Goal: Task Accomplishment & Management: Manage account settings

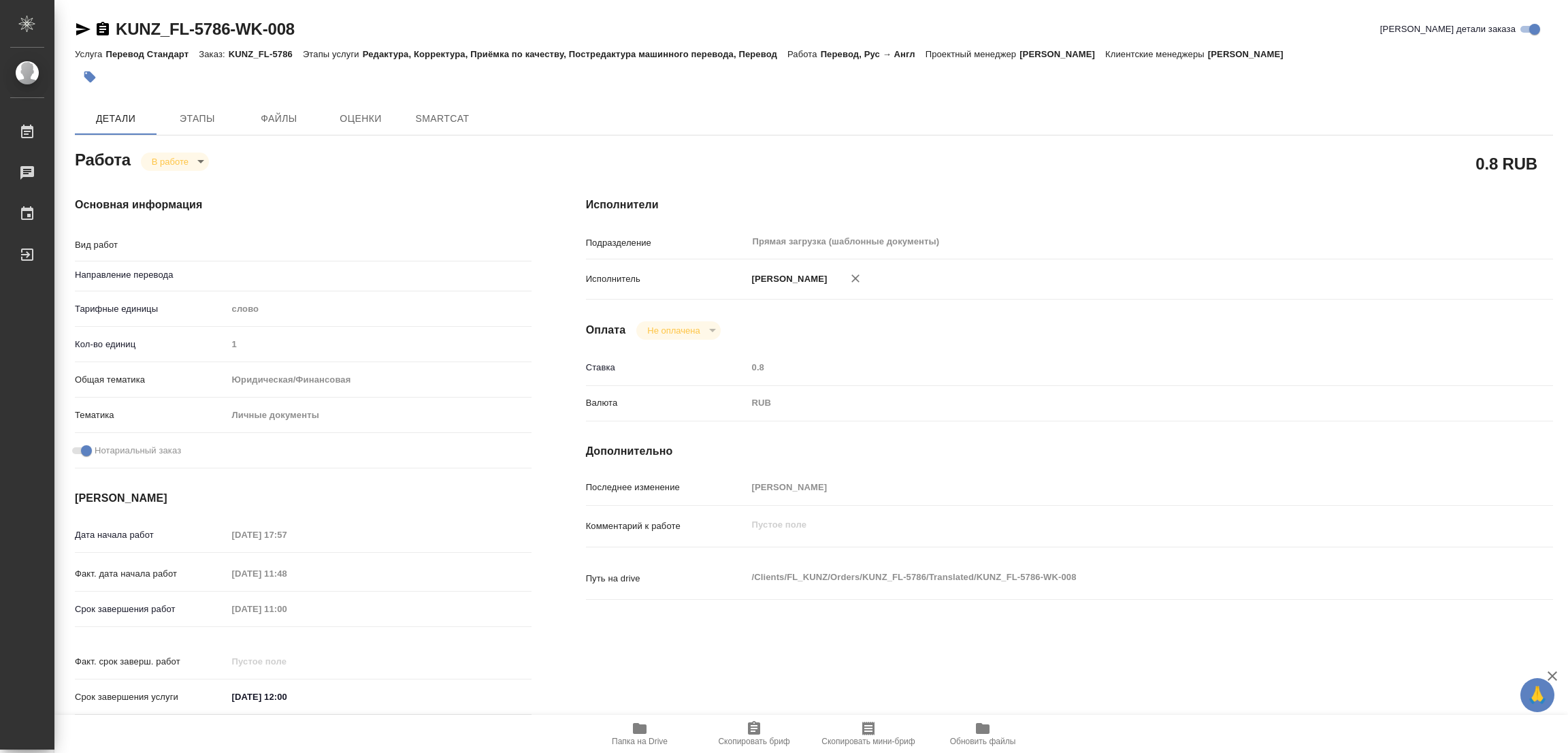
type textarea "x"
type textarea "Перевод"
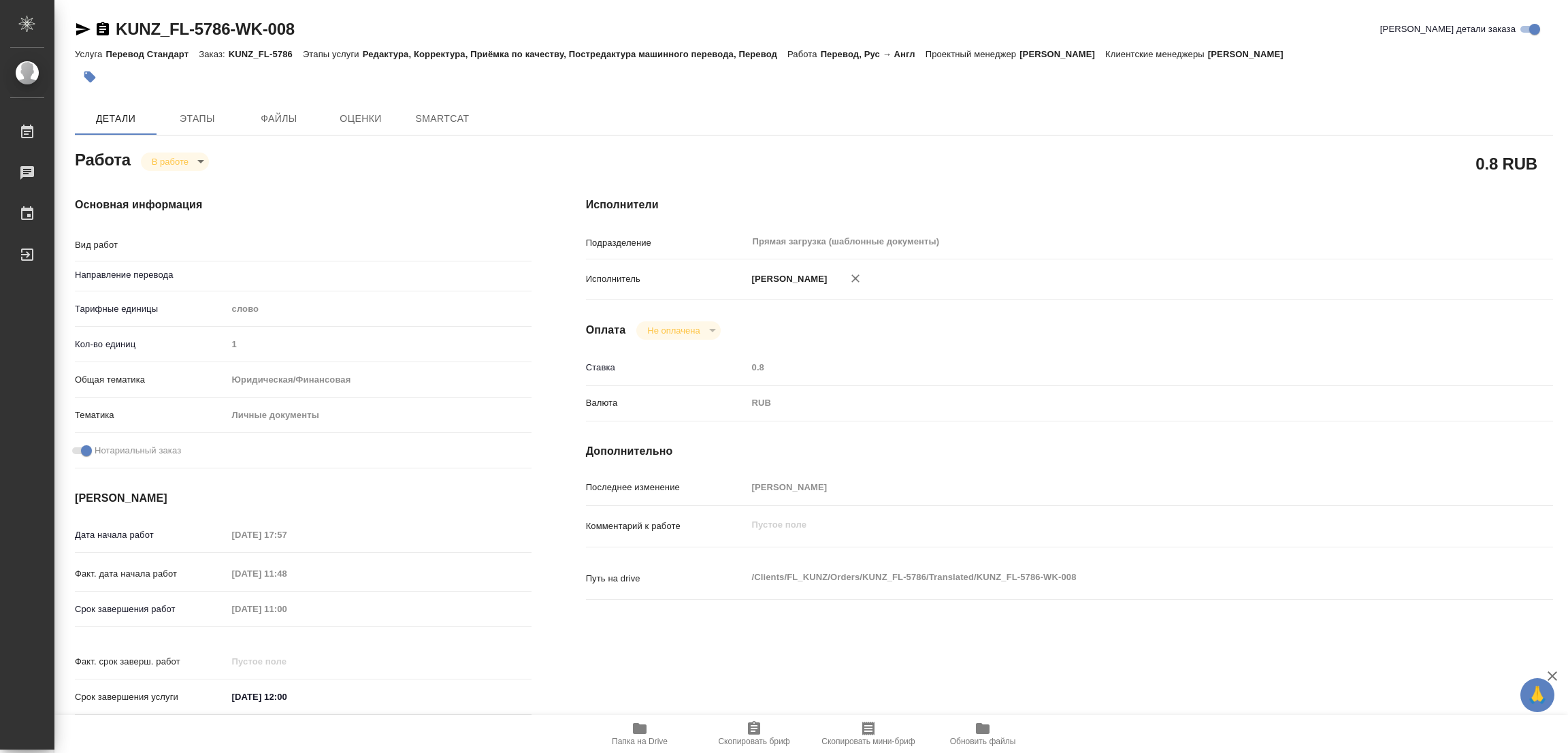
type textarea "x"
type input "рус-англ"
type textarea "x"
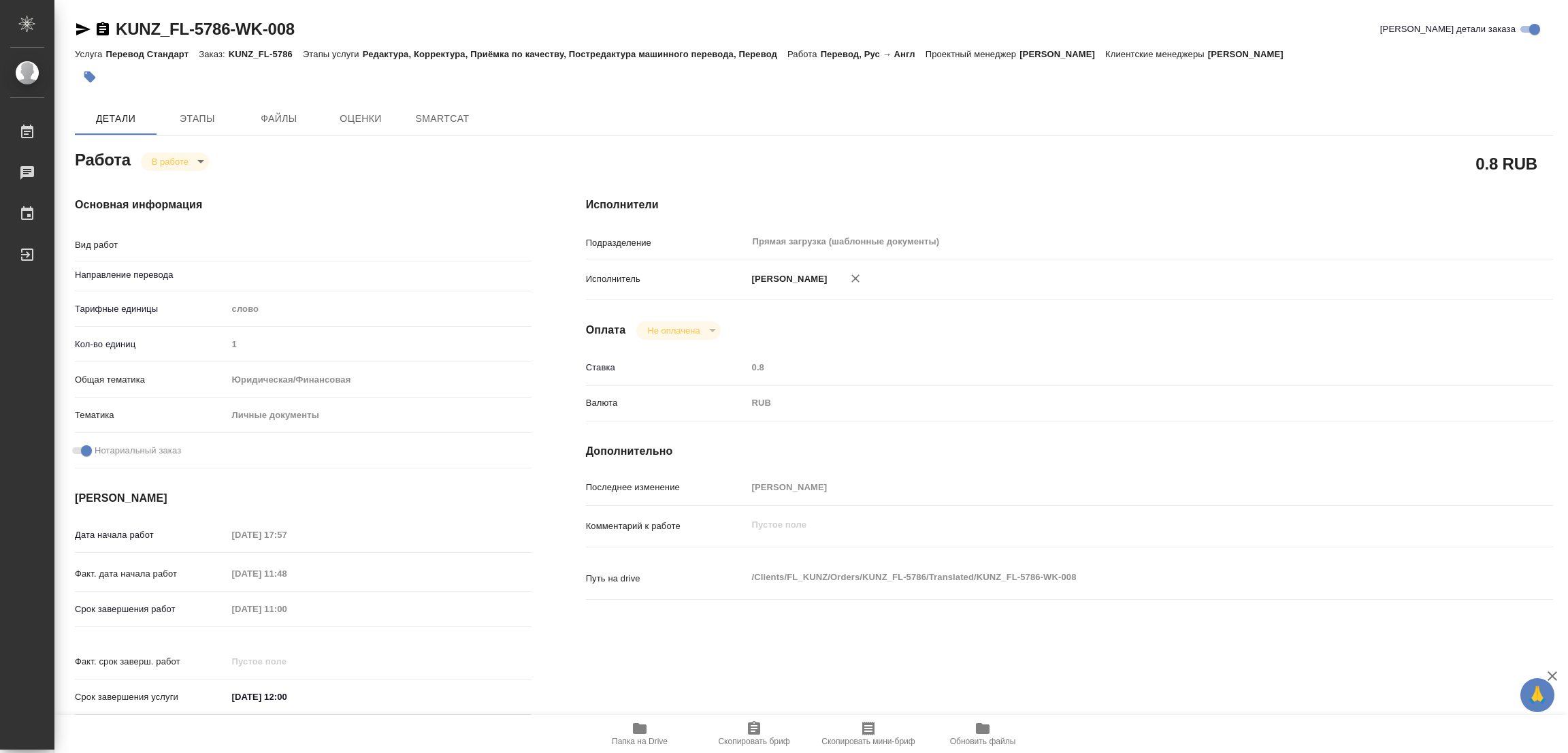
type textarea "x"
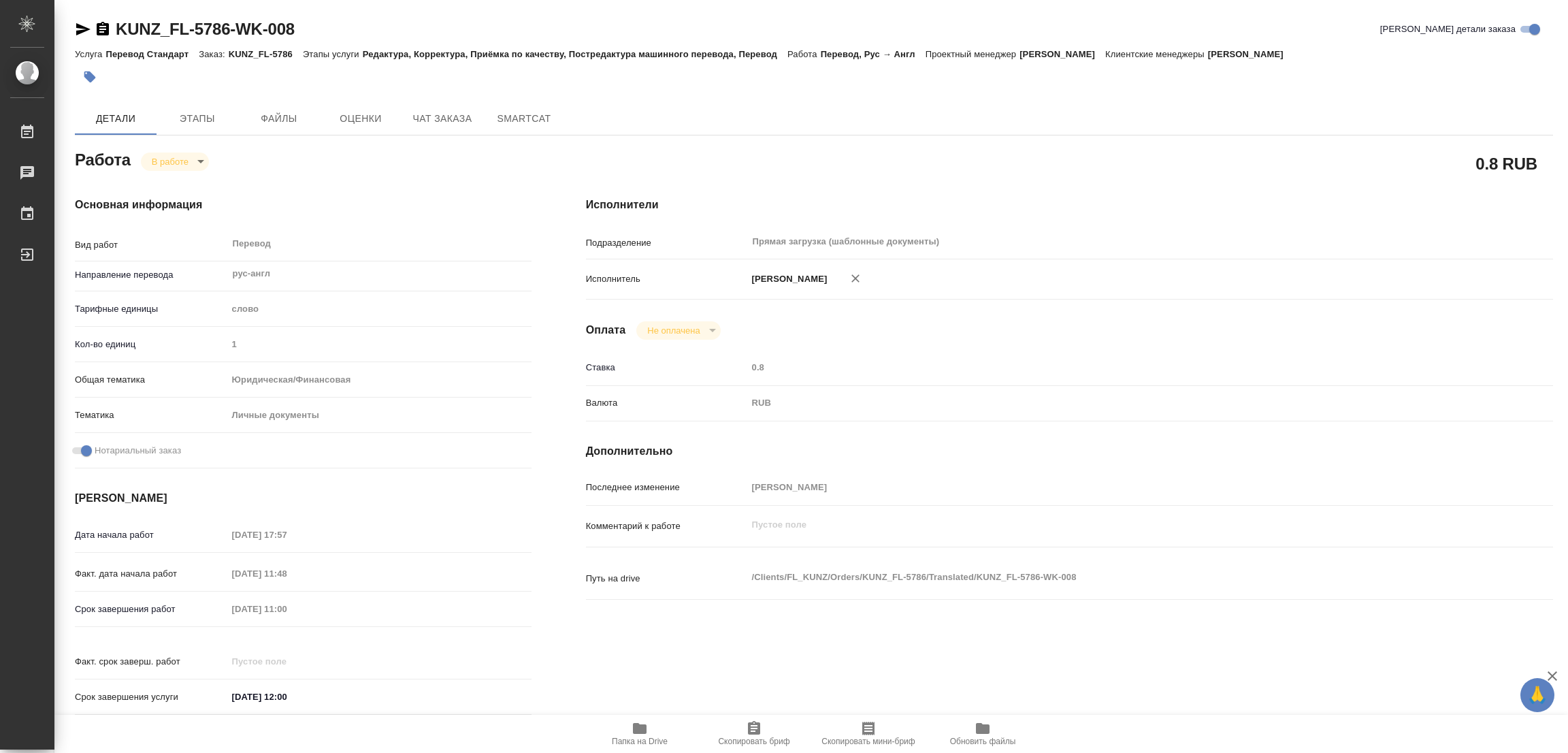
type textarea "x"
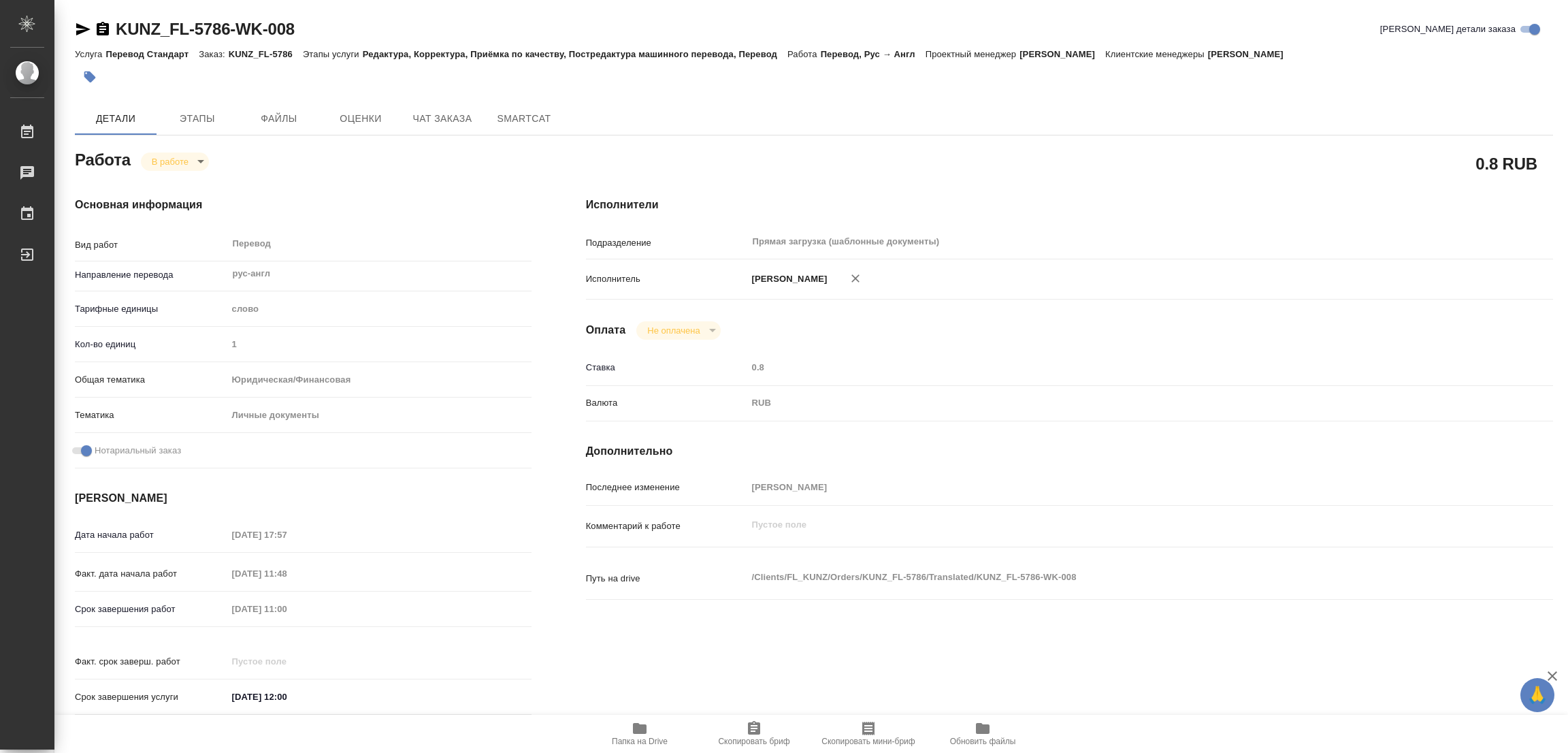
type textarea "x"
click at [646, 721] on icon "button" at bounding box center [639, 728] width 16 height 16
type textarea "x"
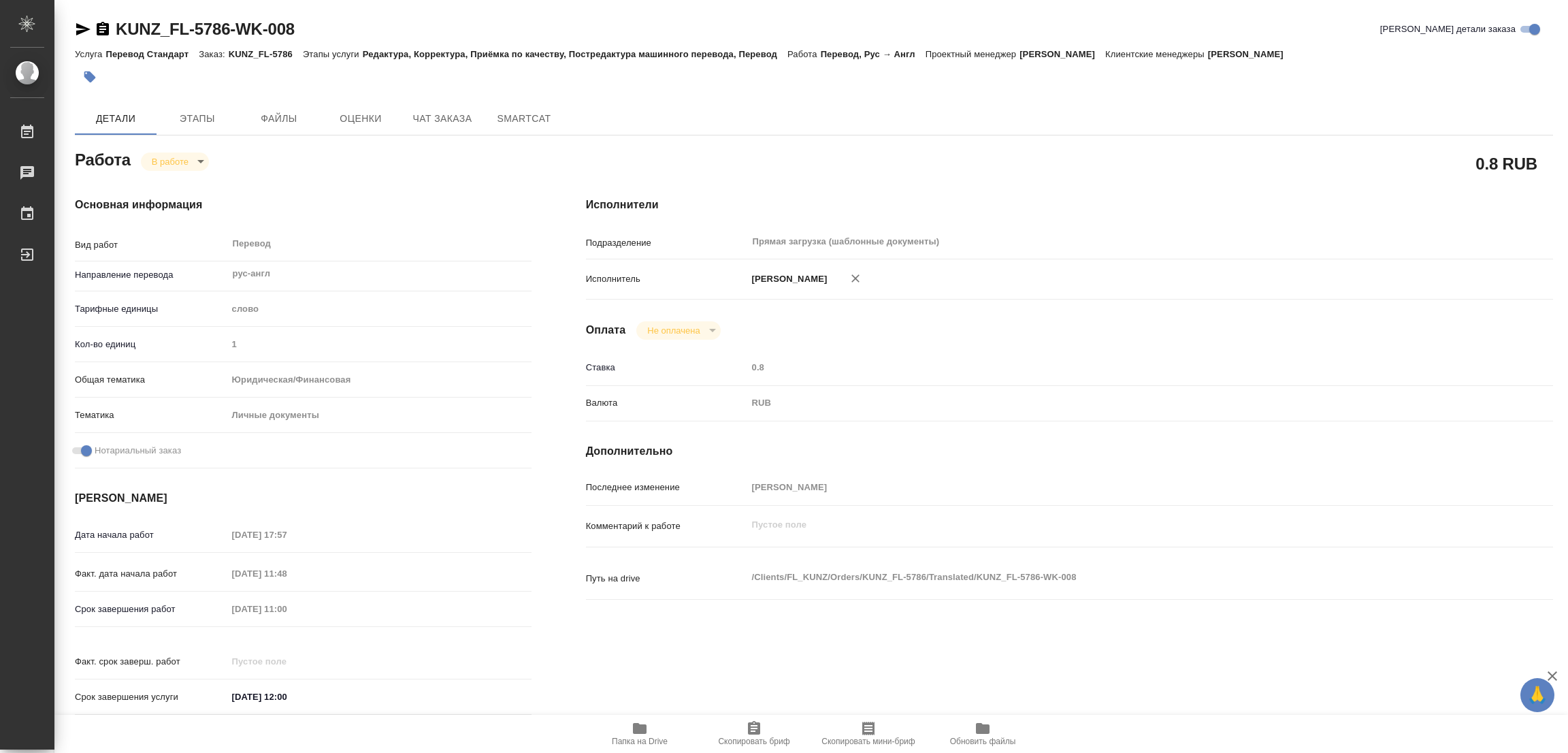
type textarea "x"
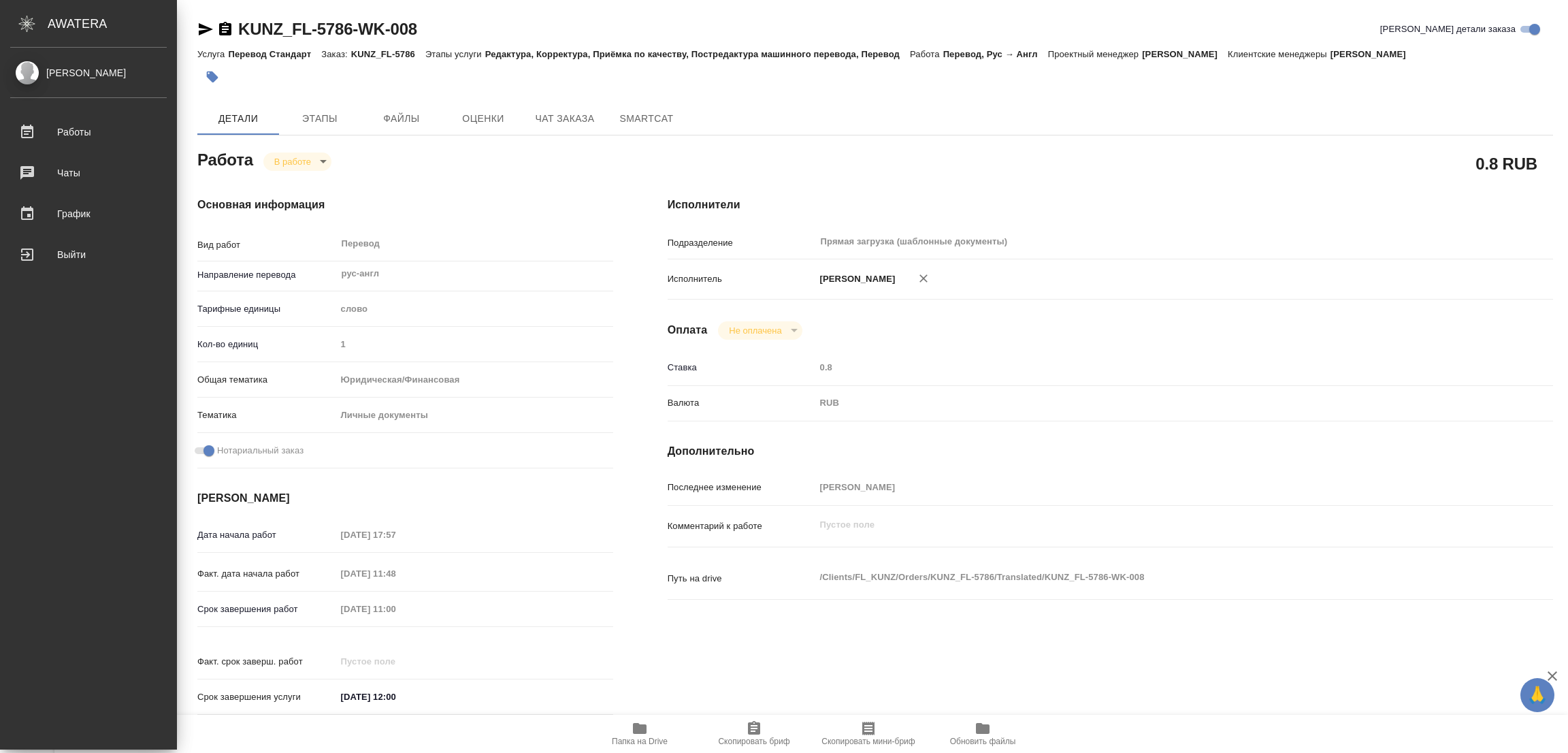
type textarea "x"
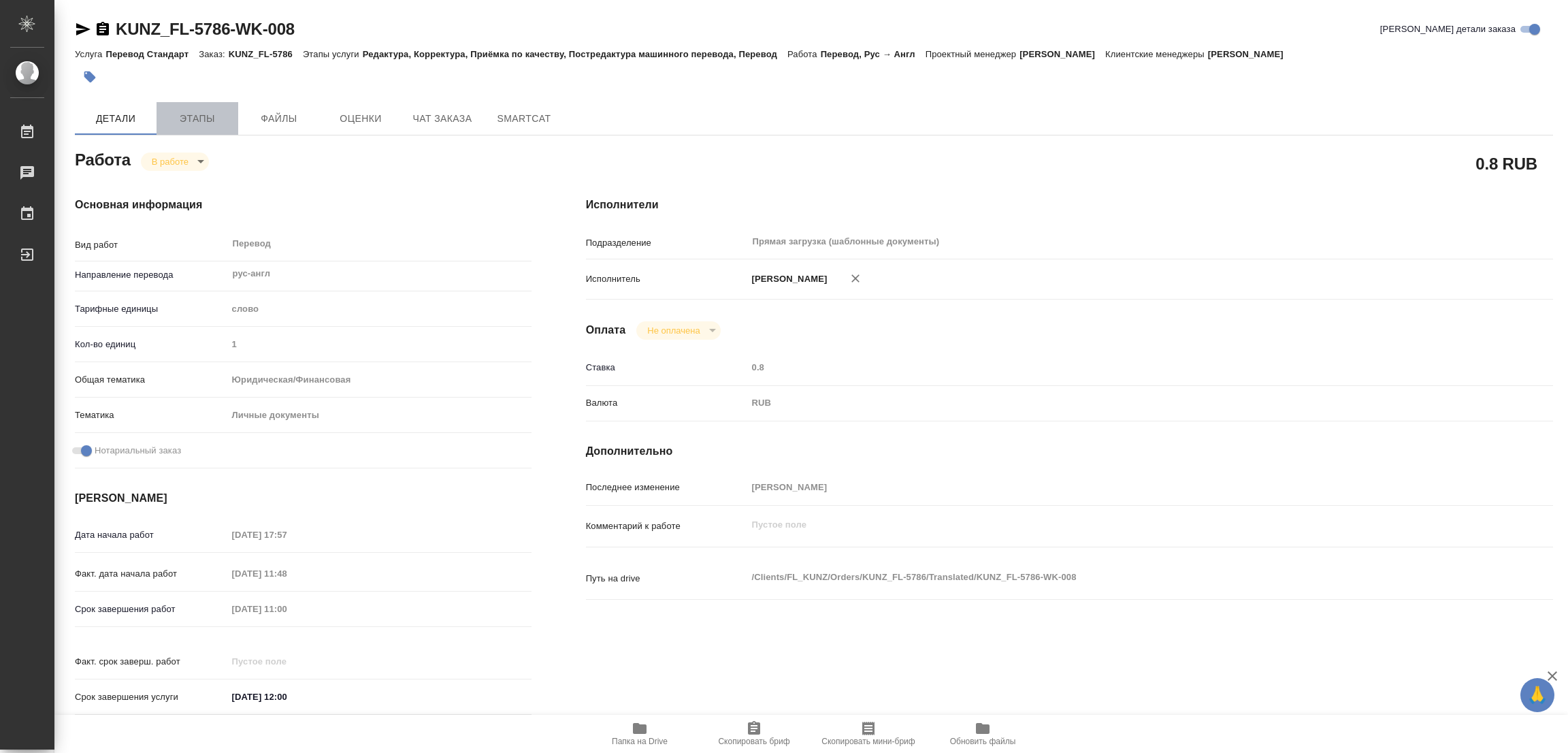
click at [191, 118] on span "Этапы" at bounding box center [197, 118] width 65 height 17
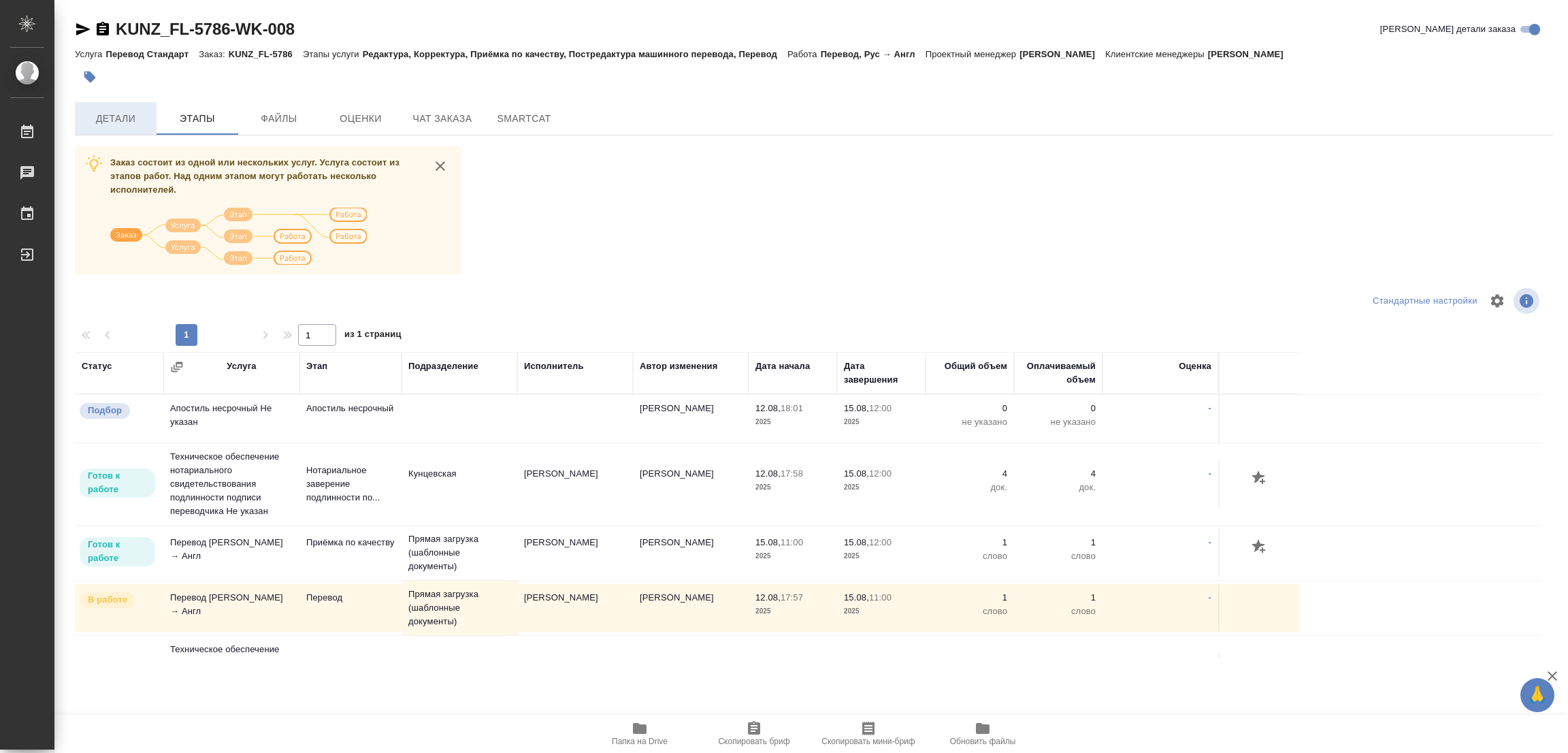
click at [99, 120] on span "Детали" at bounding box center [115, 118] width 65 height 17
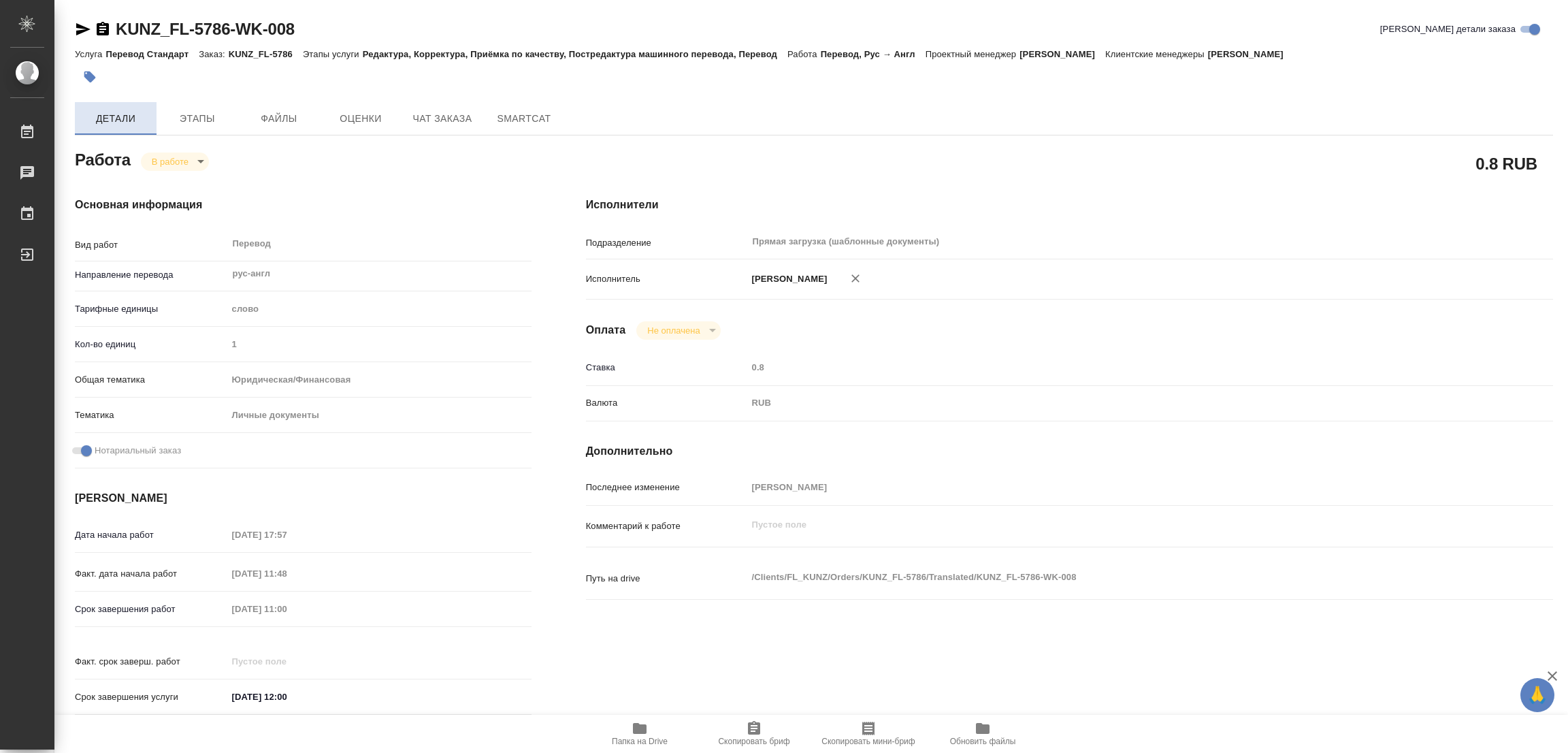
type textarea "x"
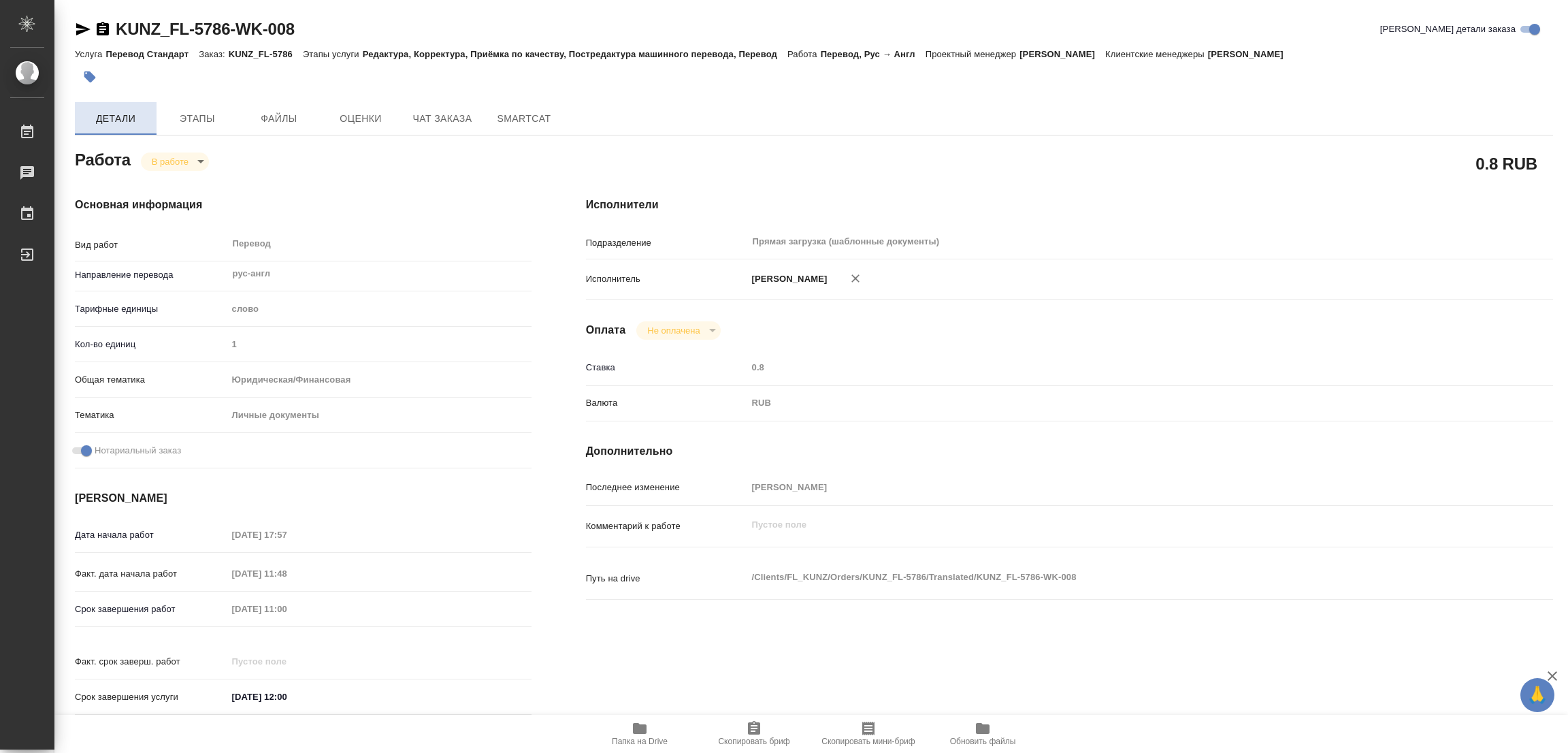
type textarea "x"
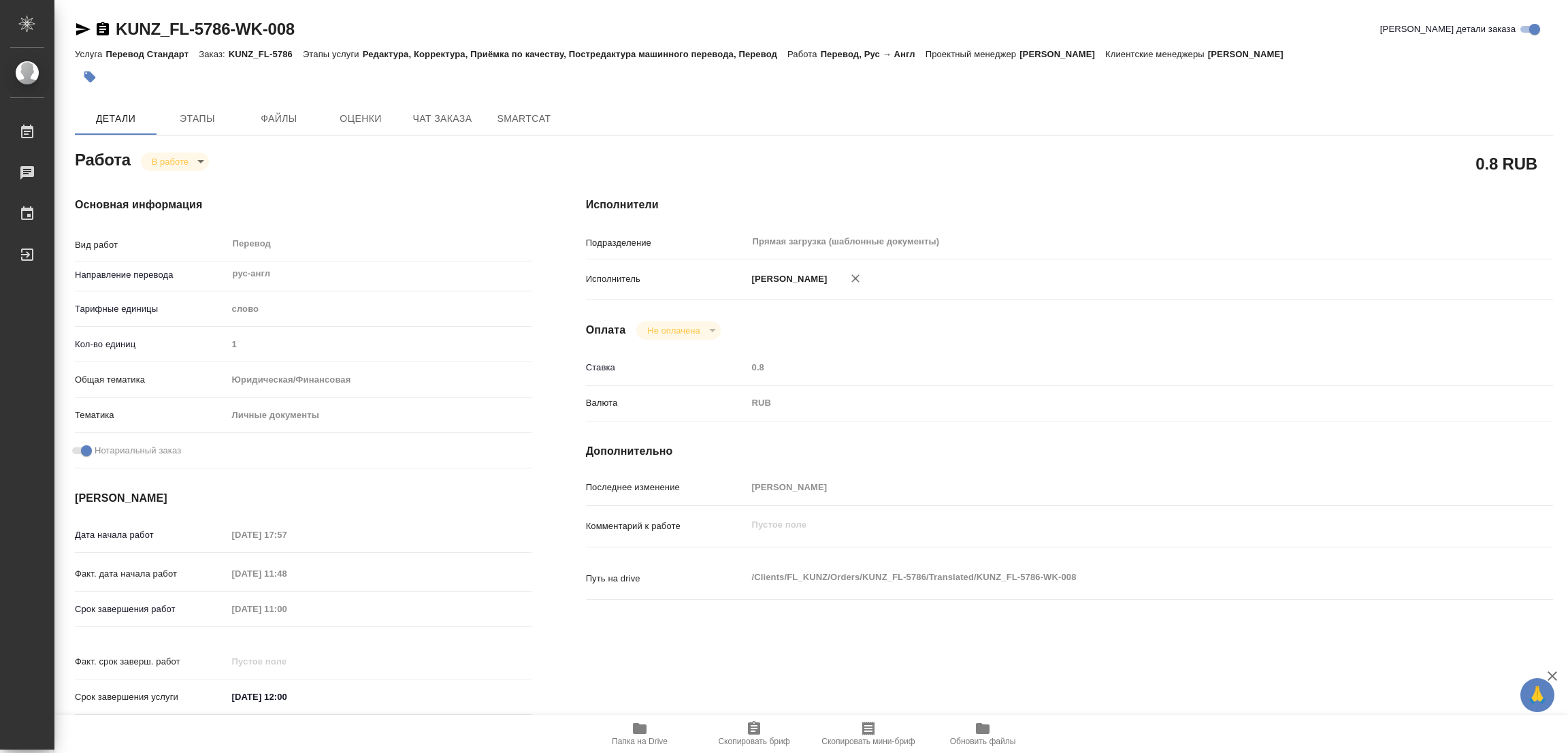
type textarea "x"
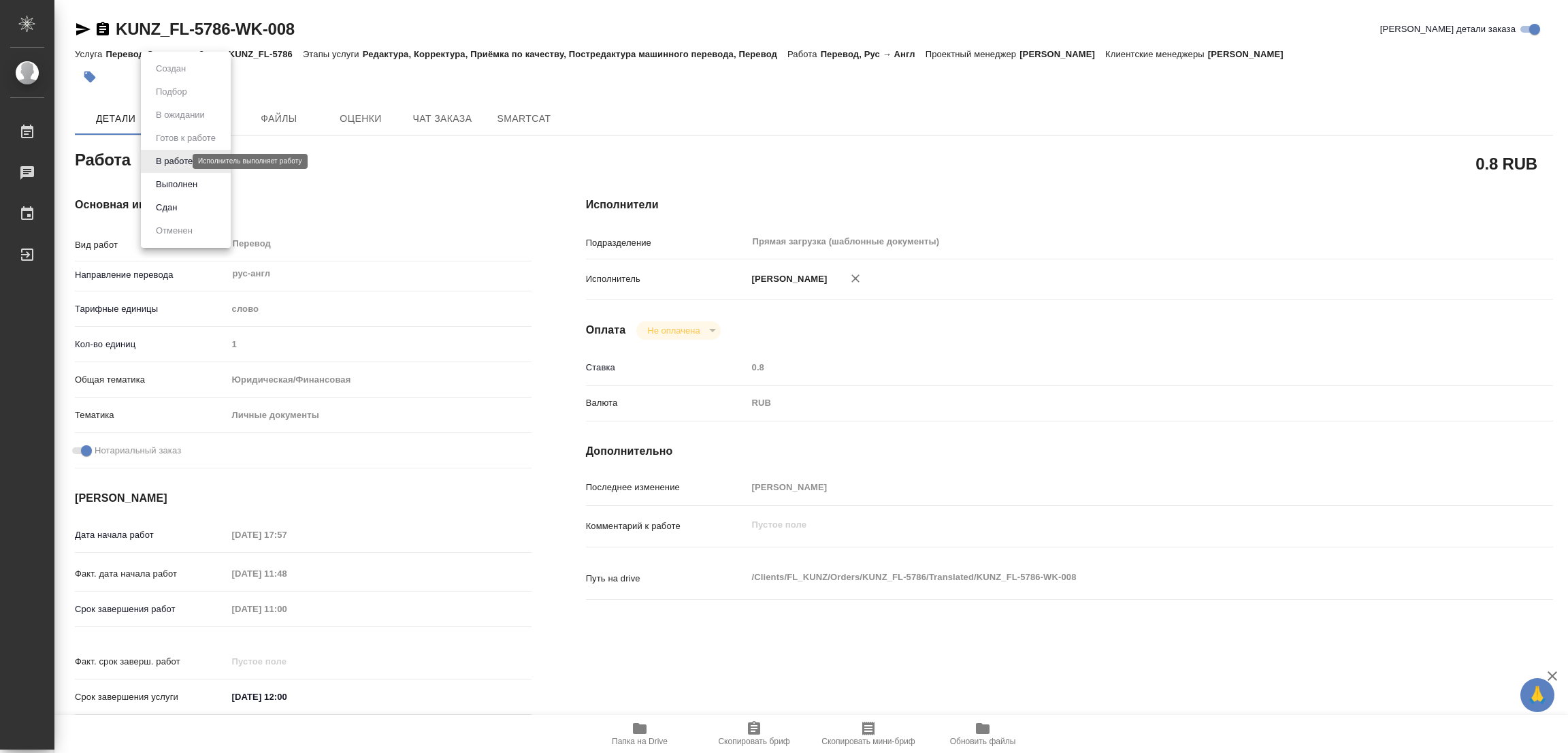
click at [168, 161] on body "🙏 .cls-1 fill:#fff; AWATERA Popova Galina Работы 0 Чаты График Выйти KUNZ_FL-57…" at bounding box center [784, 376] width 1568 height 753
click at [181, 181] on button "Выполнен" at bounding box center [177, 184] width 50 height 15
type textarea "x"
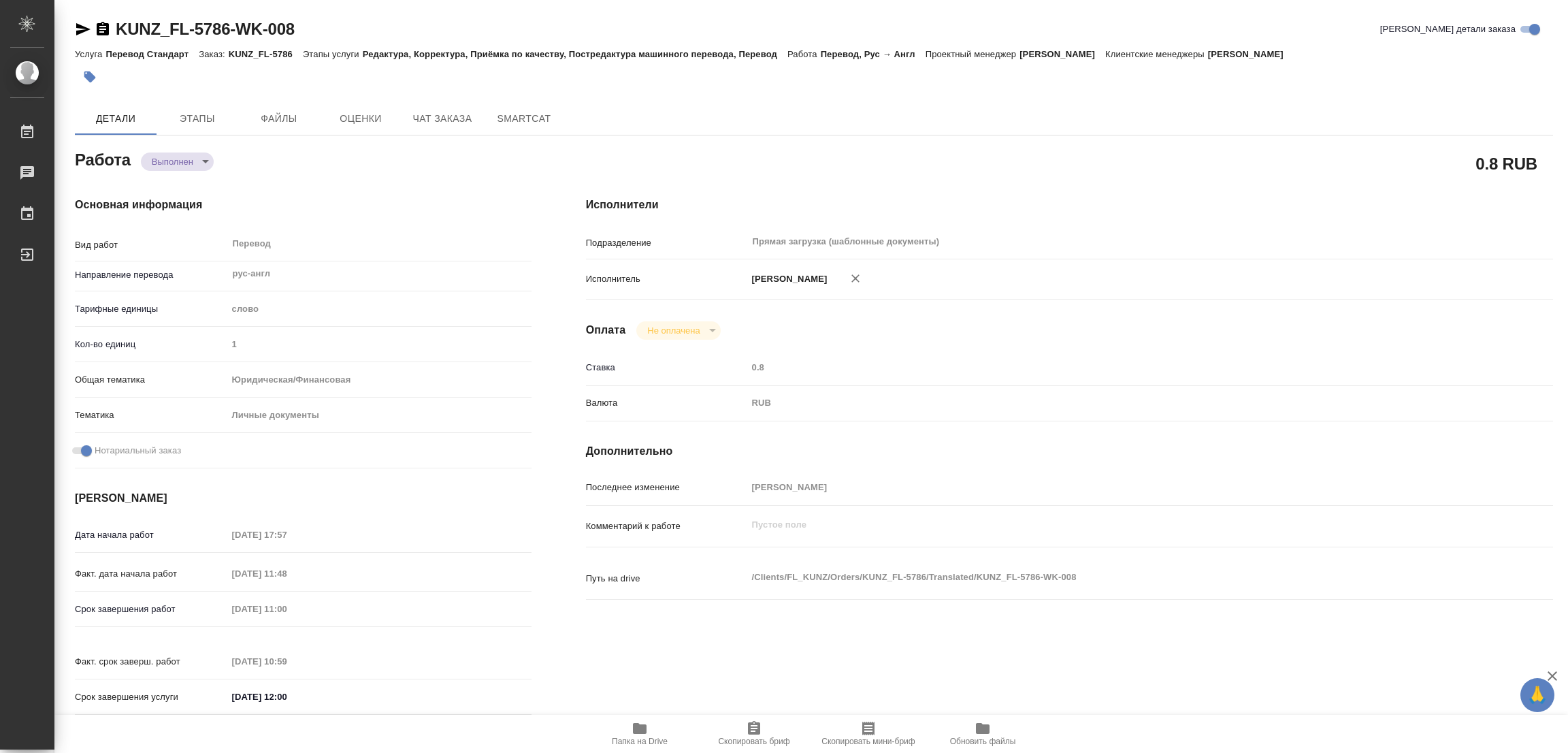
type textarea "x"
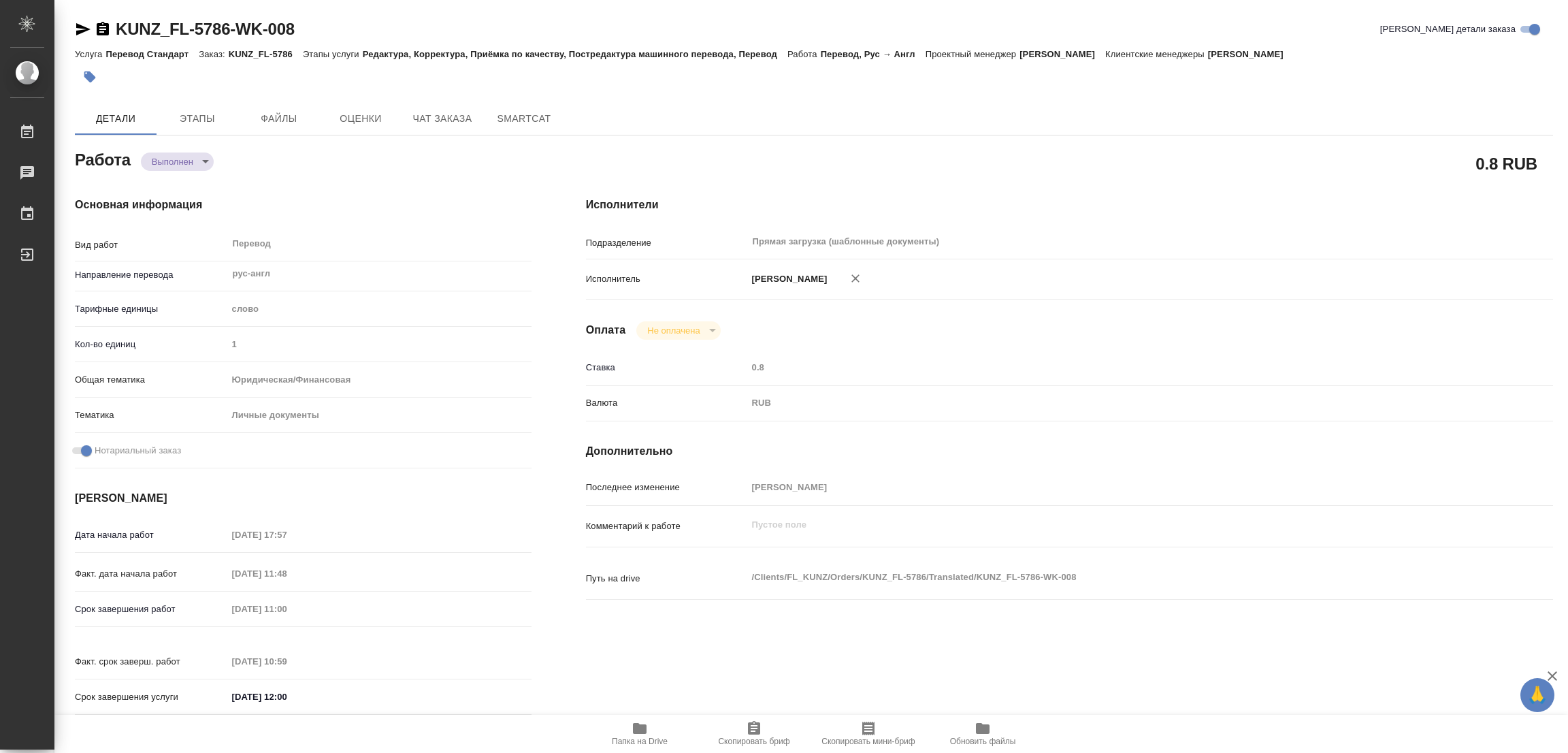
type textarea "x"
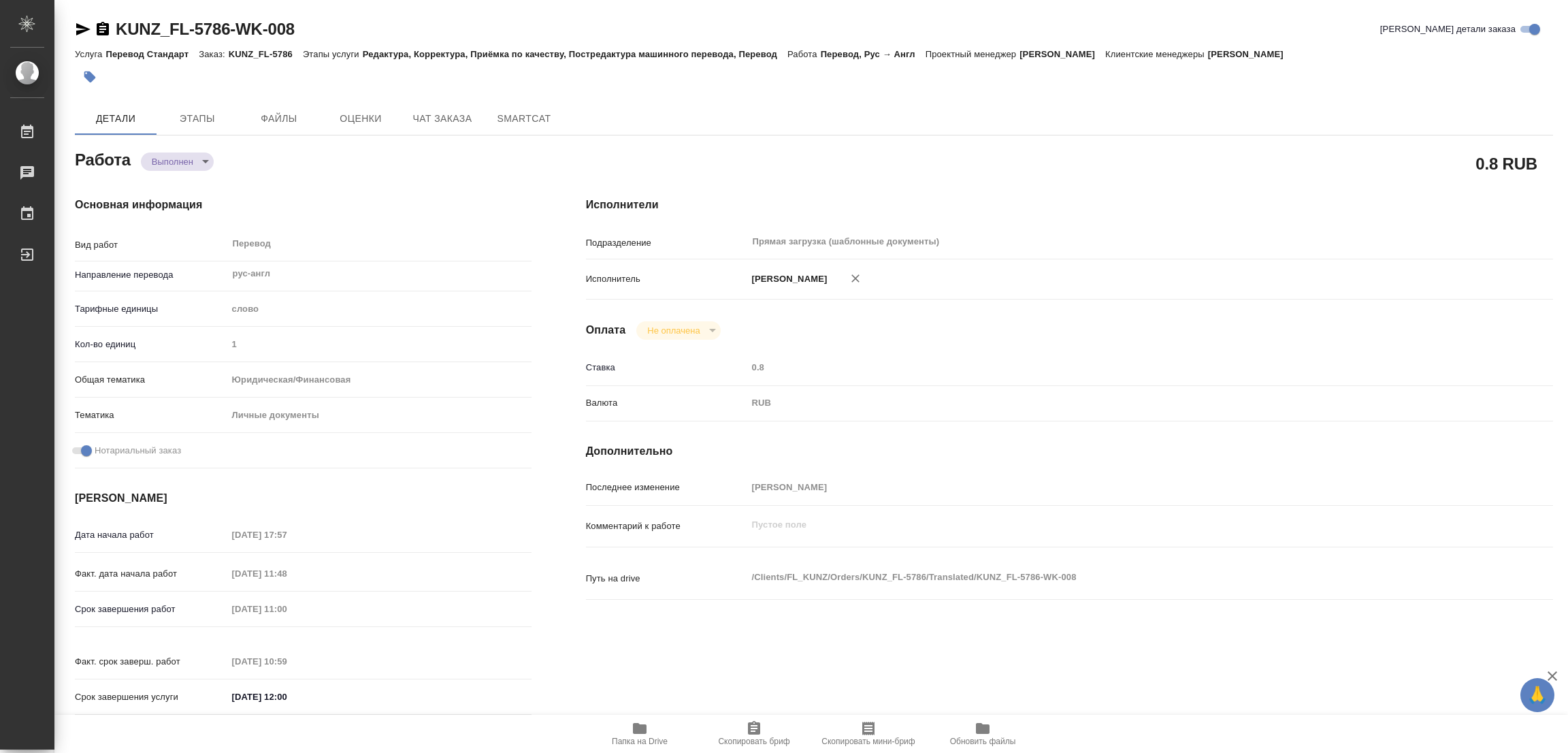
type textarea "x"
click at [91, 77] on icon "button" at bounding box center [90, 77] width 12 height 12
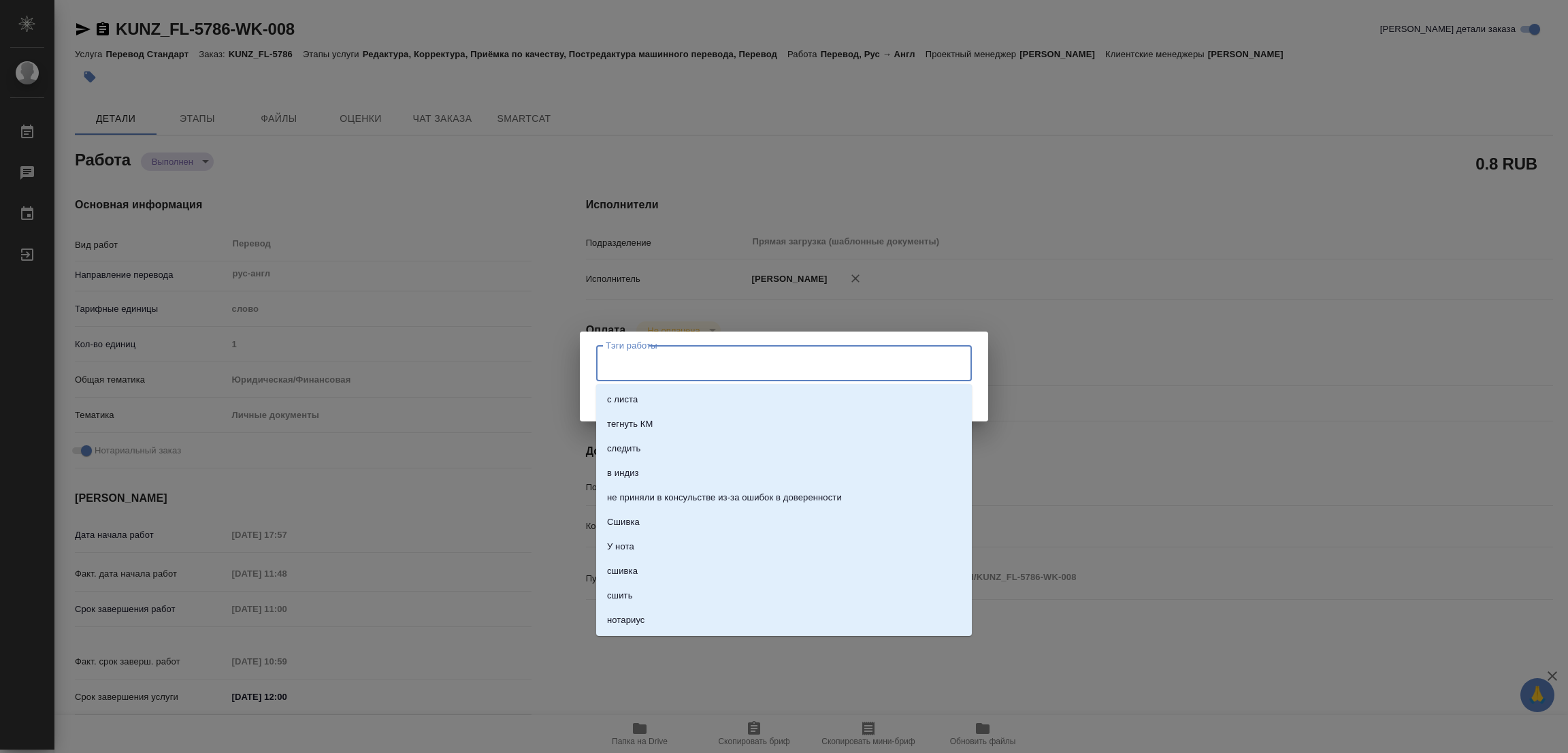
click at [612, 361] on input "Тэги работы" at bounding box center [771, 363] width 337 height 23
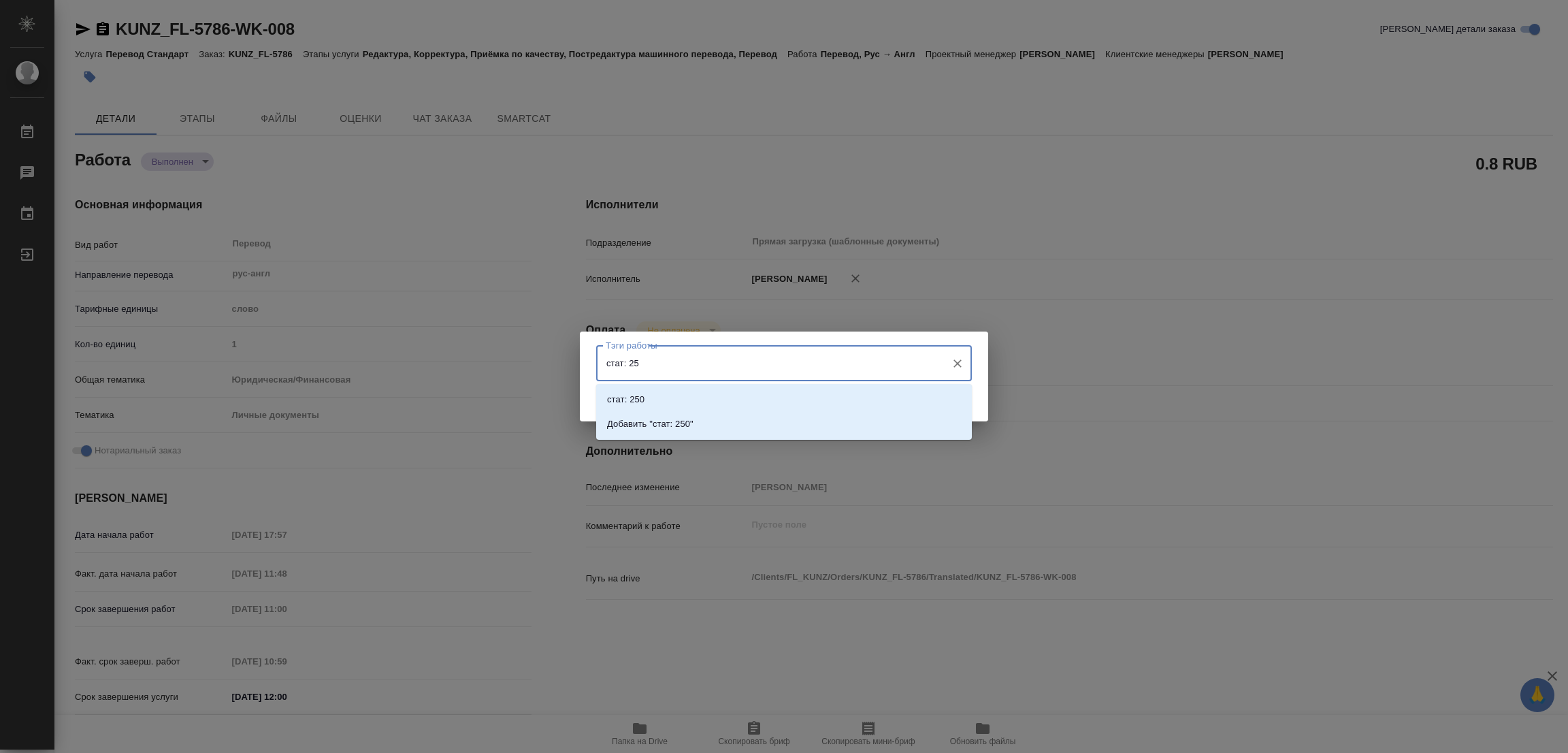
type input "стат: 250"
click at [675, 424] on p "Добавить "стат: 250"" at bounding box center [650, 424] width 86 height 14
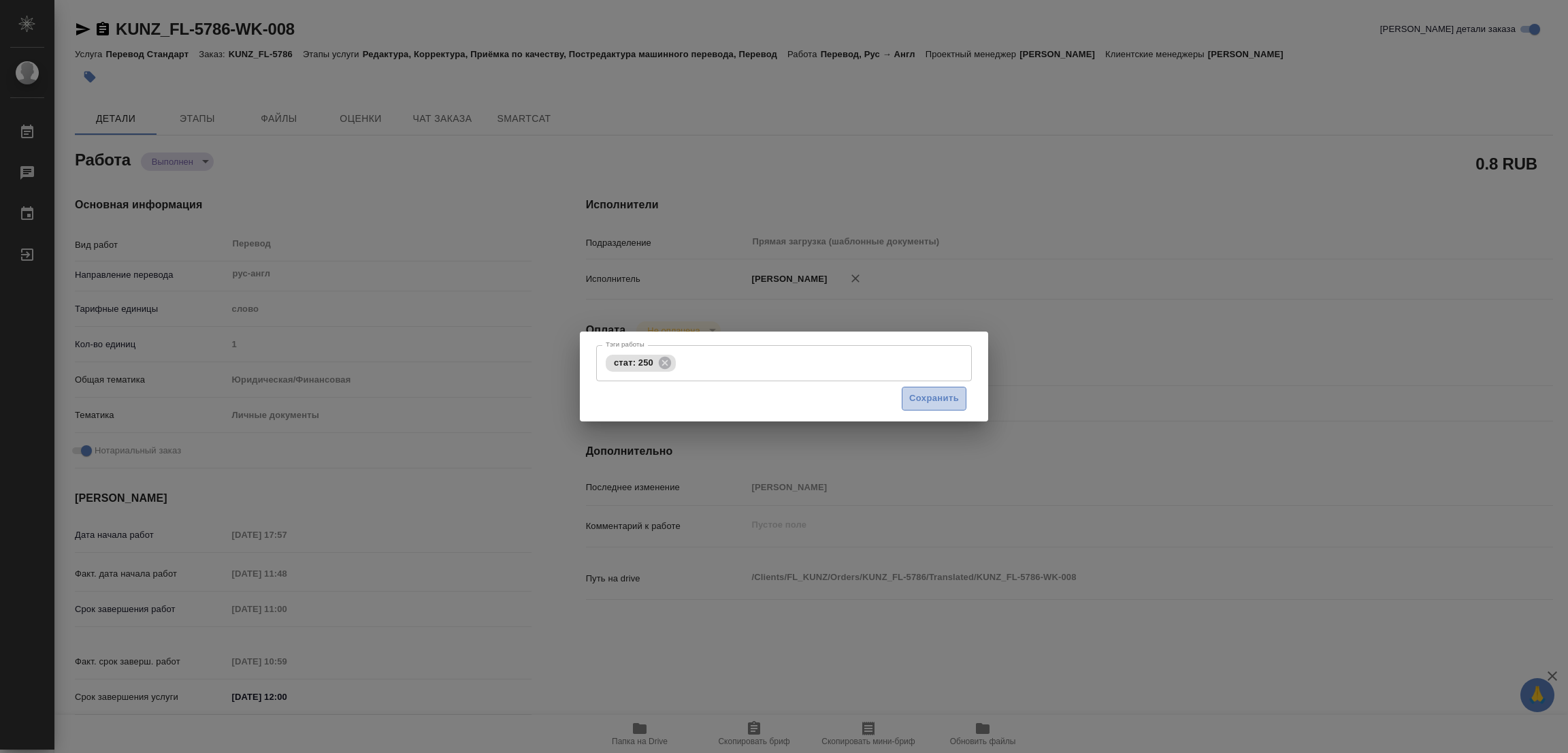
click at [938, 397] on span "Сохранить" at bounding box center [933, 398] width 50 height 15
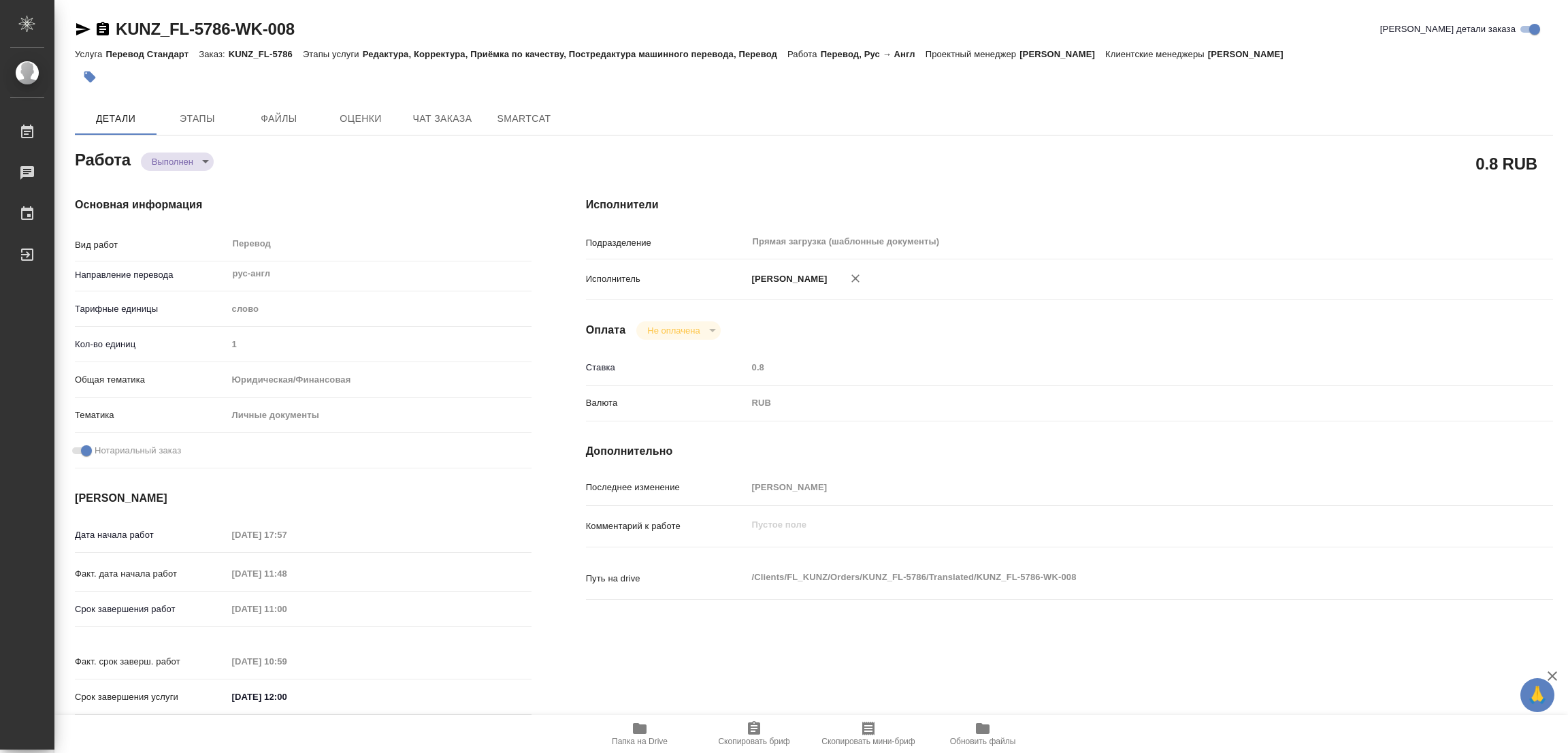
type input "completed"
type textarea "Перевод"
type textarea "x"
type input "рус-англ"
type input "5a8b1489cc6b4906c91bfd90"
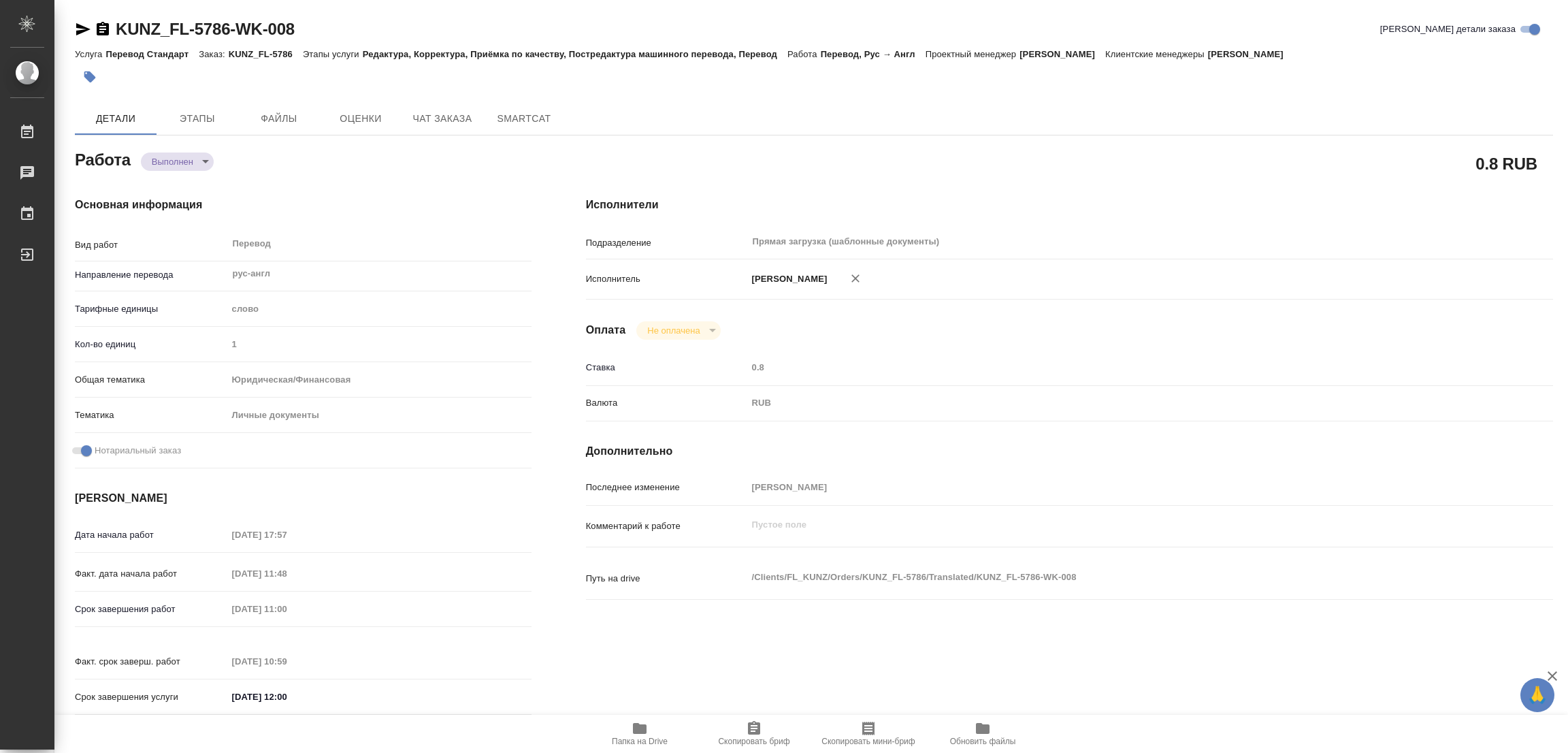
type input "1"
type input "yr-fn"
type input "5a8b8b956a9677013d343cfe"
checkbox input "true"
type input "12.08.2025 17:57"
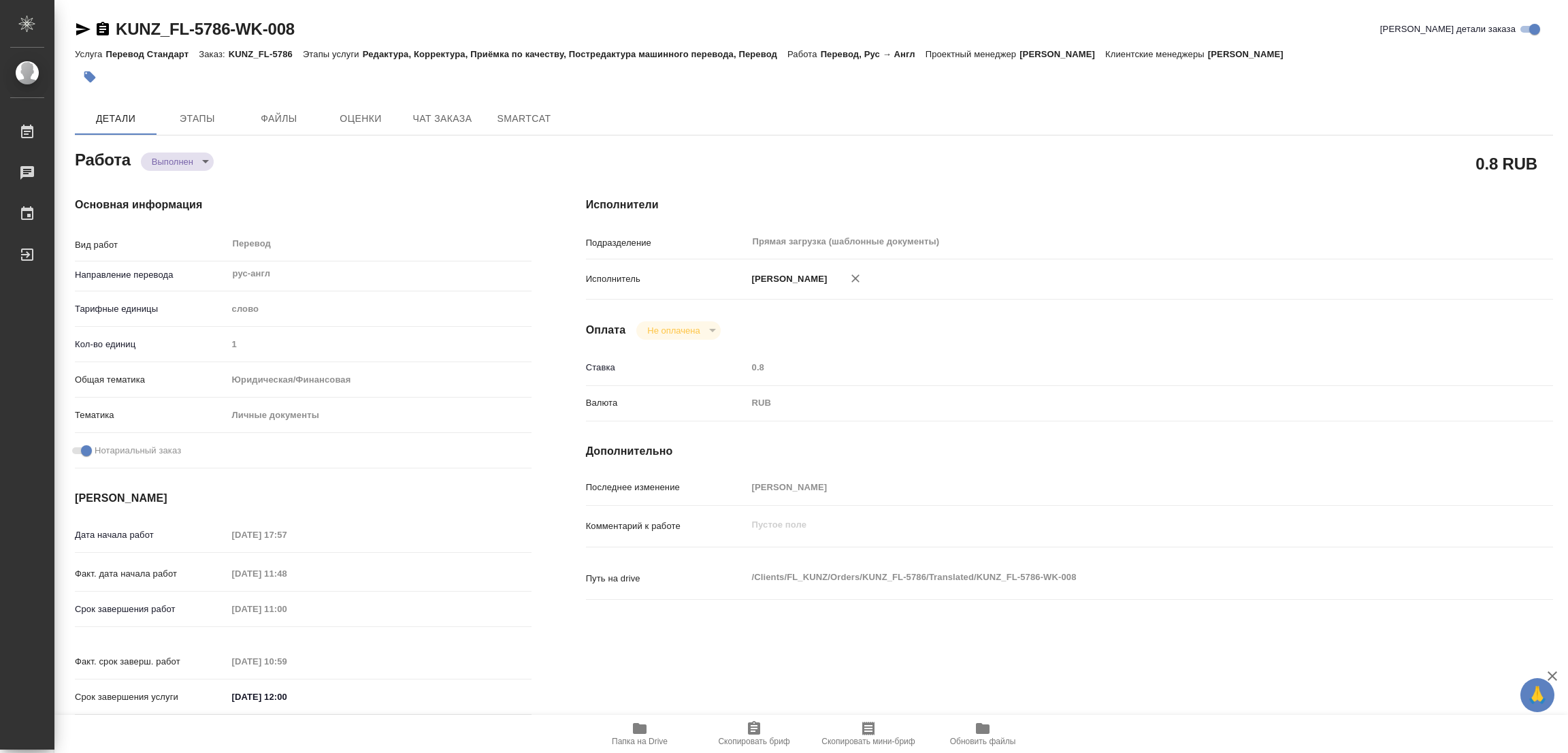
type input "13.08.2025 11:48"
type input "15.08.2025 11:00"
type input "15.08.2025 10:59"
type input "[DATE] 12:00"
type input "Прямая загрузка (шаблонные документы)"
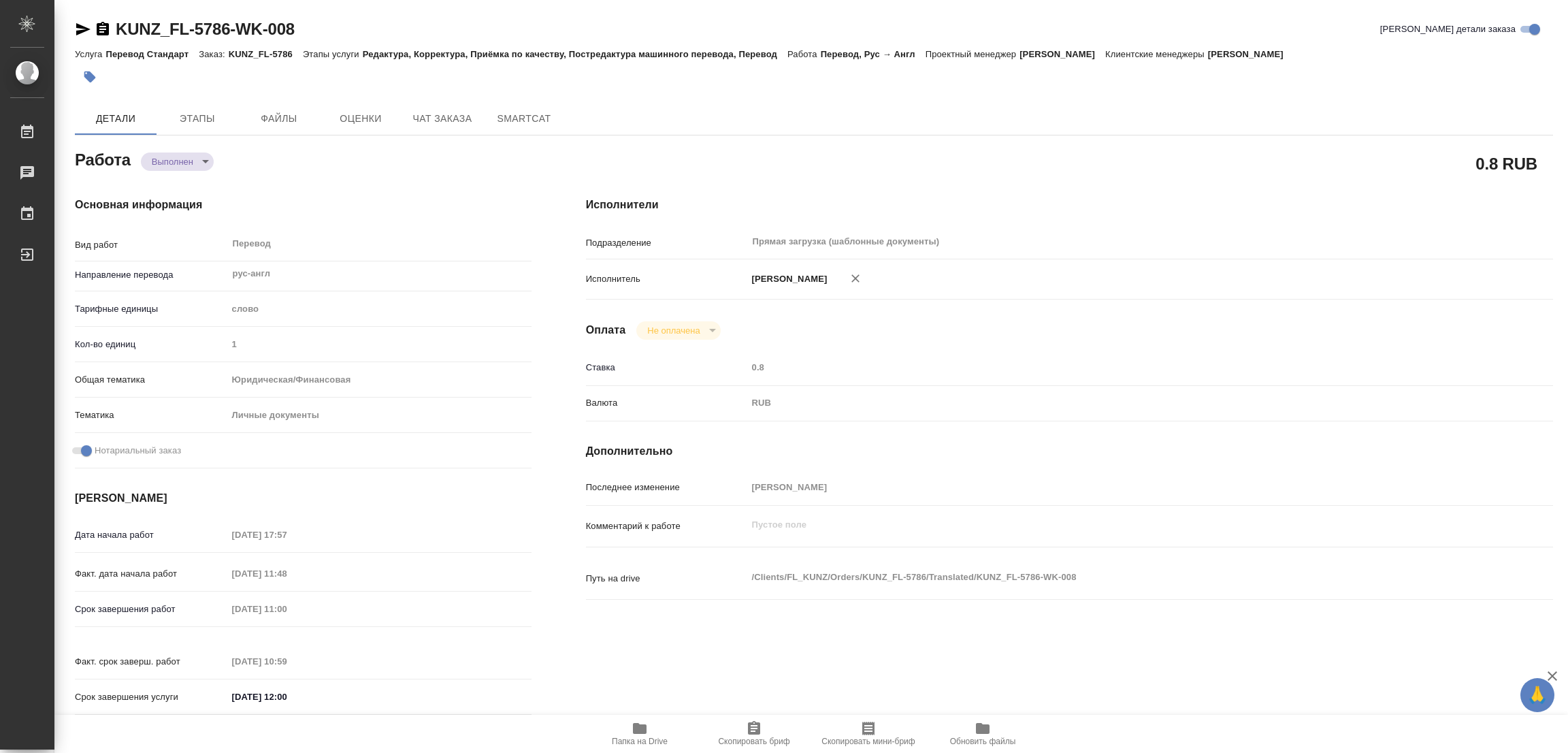
type input "notPayed"
type input "0.8"
type input "RUB"
type input "[PERSON_NAME]"
type textarea "x"
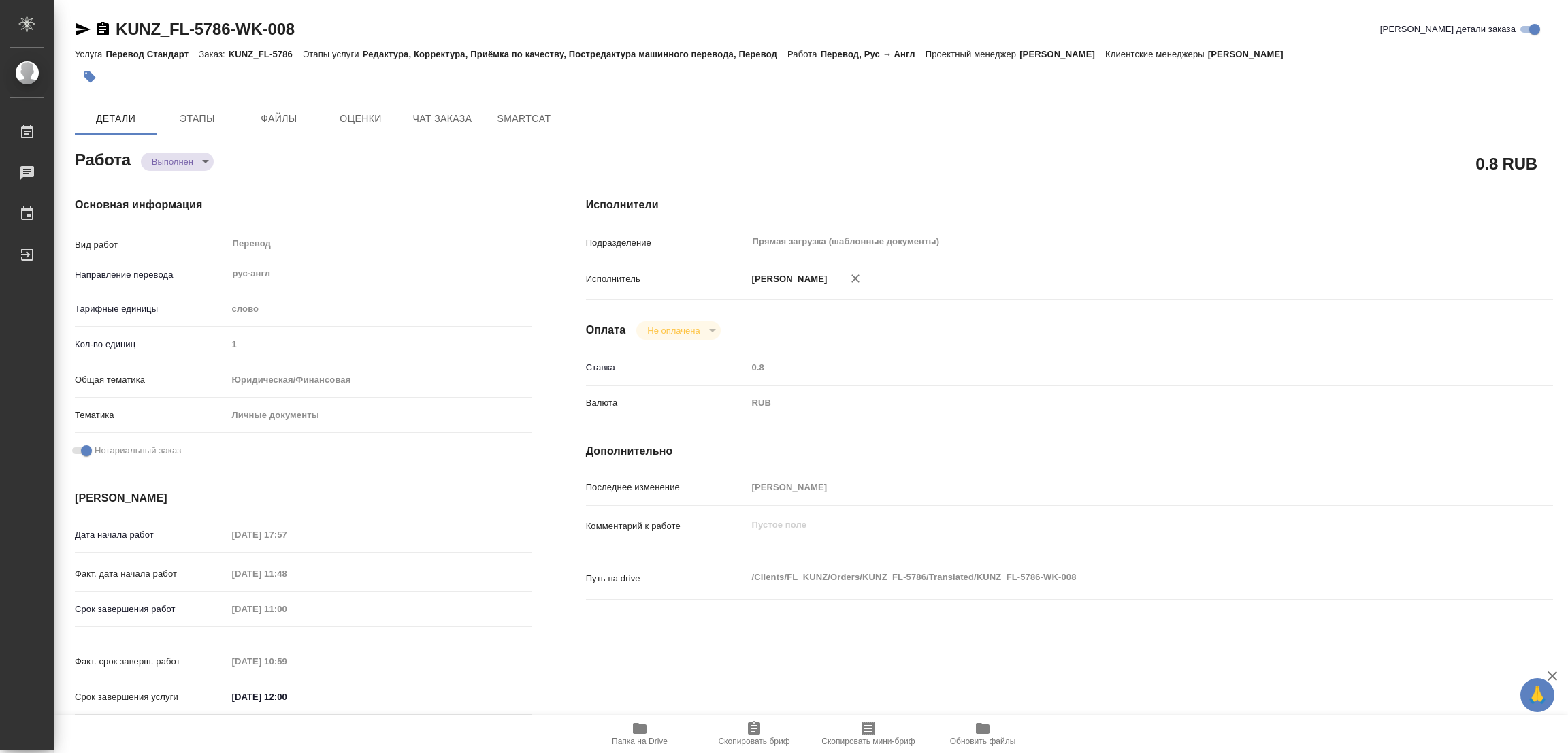
type textarea "/Clients/FL_KUNZ/Orders/KUNZ_FL-5786/Translated/KUNZ_FL-5786-WK-008"
type textarea "x"
type input "KUNZ_FL-5786"
type input "Перевод Стандарт"
type input "Редактура, Корректура, Приёмка по качеству, Постредактура машинного перевода, П…"
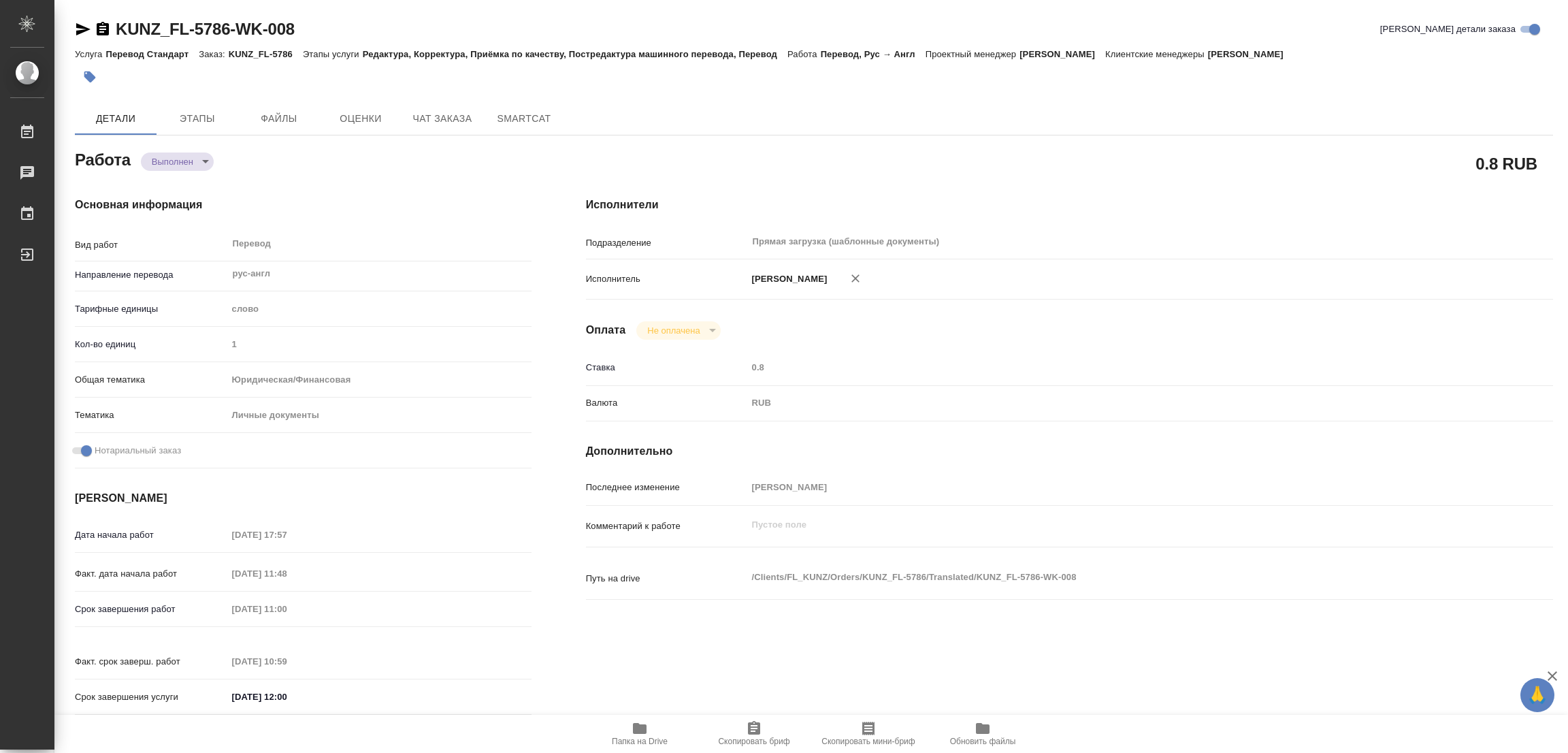
type input "Веселова Юлия"
type input "/Clients/FL_KUNZ/Orders/KUNZ_FL-5786"
type textarea "Nedyalkov Georgiy Nikolaevich"
type textarea "x"
type textarea "НЗК, рус-англ, под нот брит англ"
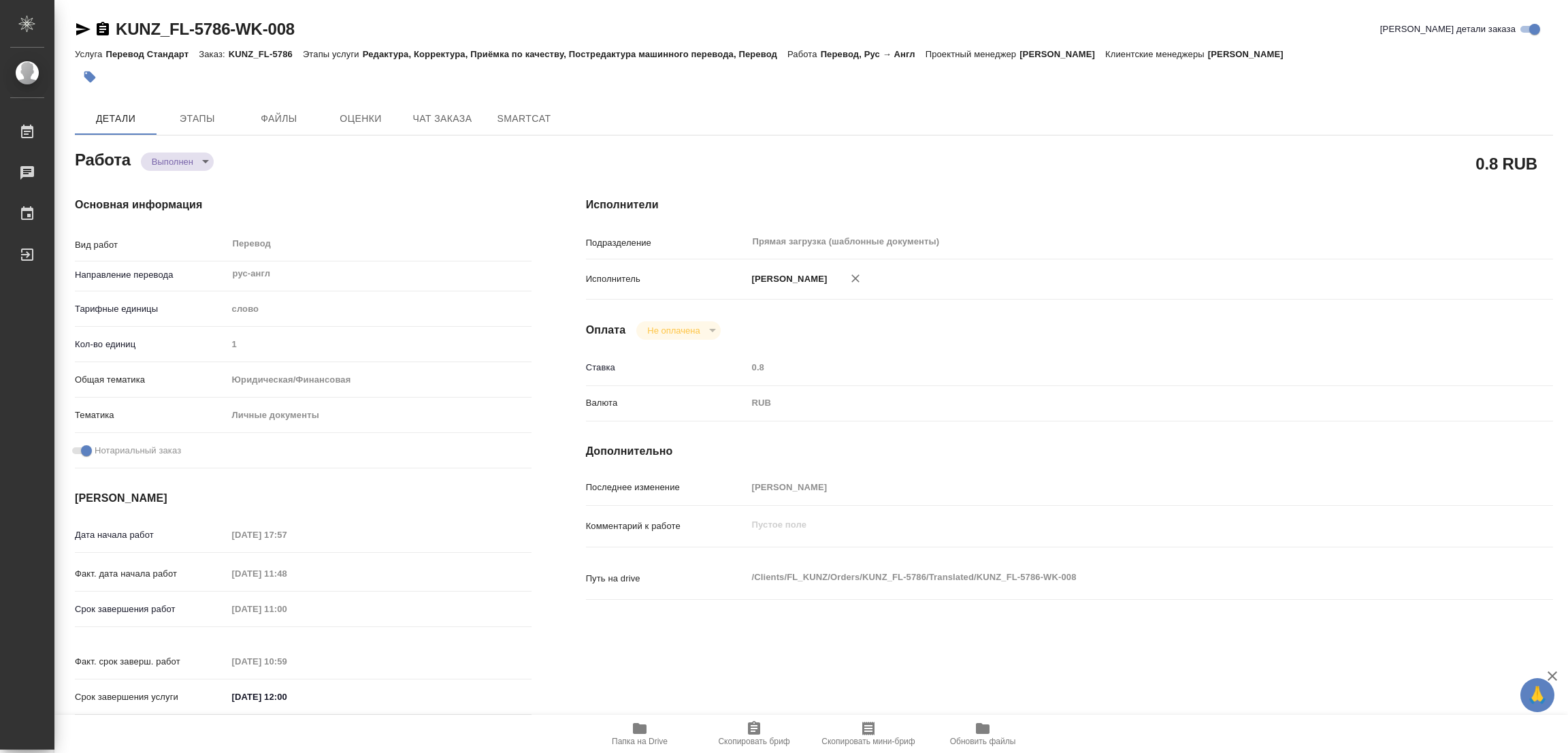
type textarea "x"
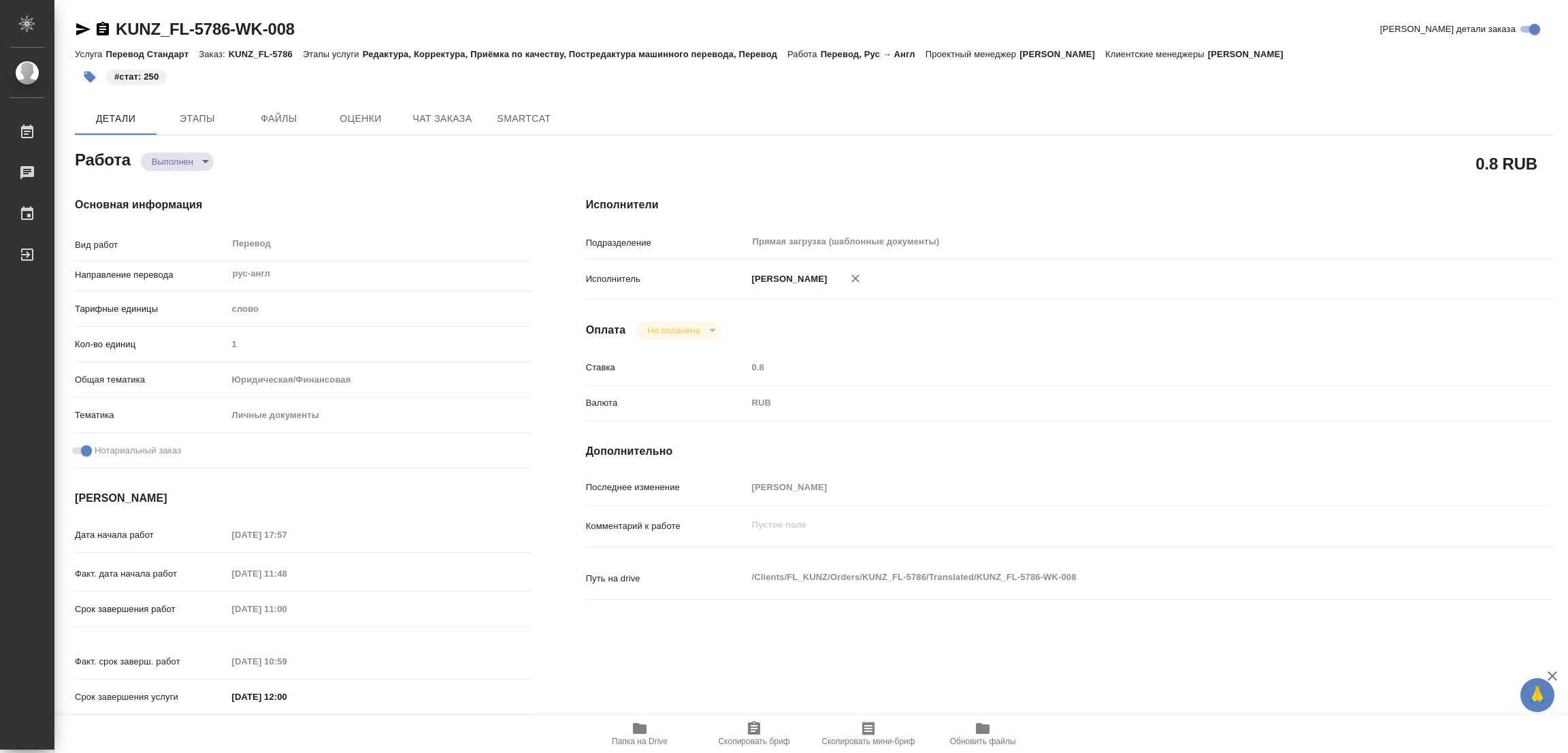
type textarea "x"
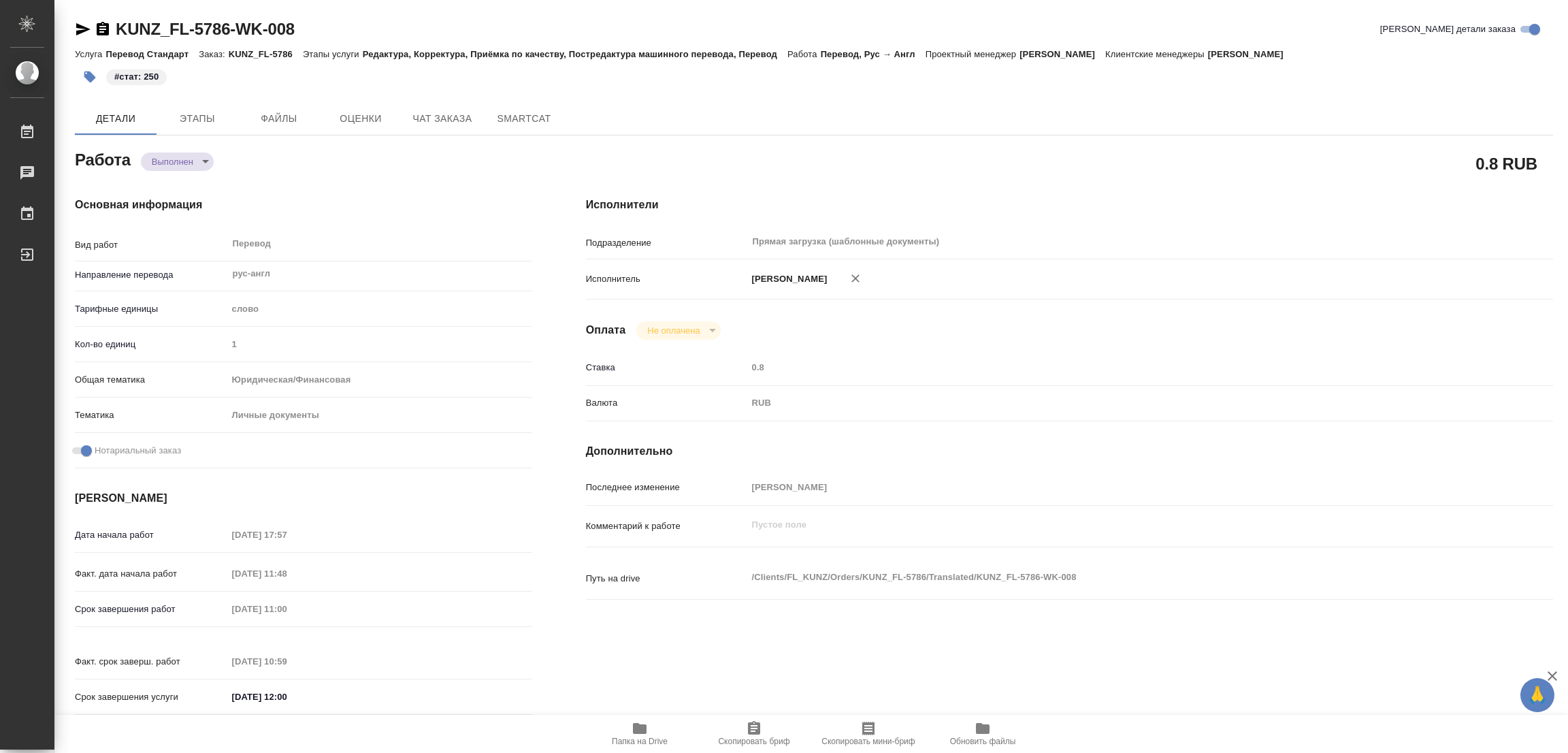
type textarea "x"
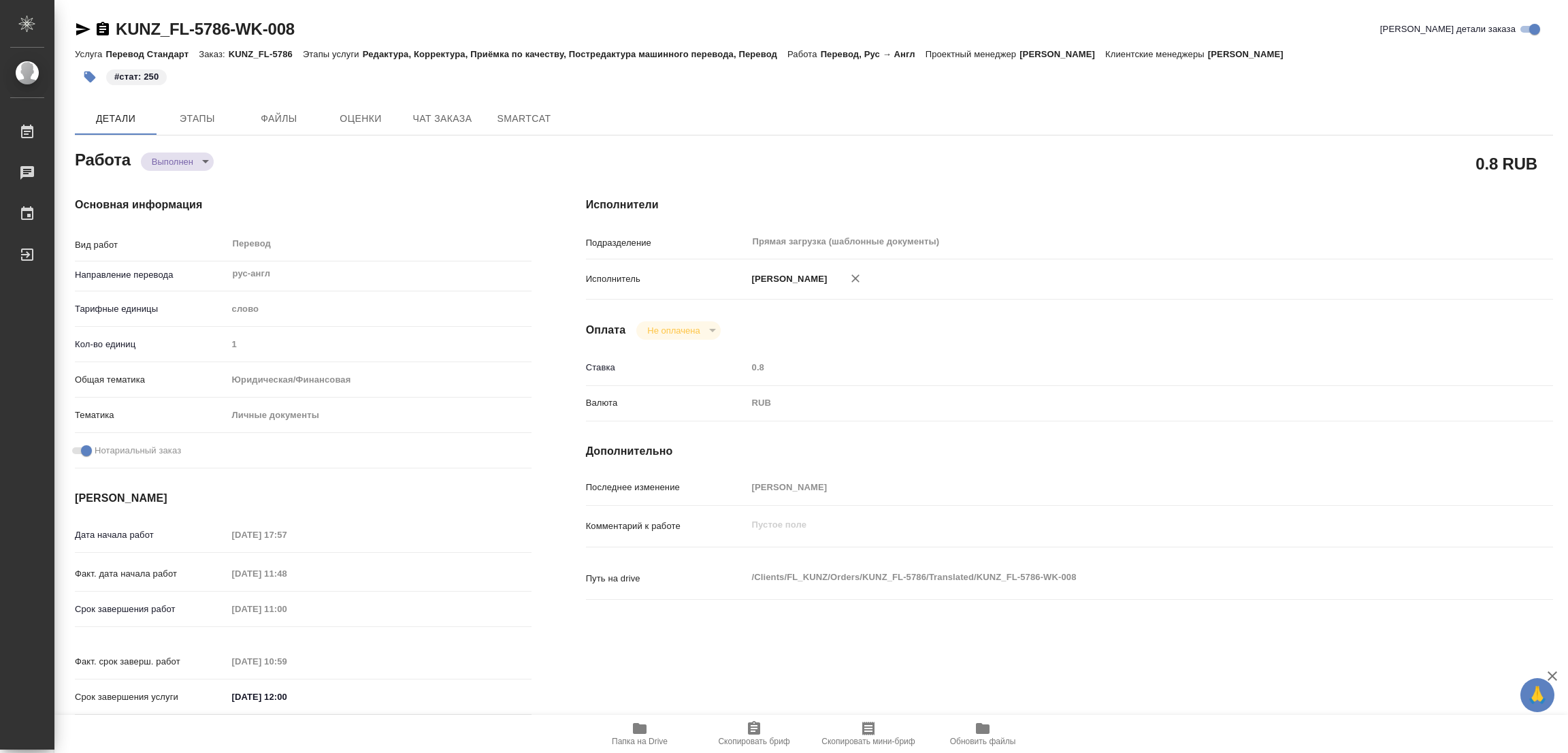
type textarea "x"
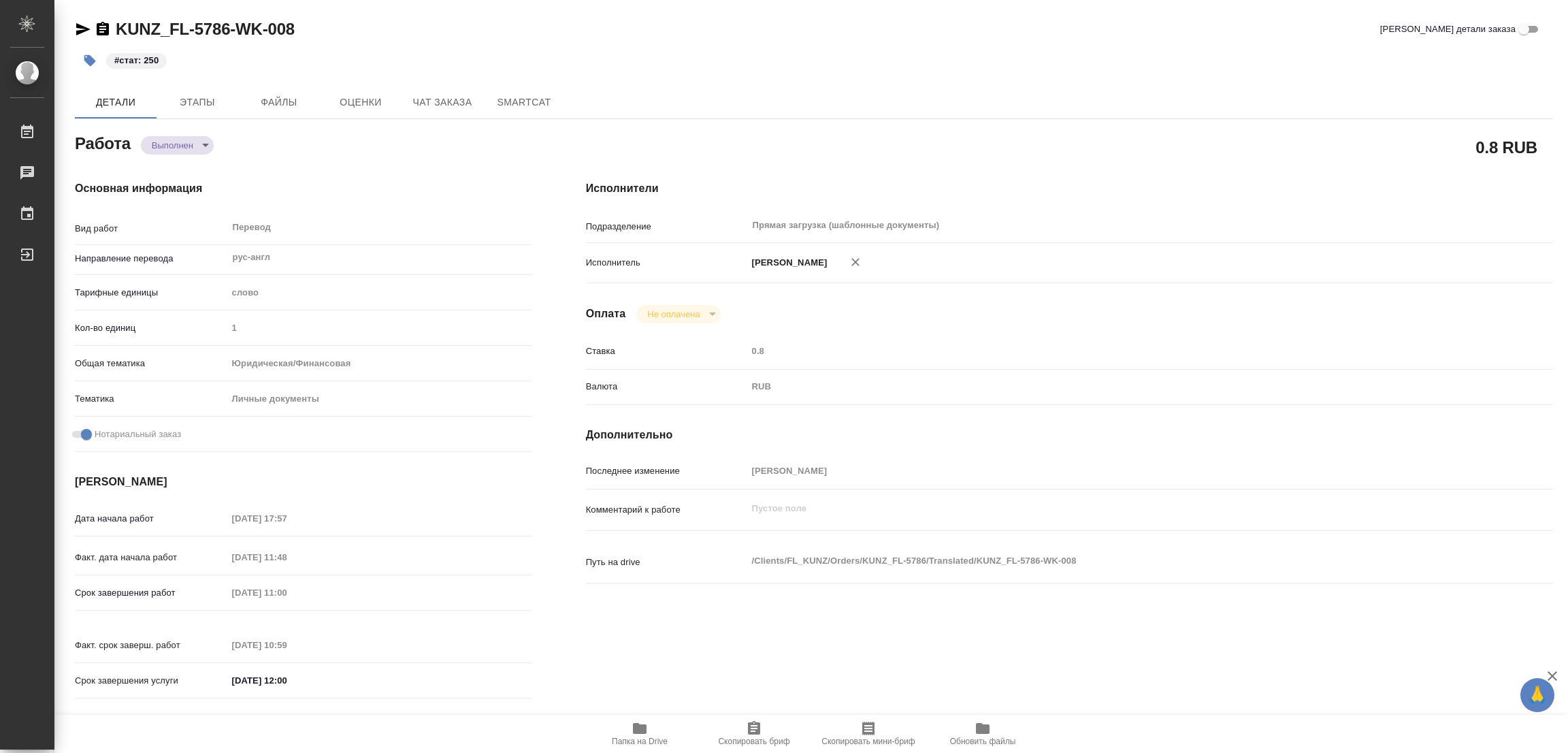
type textarea "x"
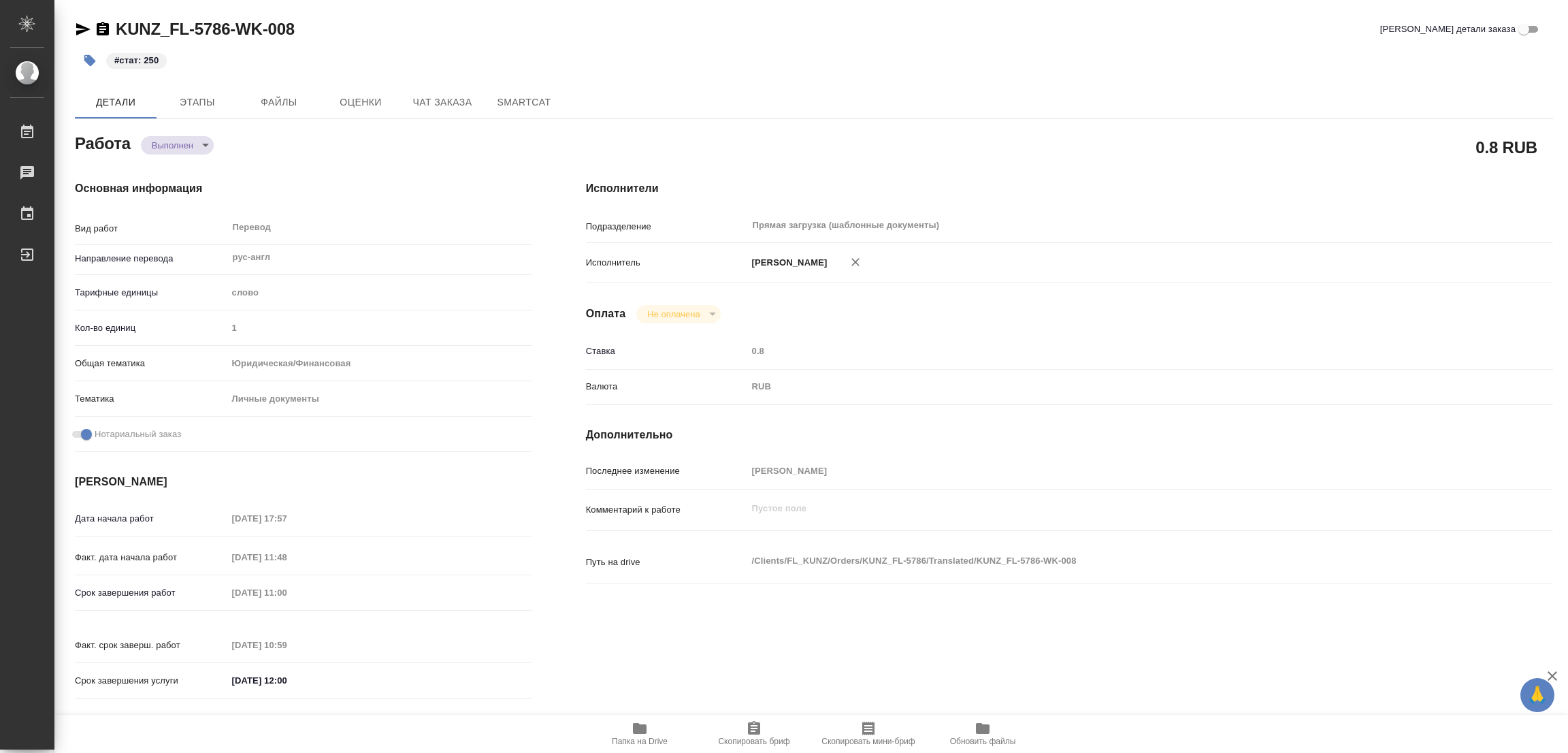
type textarea "x"
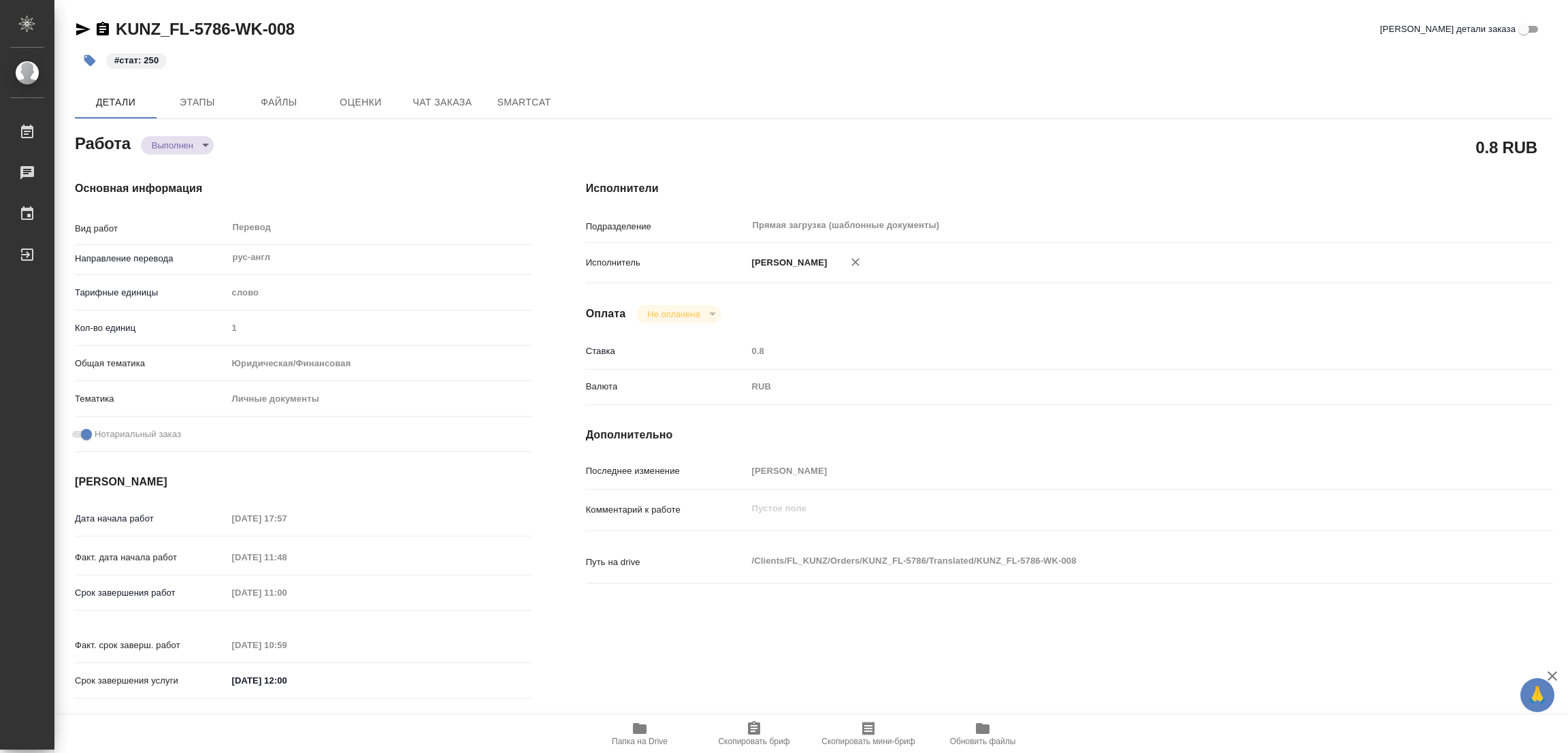
type textarea "x"
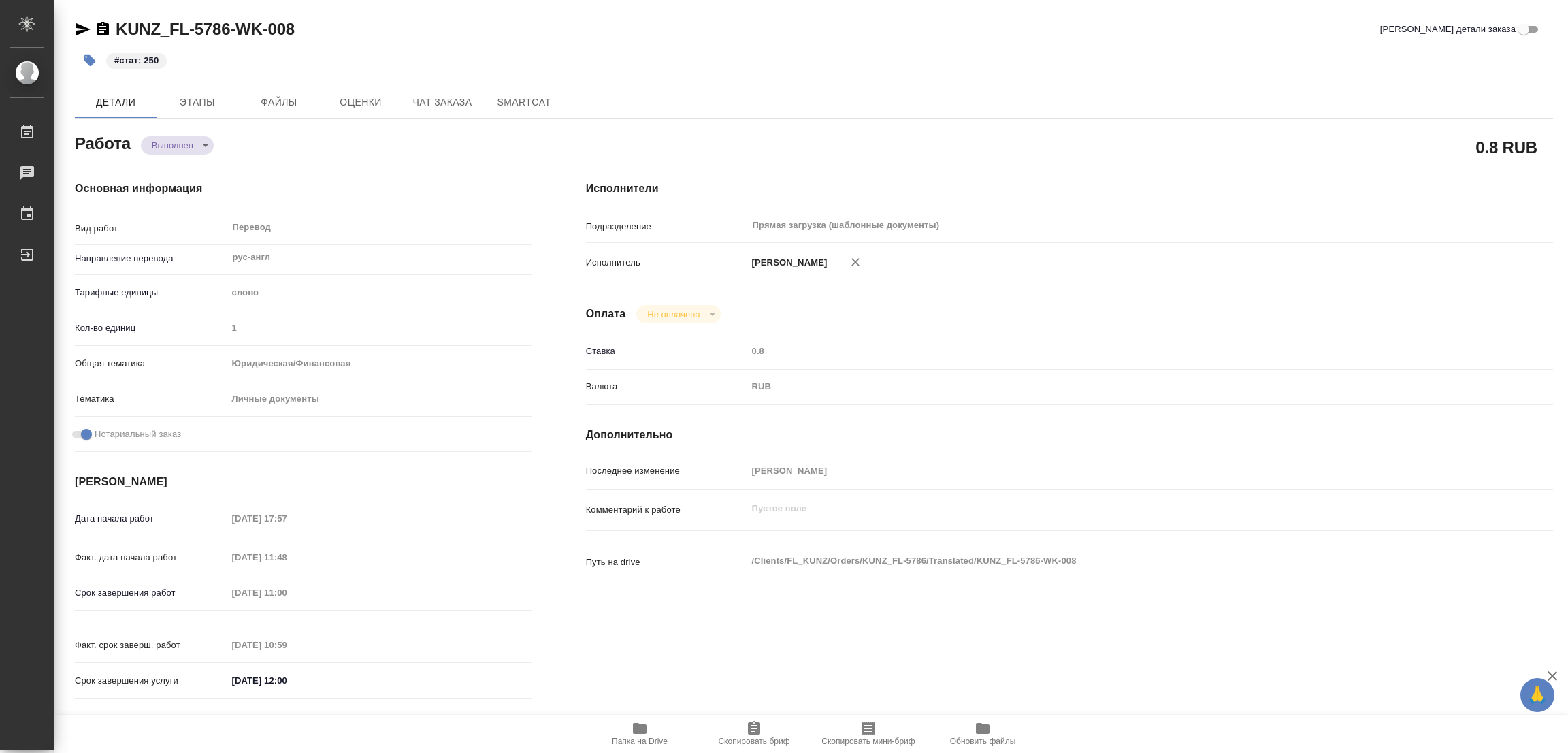
type textarea "x"
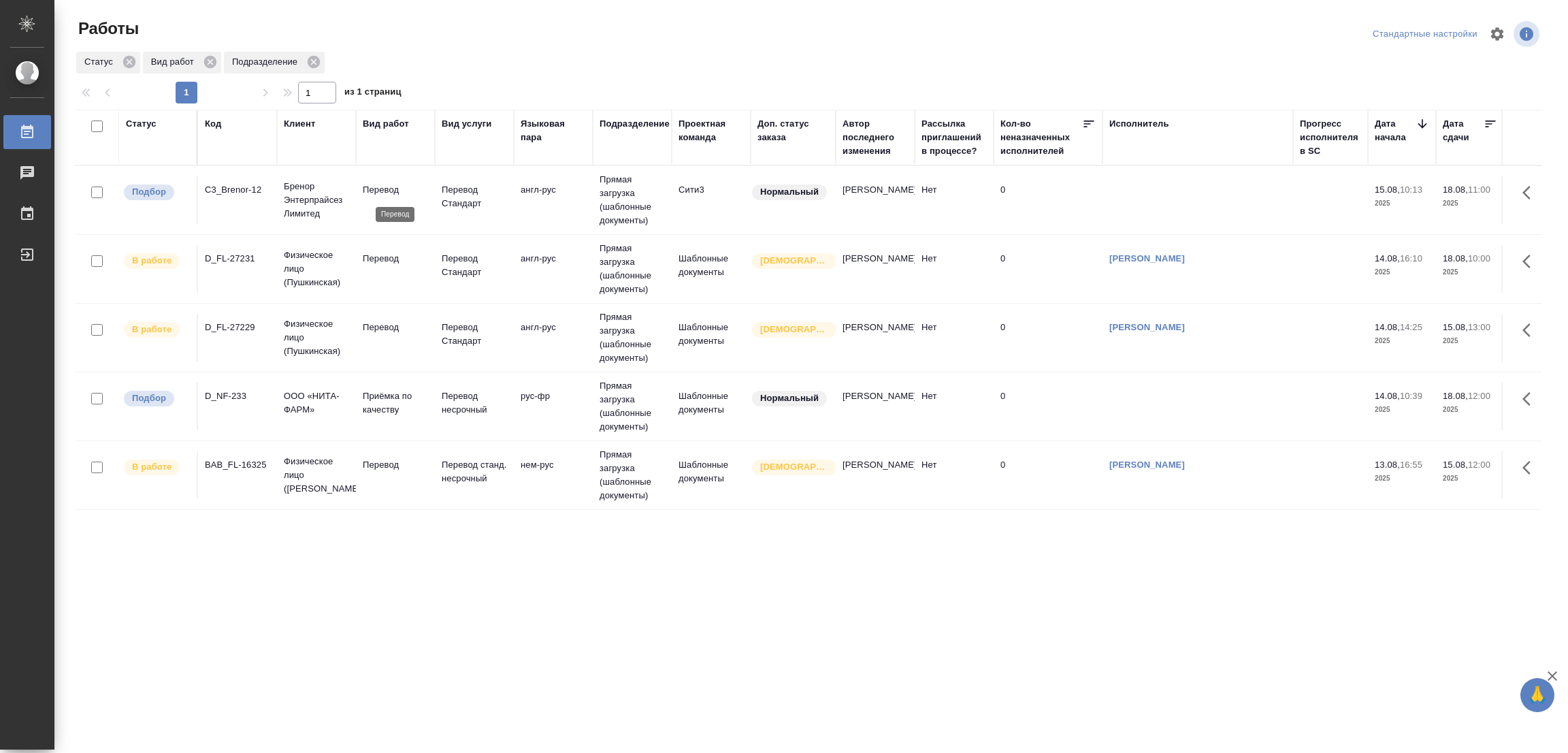
click at [374, 194] on p "Перевод" at bounding box center [395, 190] width 65 height 14
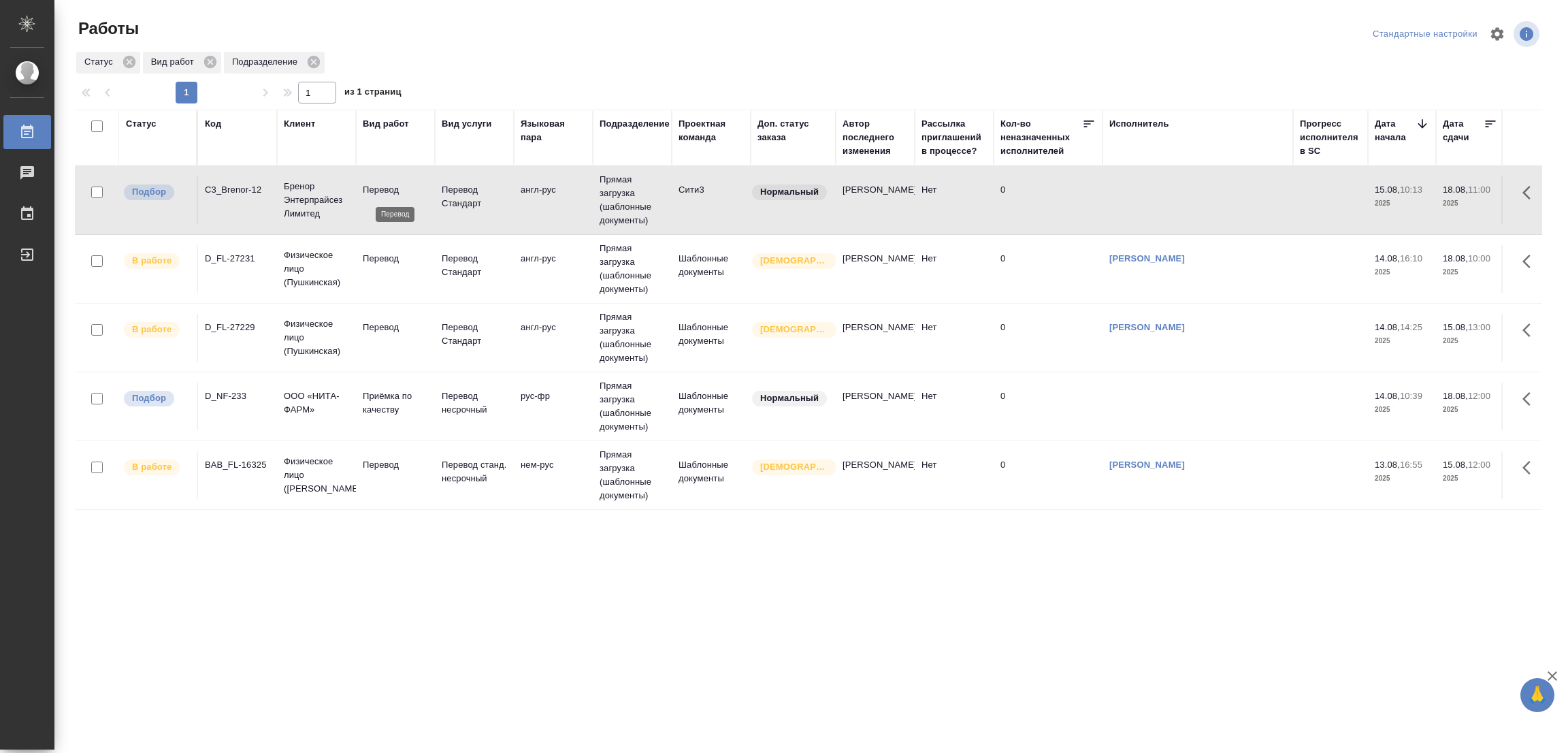
click at [374, 194] on p "Перевод" at bounding box center [395, 190] width 65 height 14
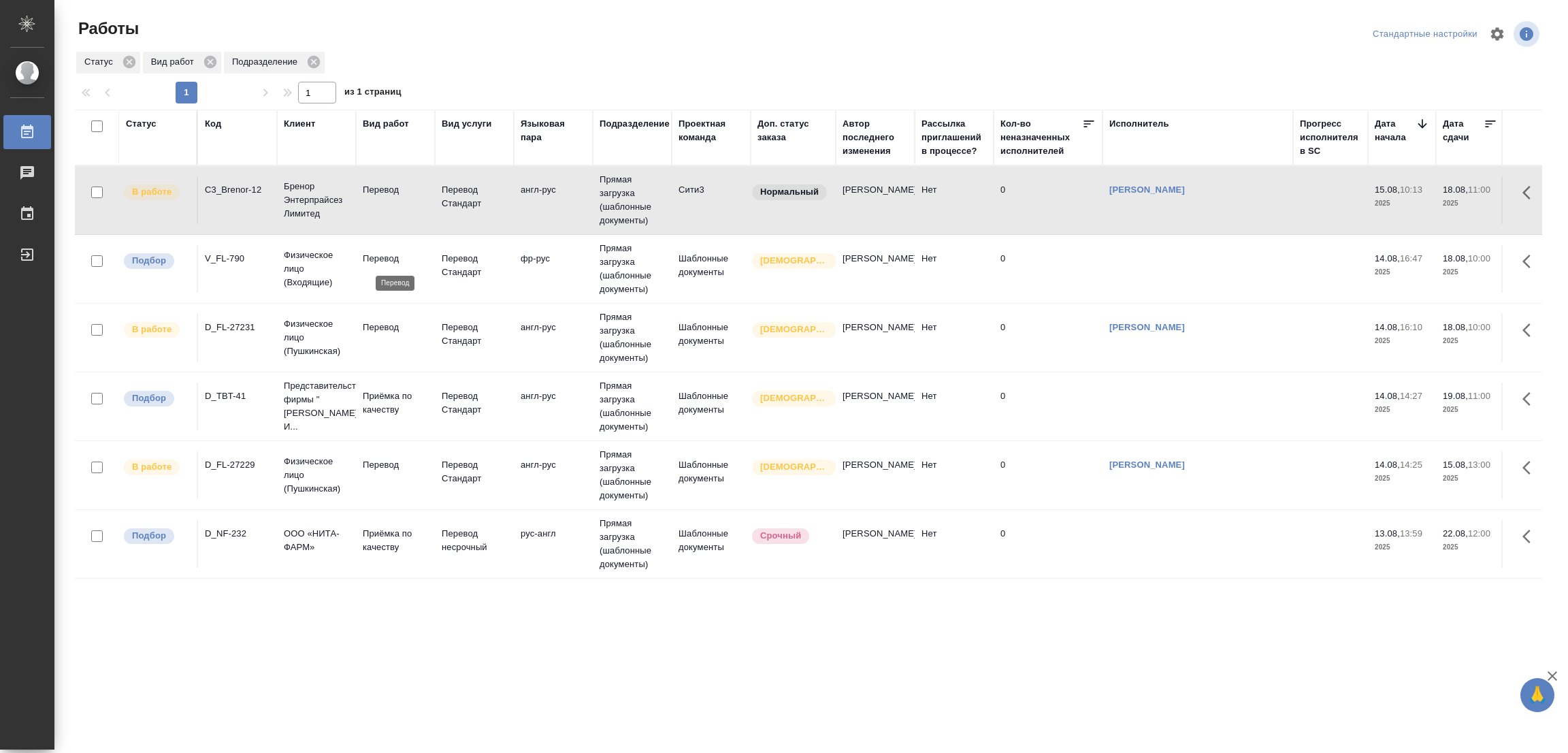
click at [372, 253] on p "Перевод" at bounding box center [395, 259] width 65 height 14
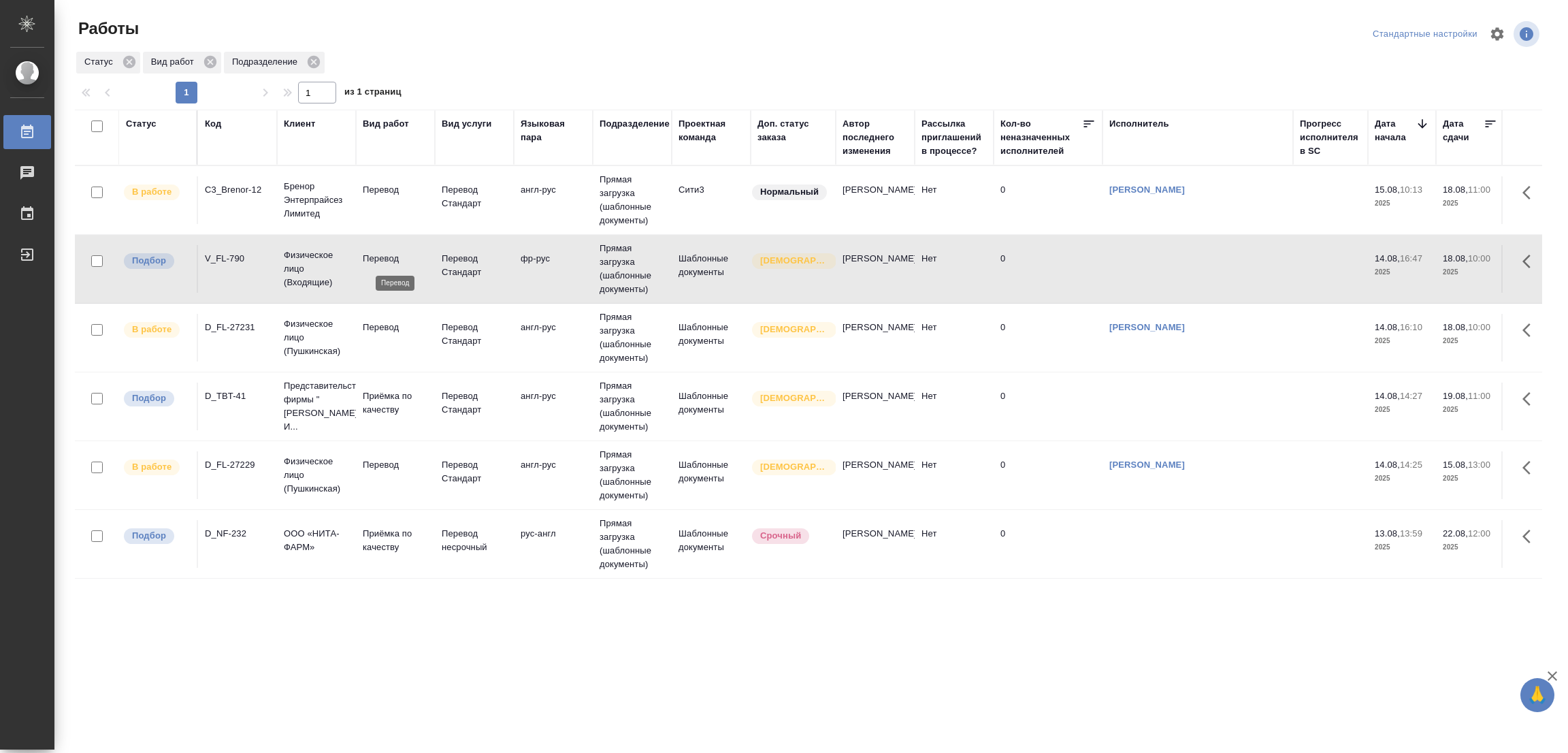
click at [372, 253] on p "Перевод" at bounding box center [395, 259] width 65 height 14
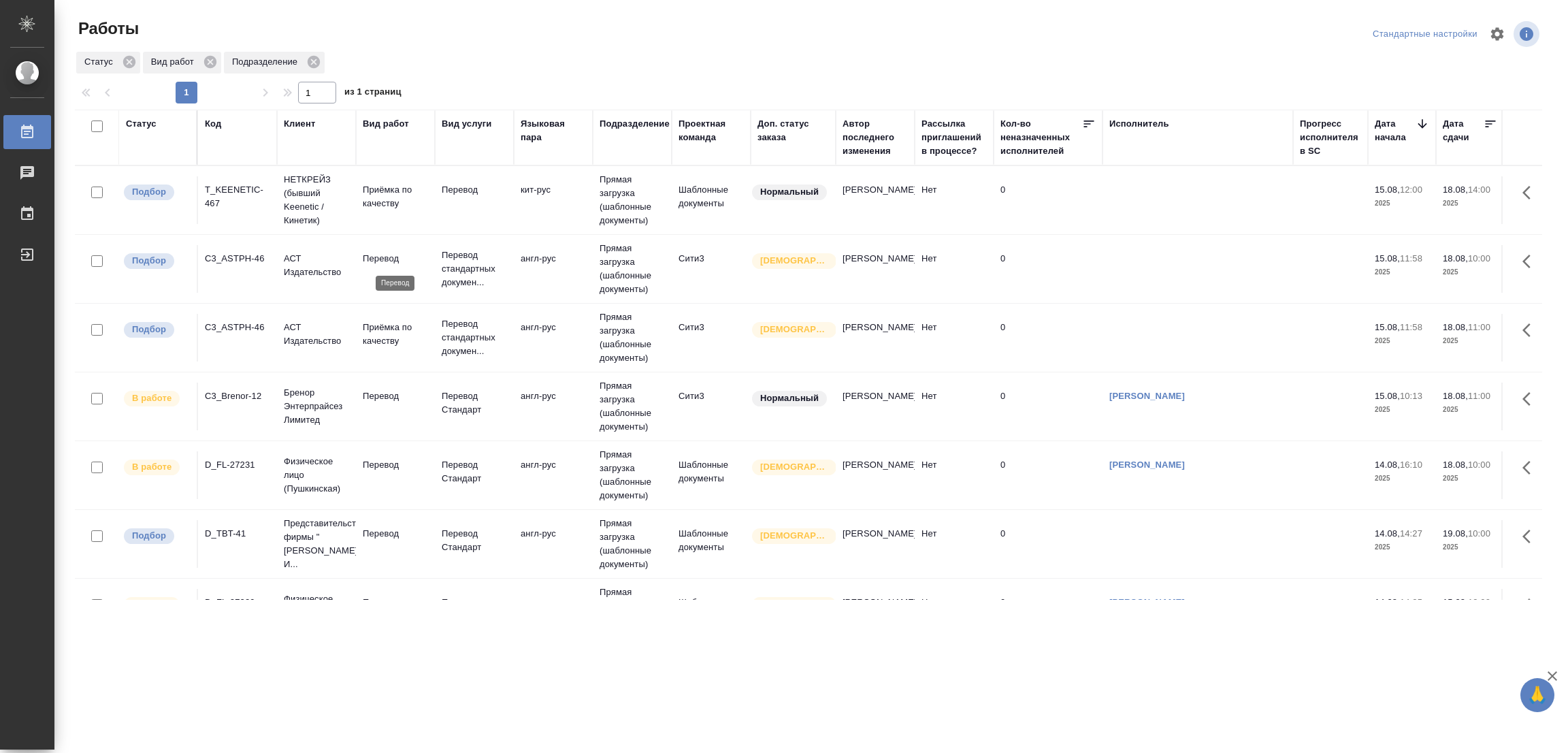
click at [377, 253] on p "Перевод" at bounding box center [395, 259] width 65 height 14
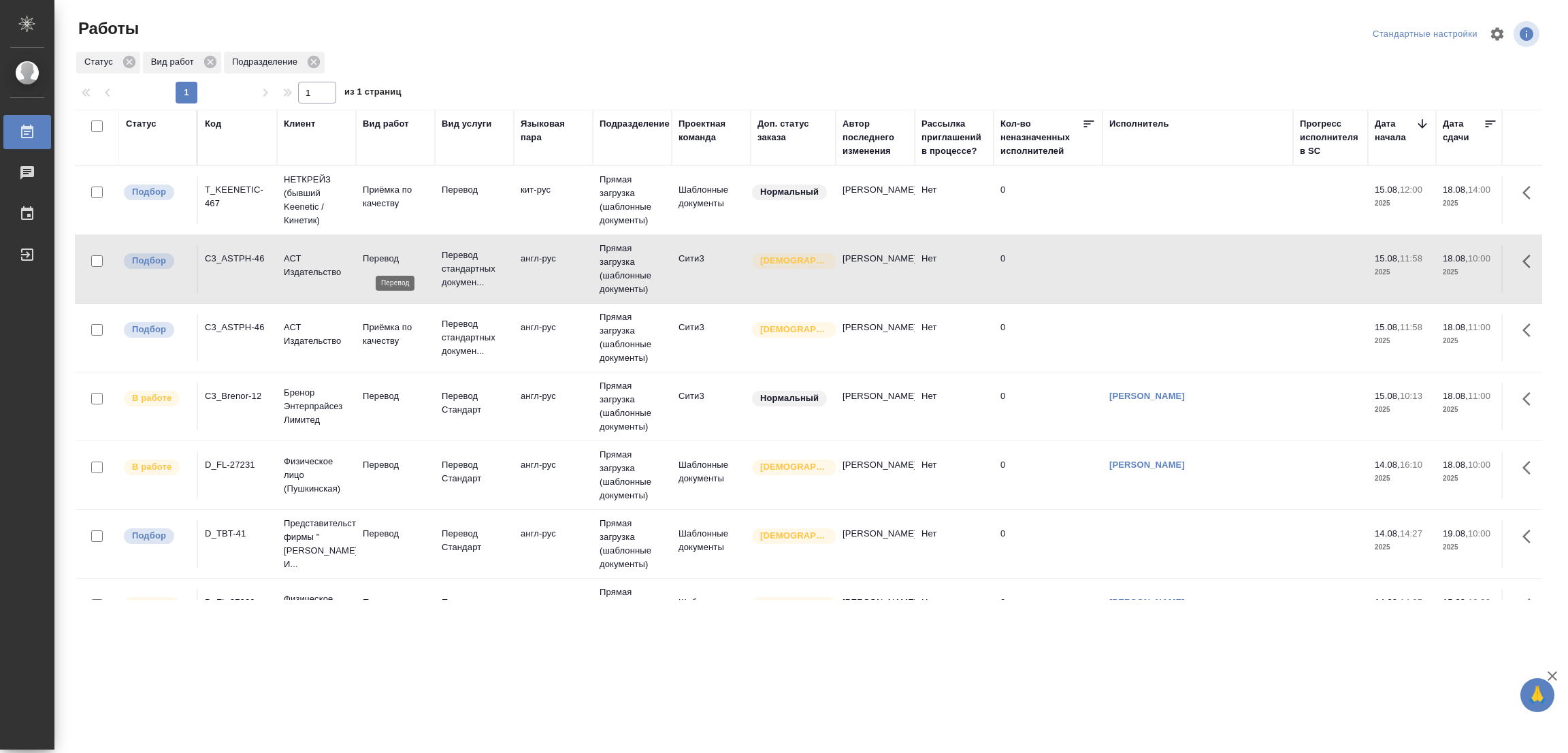
click at [378, 254] on p "Перевод" at bounding box center [395, 259] width 65 height 14
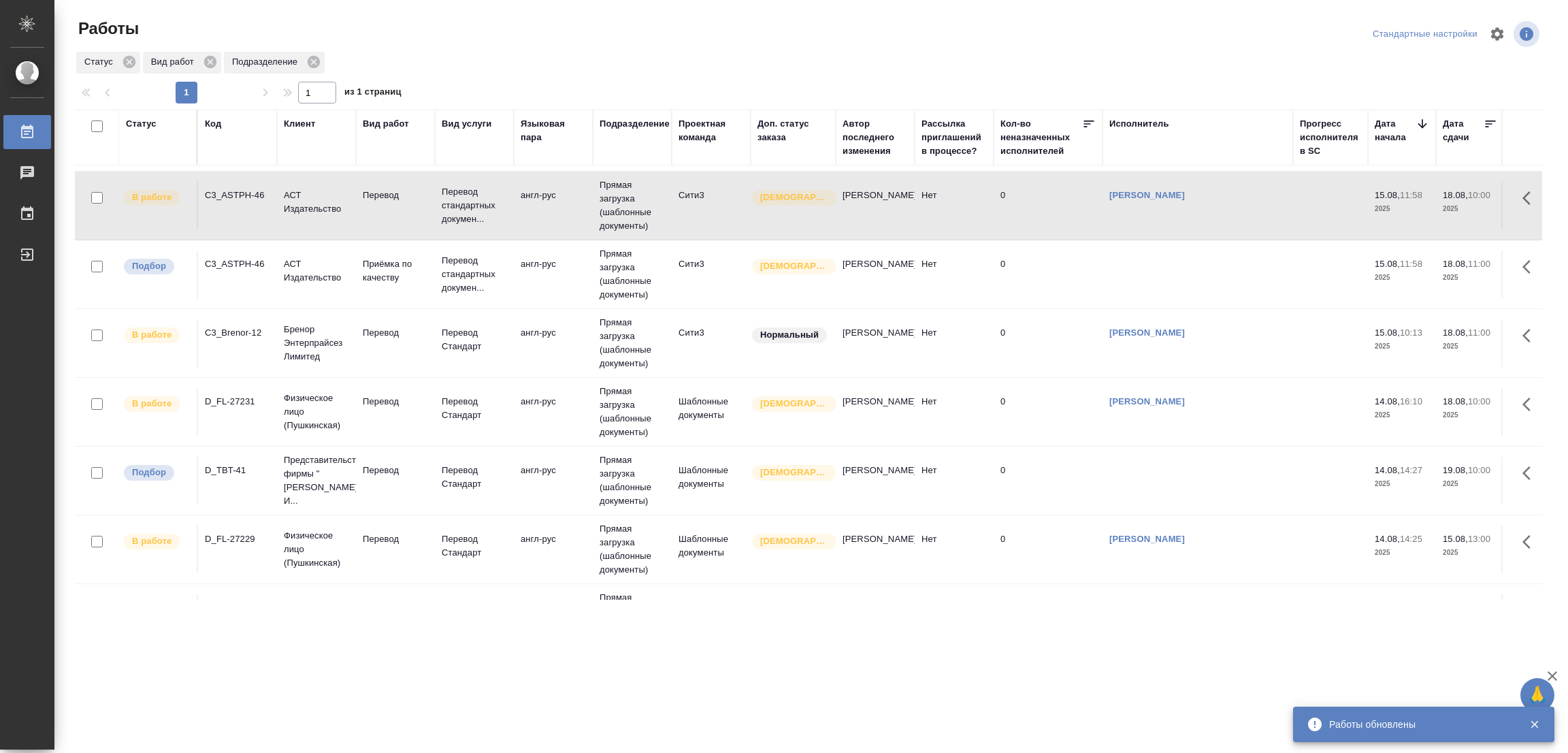
scroll to position [133, 0]
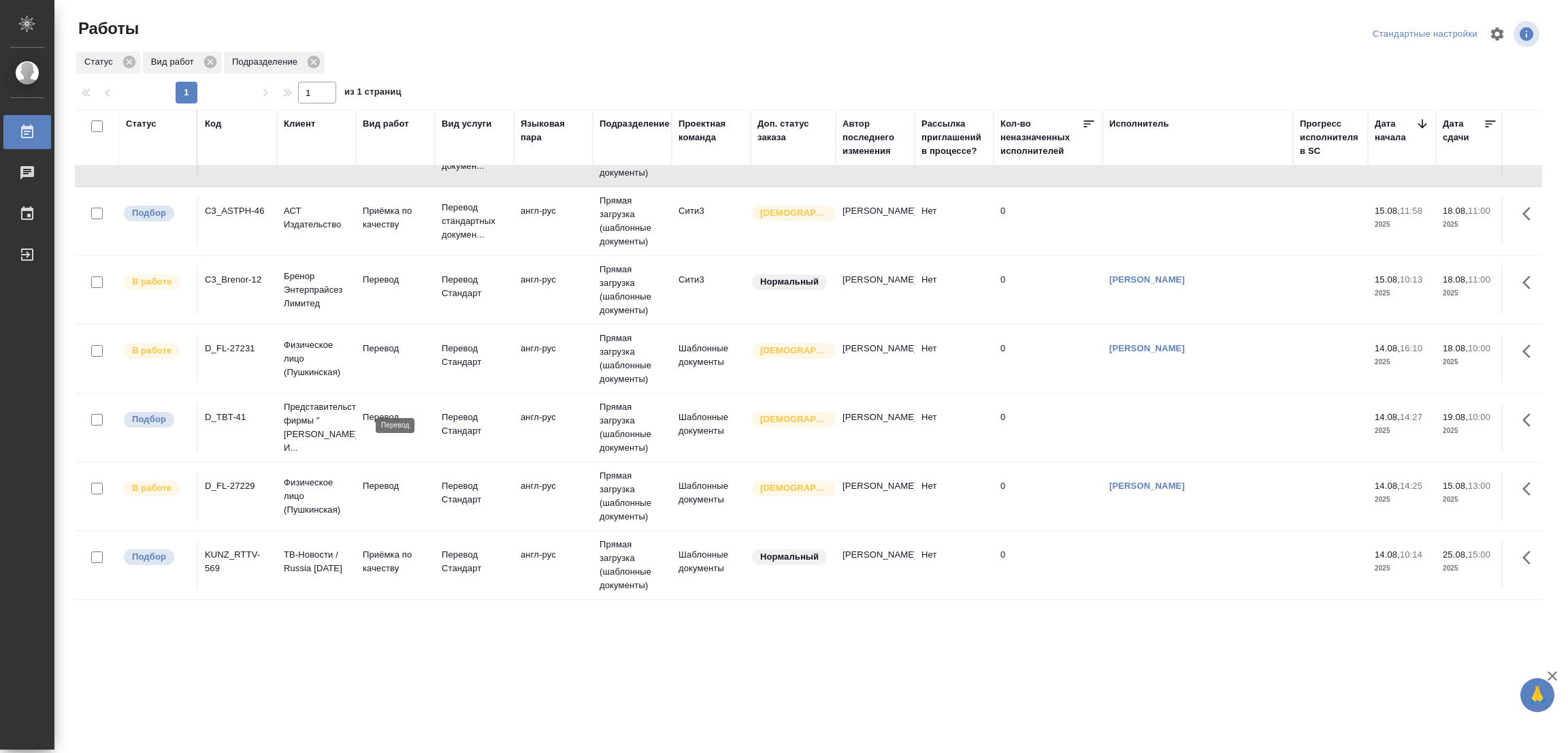
click at [383, 410] on p "Перевод" at bounding box center [395, 417] width 65 height 14
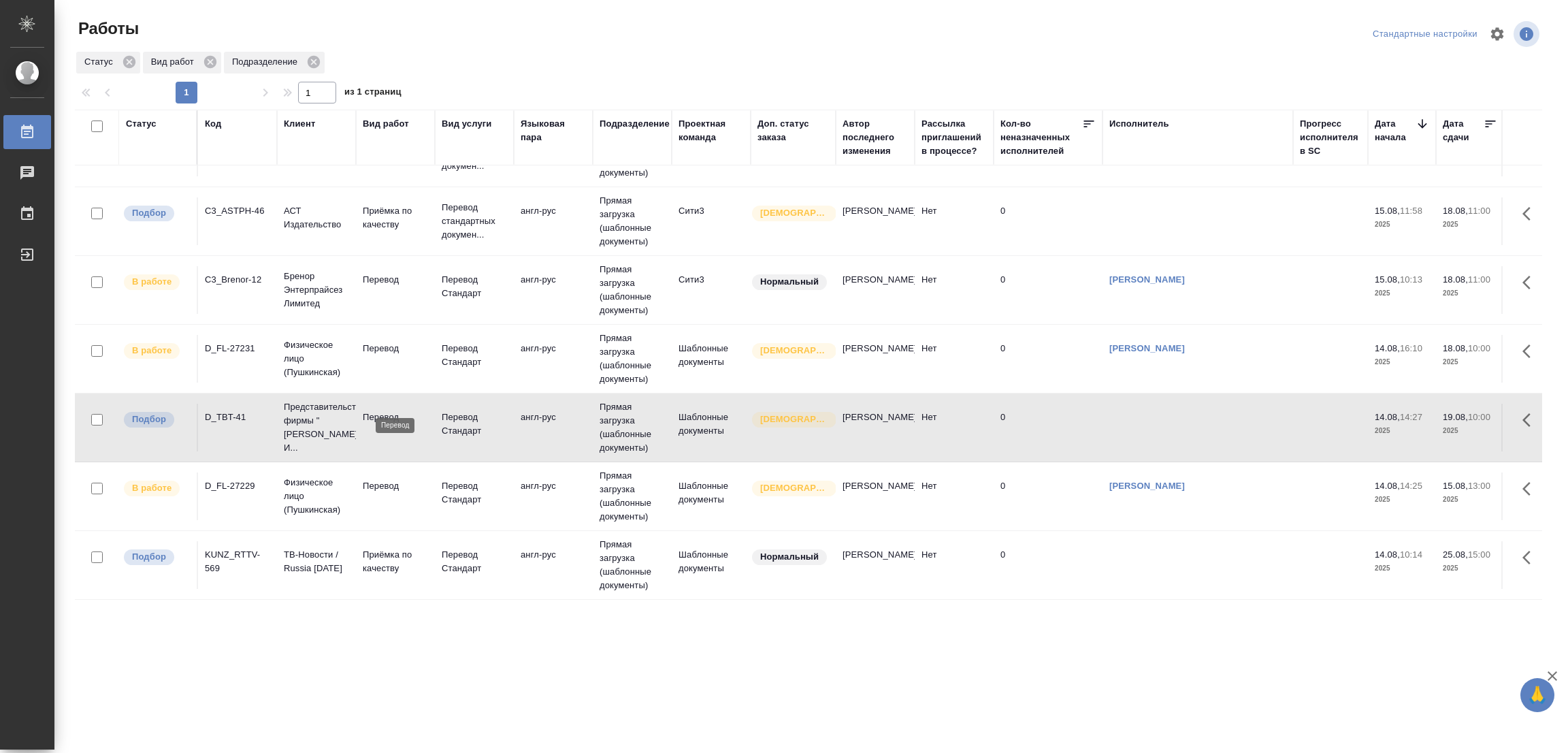
click at [383, 410] on p "Перевод" at bounding box center [395, 417] width 65 height 14
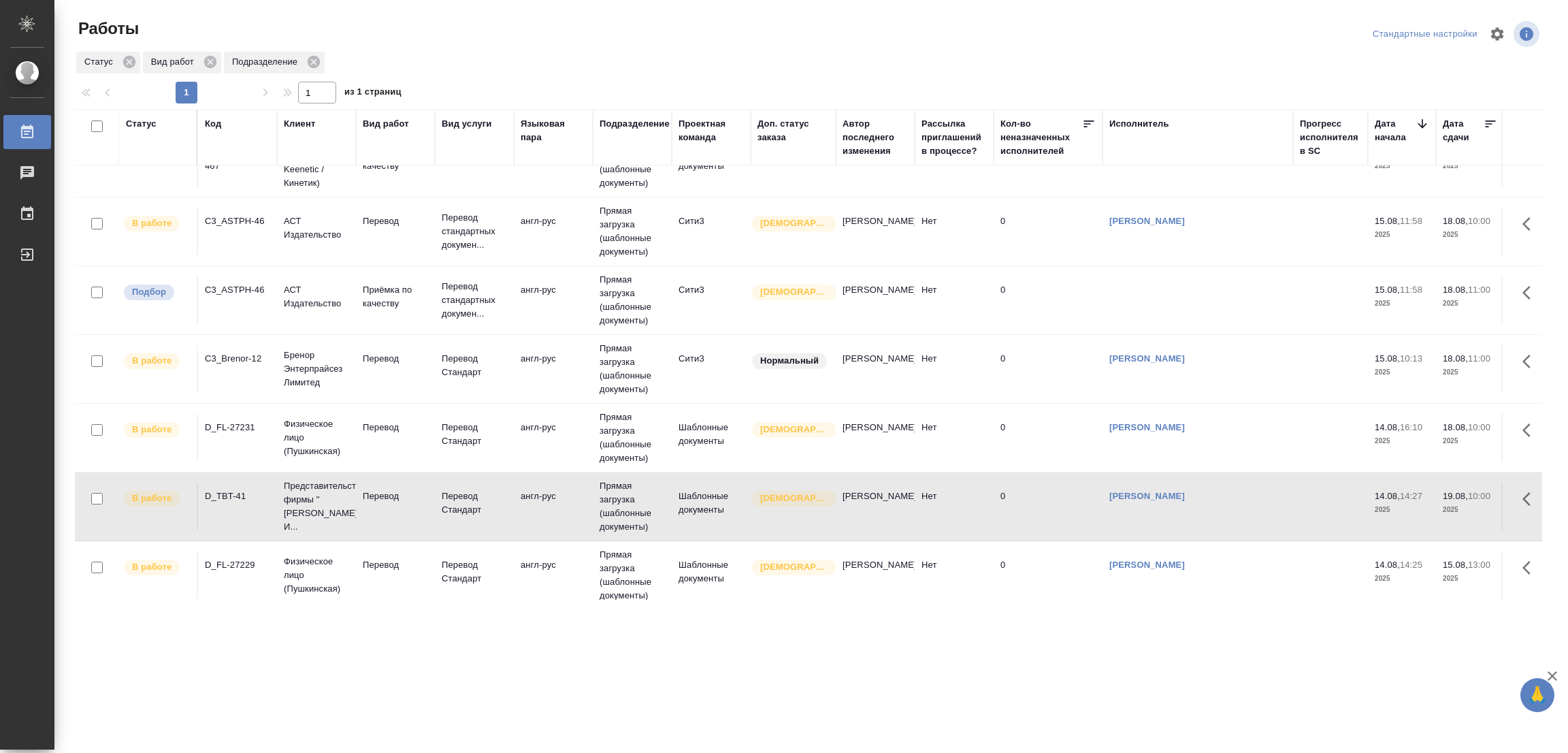
scroll to position [0, 0]
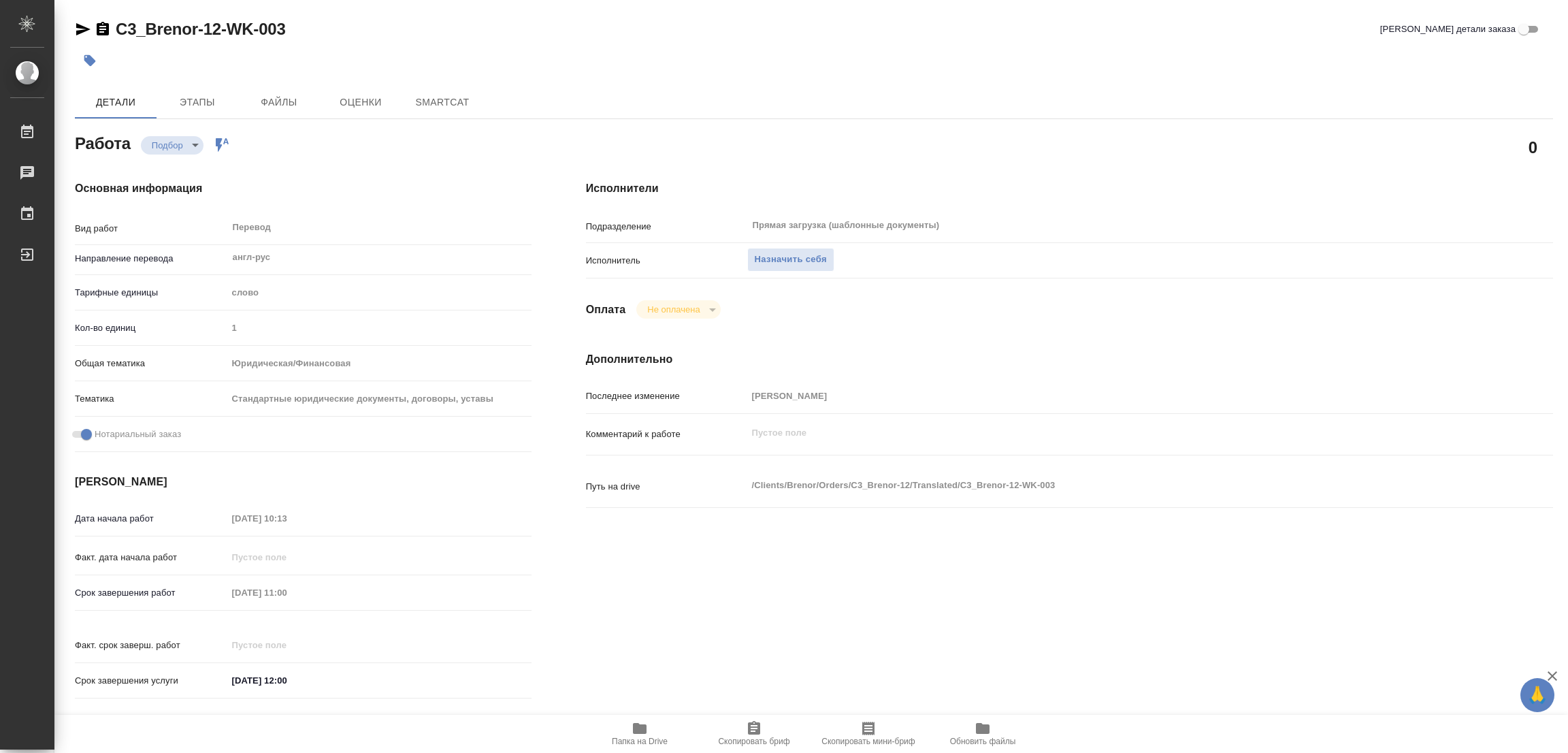
type textarea "x"
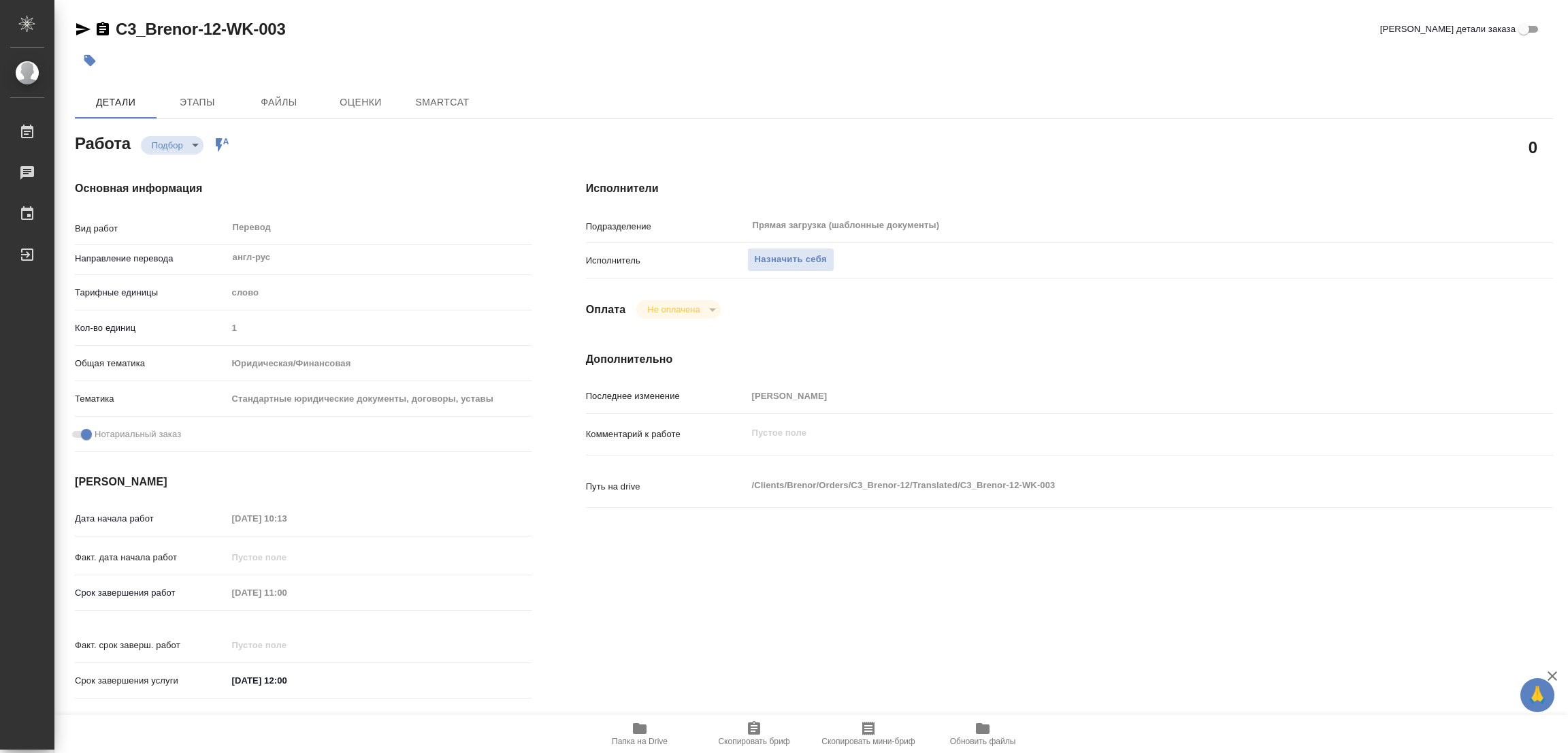
type textarea "x"
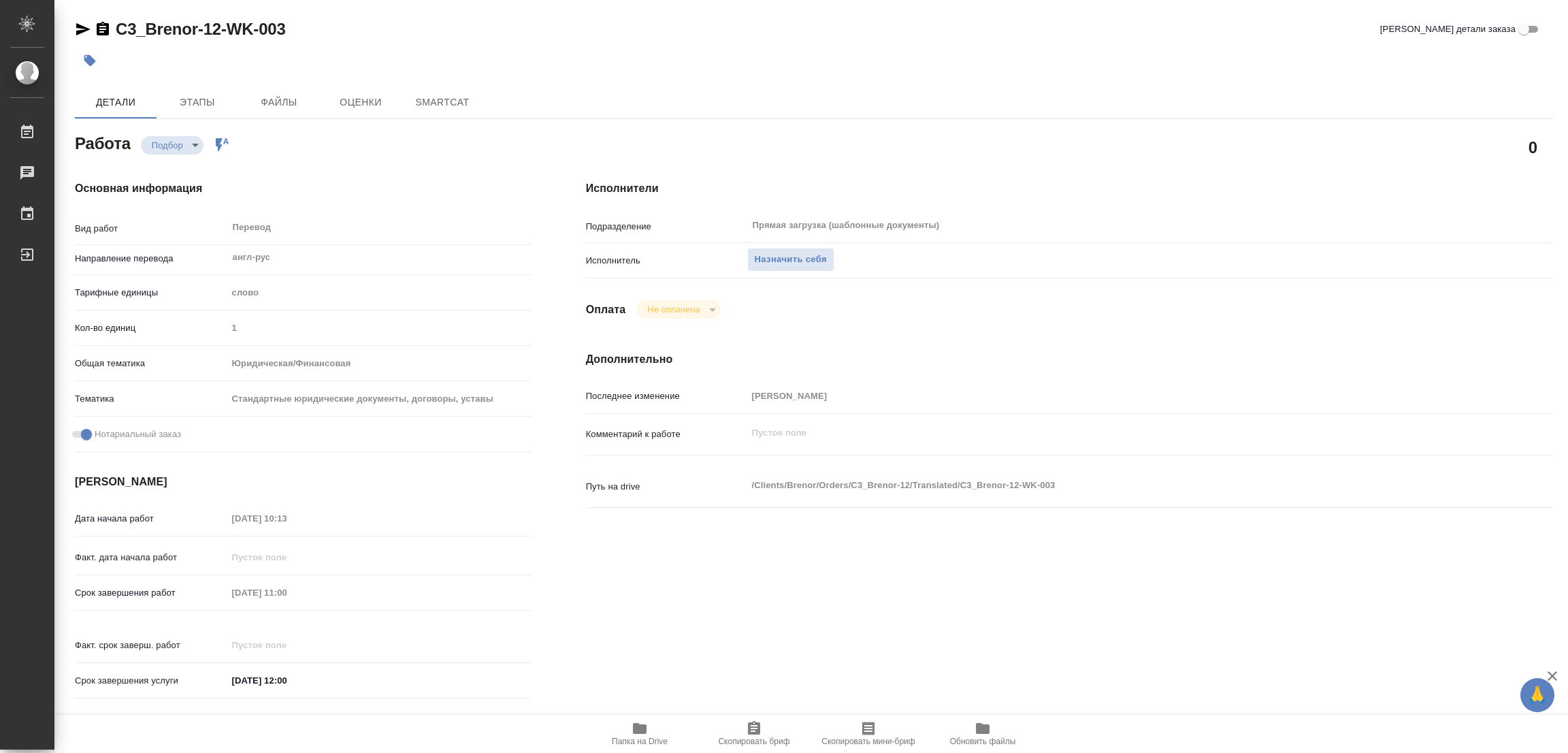
type textarea "x"
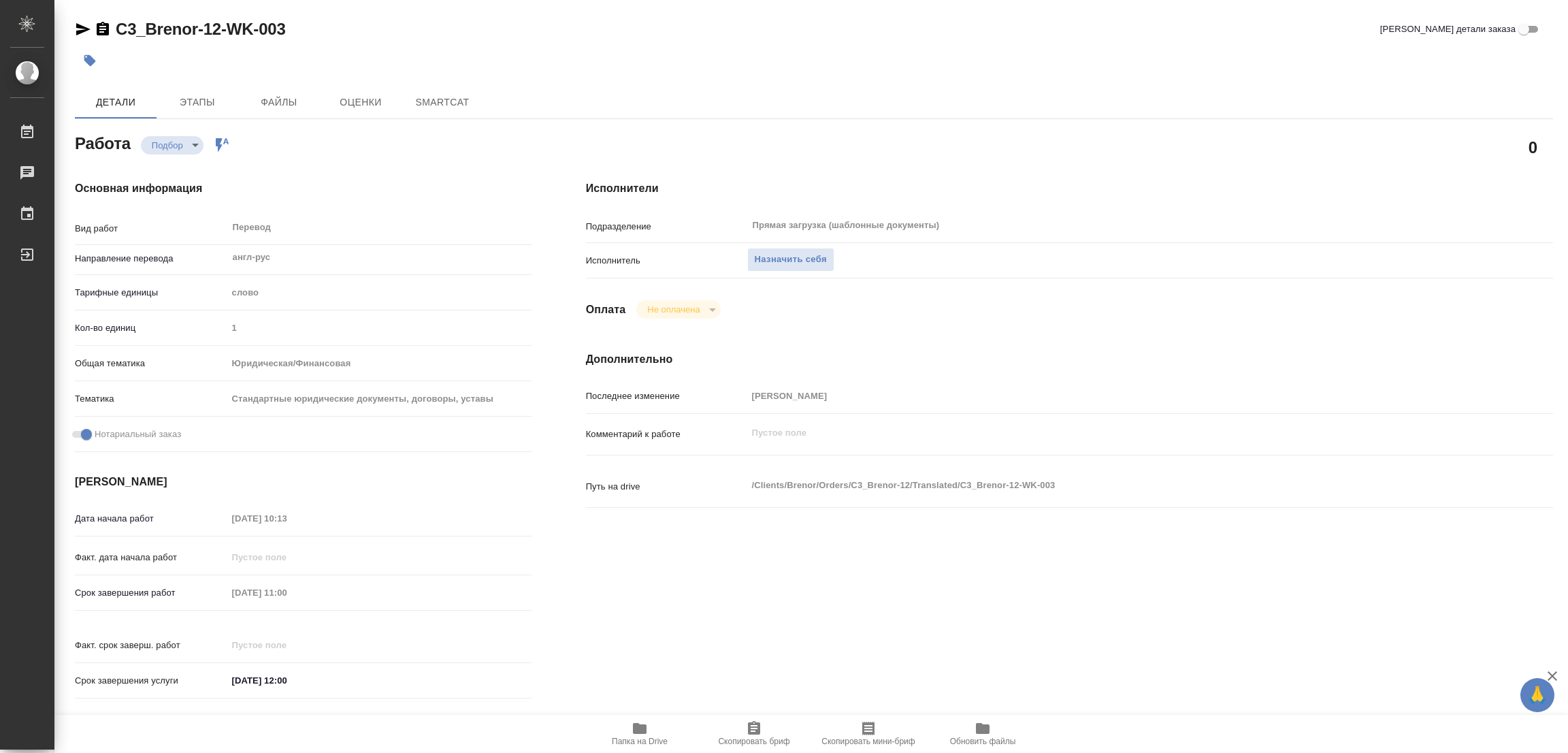
type textarea "x"
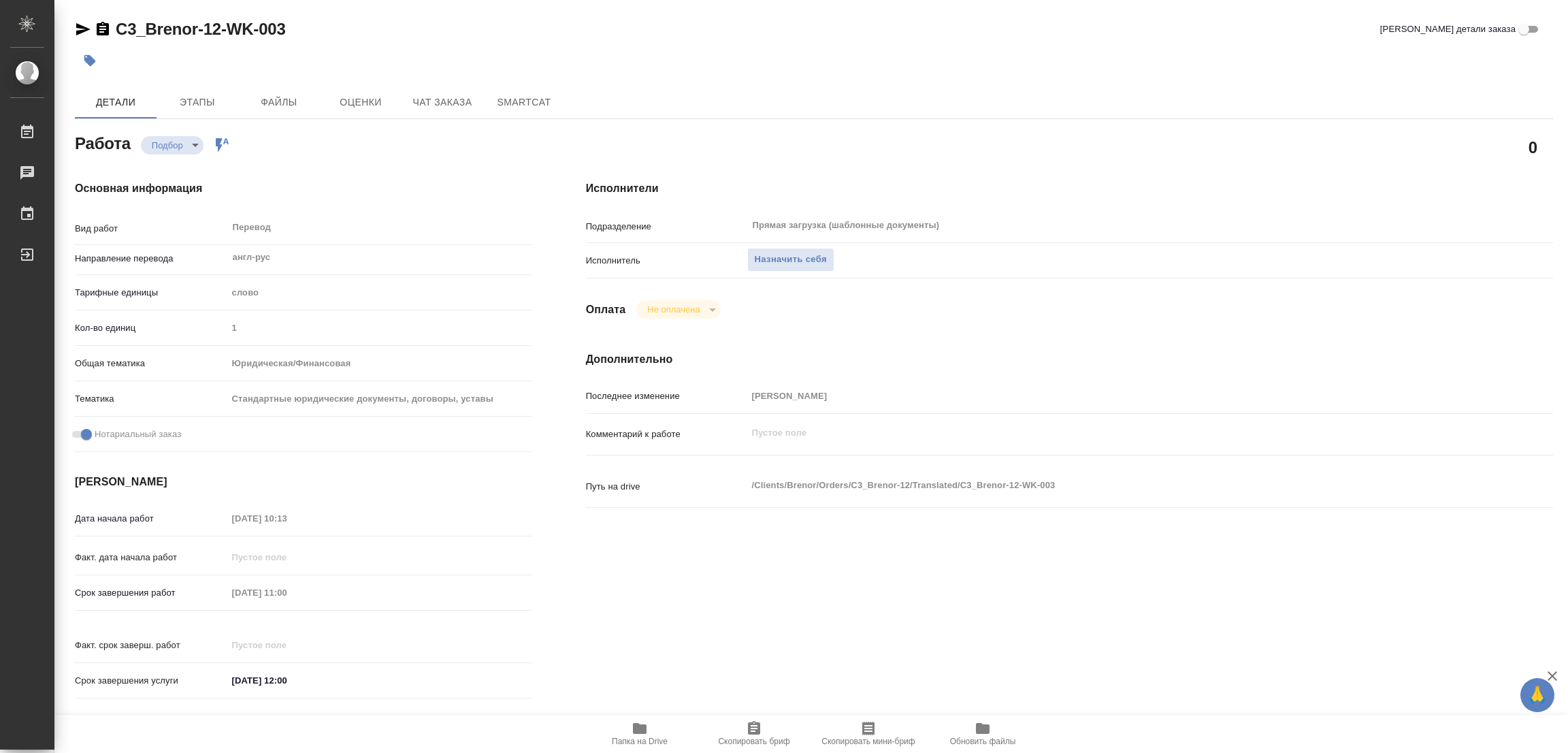
scroll to position [306, 0]
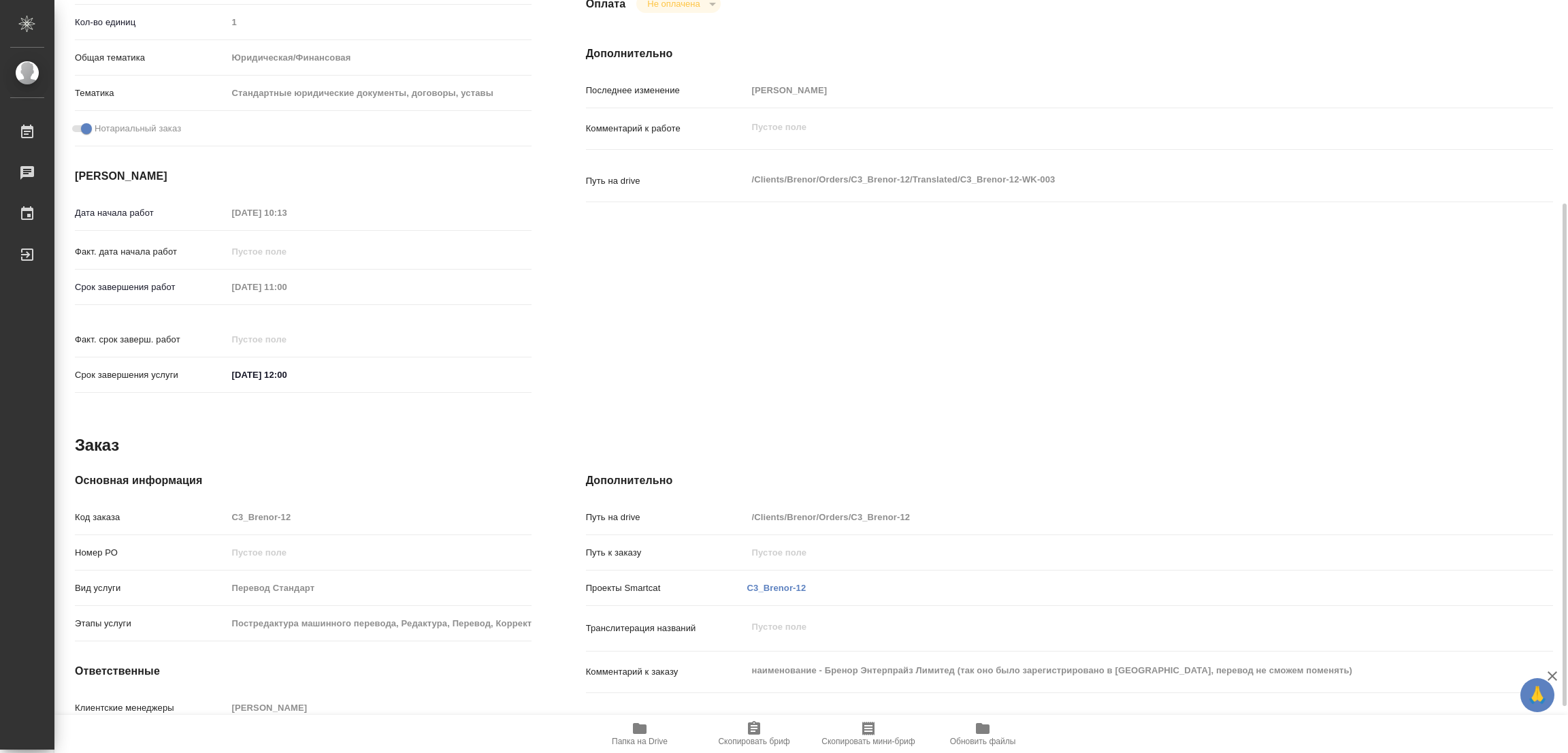
type textarea "x"
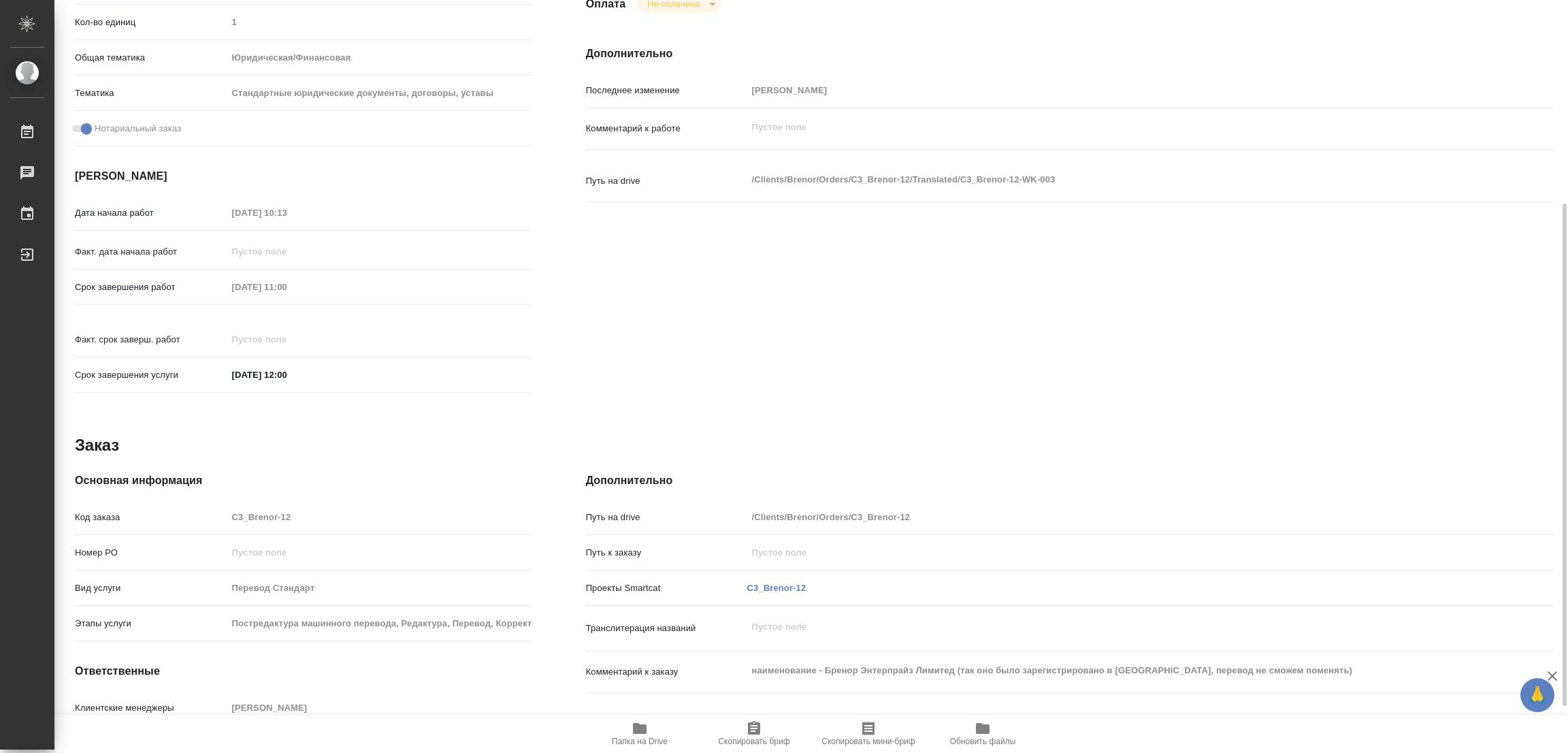
scroll to position [374, 0]
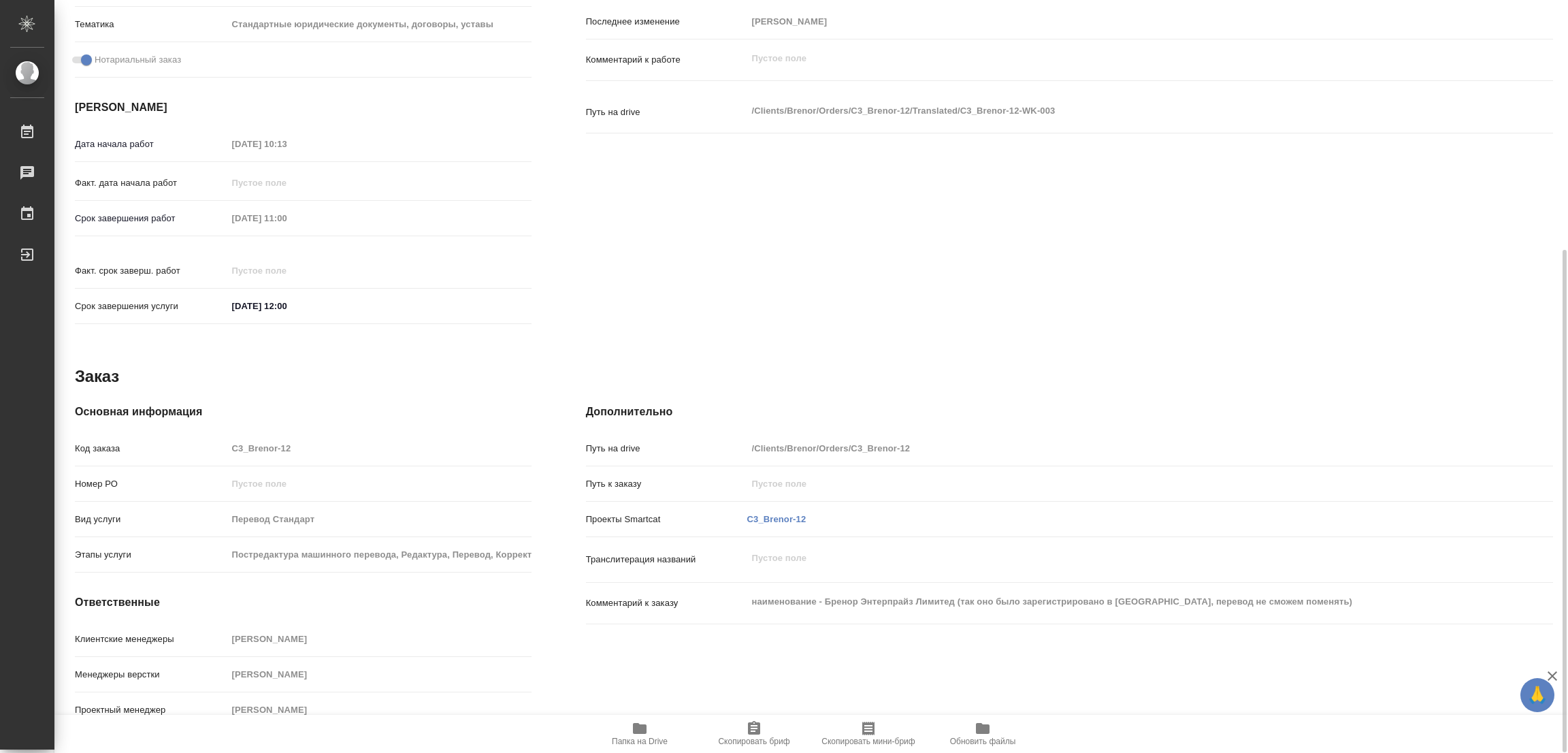
type textarea "x"
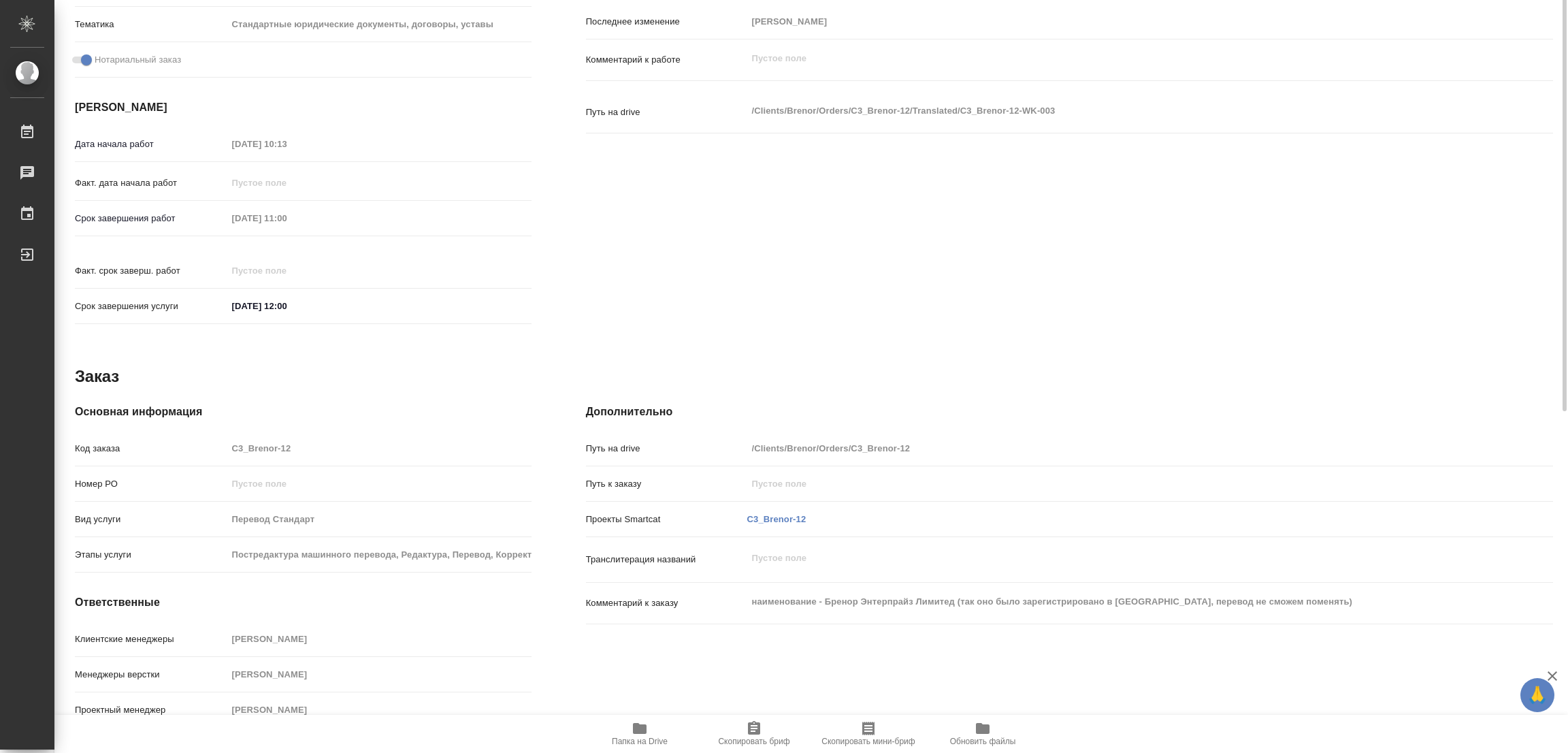
scroll to position [68, 0]
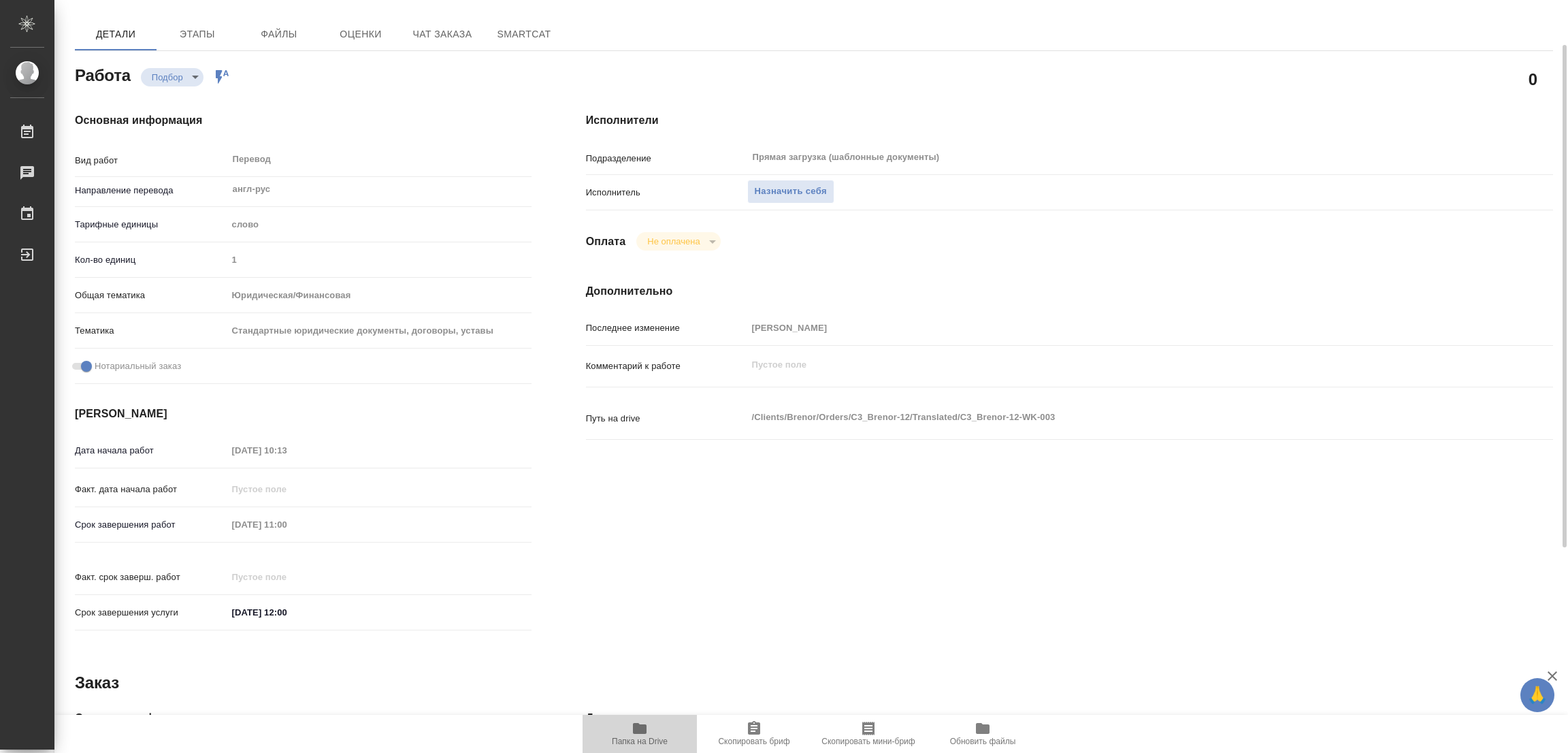
click at [636, 733] on icon "button" at bounding box center [640, 728] width 14 height 11
click at [790, 186] on span "Назначить себя" at bounding box center [791, 191] width 72 height 15
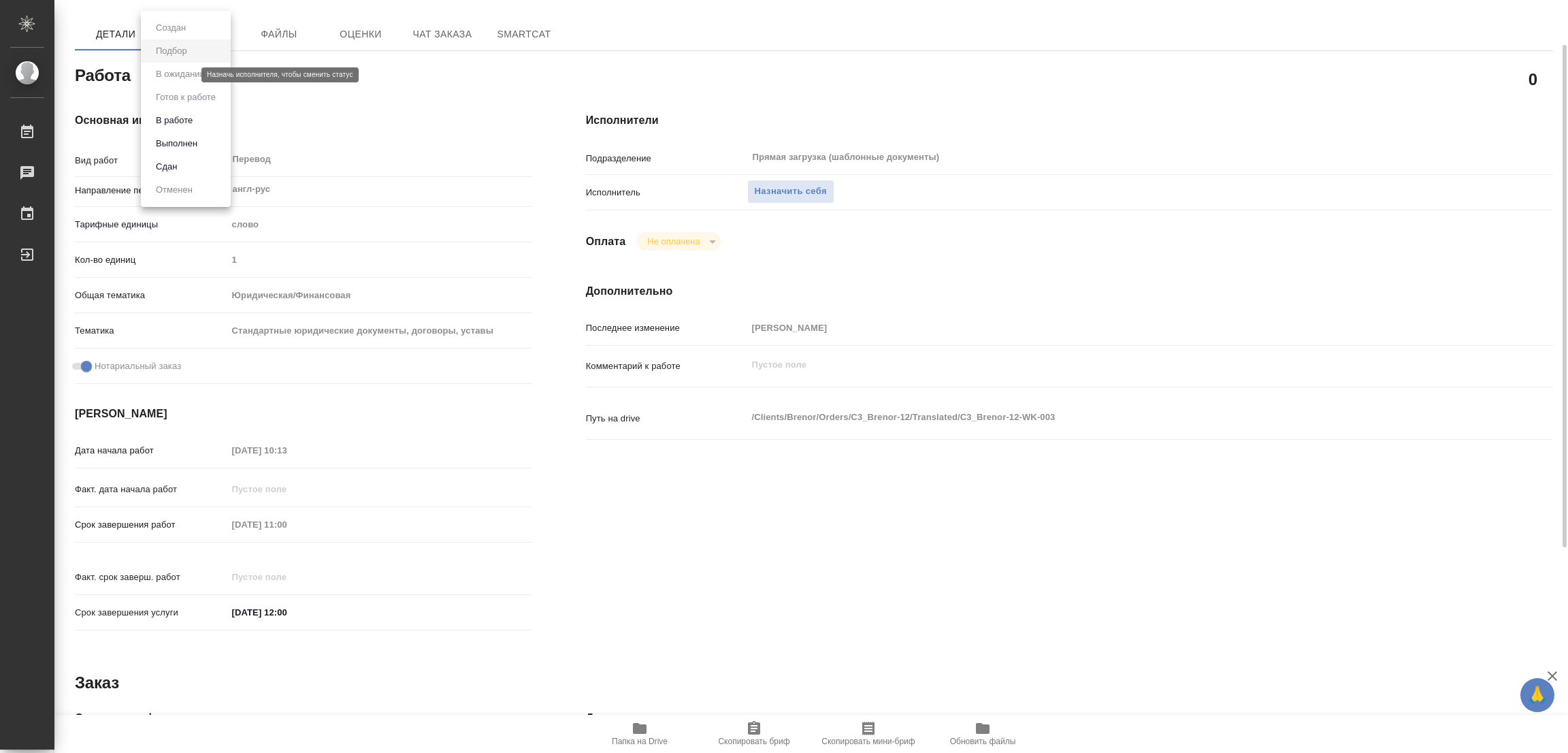
click at [157, 75] on body "🙏 .cls-1 fill:#fff; AWATERA Popova Galina Работы 0 Чаты График Выйти C3_Brenor-…" at bounding box center [784, 376] width 1568 height 753
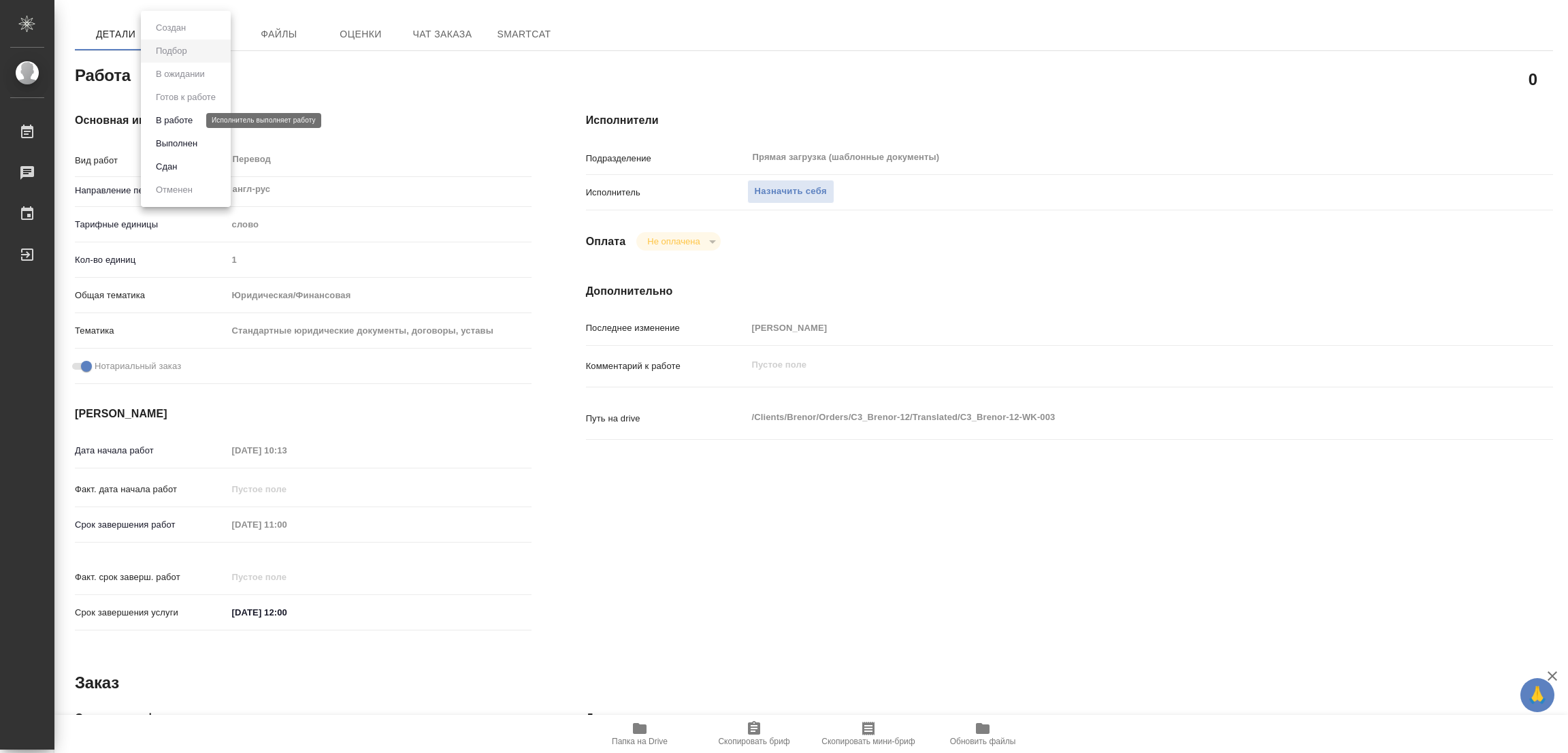
click at [164, 118] on button "В работе" at bounding box center [174, 120] width 45 height 15
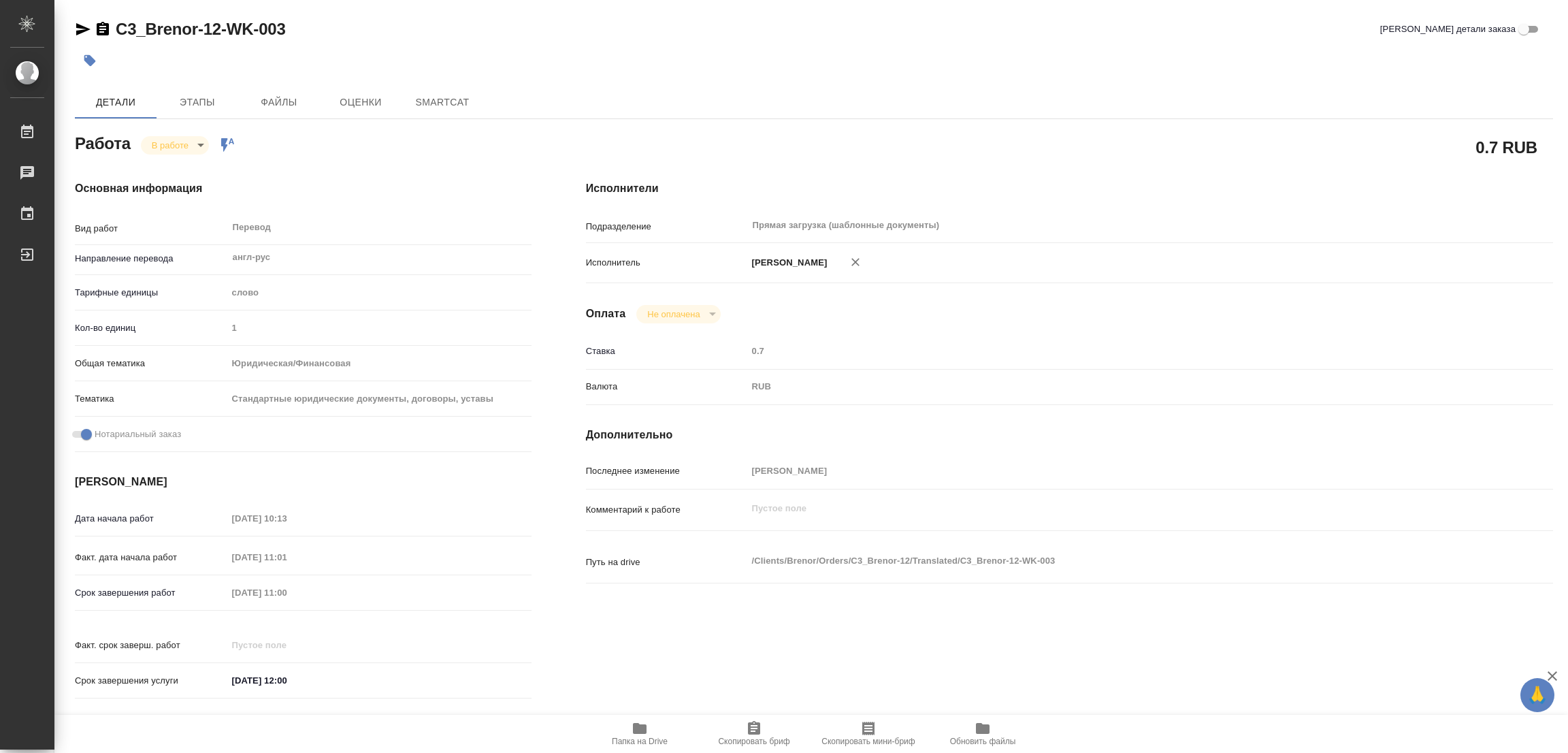
type textarea "x"
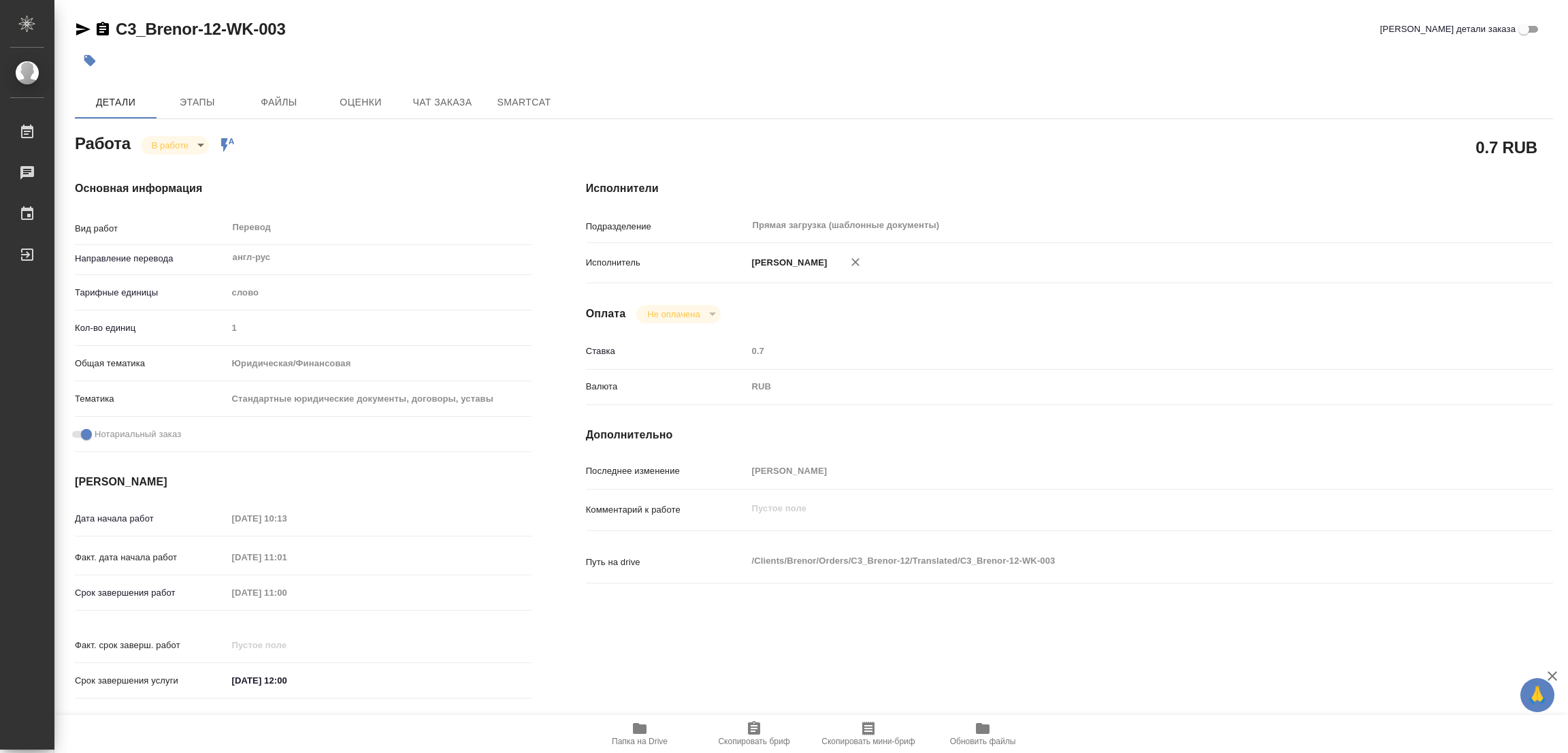
type textarea "x"
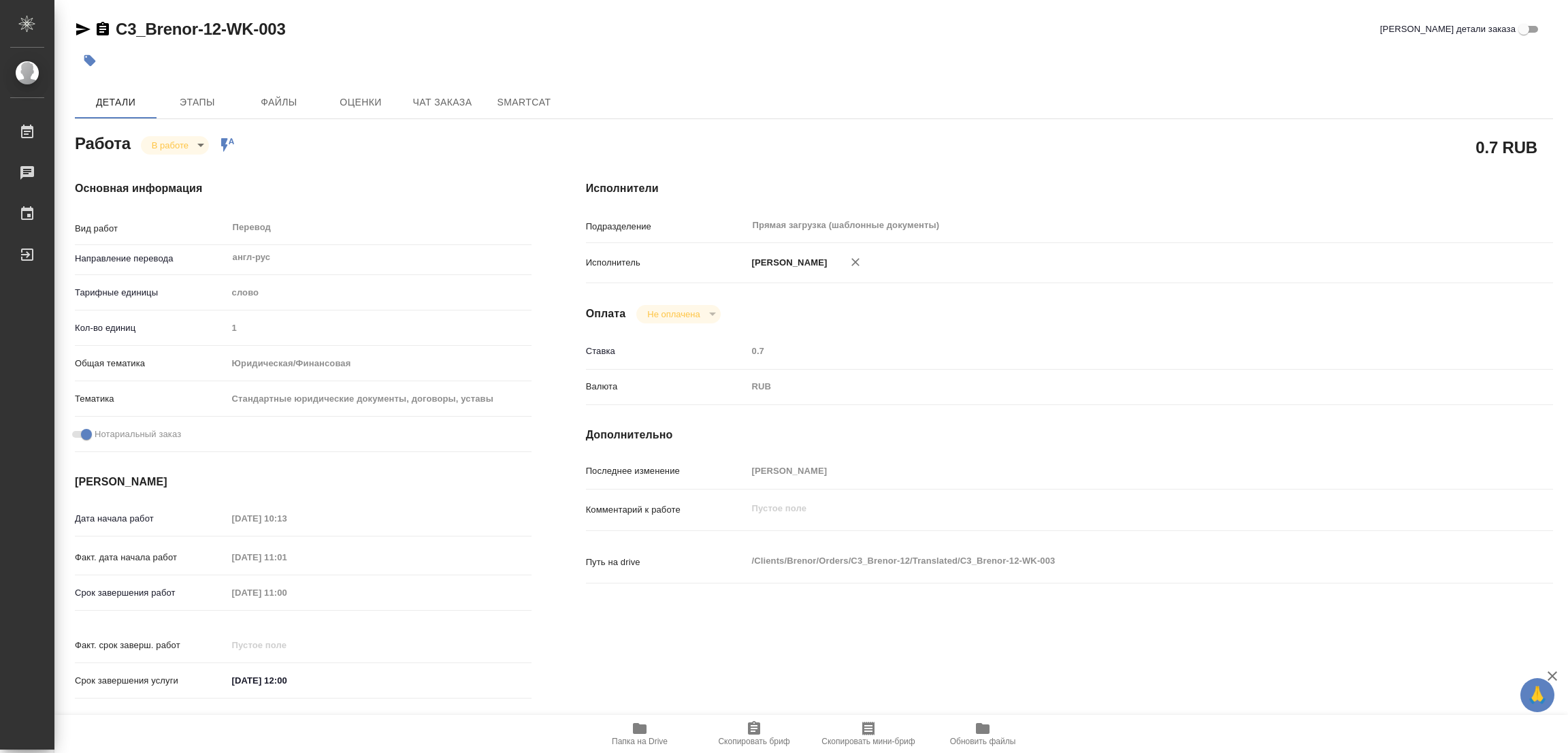
click at [928, 165] on div "Исполнители Подразделение Прямая загрузка (шаблонные документы) ​ Исполнитель П…" at bounding box center [1069, 443] width 1021 height 581
type textarea "x"
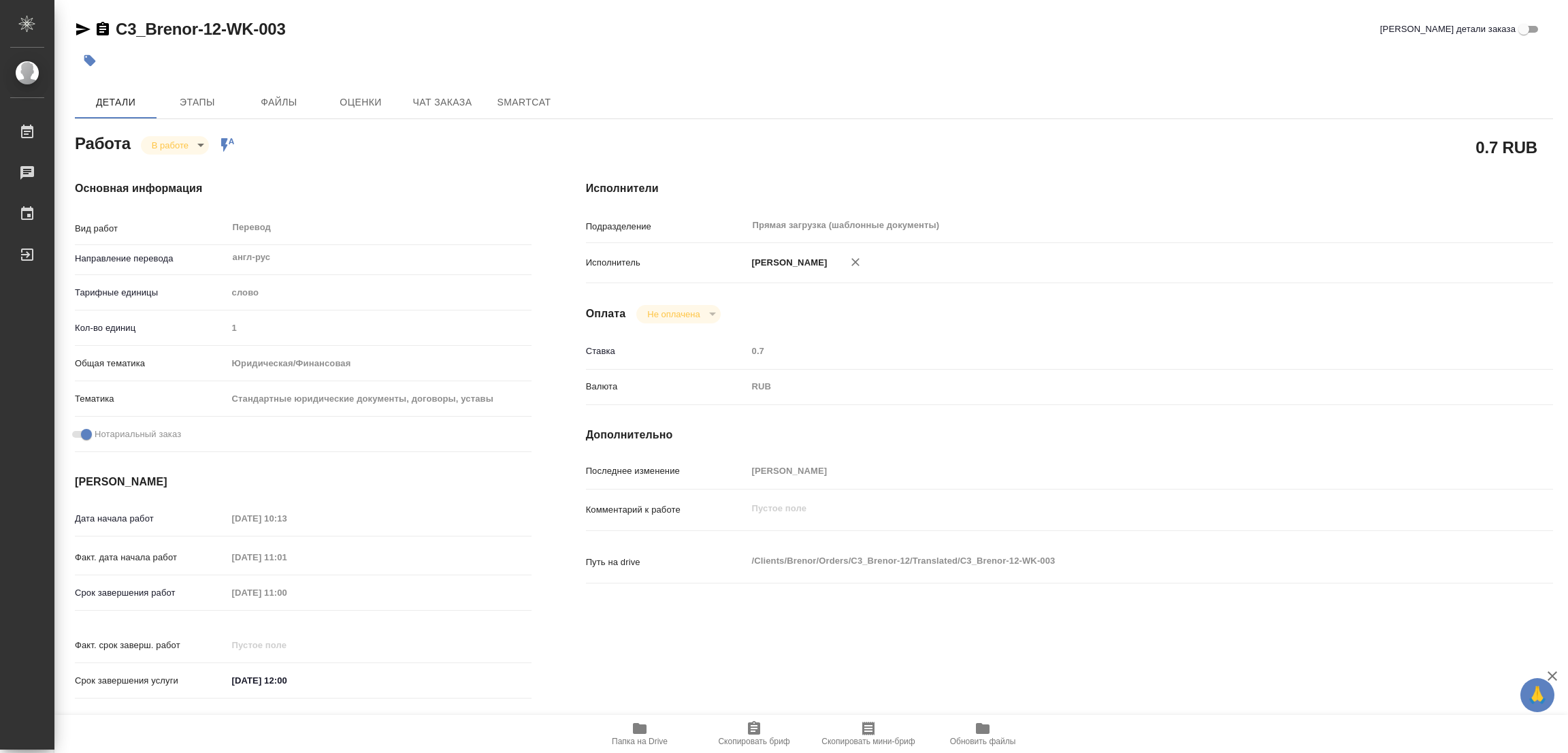
type textarea "x"
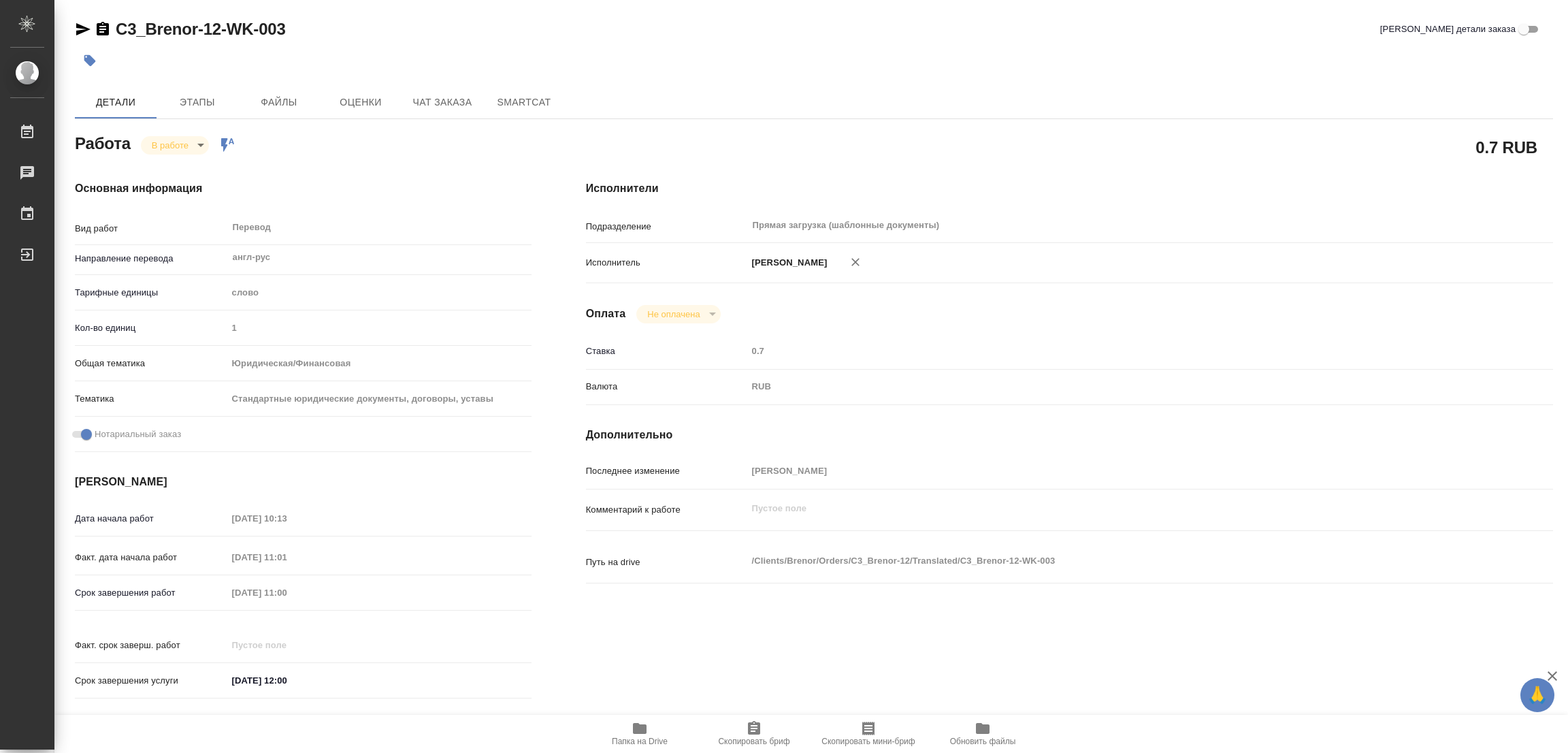
type textarea "x"
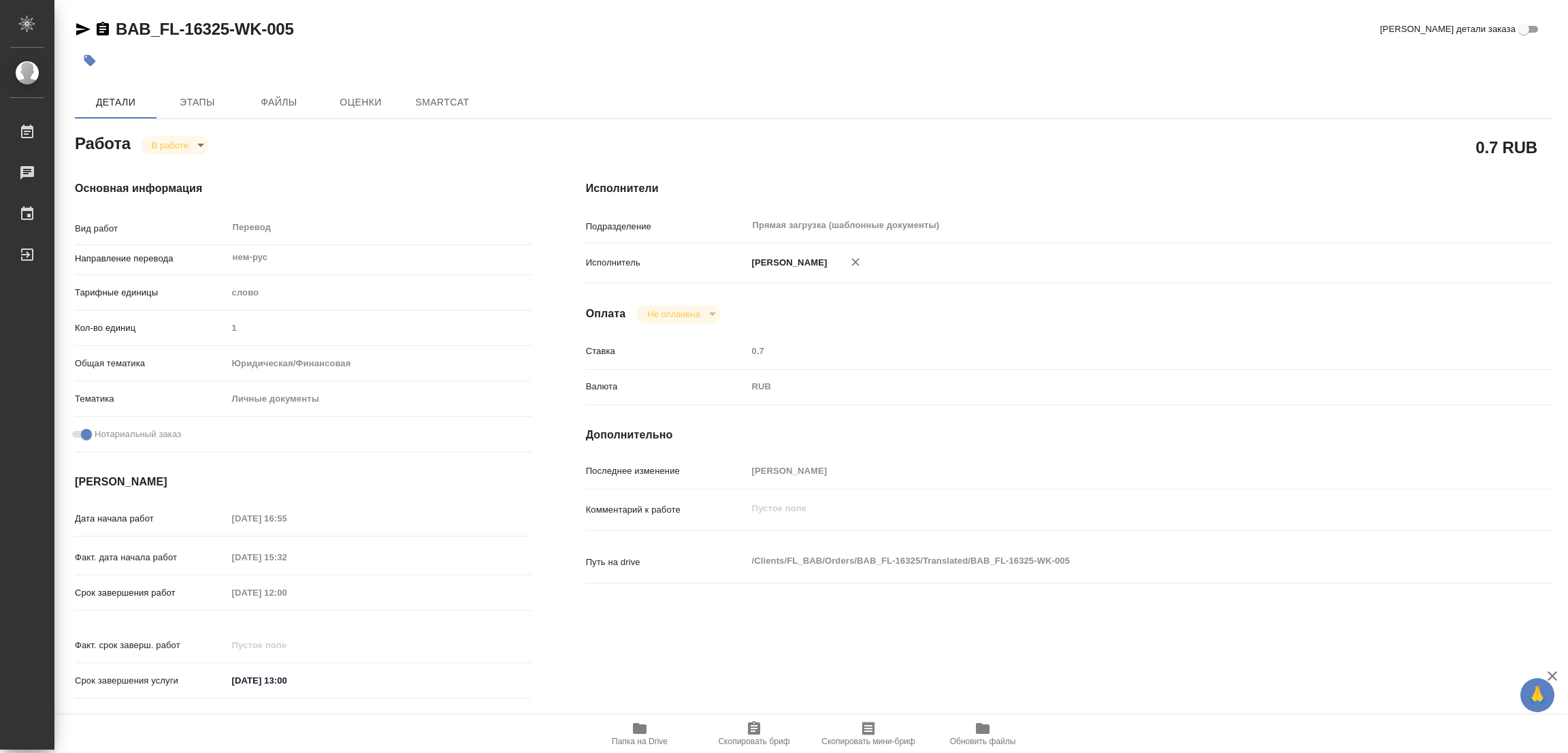
type textarea "x"
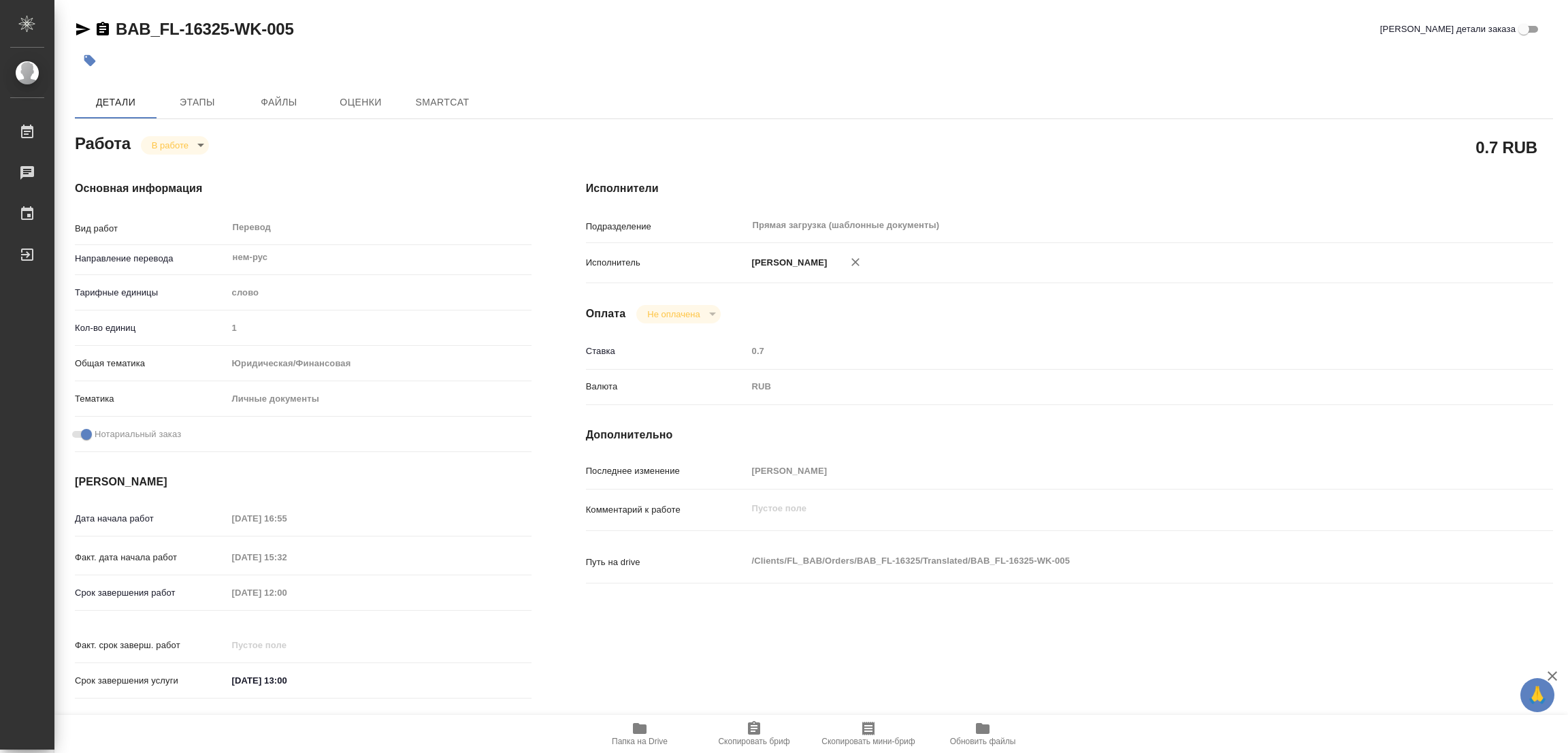
type textarea "x"
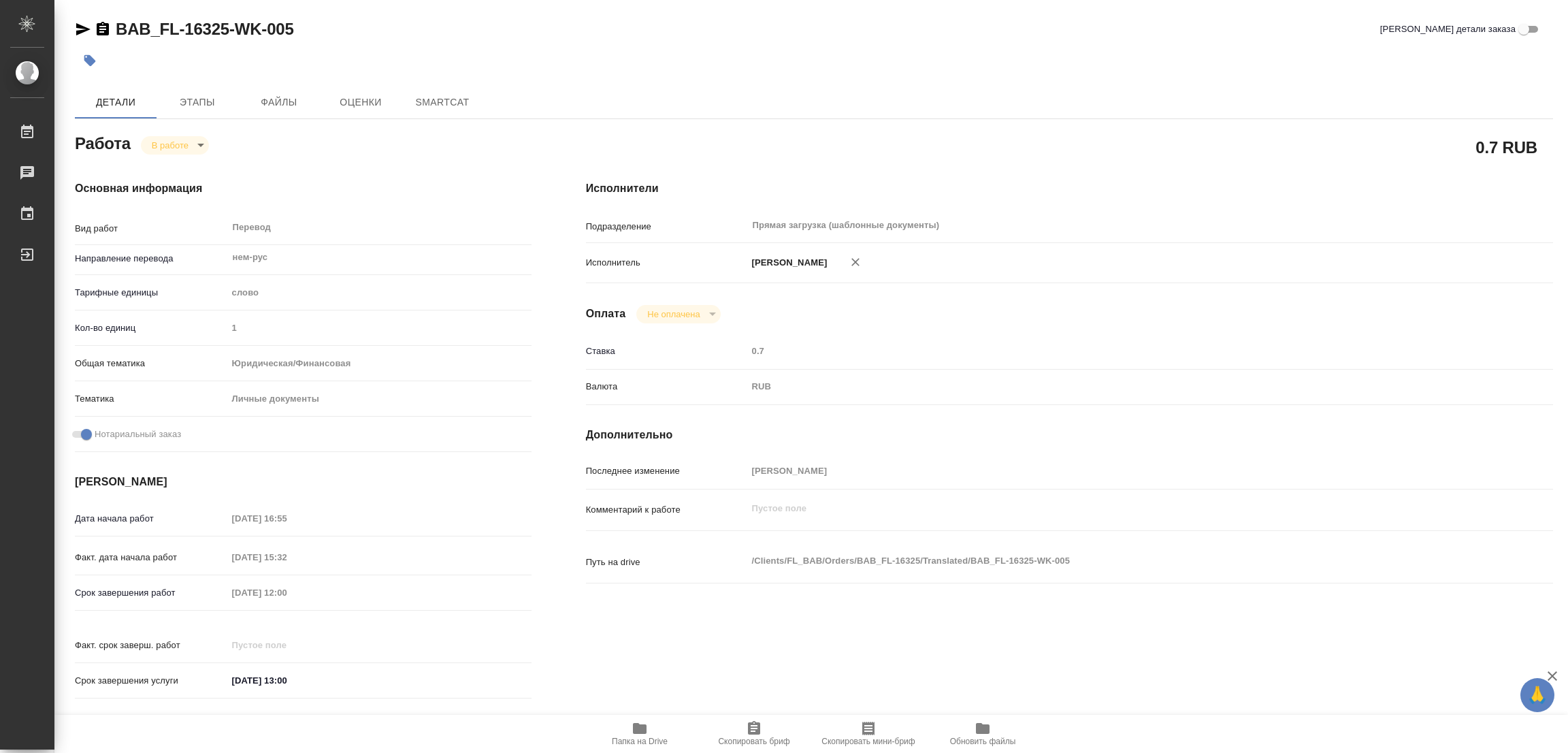
type textarea "x"
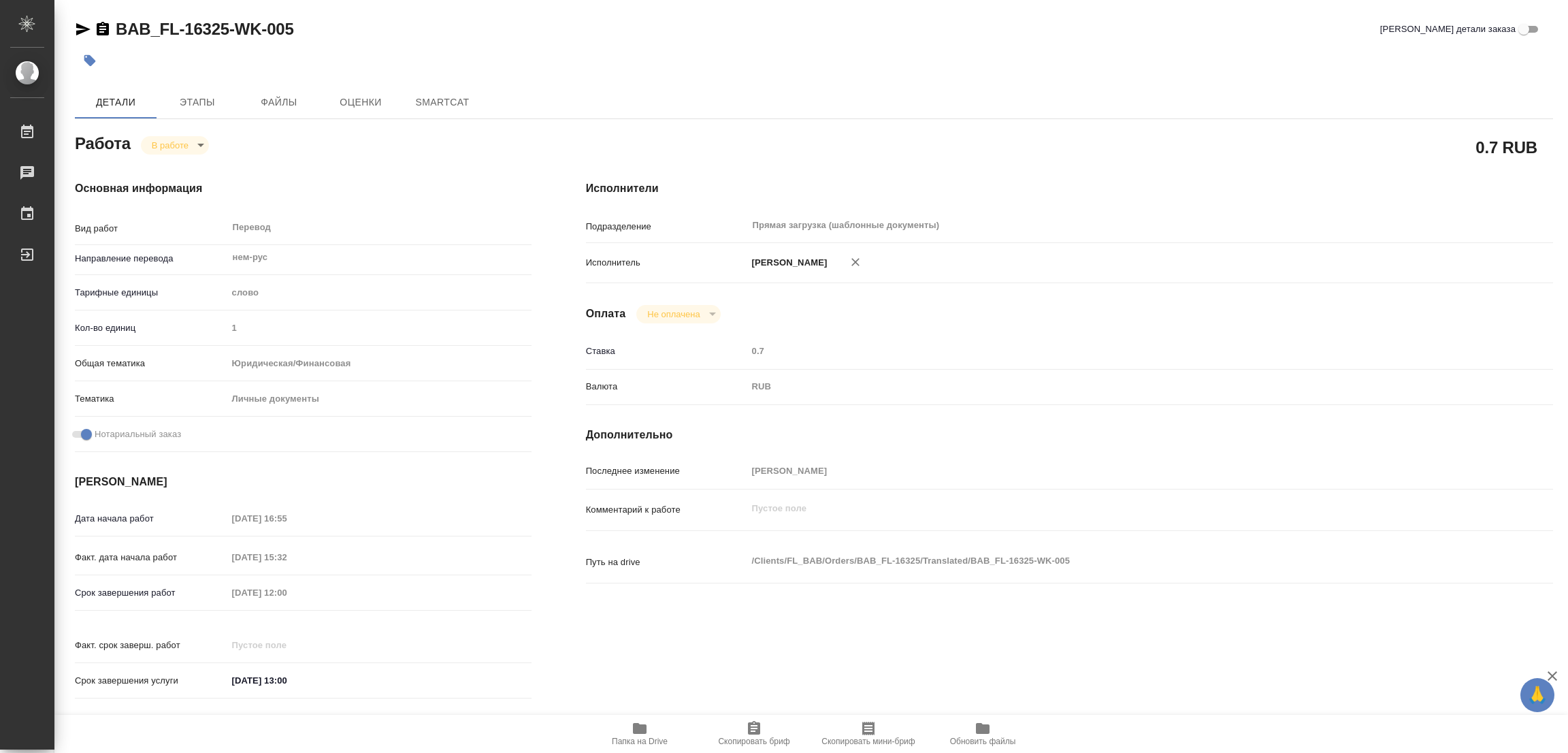
type textarea "x"
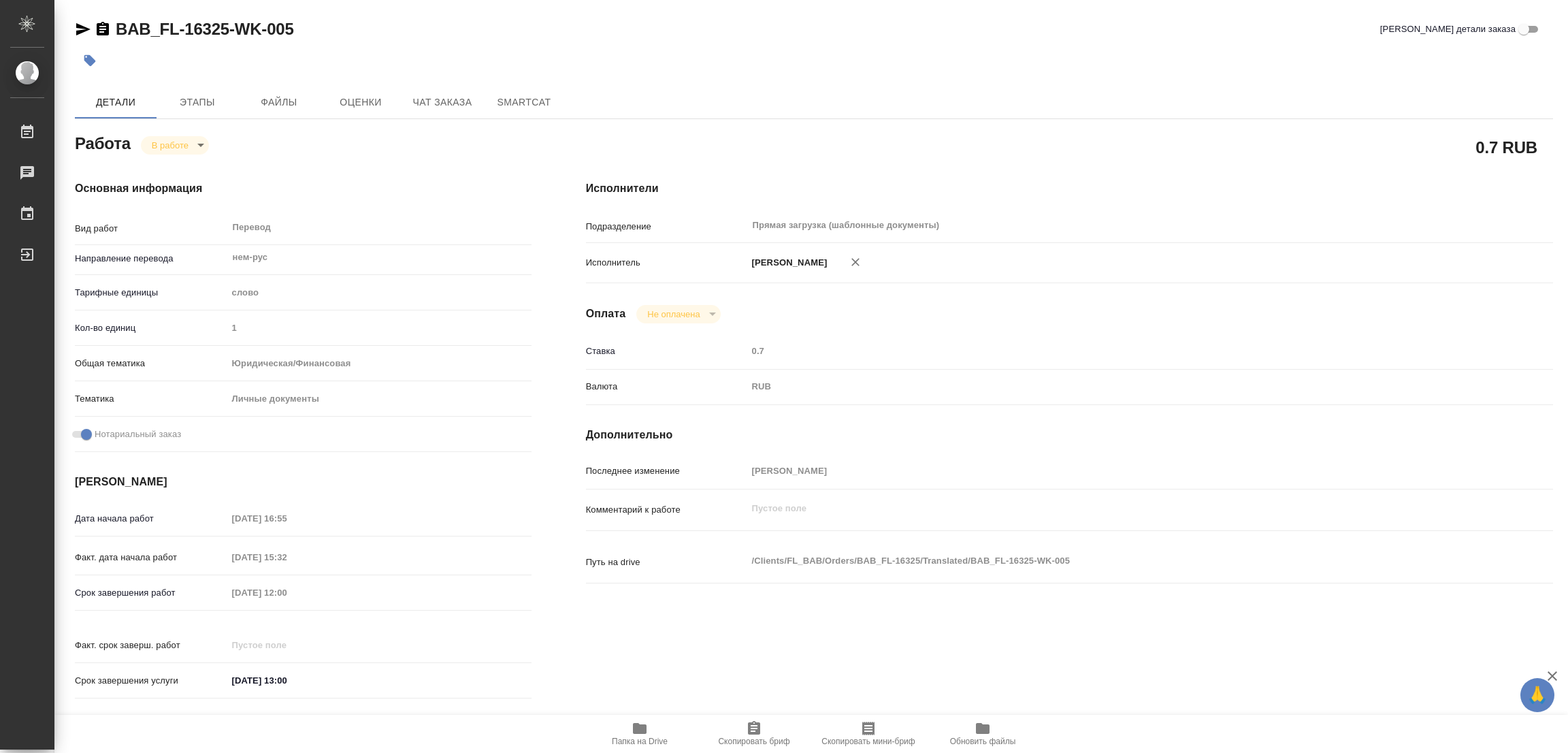
type textarea "x"
click at [638, 727] on icon "button" at bounding box center [640, 728] width 14 height 11
type textarea "x"
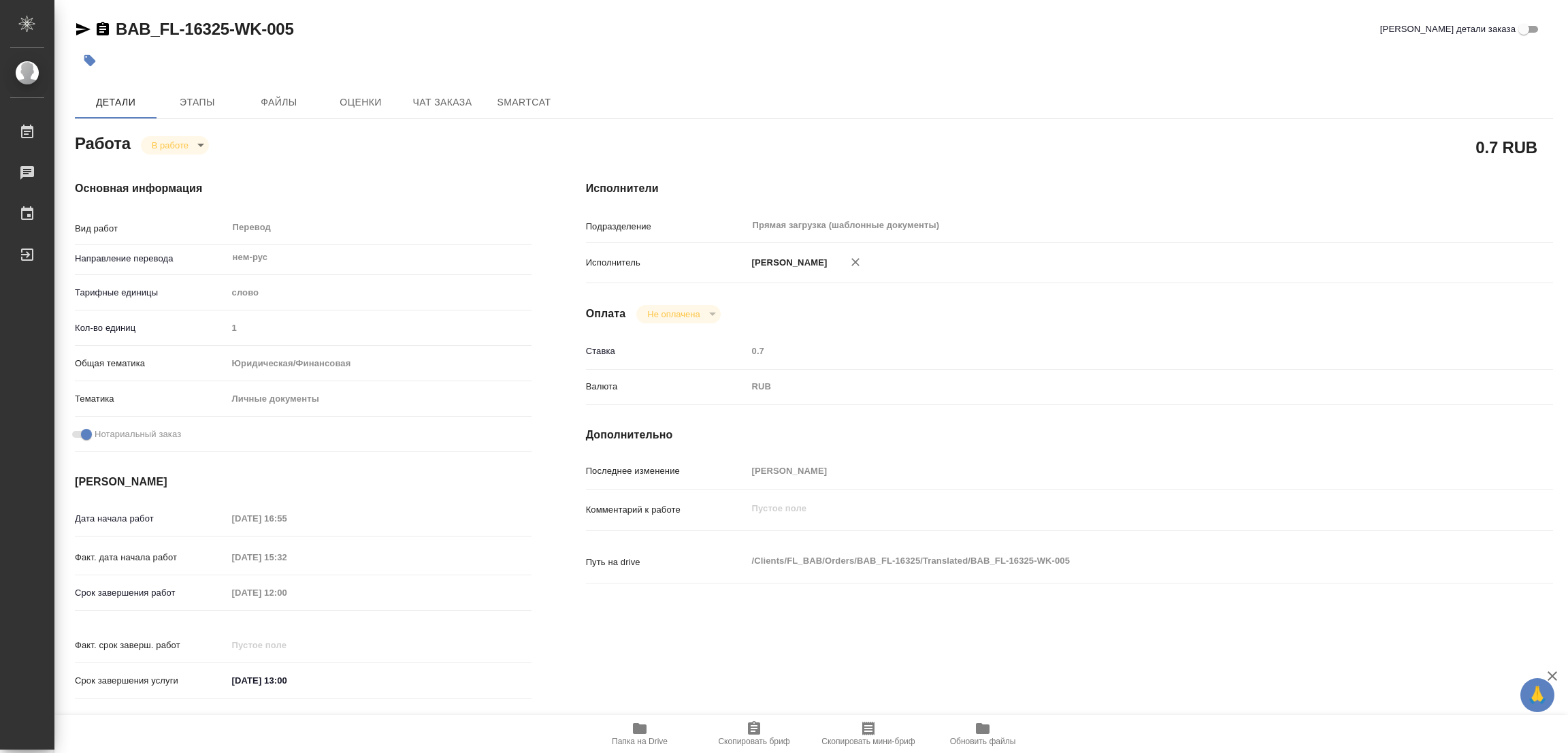
type textarea "x"
click at [188, 98] on span "Этапы" at bounding box center [197, 102] width 65 height 17
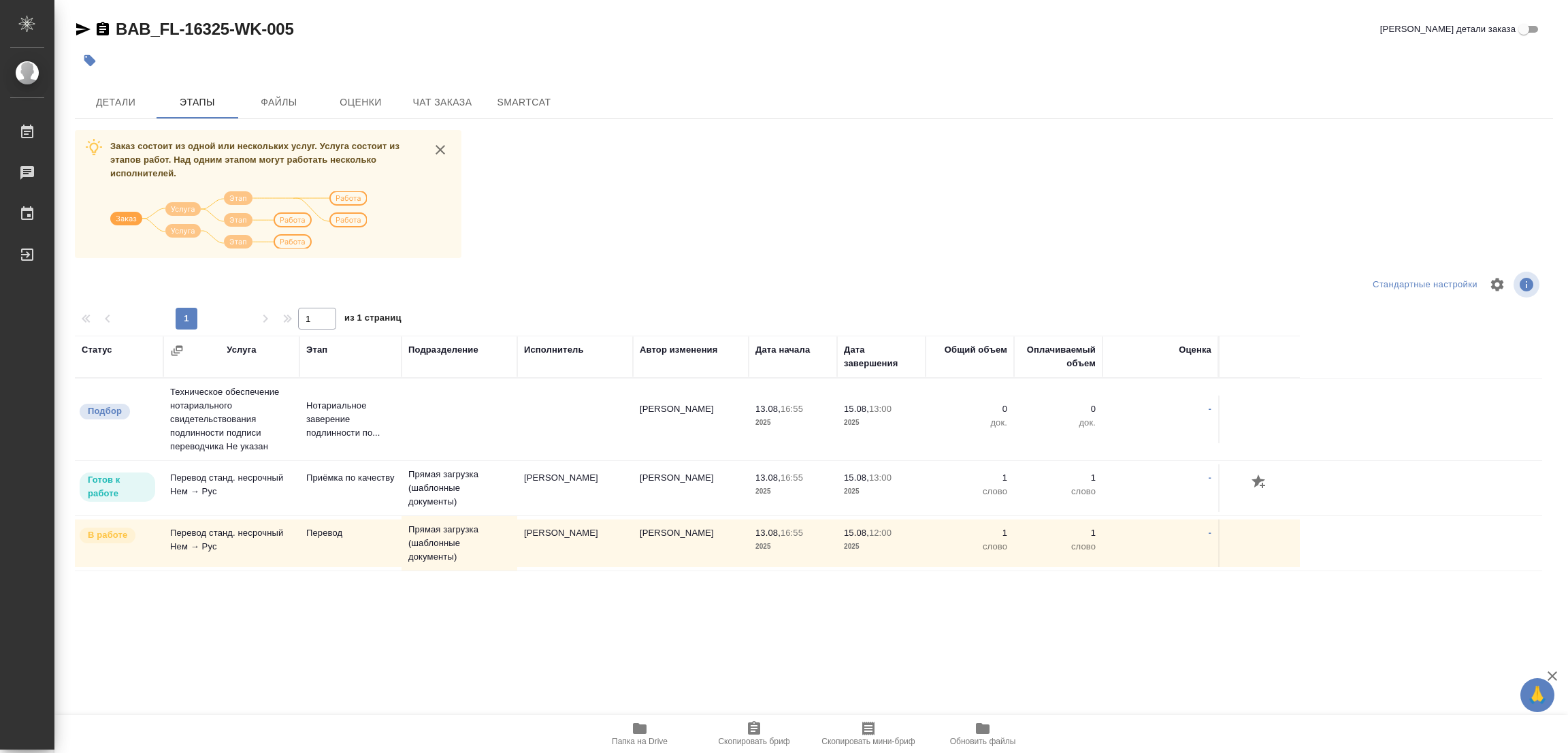
click at [537, 45] on div "BAB_FL-16325-WK-005 Кратко детали заказа" at bounding box center [814, 32] width 1478 height 27
click at [94, 96] on span "Детали" at bounding box center [115, 102] width 65 height 17
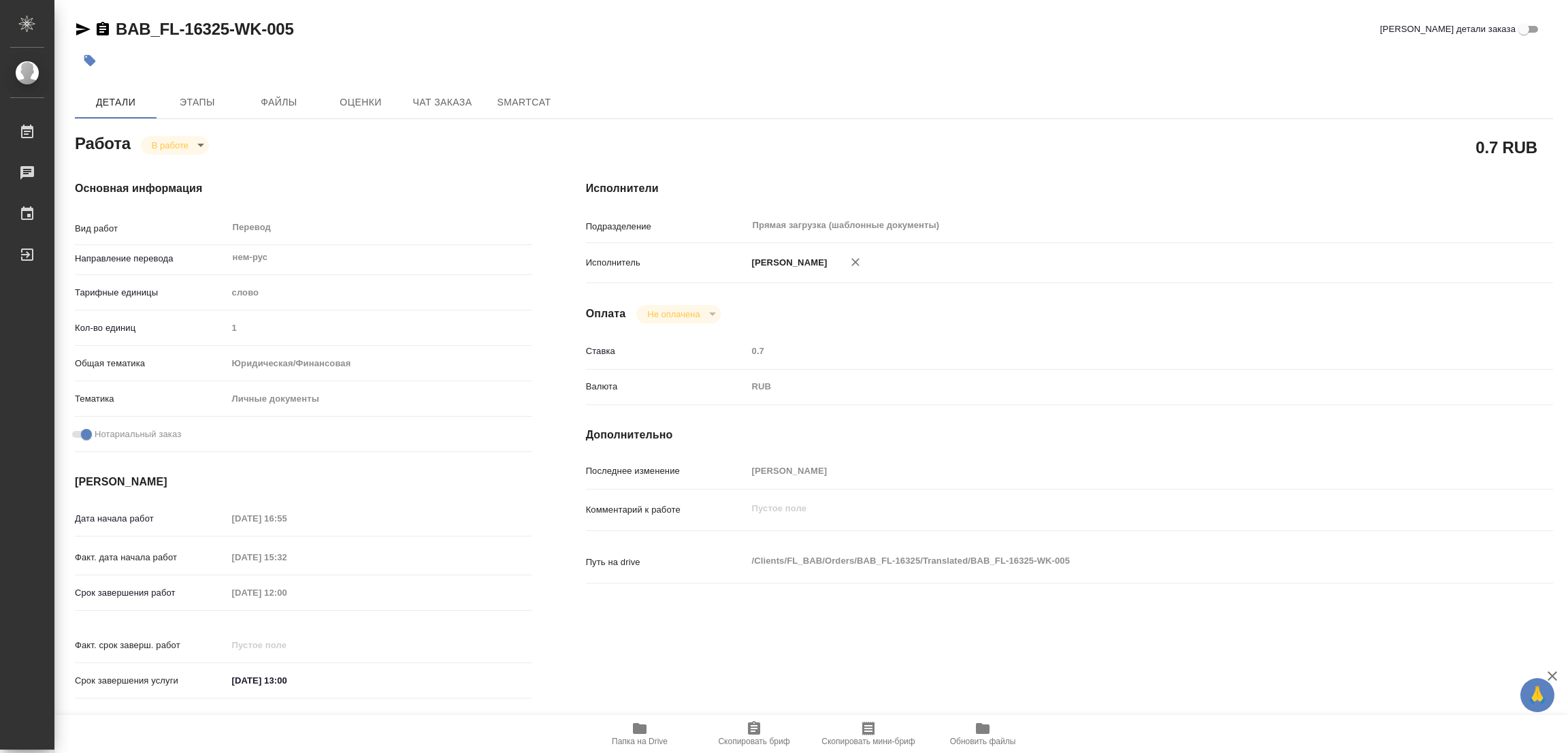
type textarea "x"
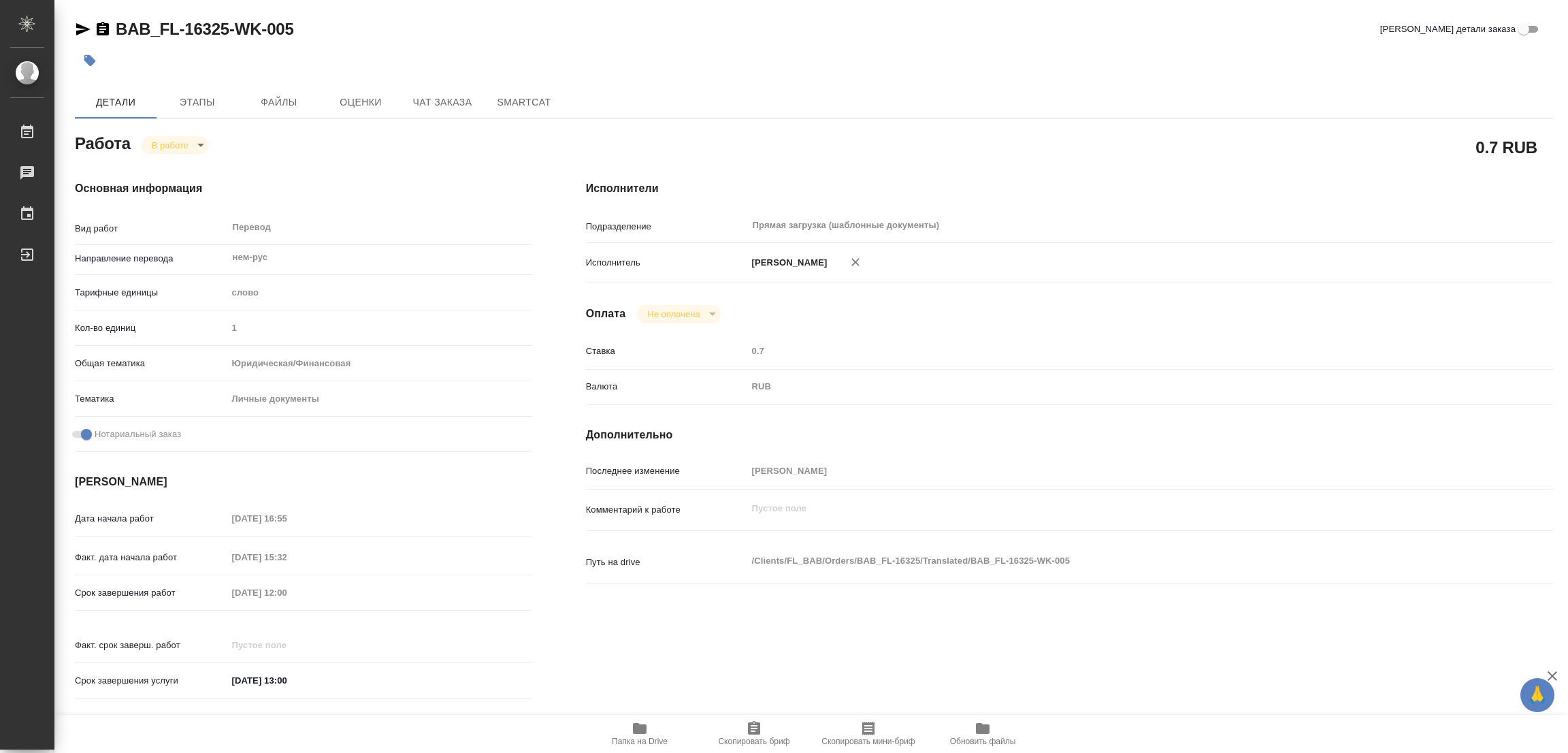
type textarea "x"
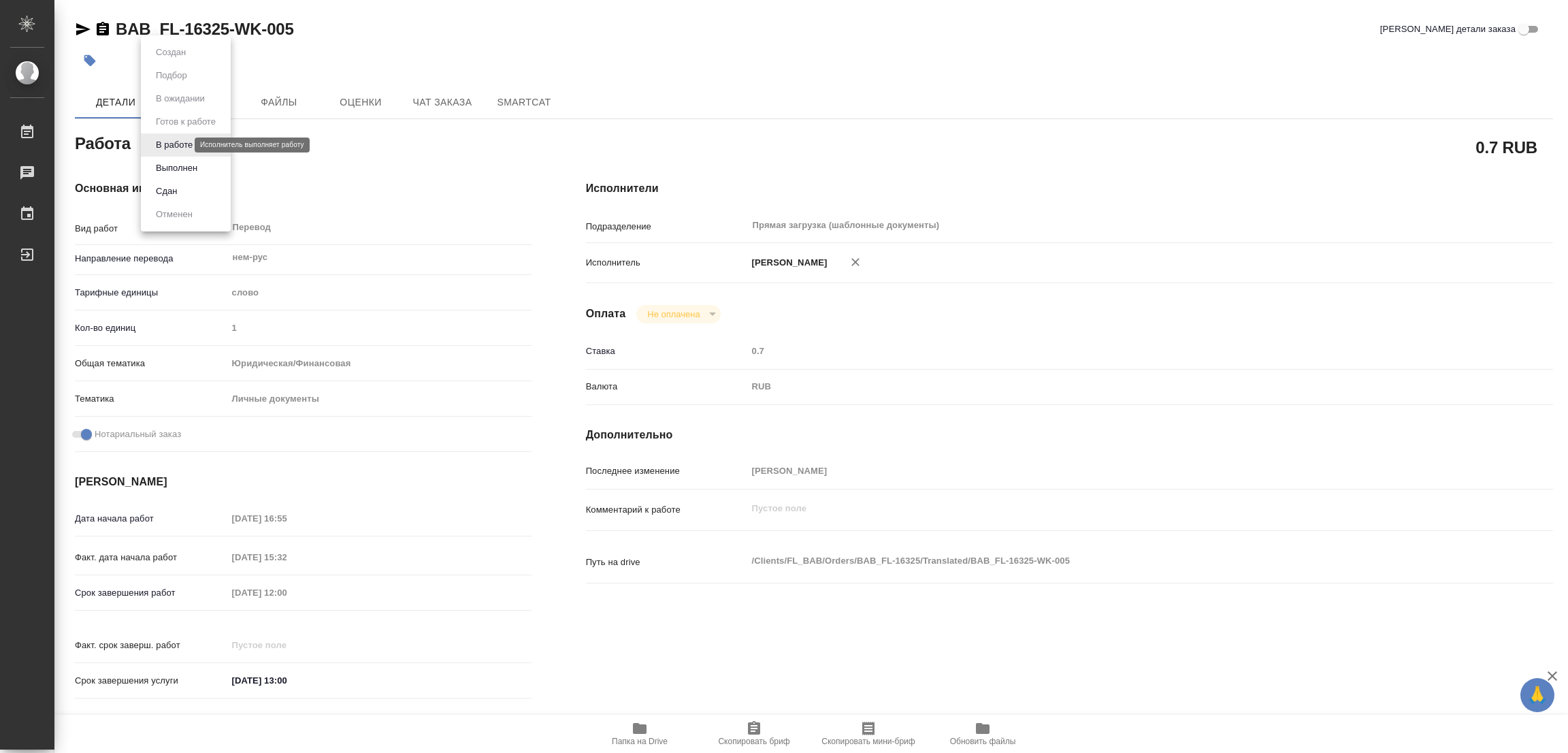
type textarea "x"
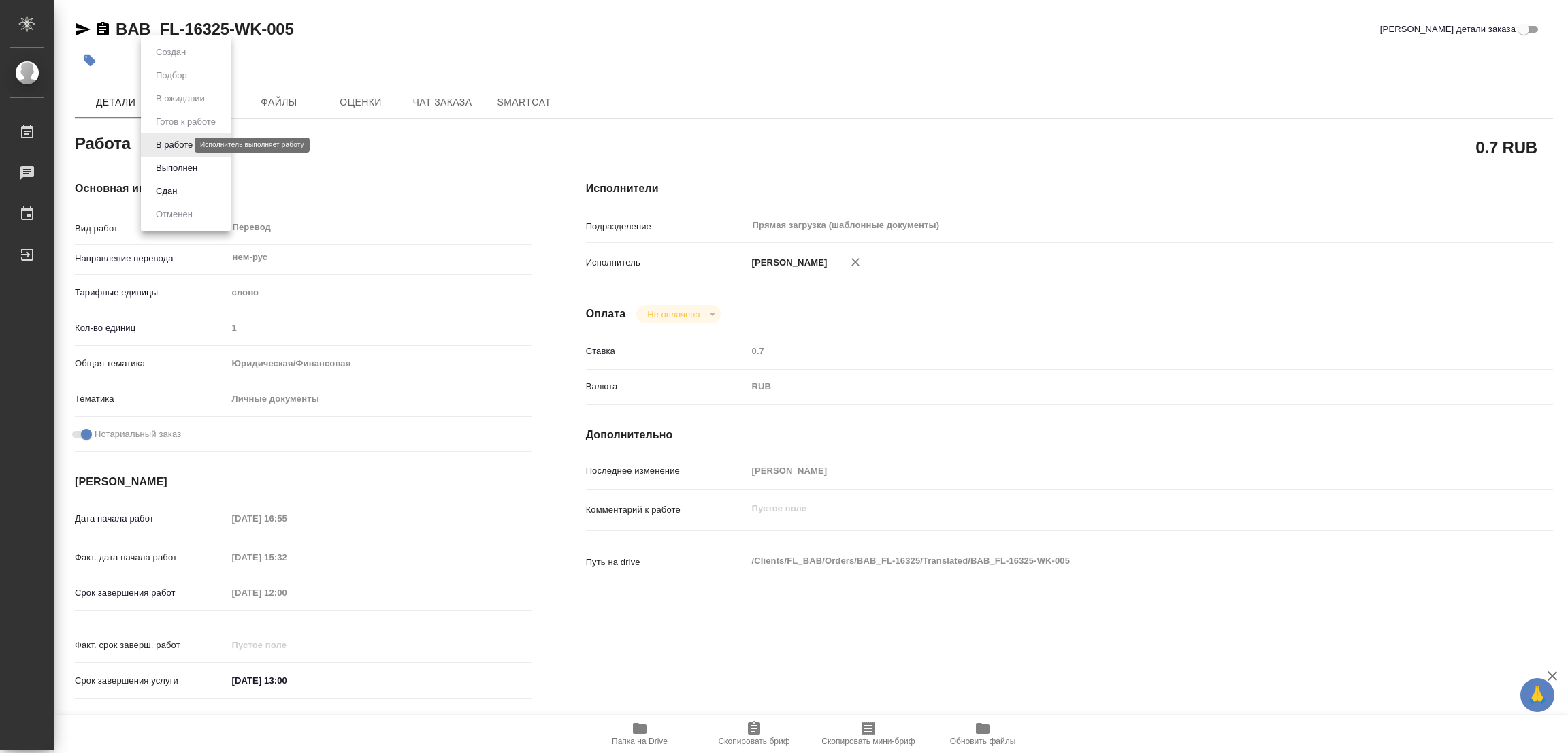
click at [167, 141] on body "🙏 .cls-1 fill:#fff; AWATERA Popova Galina Работы 0 Чаты График Выйти BAB_FL-163…" at bounding box center [784, 376] width 1568 height 753
click at [168, 165] on button "Выполнен" at bounding box center [177, 168] width 50 height 15
type textarea "x"
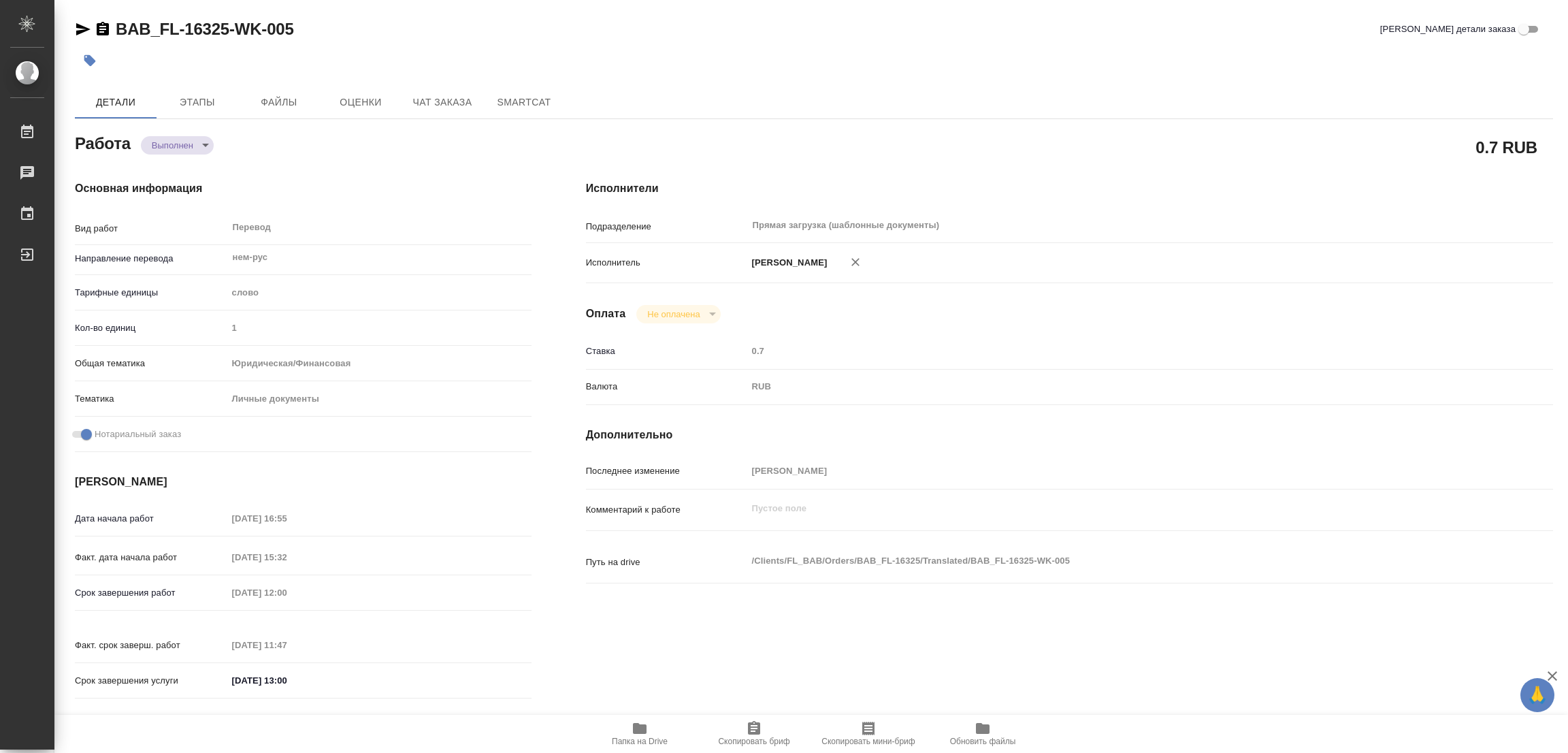
type textarea "x"
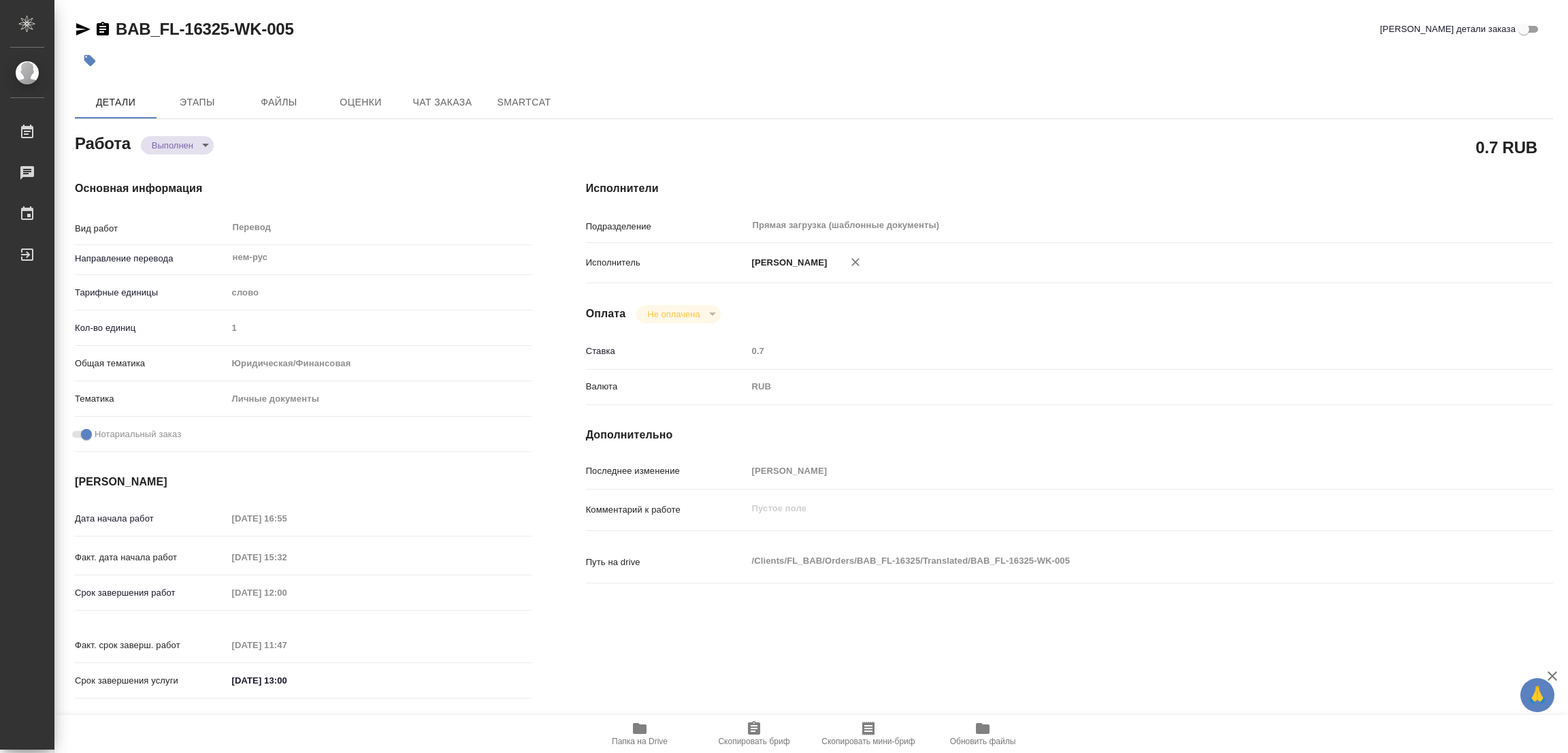
type textarea "x"
click at [93, 57] on icon "button" at bounding box center [90, 61] width 14 height 14
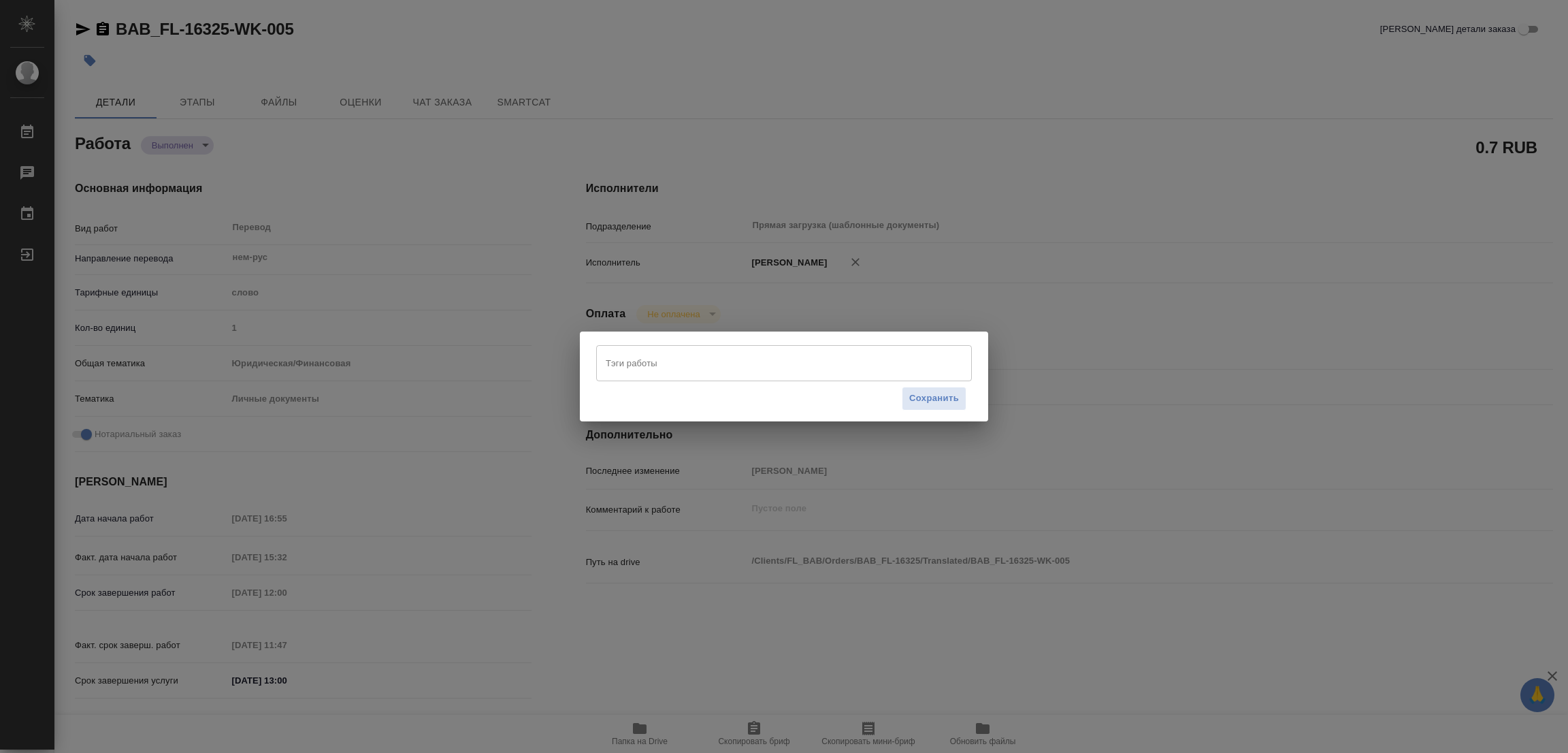
type textarea "x"
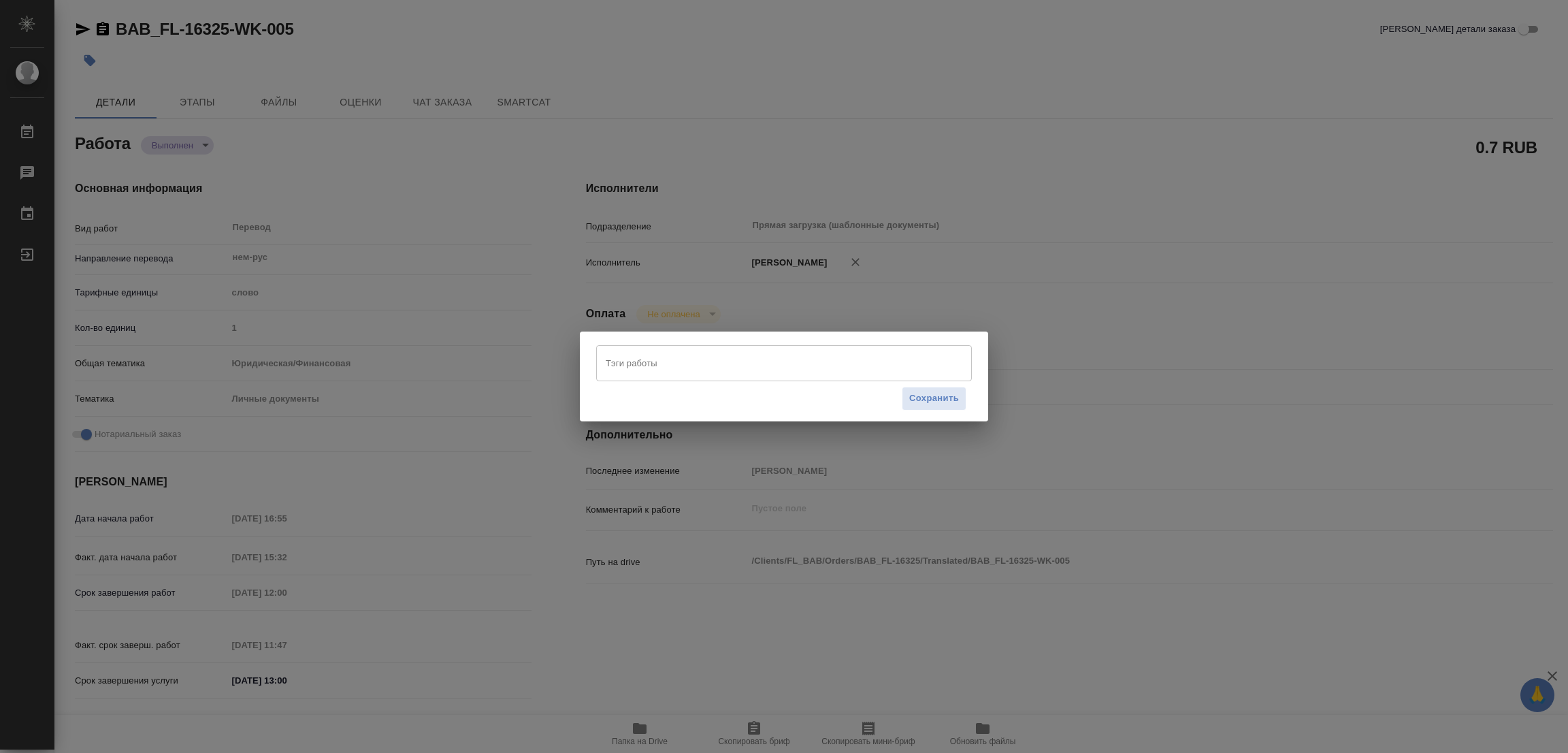
click at [639, 360] on input "Тэги работы" at bounding box center [771, 363] width 337 height 23
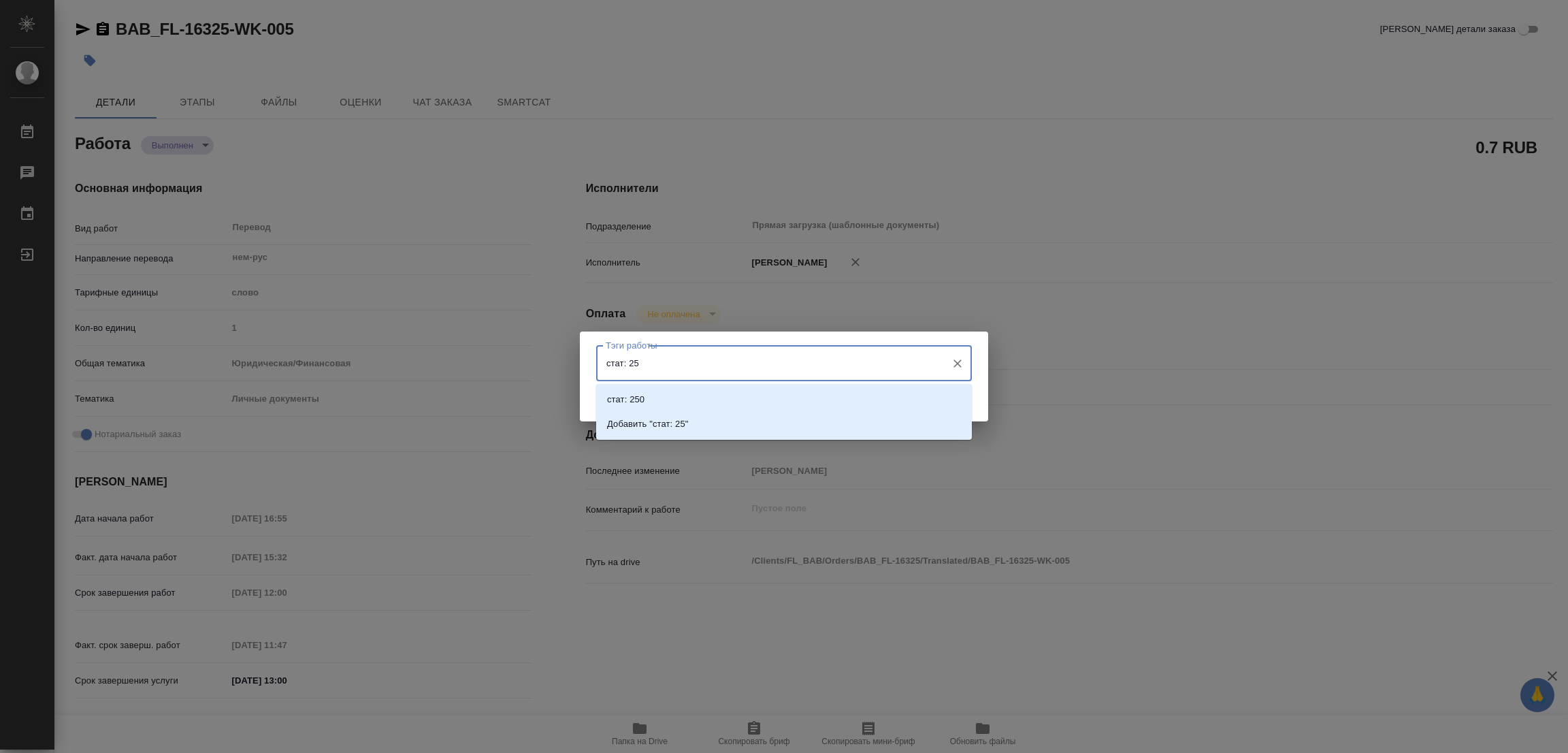
type input "стат: 257"
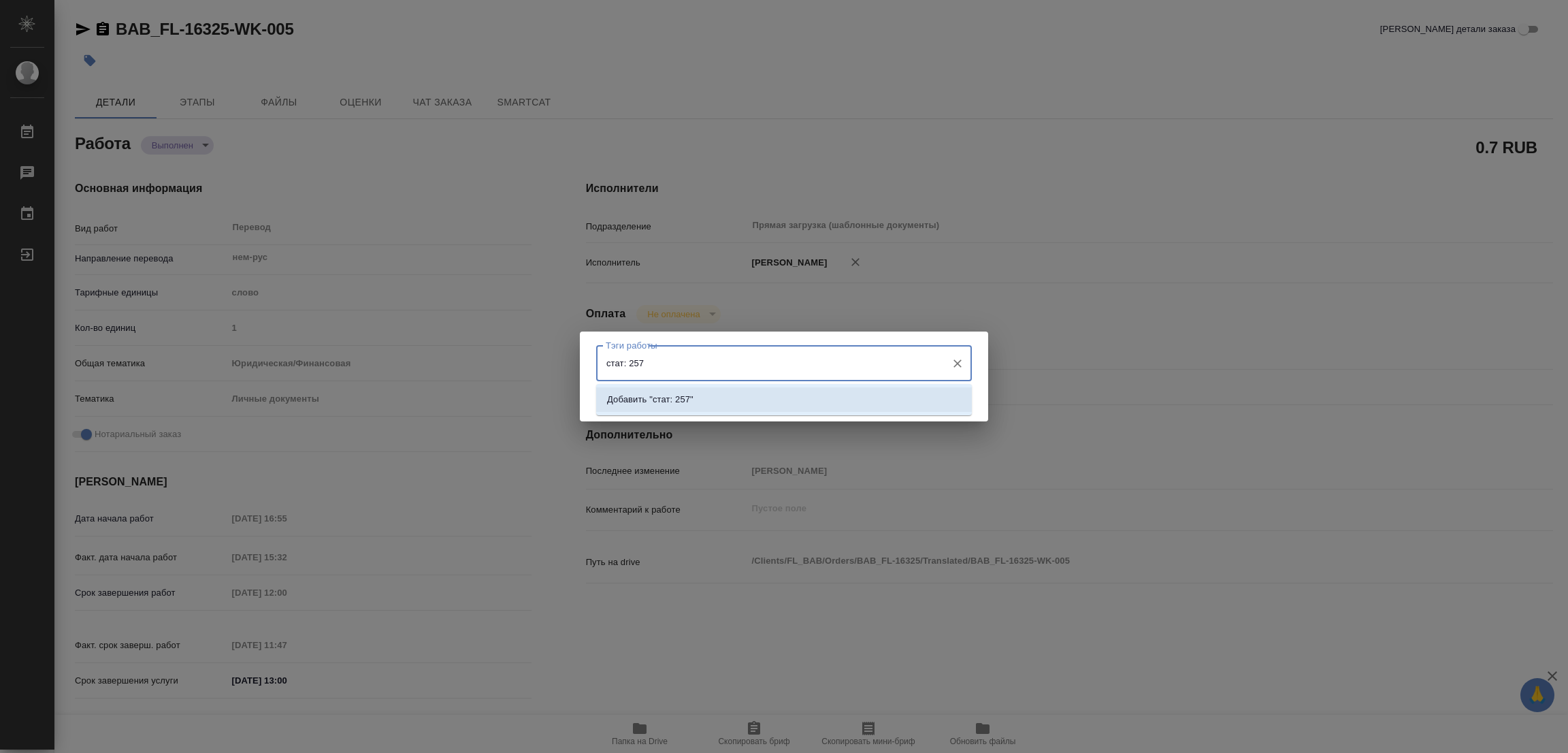
click at [668, 400] on p "Добавить "стат: 257"" at bounding box center [650, 400] width 86 height 14
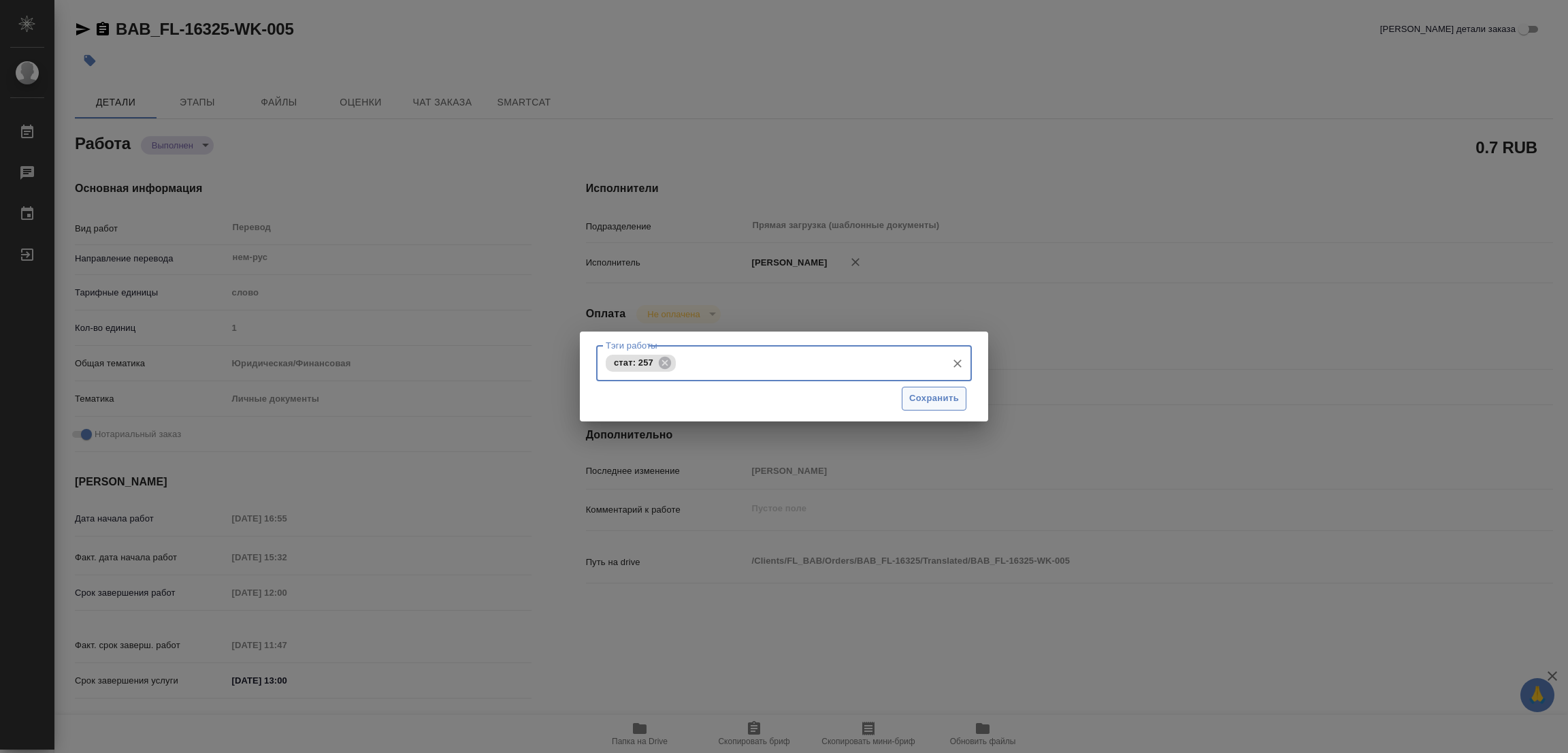
click at [940, 391] on span "Сохранить" at bounding box center [933, 398] width 50 height 15
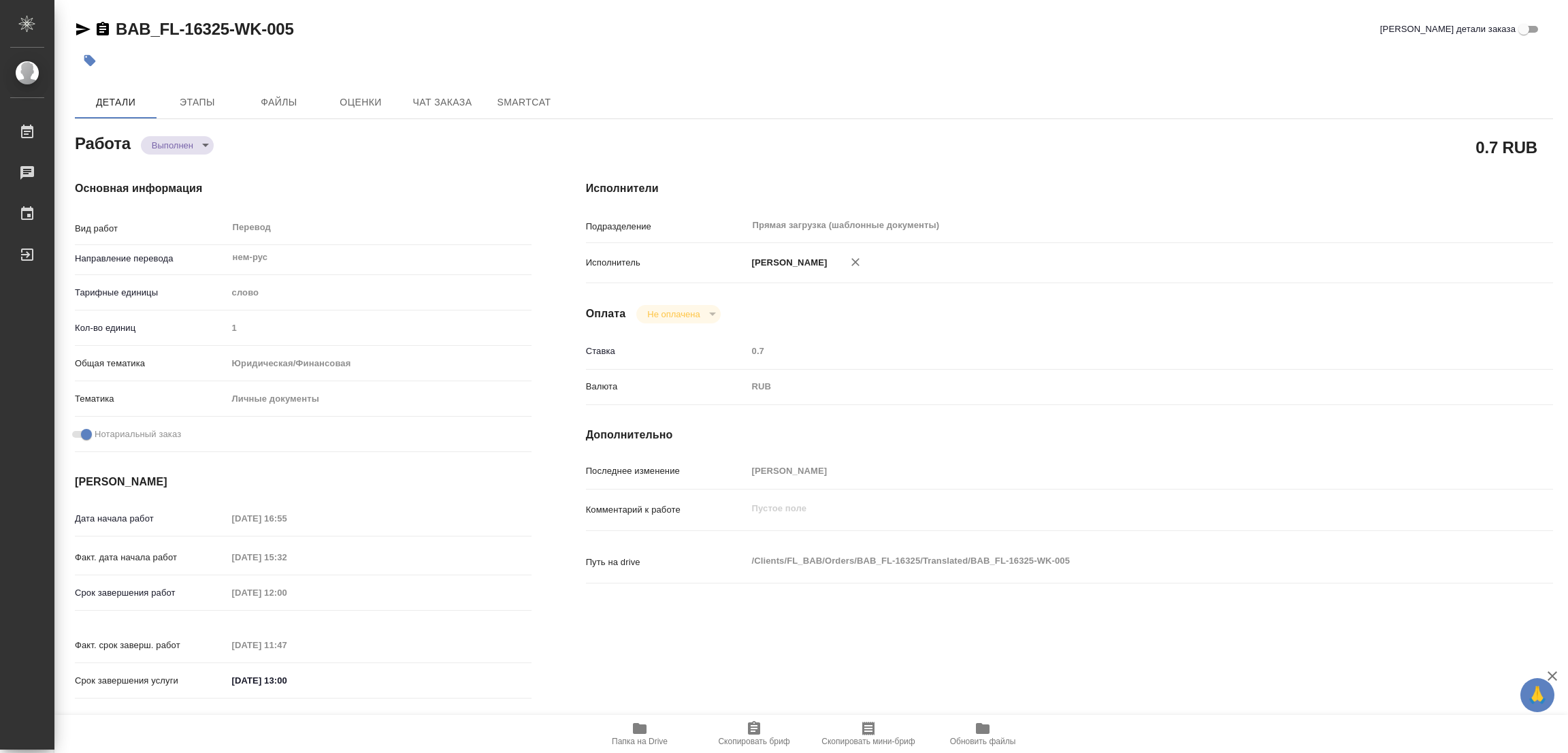
type input "completed"
type textarea "Перевод"
type textarea "x"
type input "нем-рус"
type input "5a8b1489cc6b4906c91bfd90"
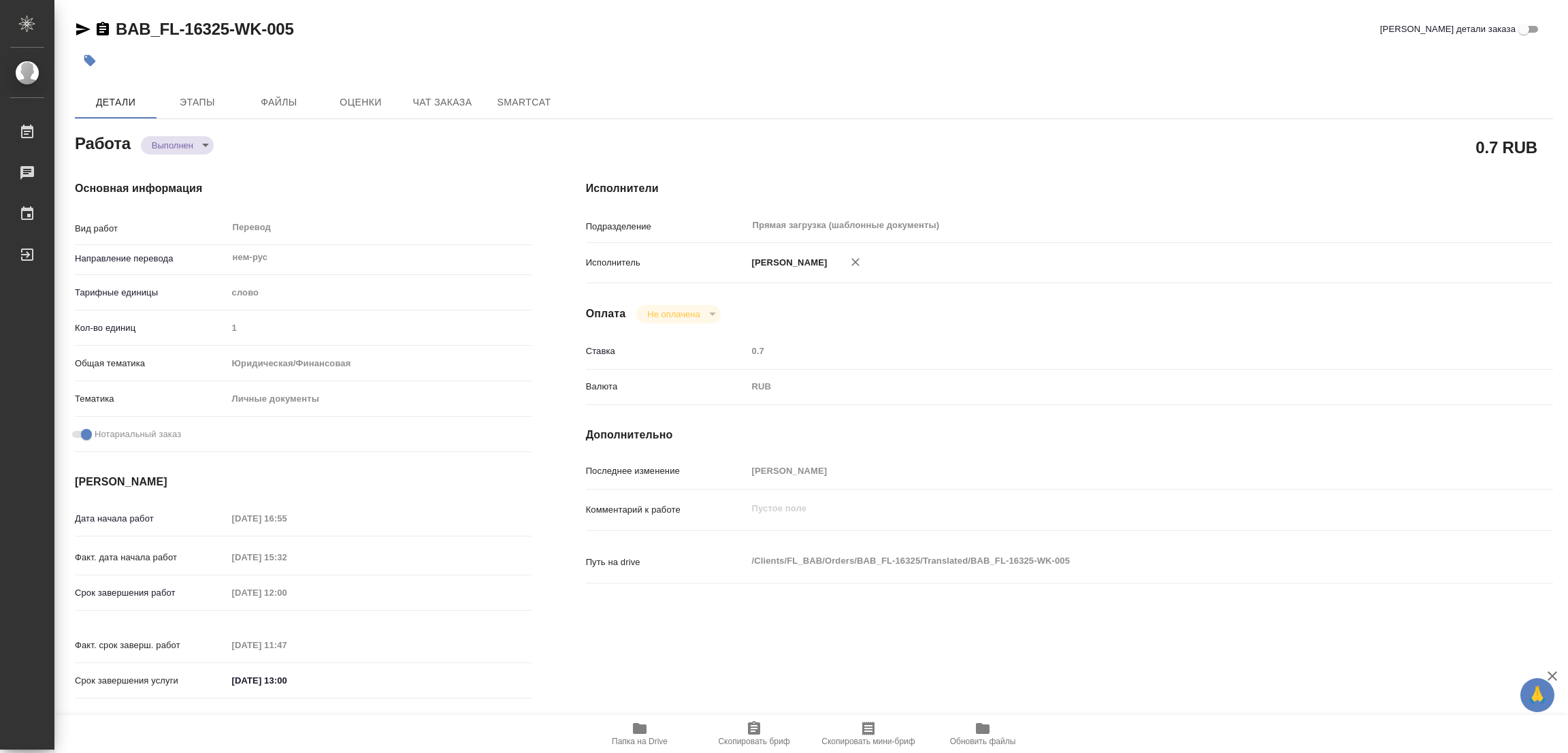
type input "1"
type input "yr-fn"
type input "5a8b8b956a9677013d343cfe"
checkbox input "true"
type input "13.08.2025 16:55"
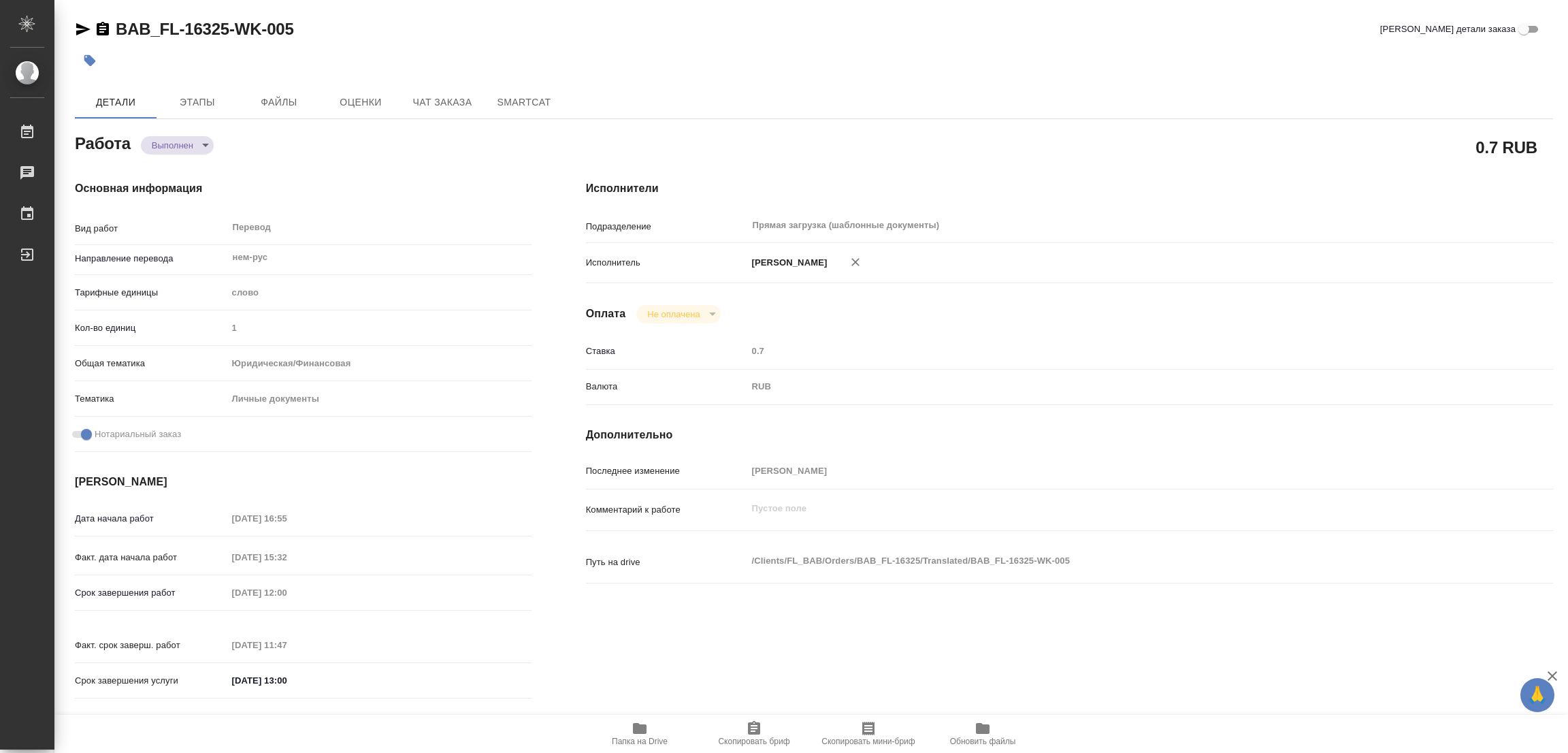
type input "14.08.2025 15:32"
type input "15.08.2025 12:00"
type input "15.08.2025 11:47"
type input "15.08.2025 13:00"
type input "Прямая загрузка (шаблонные документы)"
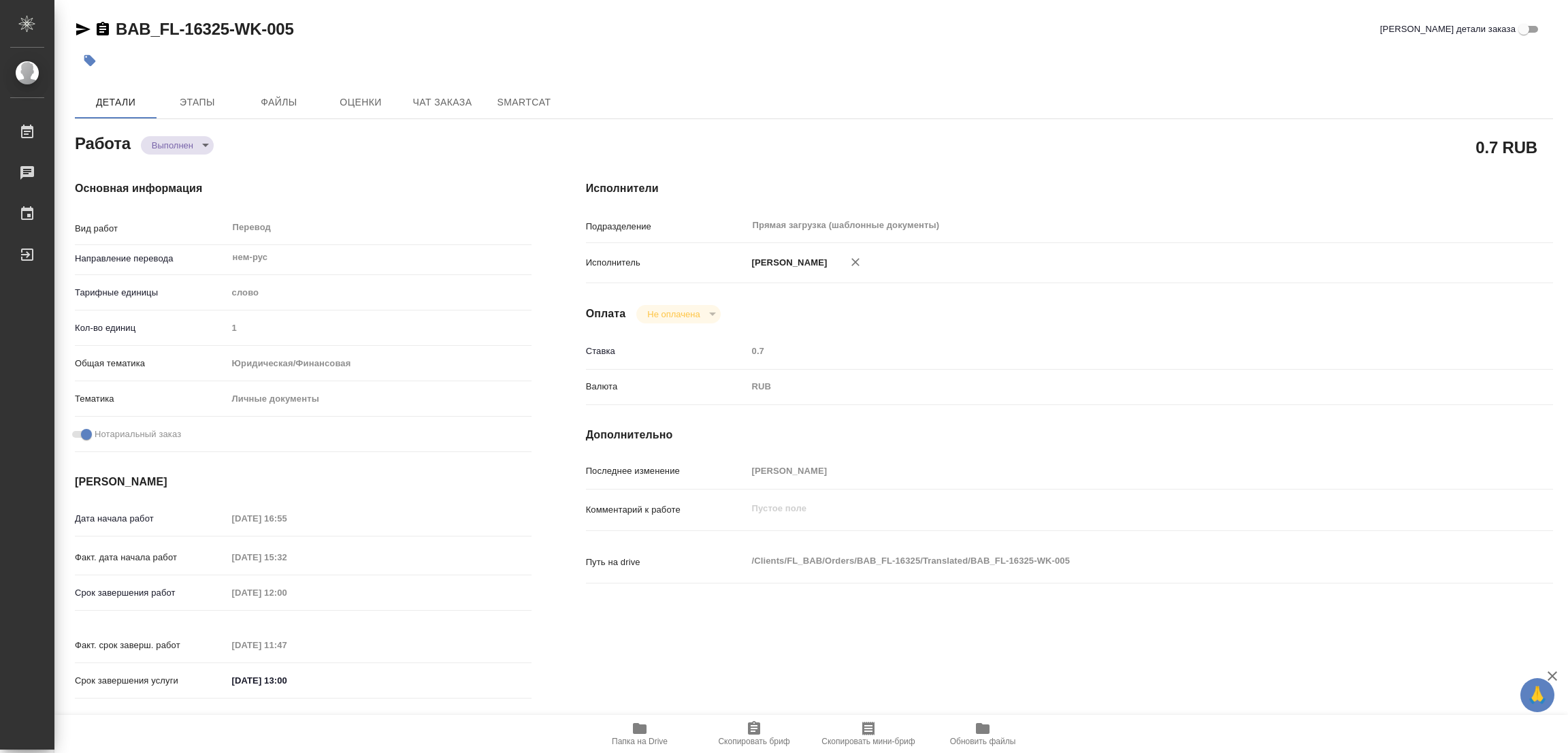
type input "notPayed"
type input "0.7"
type input "RUB"
type input "Попова Галина"
type textarea "x"
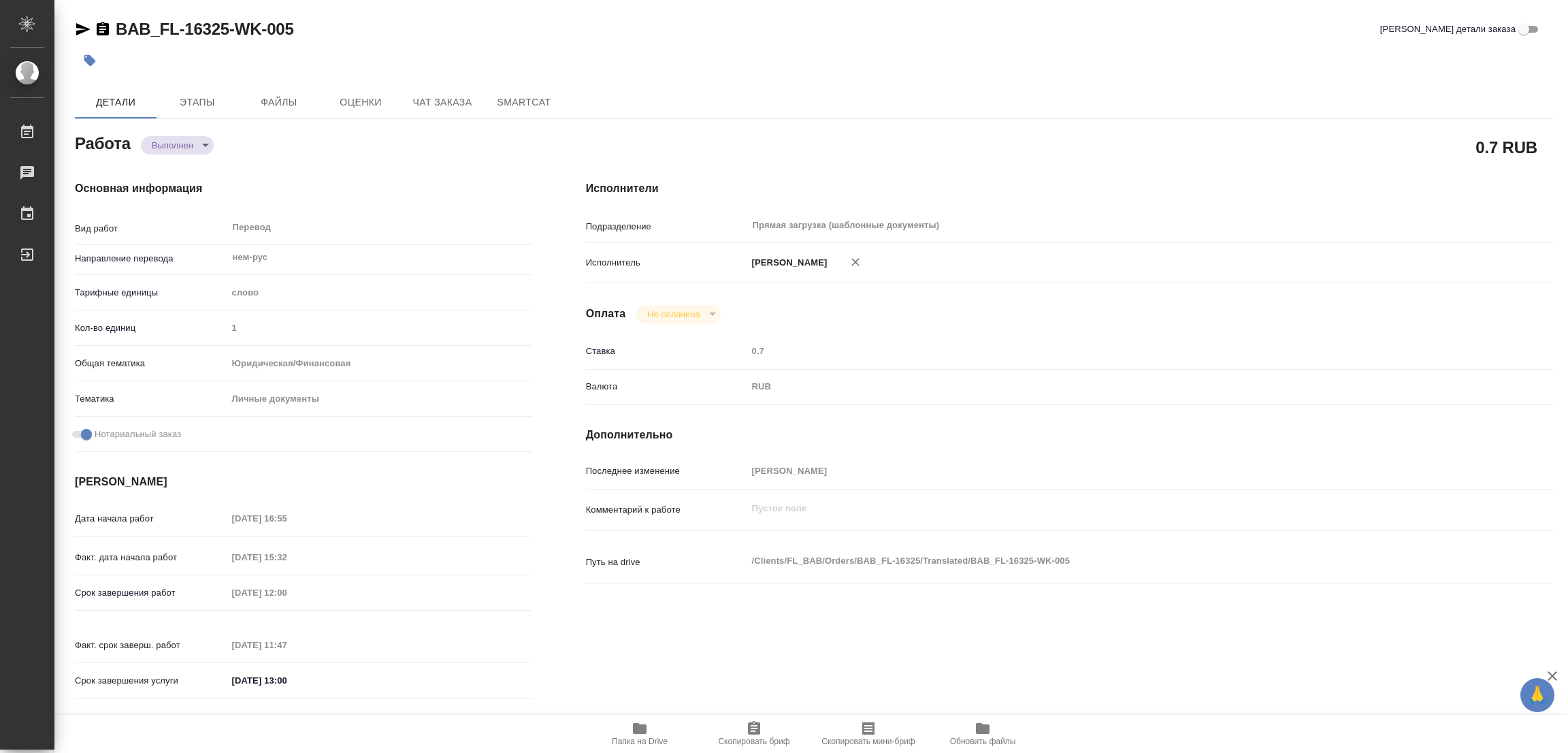
type textarea "/Clients/FL_BAB/Orders/BAB_FL-16325/Translated/BAB_FL-16325-WK-005"
type textarea "x"
type input "BAB_FL-16325"
type input "Перевод станд. несрочный"
type input "Корректура, Перевод, Редактура, Приёмка по качеству, Постредактура машинного пе…"
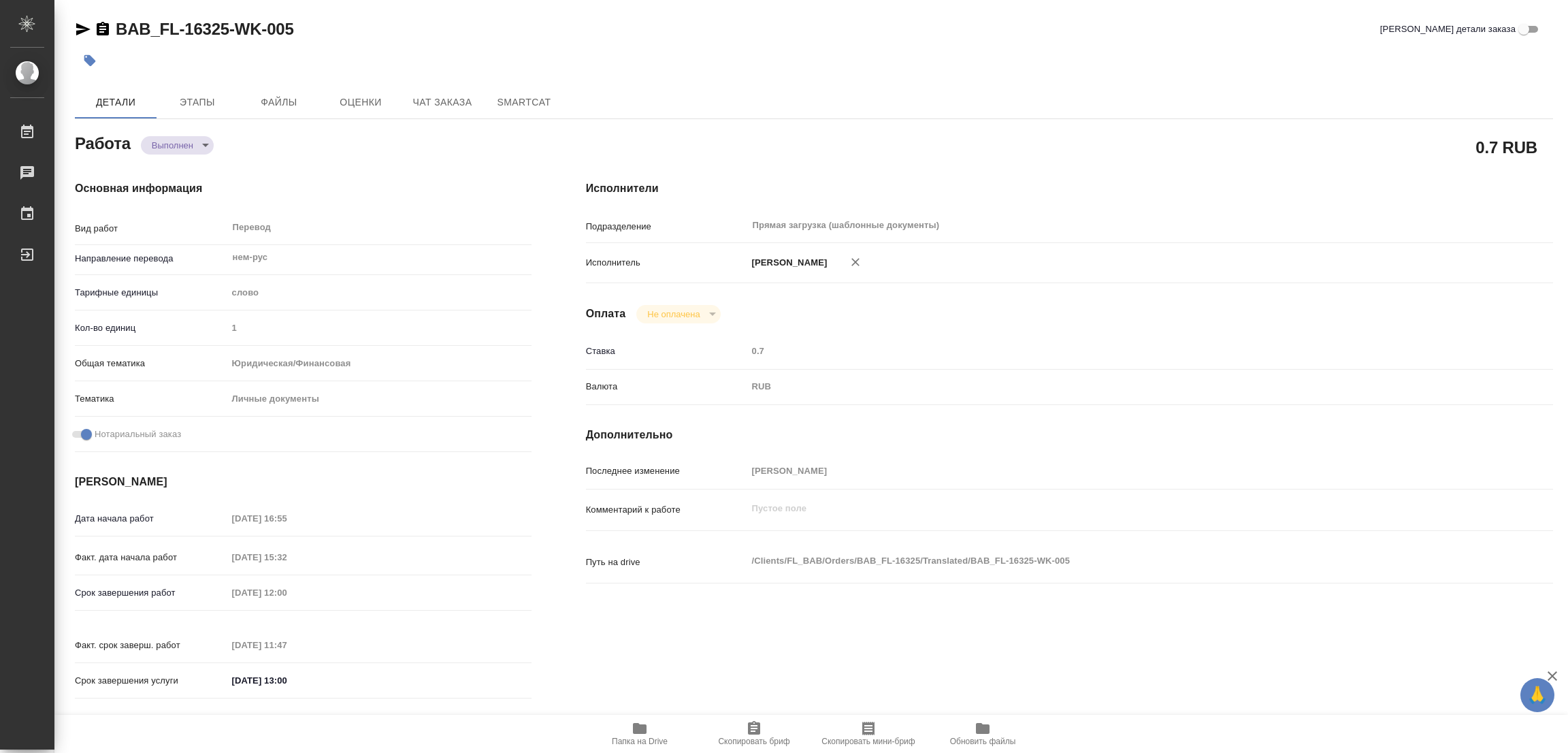
type input "Арутюнов Вадим"
type input "/Clients/FL_BAB/Orders/BAB_FL-16325"
type textarea "x"
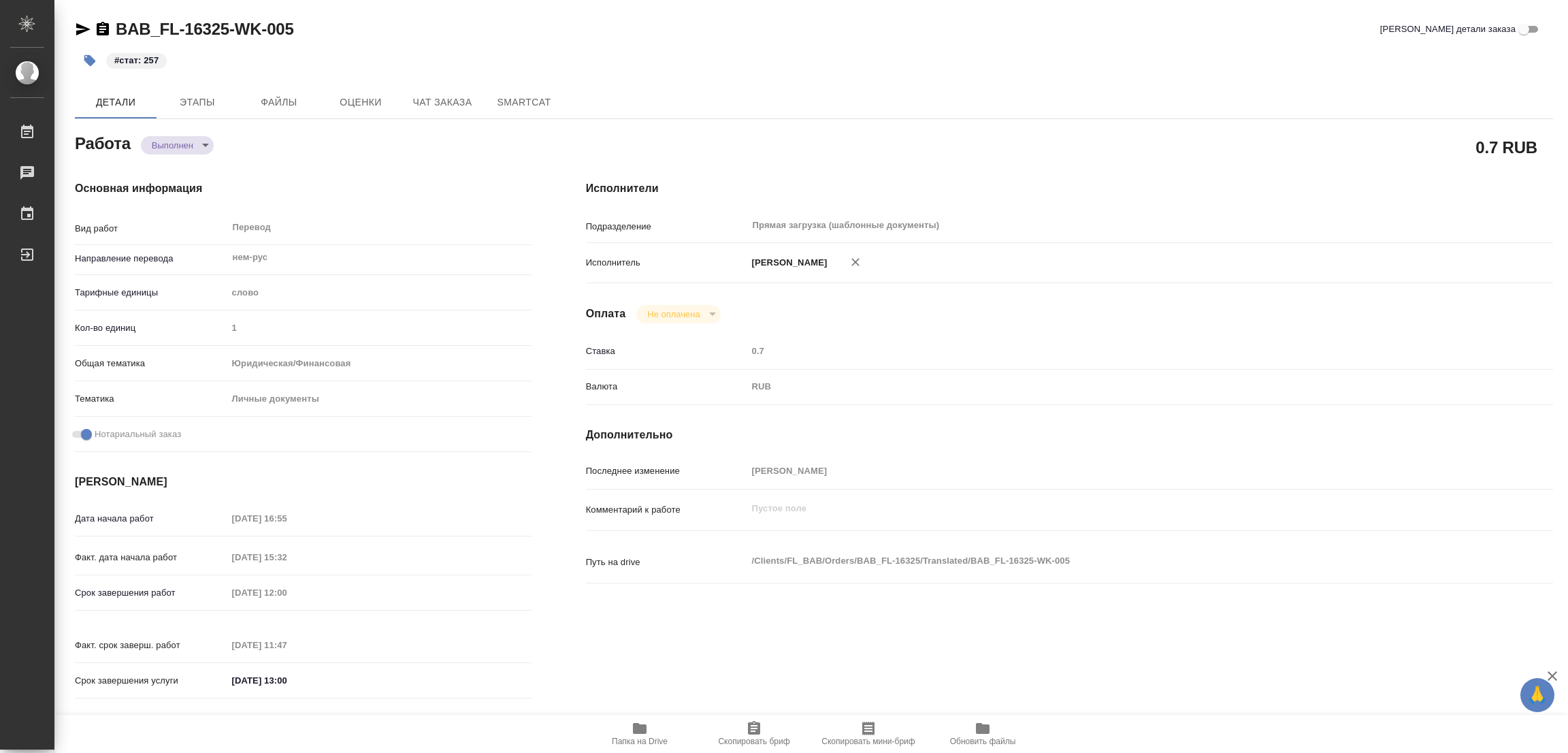
type textarea "x"
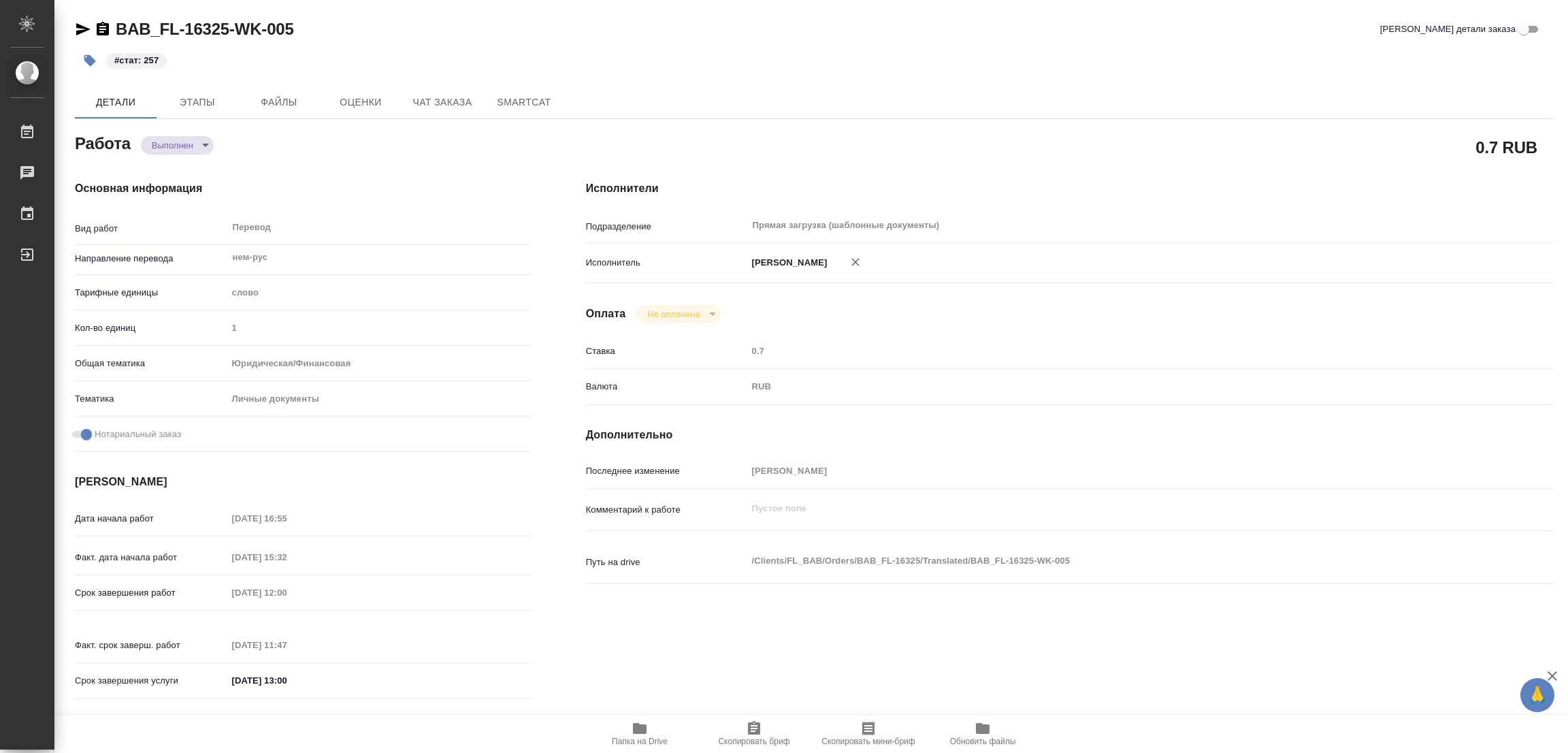
type textarea "x"
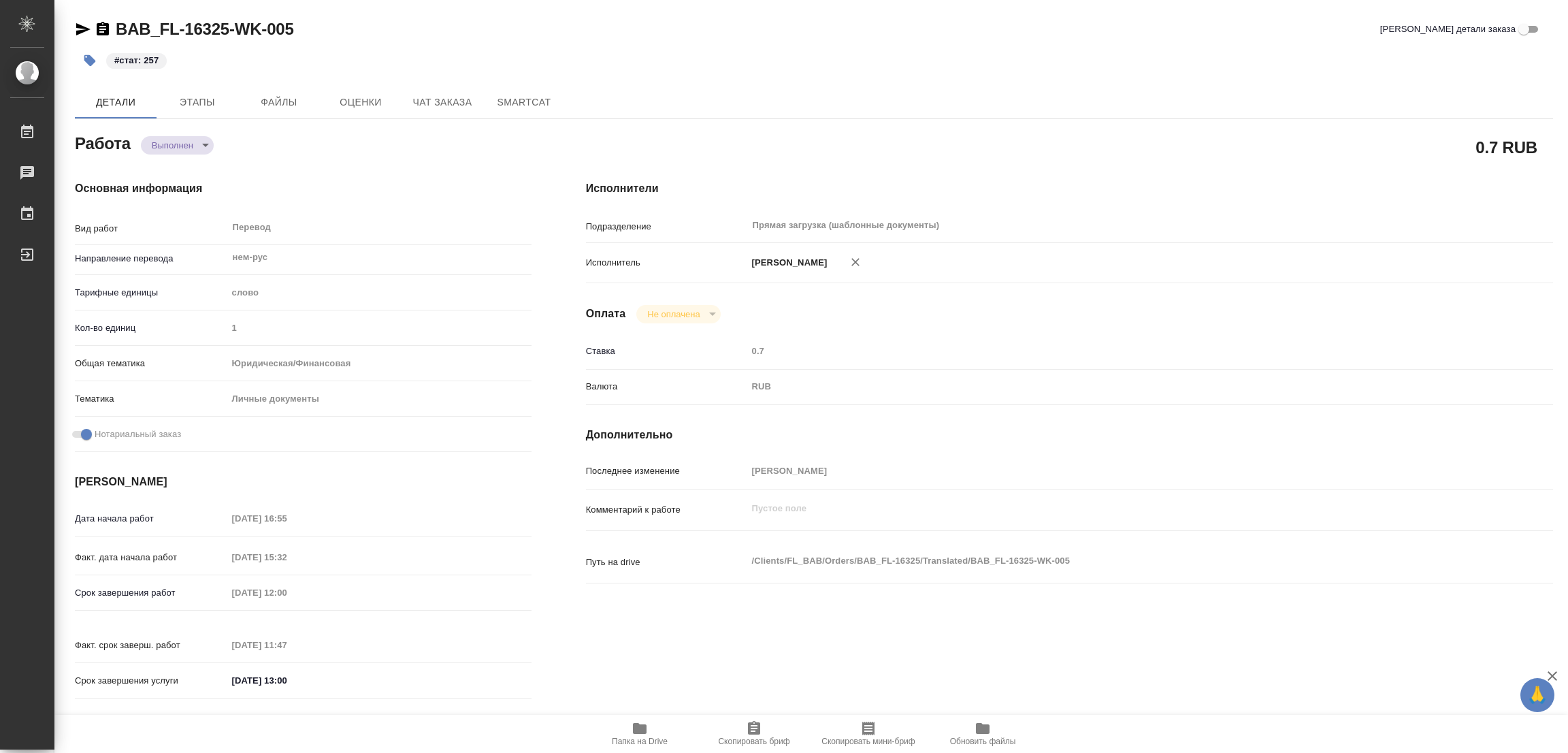
type textarea "x"
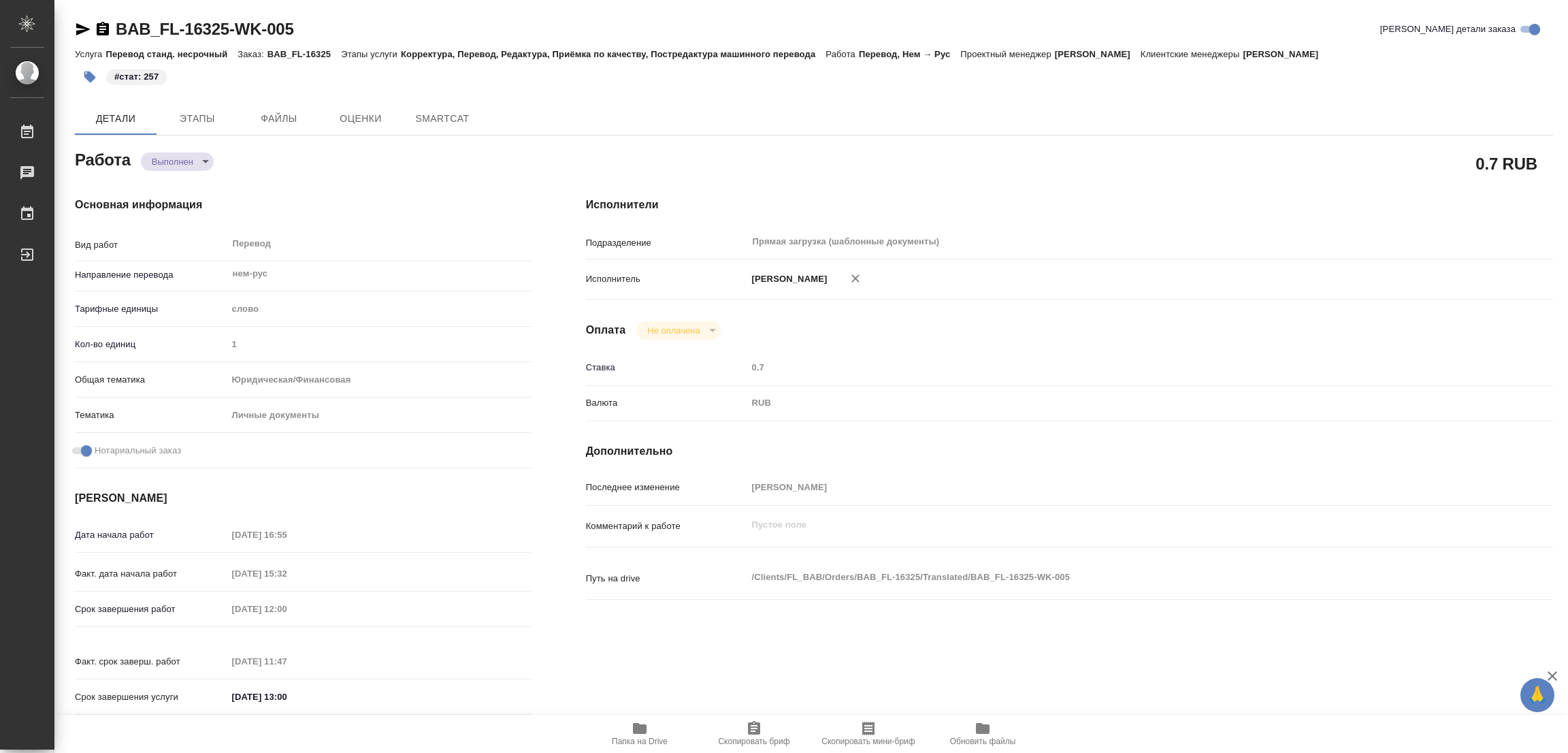
type textarea "x"
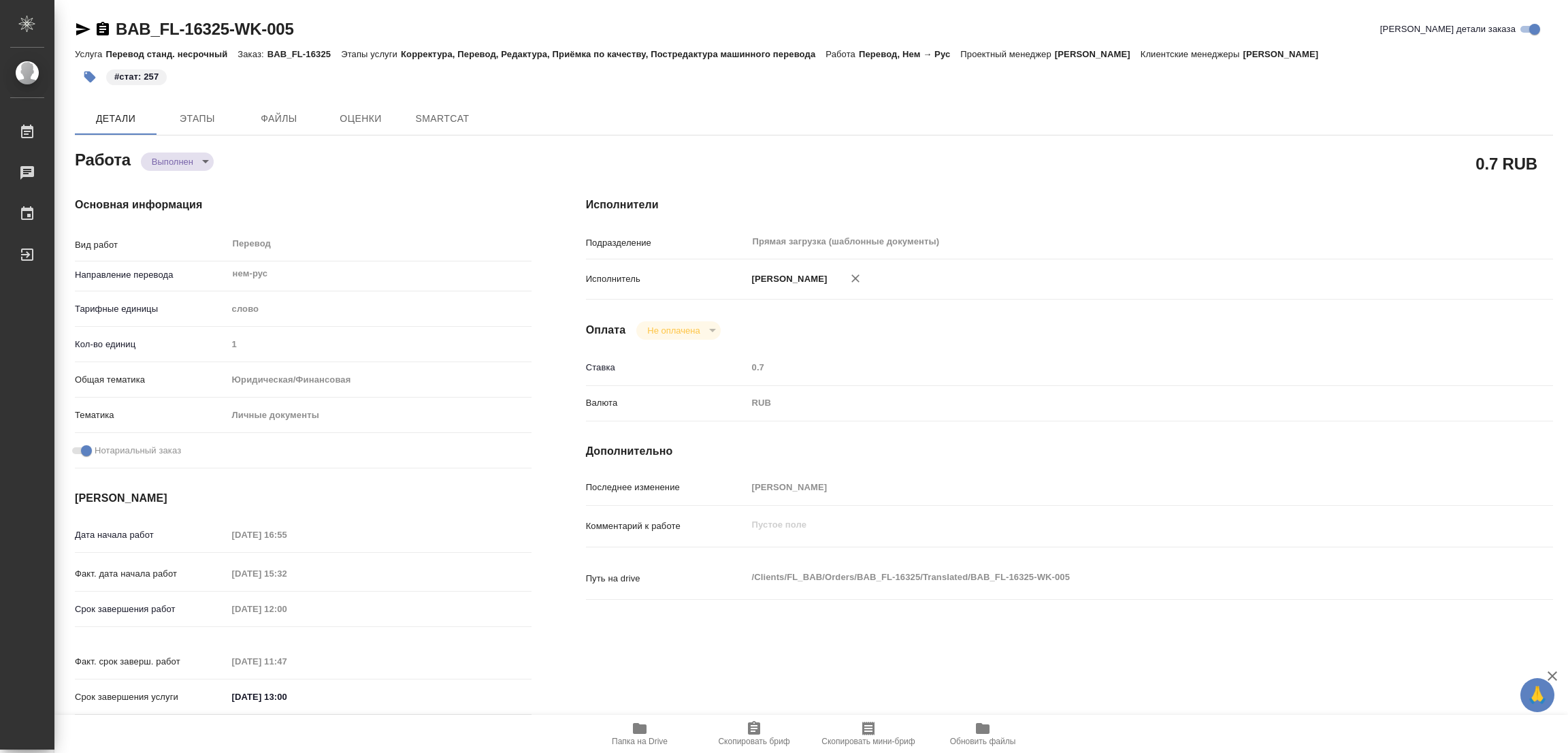
type textarea "x"
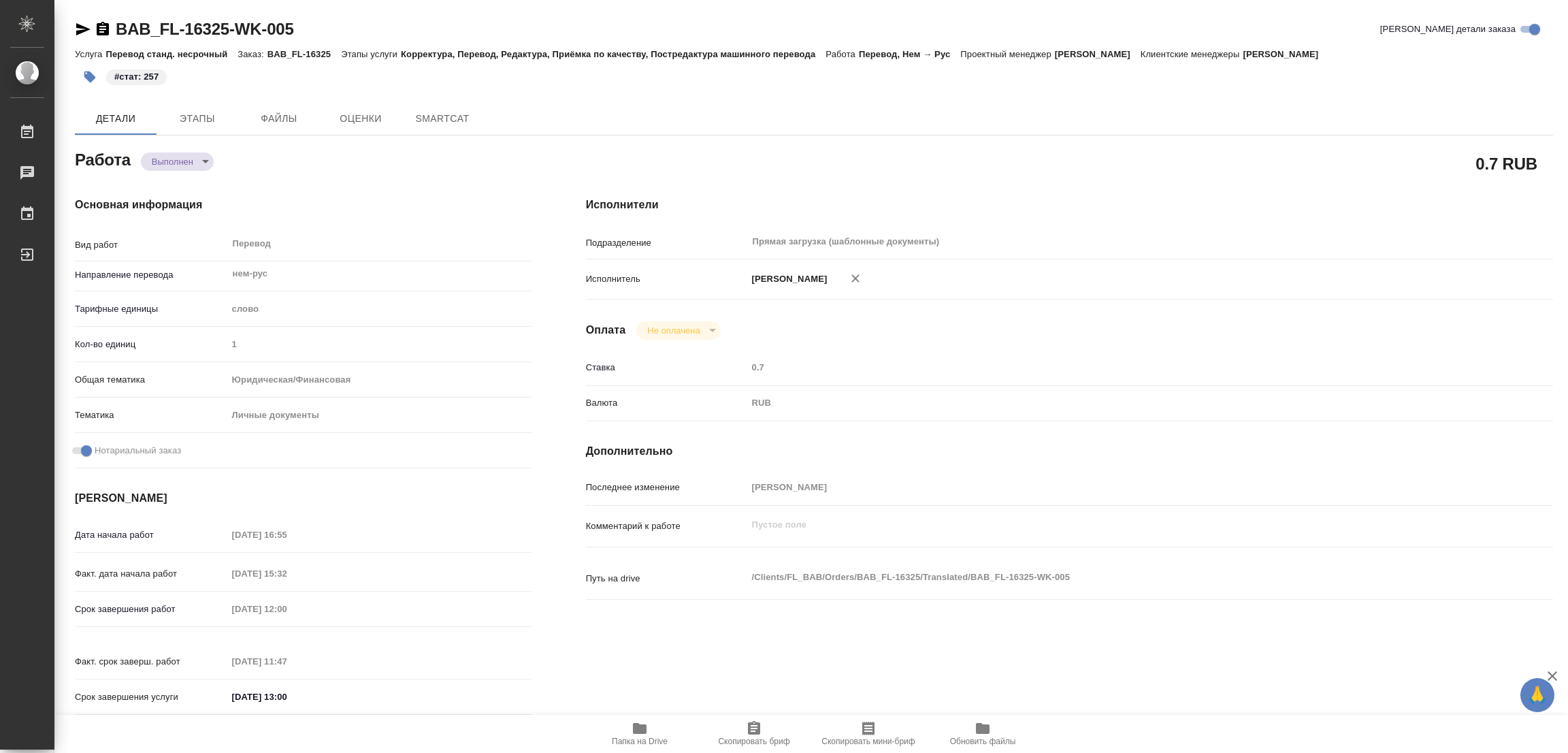
type textarea "x"
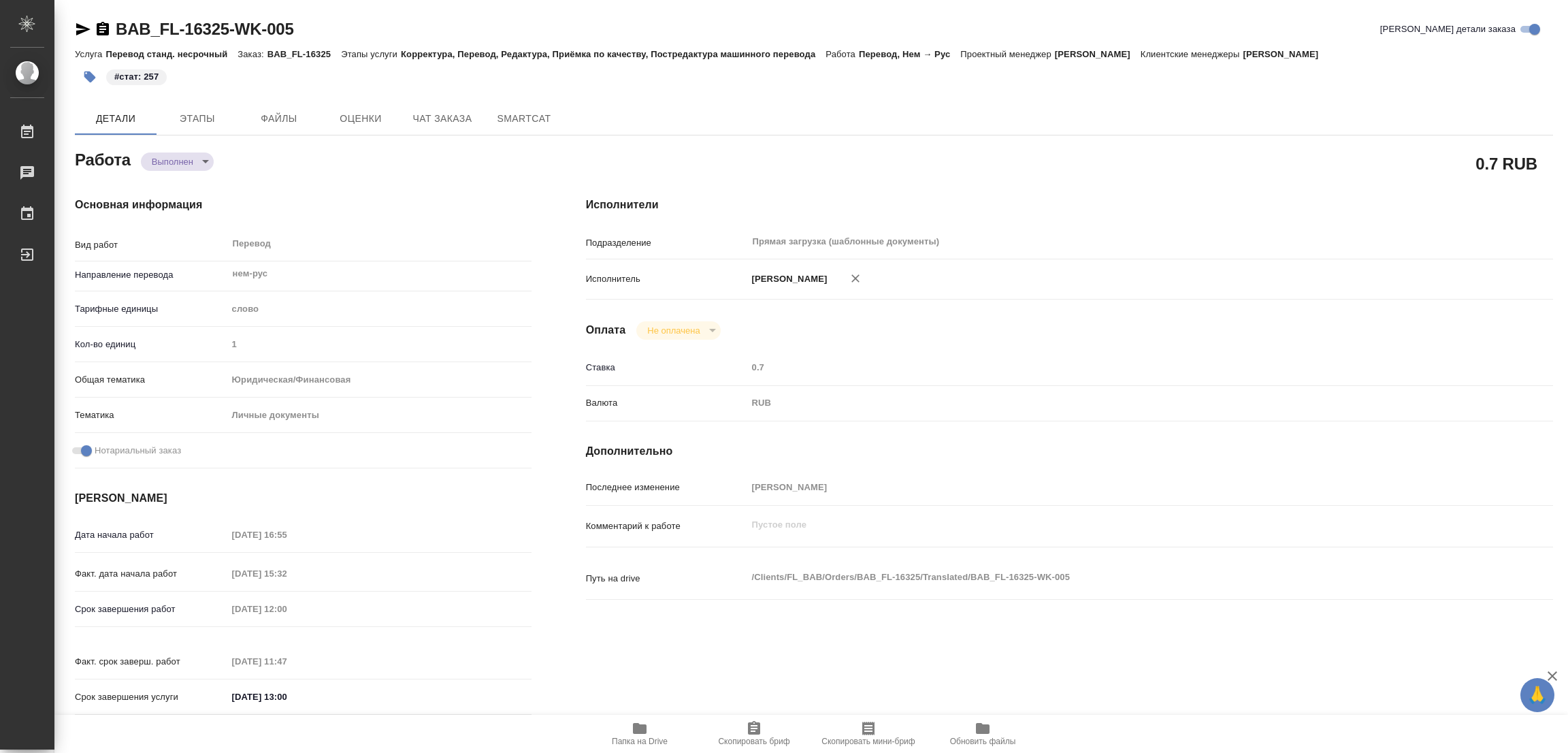
type textarea "x"
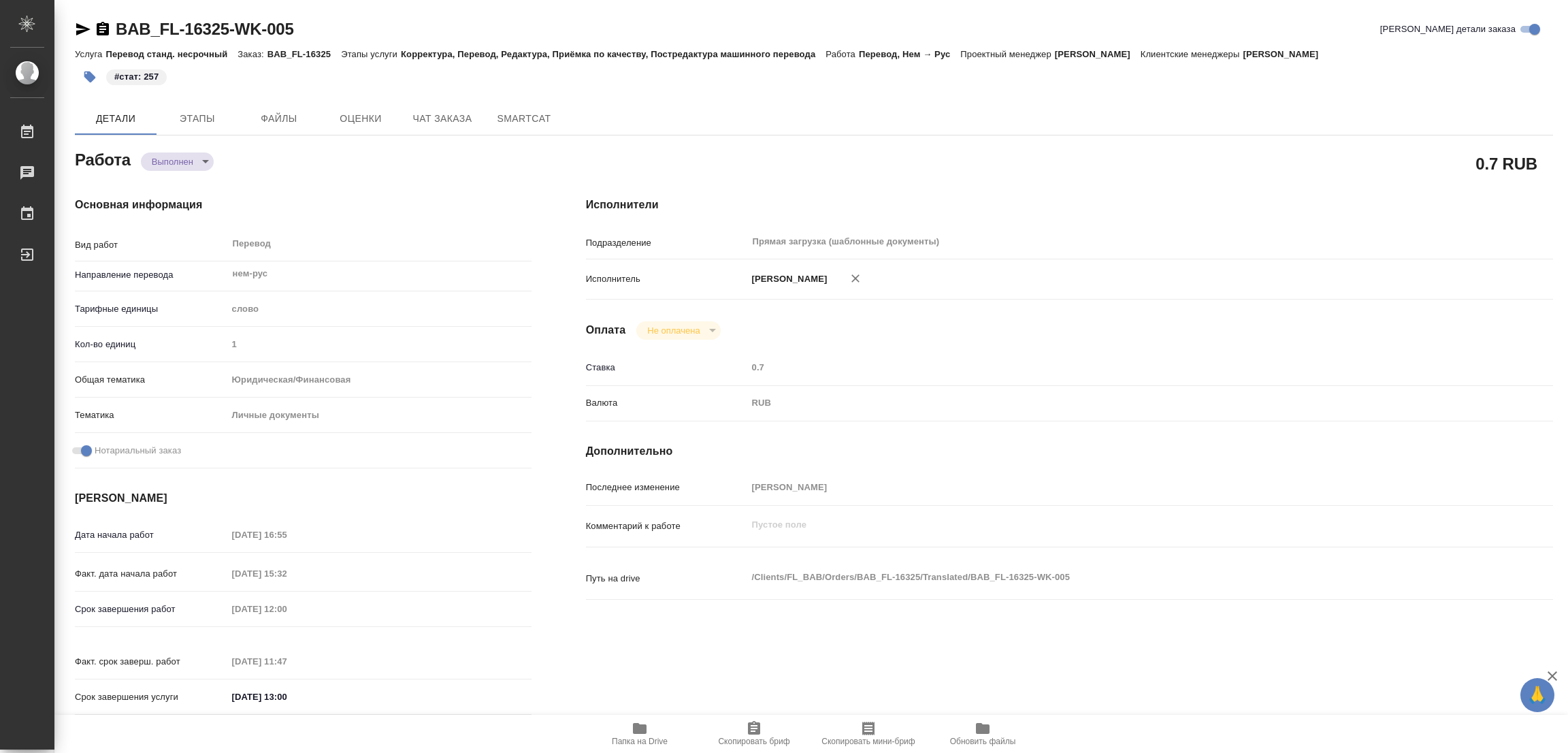
type textarea "x"
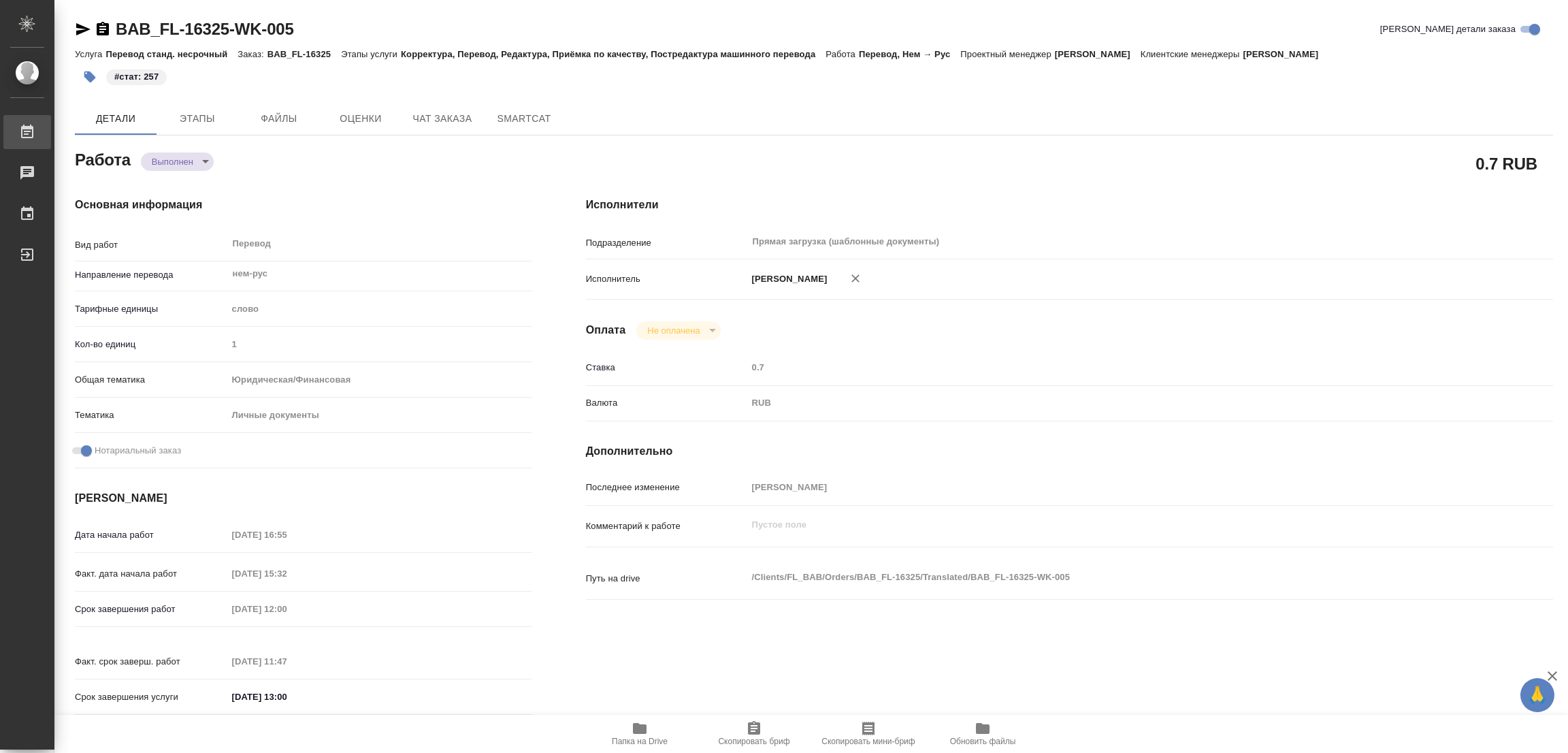
type textarea "x"
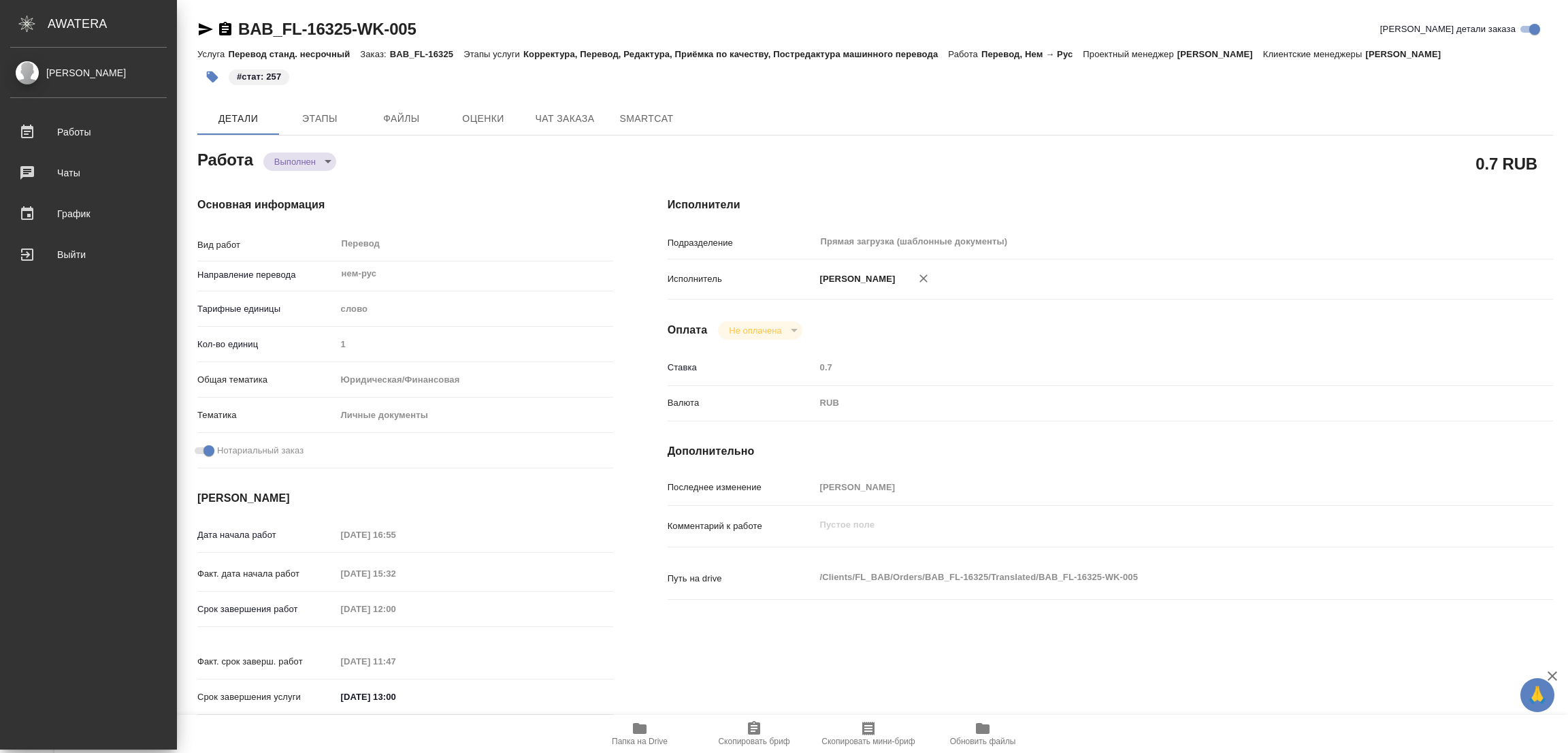
type textarea "x"
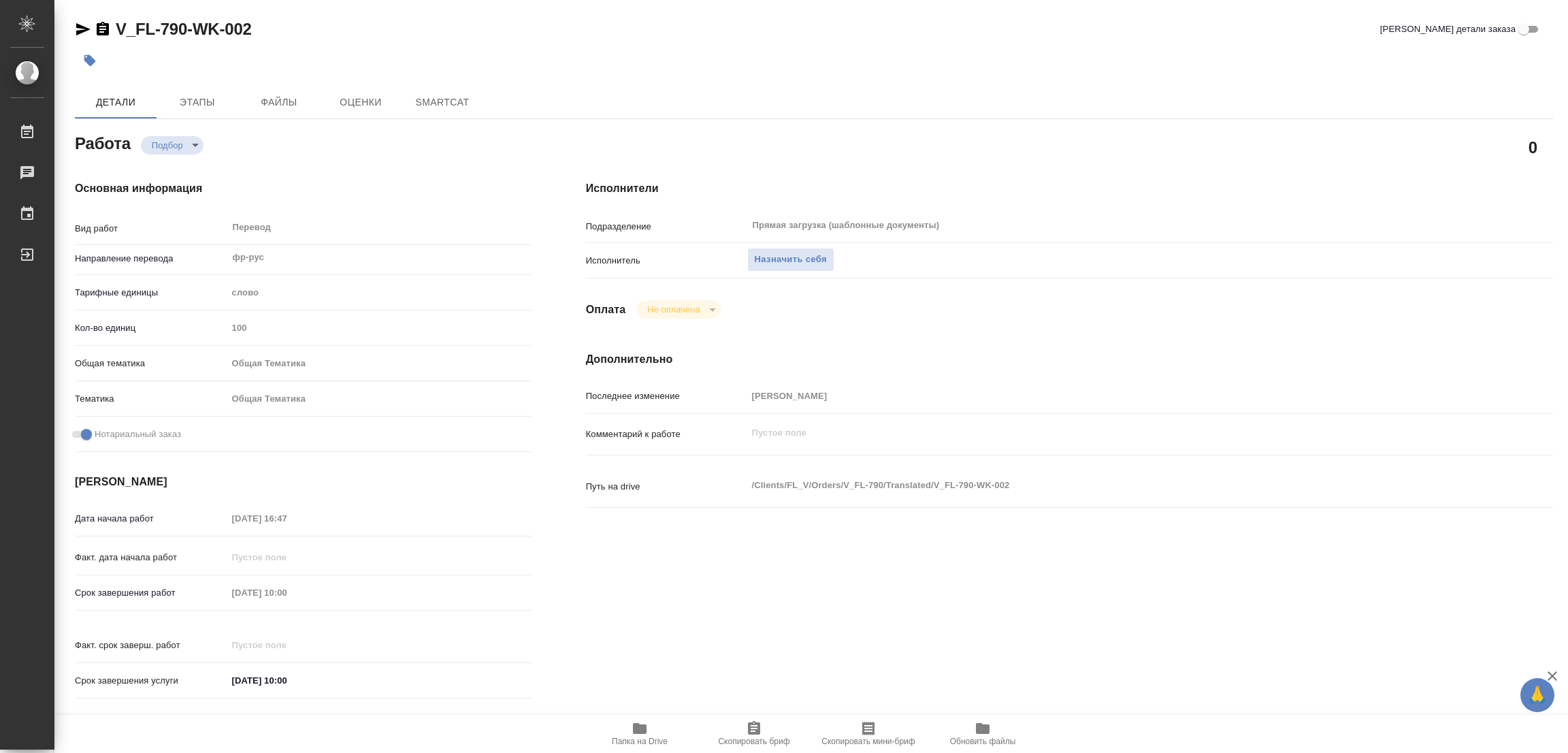
type textarea "x"
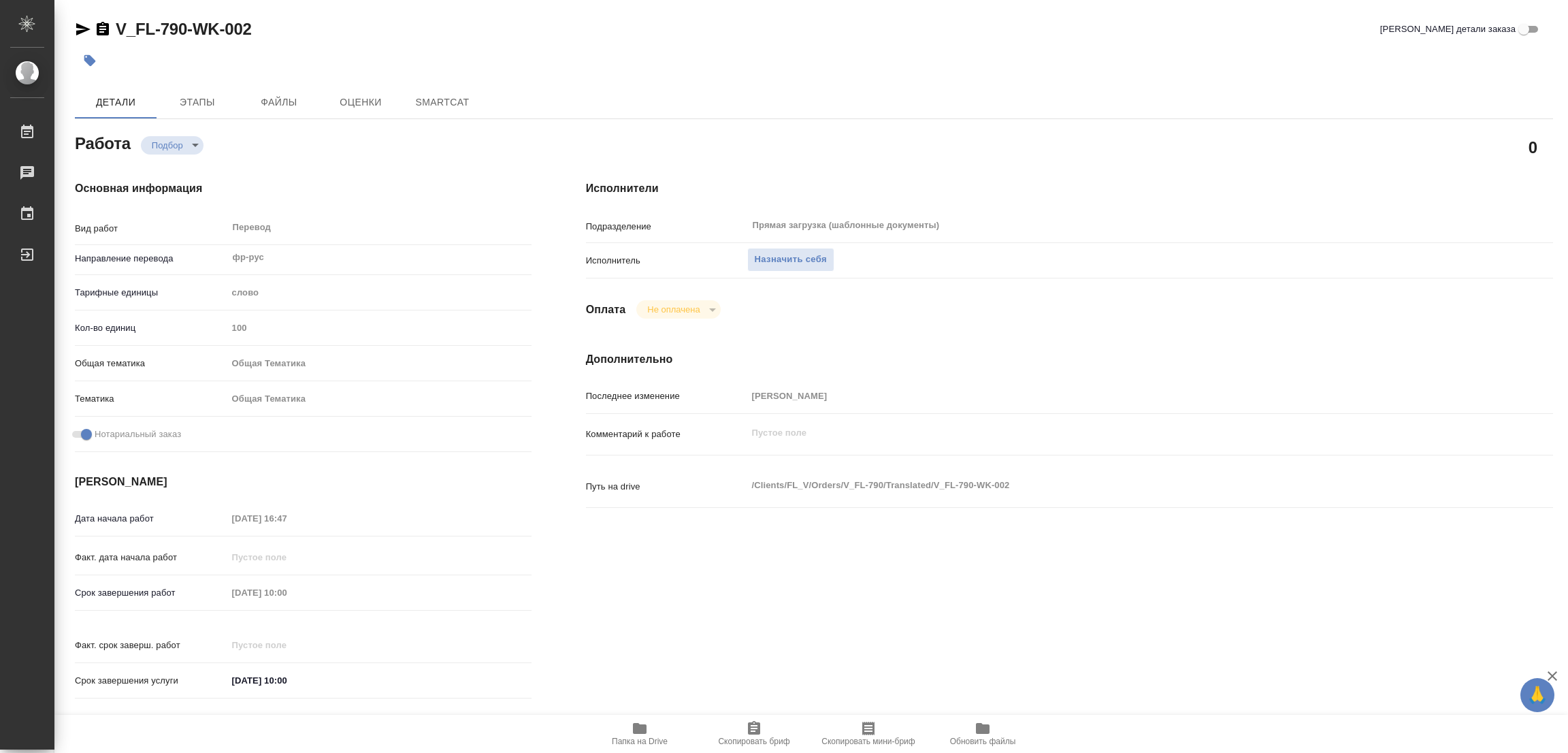
type textarea "x"
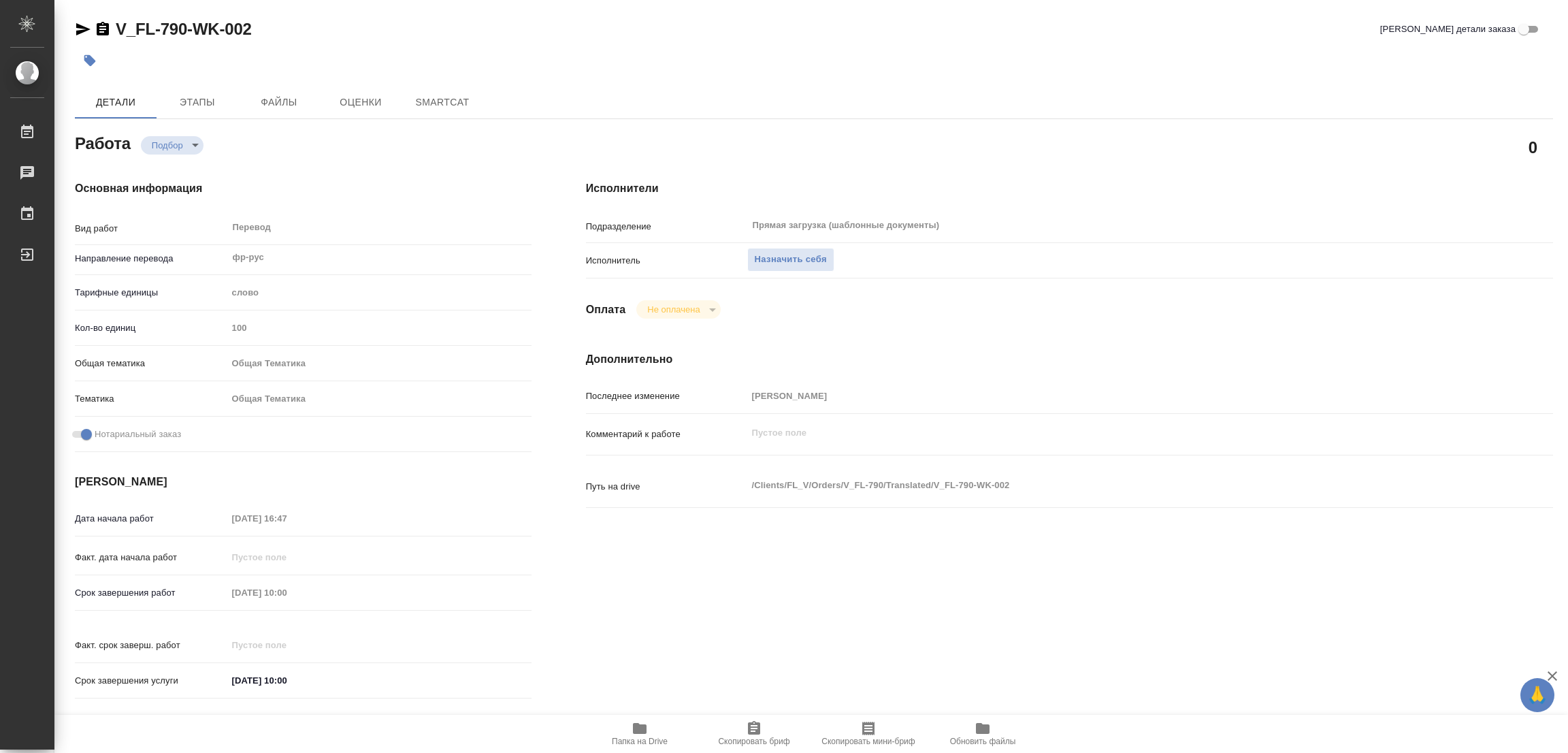
type textarea "x"
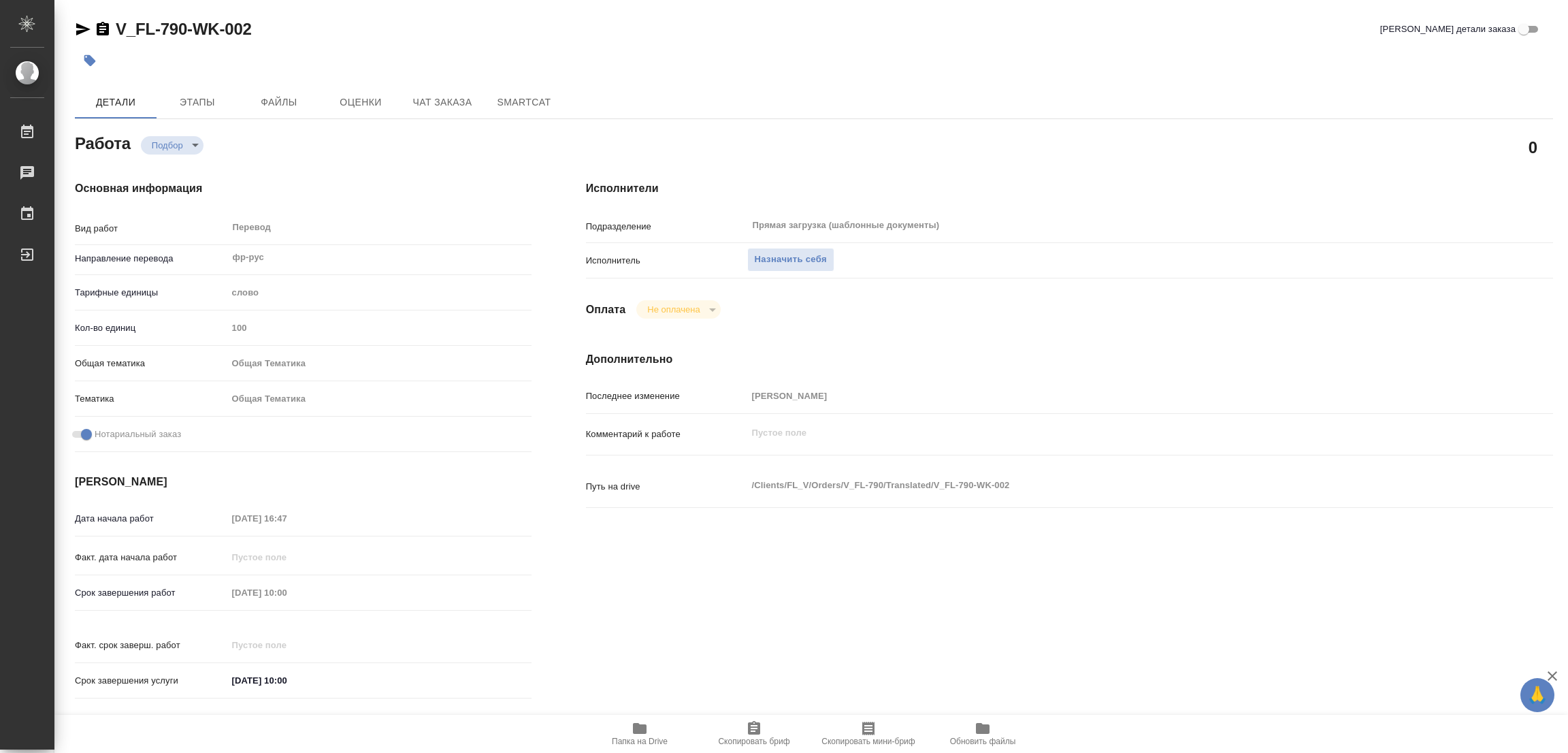
type textarea "x"
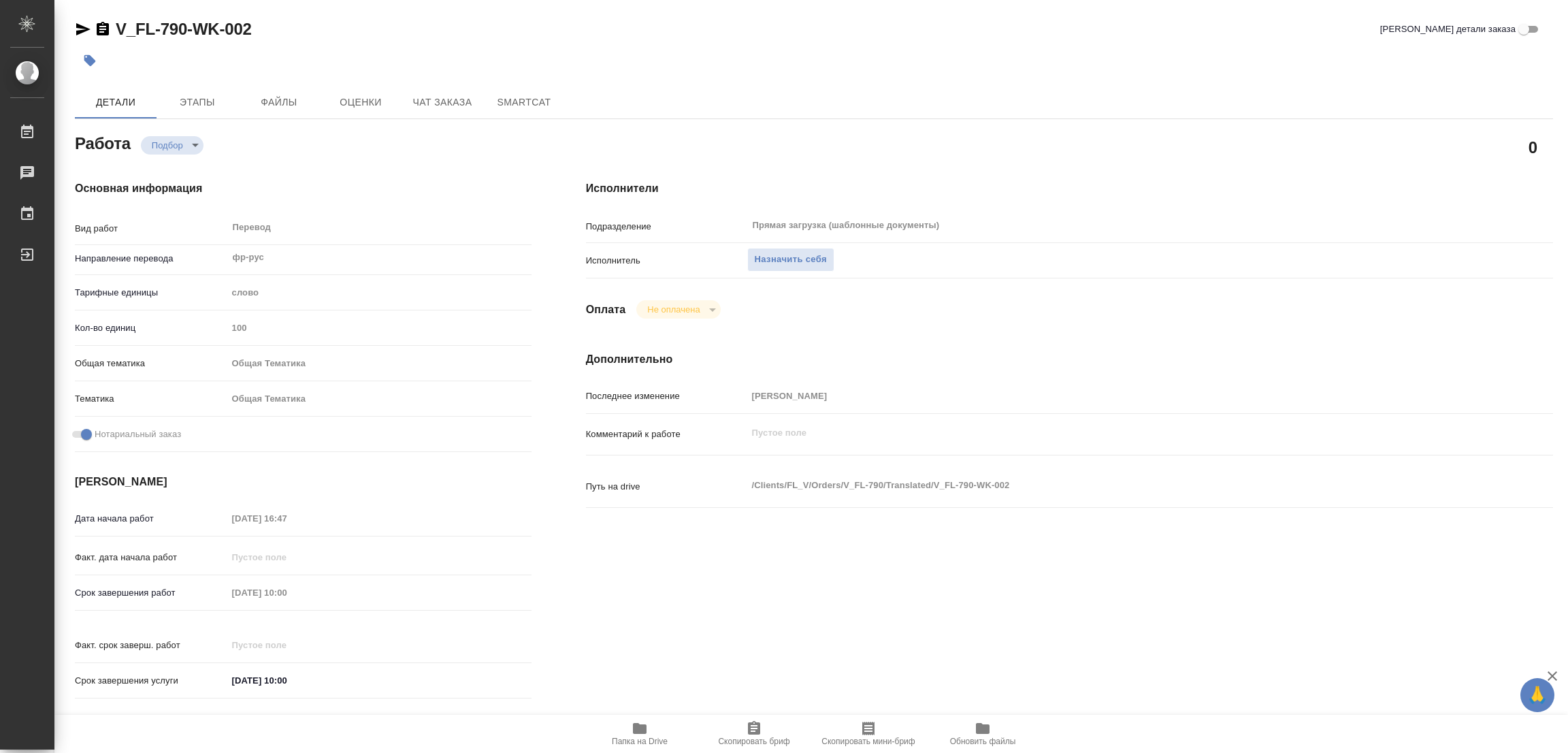
type textarea "x"
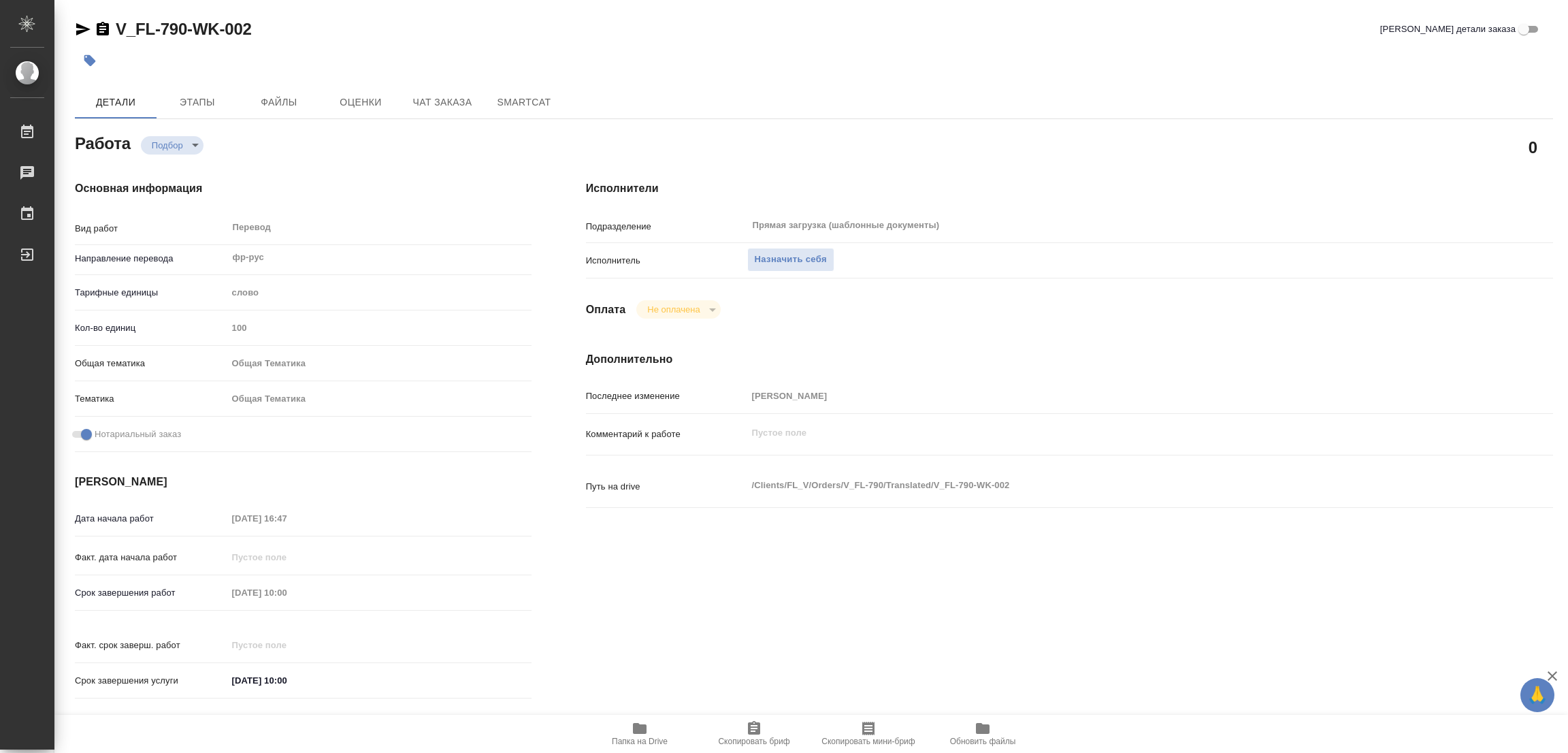
type textarea "x"
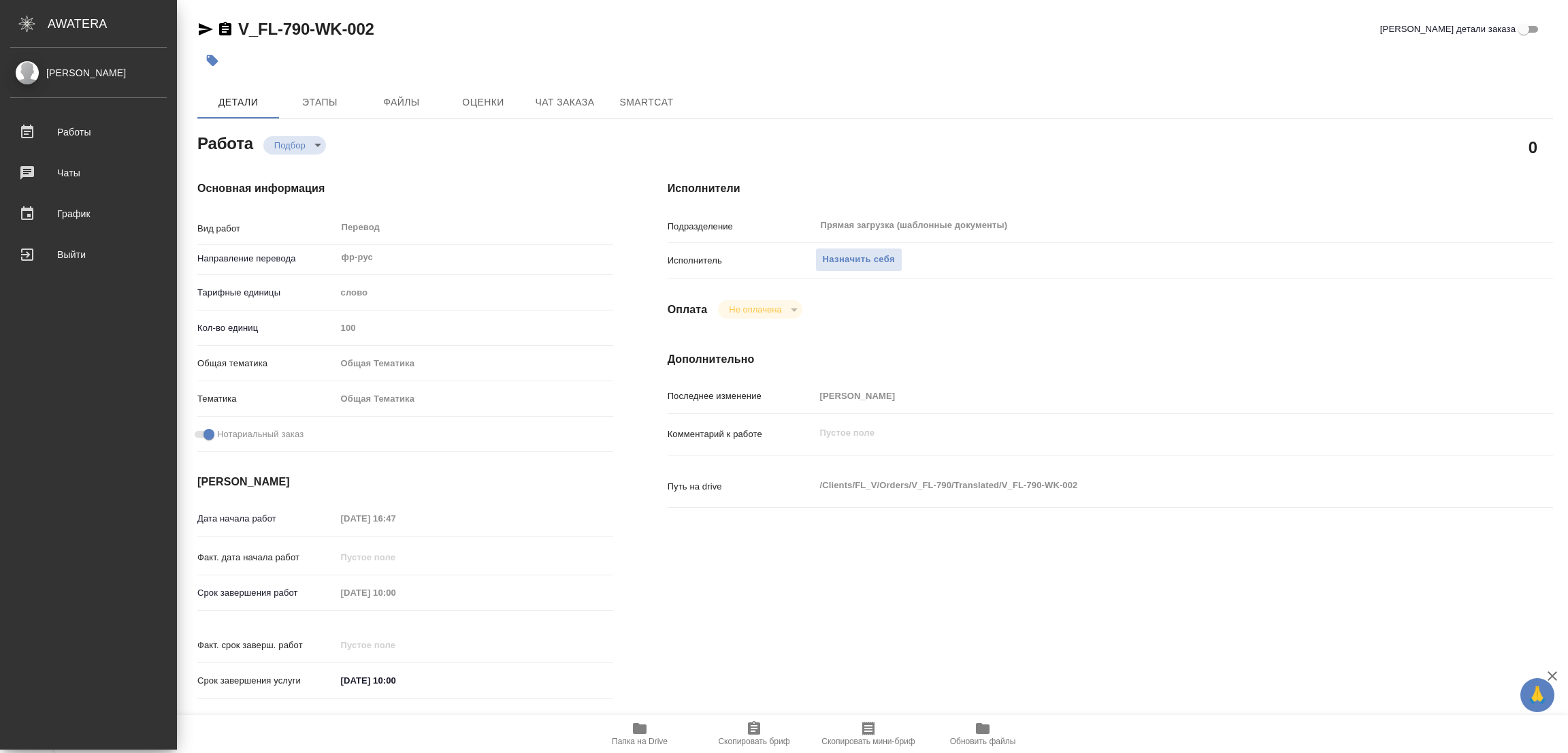
type textarea "x"
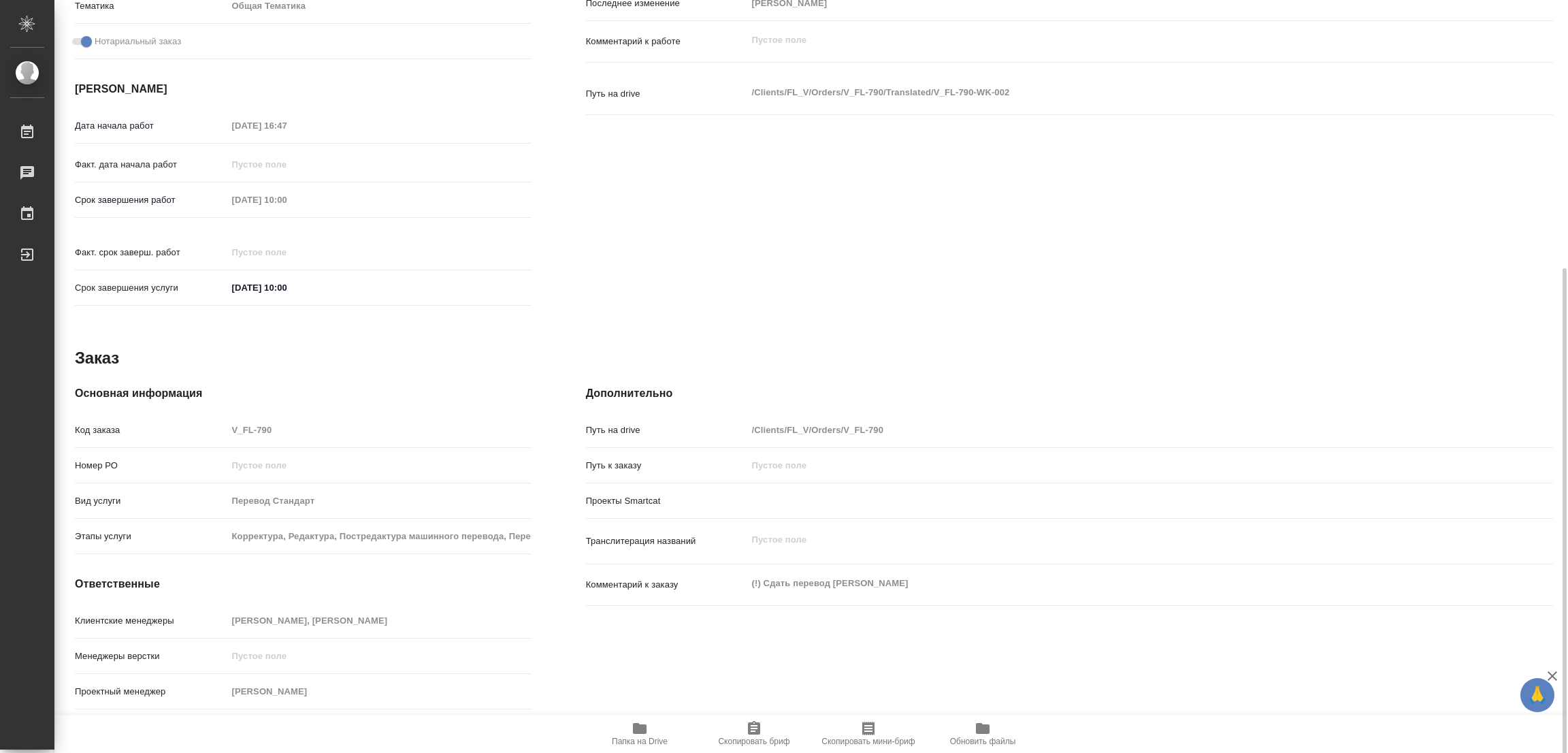
scroll to position [405, 0]
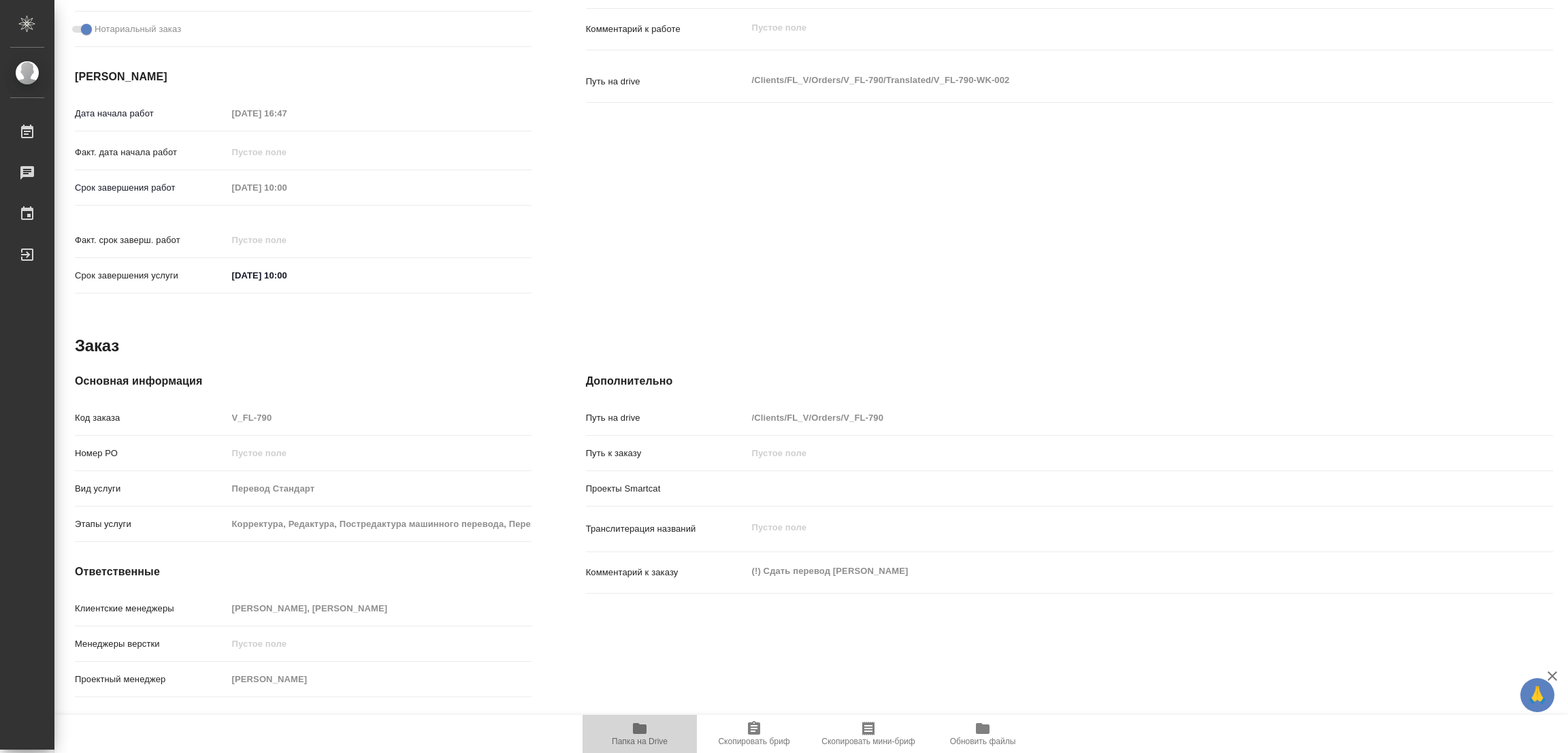
click at [640, 728] on icon "button" at bounding box center [640, 728] width 14 height 11
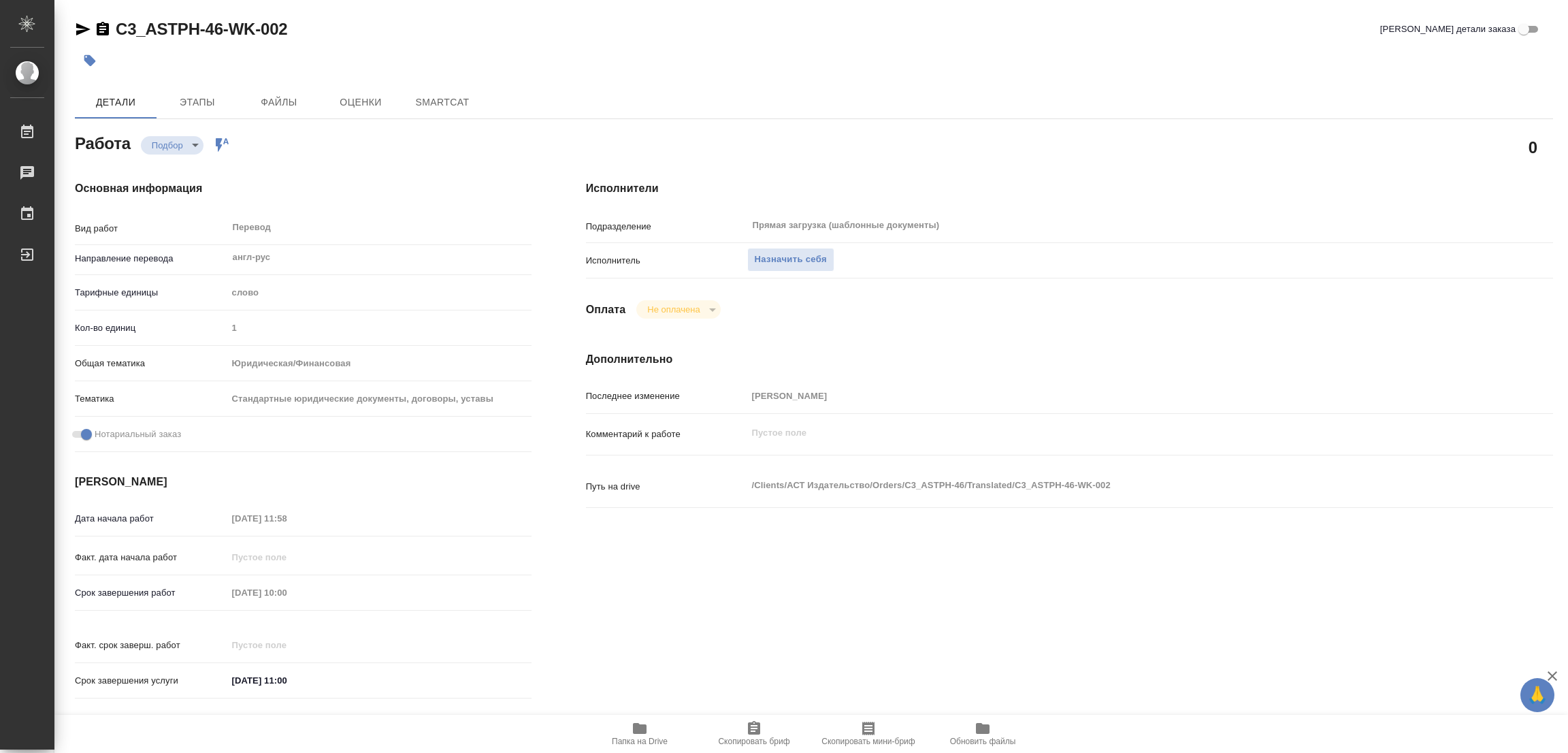
type textarea "x"
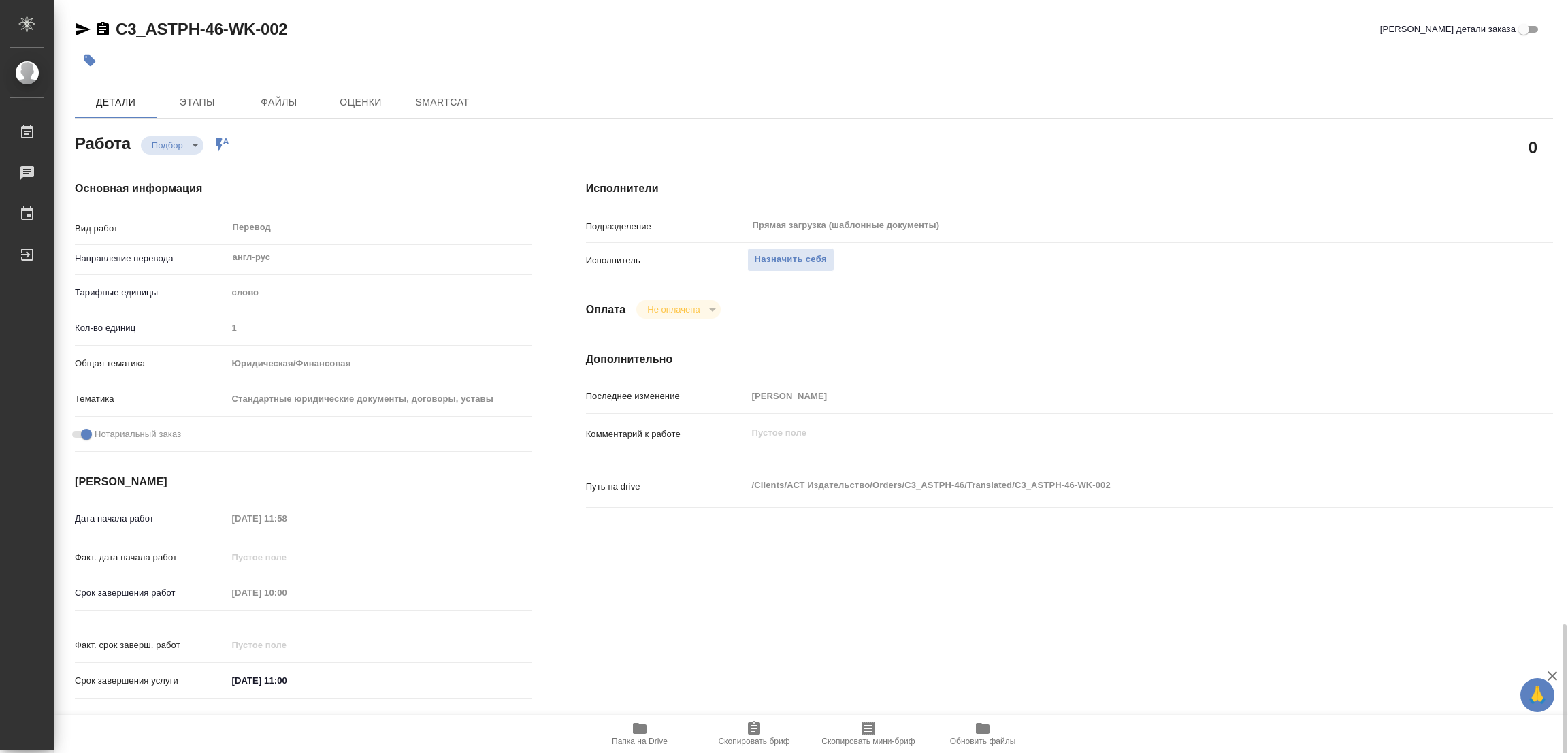
type textarea "x"
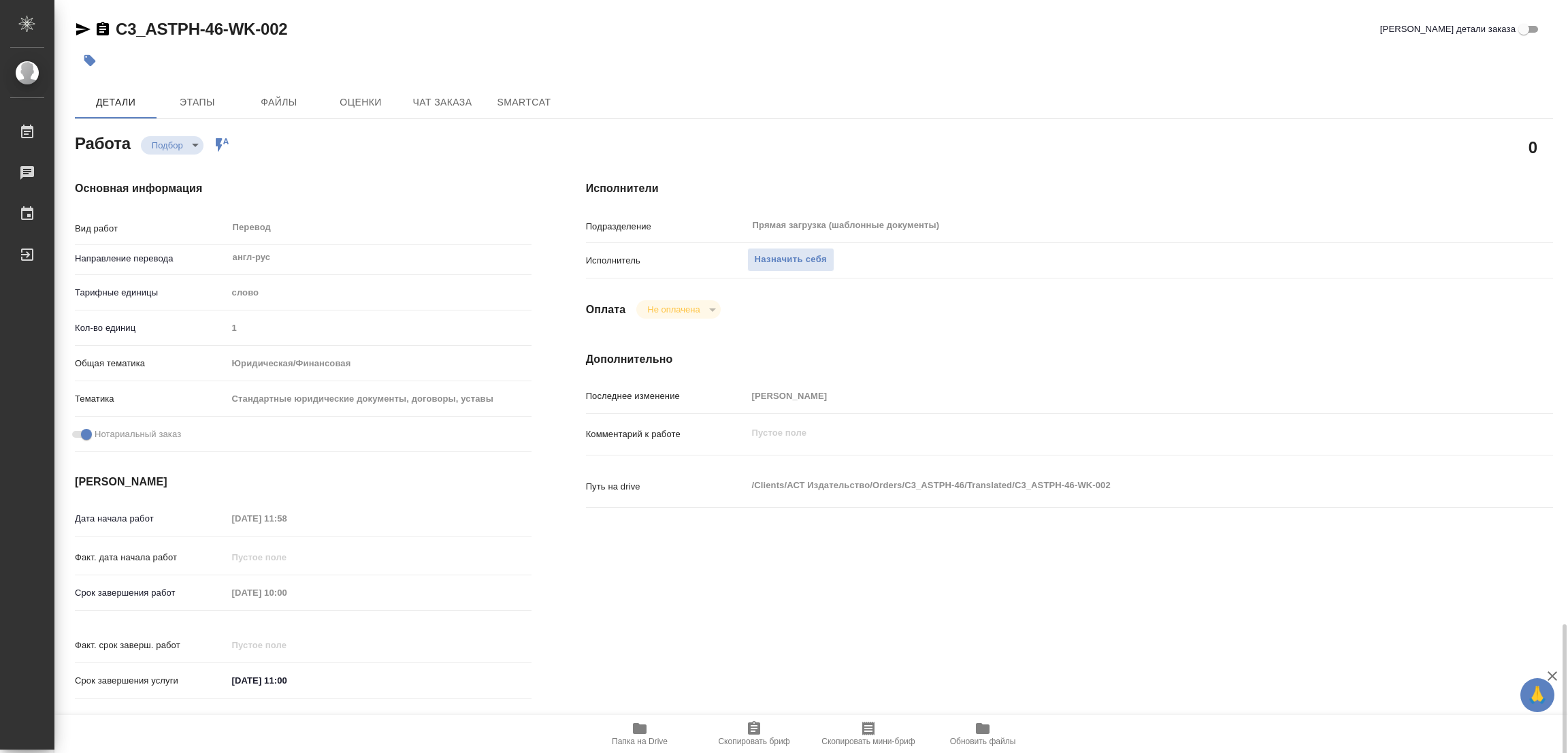
type textarea "x"
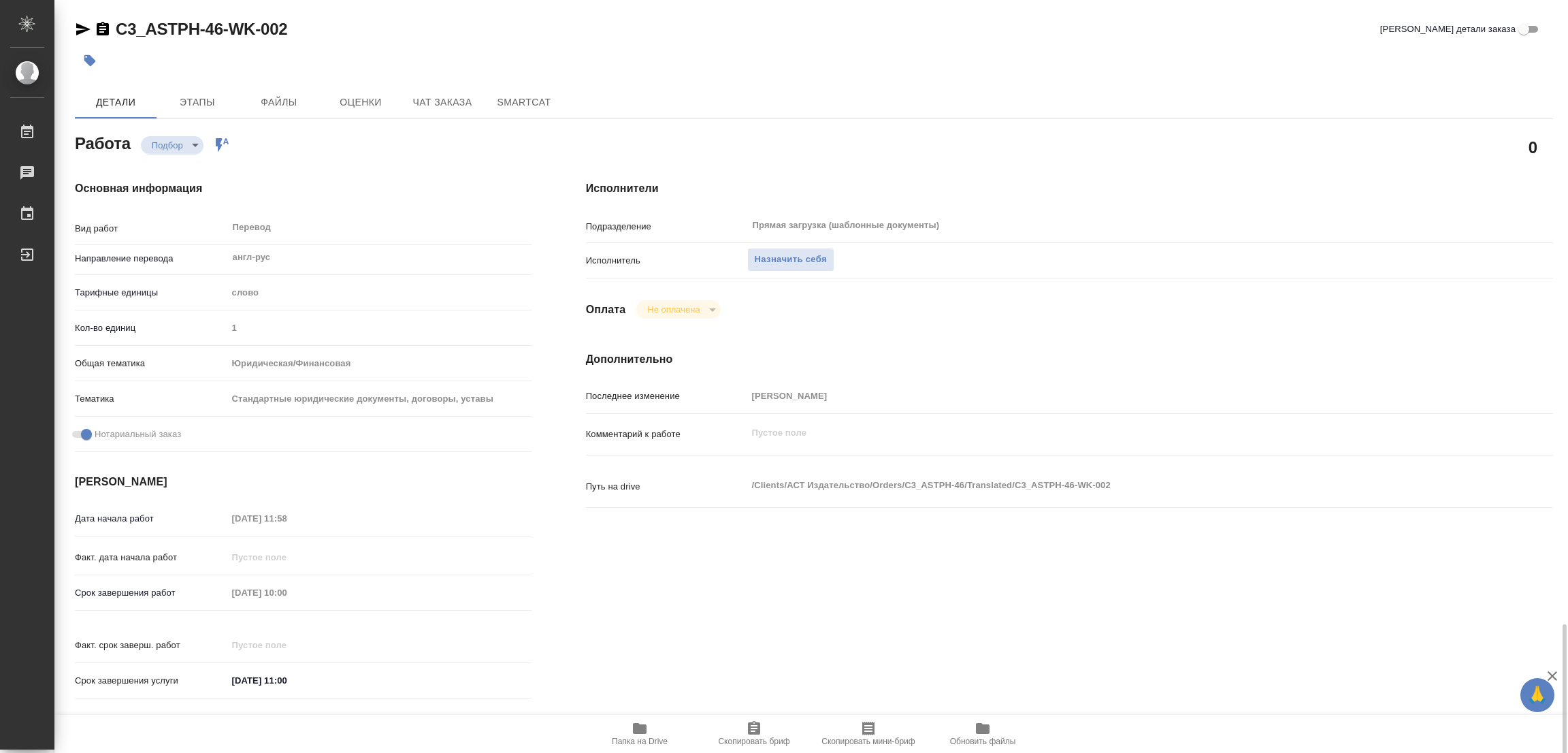
scroll to position [374, 0]
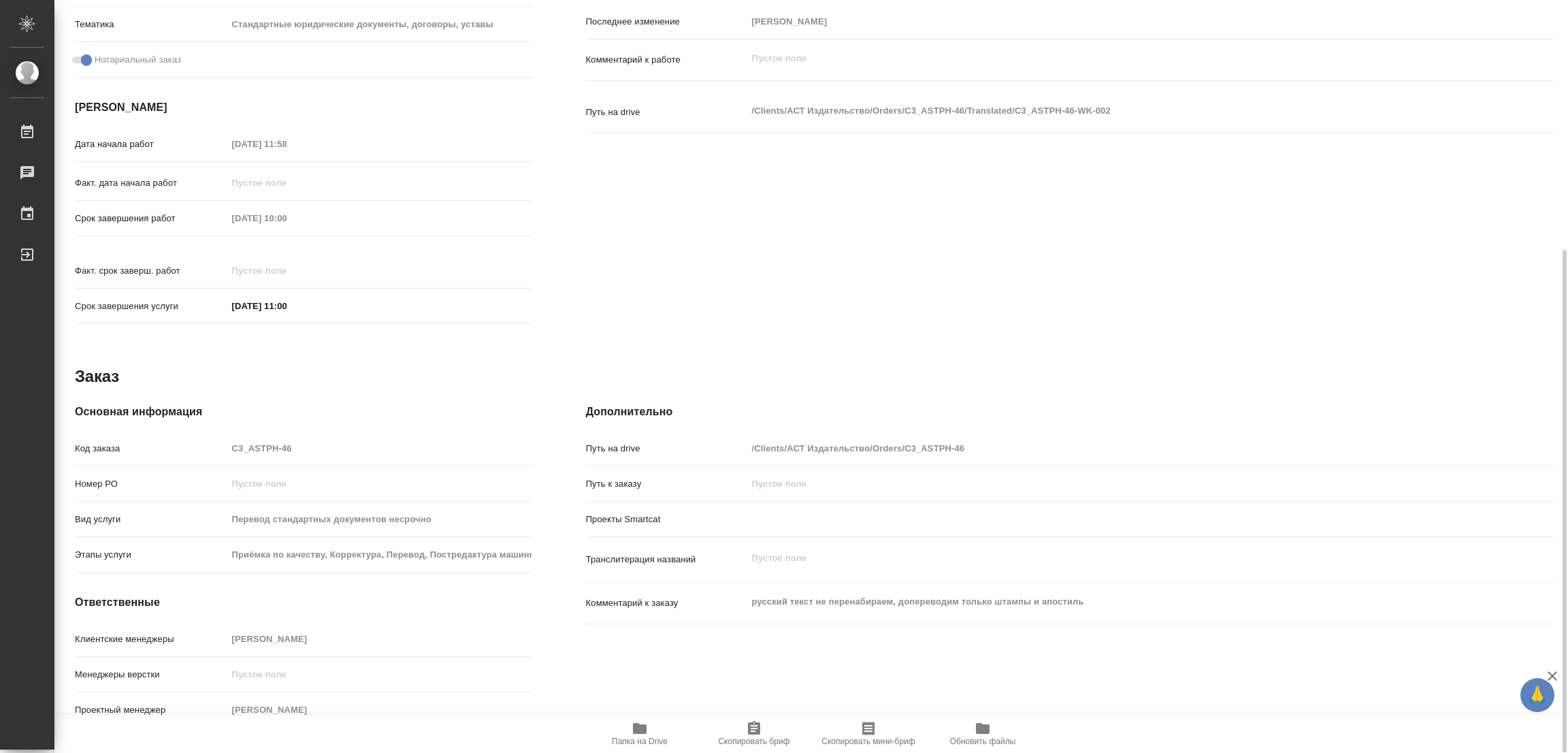
type textarea "x"
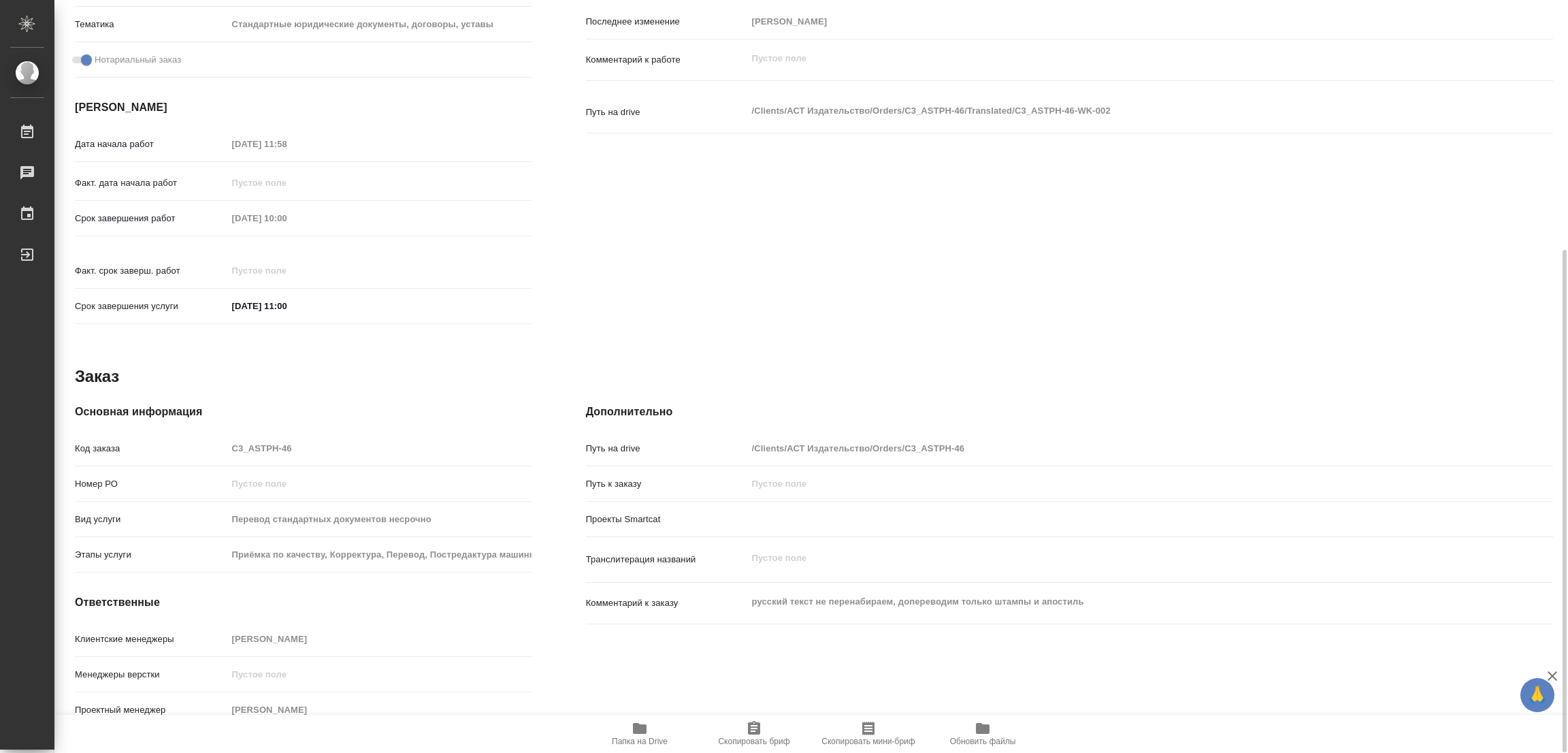
type textarea "x"
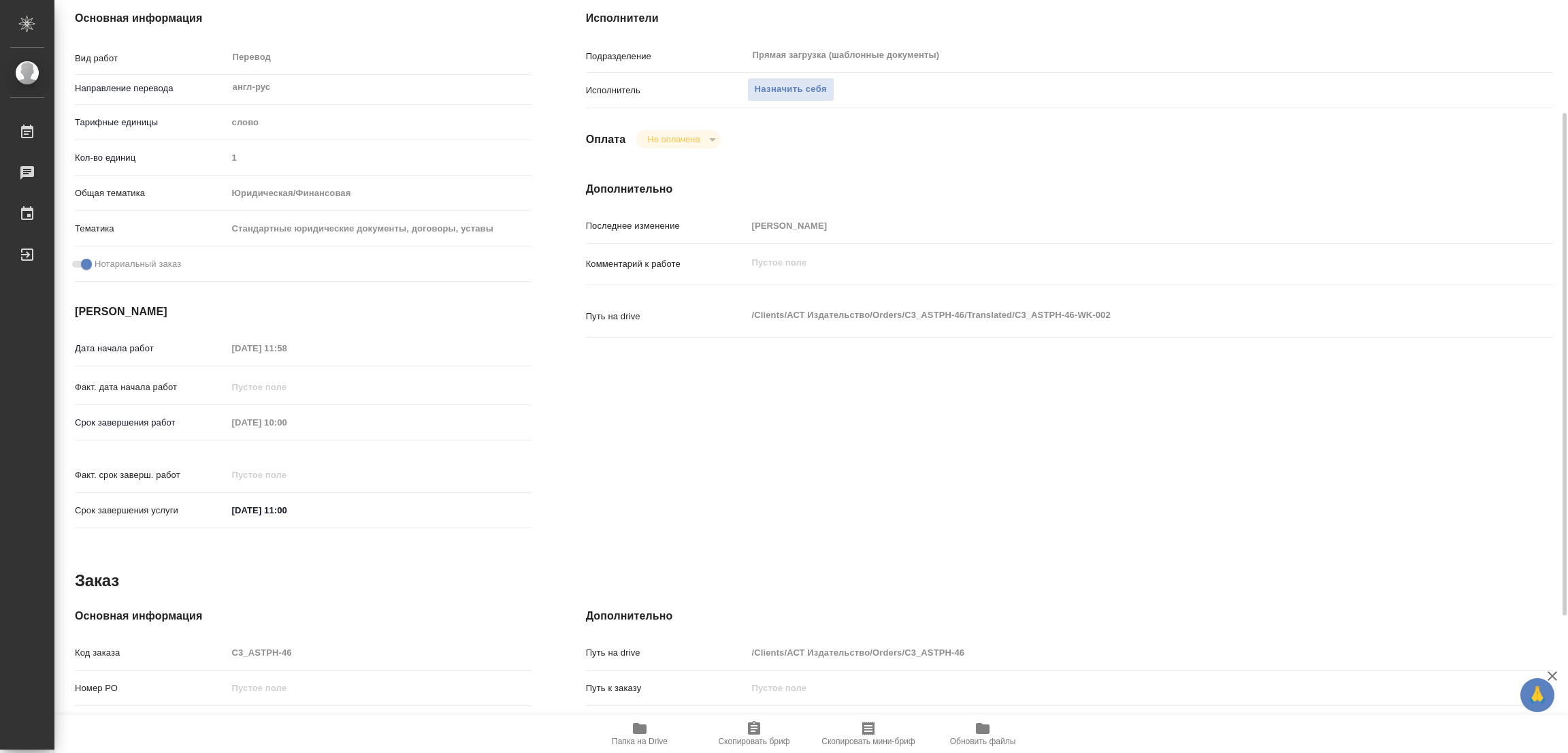
scroll to position [0, 0]
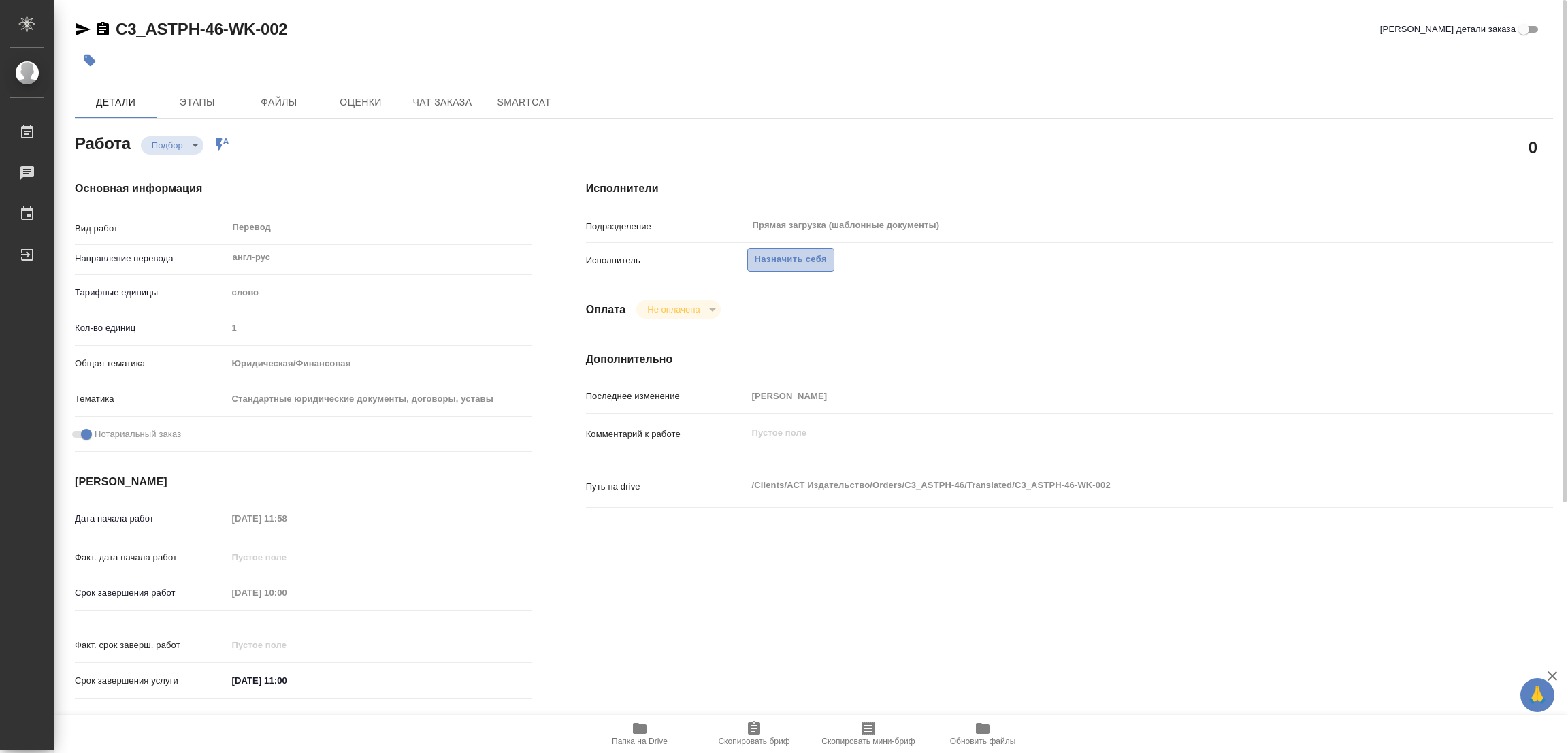
click at [791, 259] on span "Назначить себя" at bounding box center [791, 260] width 72 height 15
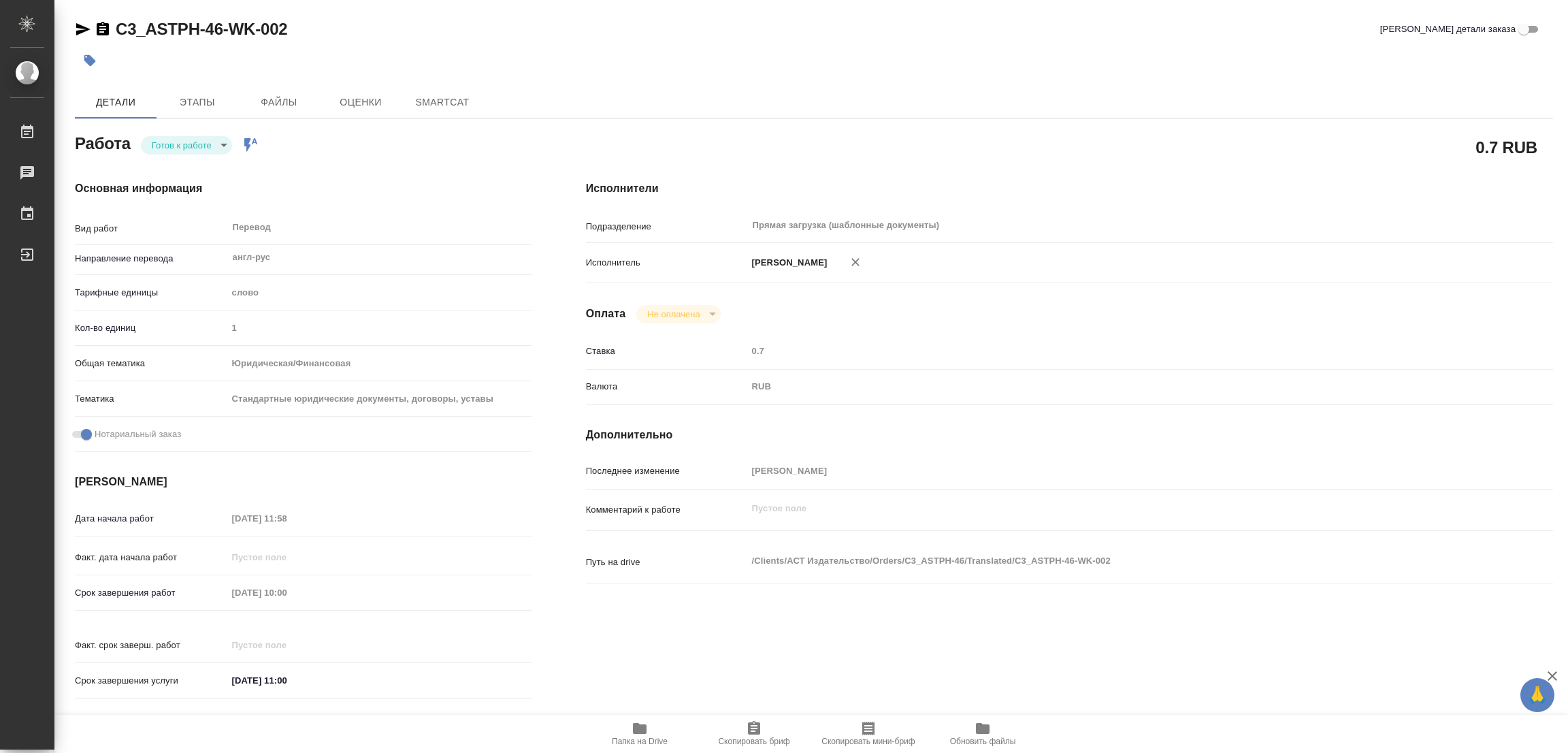
type textarea "x"
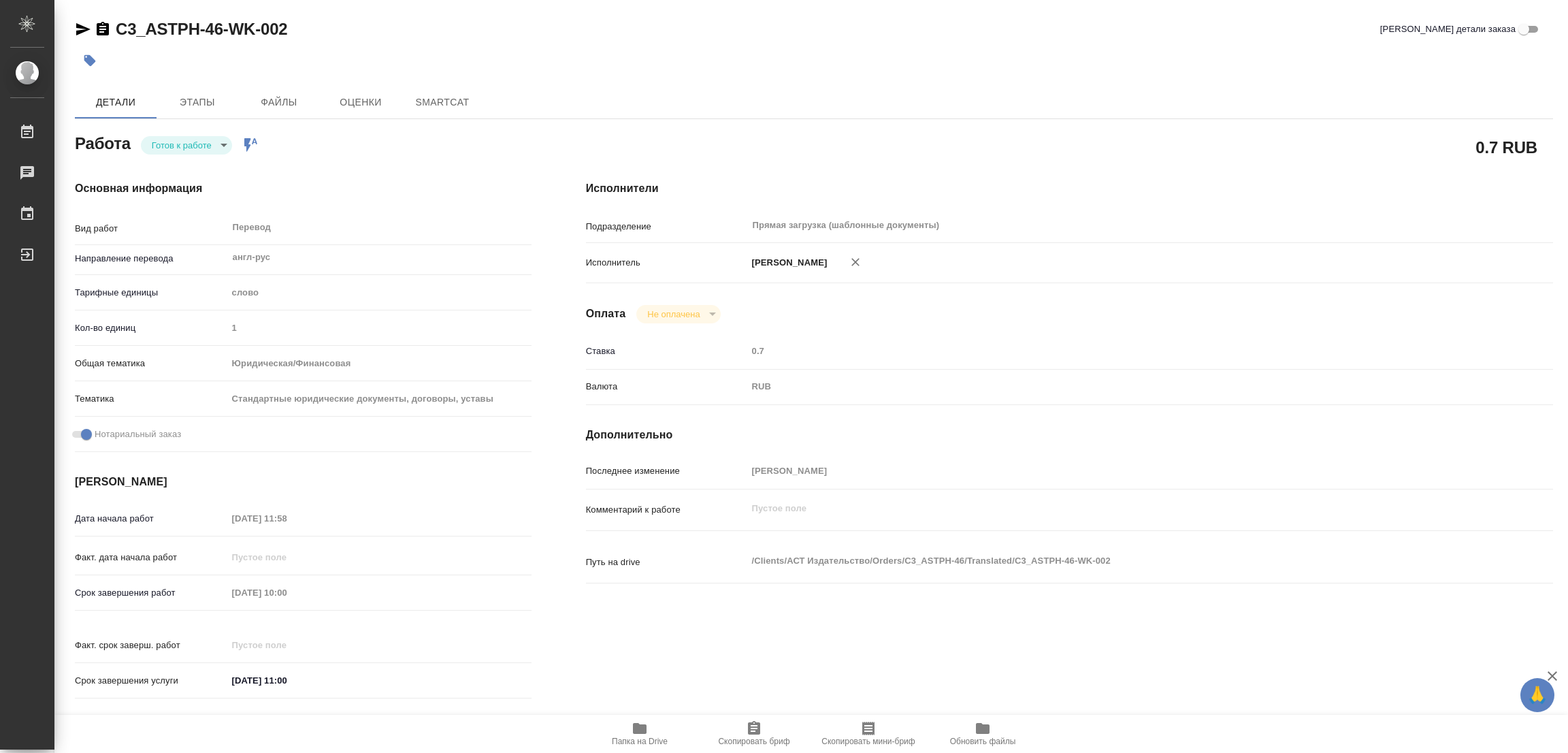
type textarea "x"
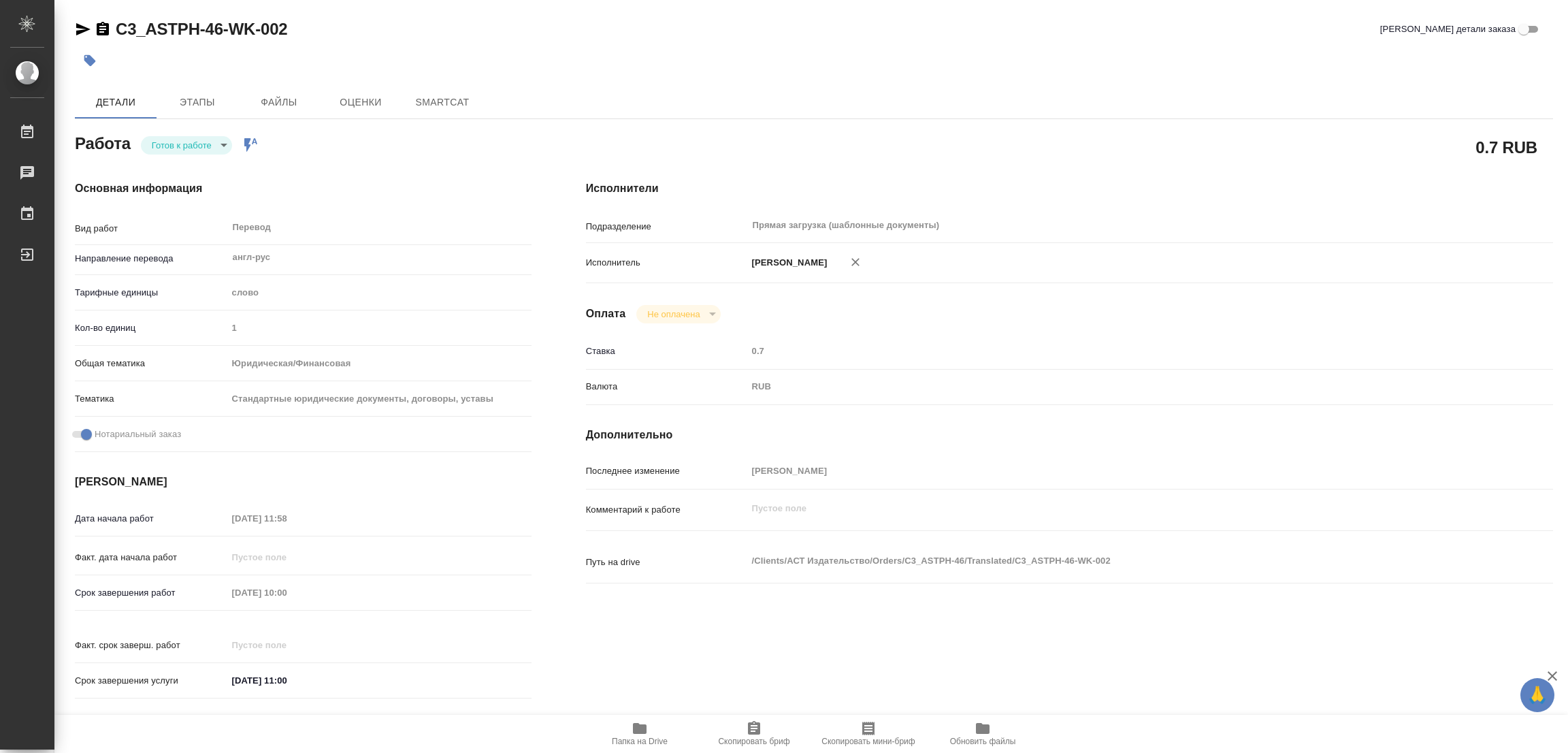
type textarea "x"
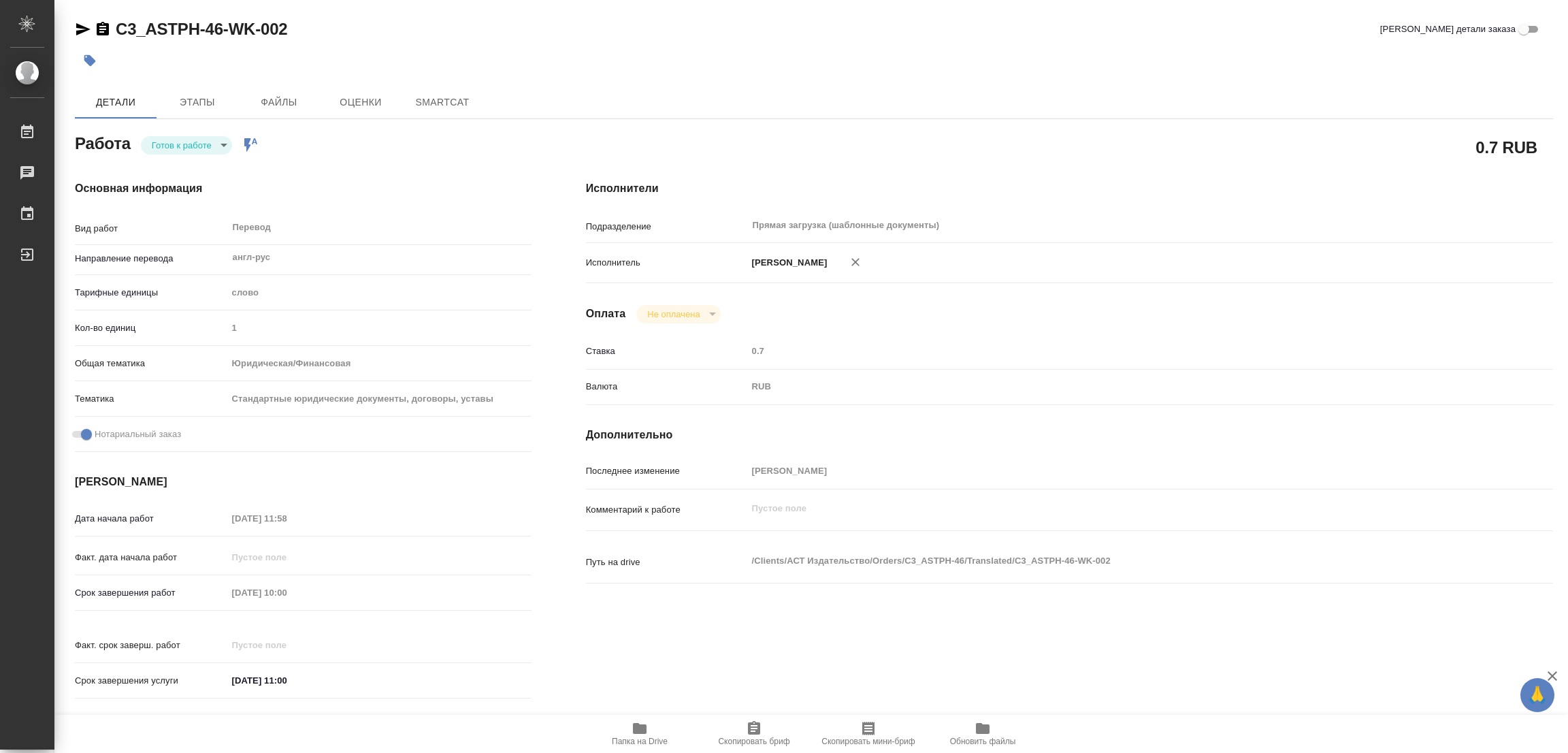
type textarea "x"
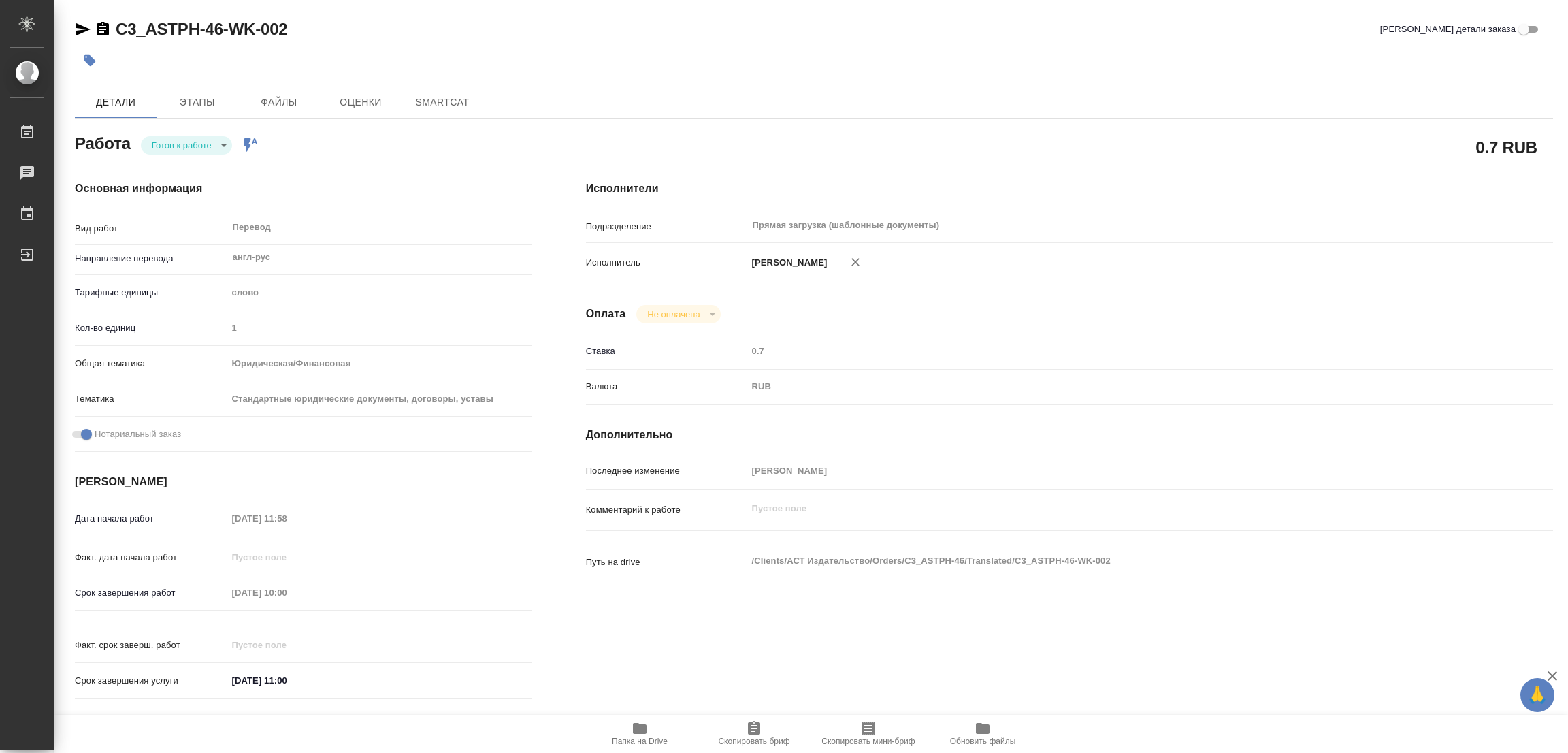
type textarea "x"
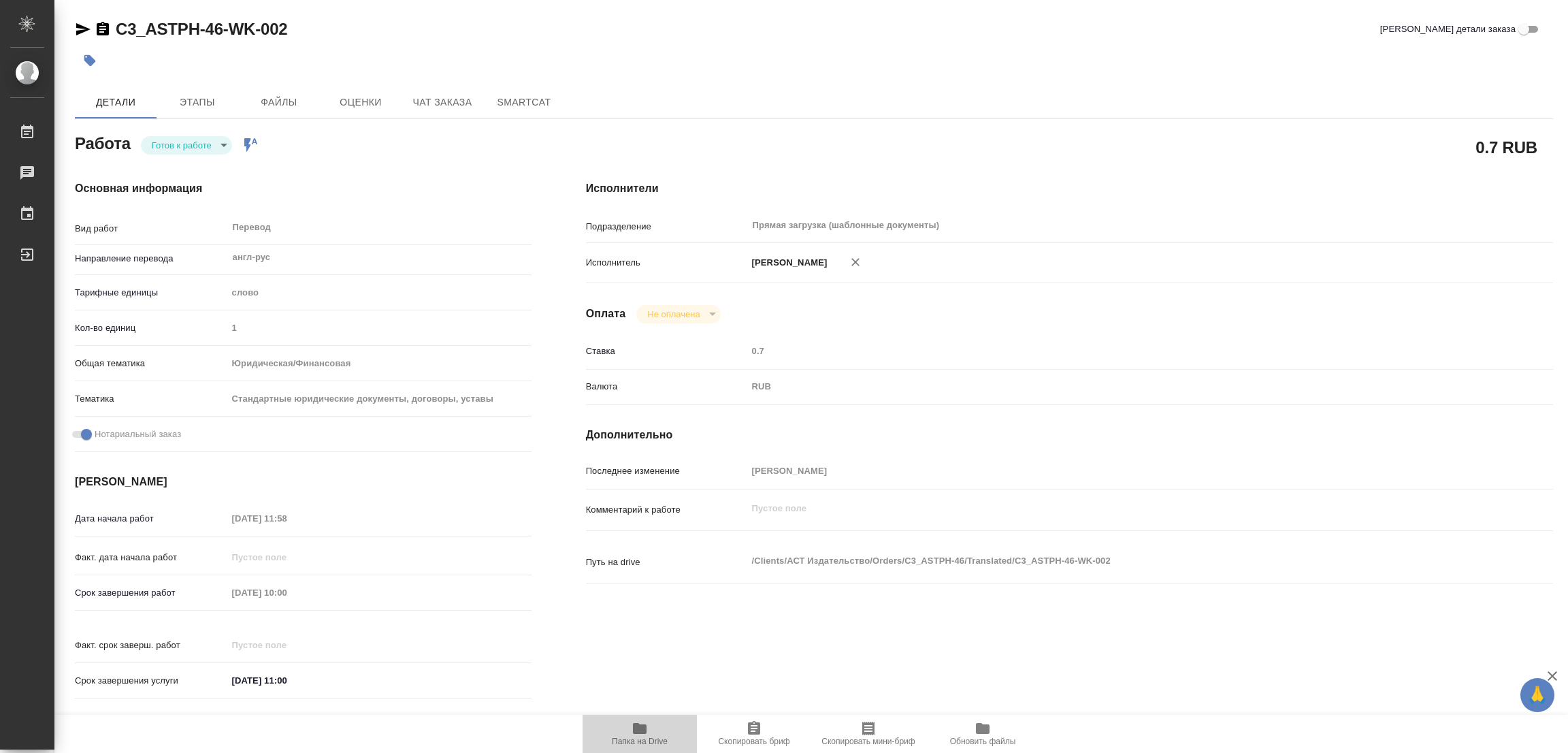
click at [641, 728] on icon "button" at bounding box center [640, 728] width 14 height 11
type textarea "x"
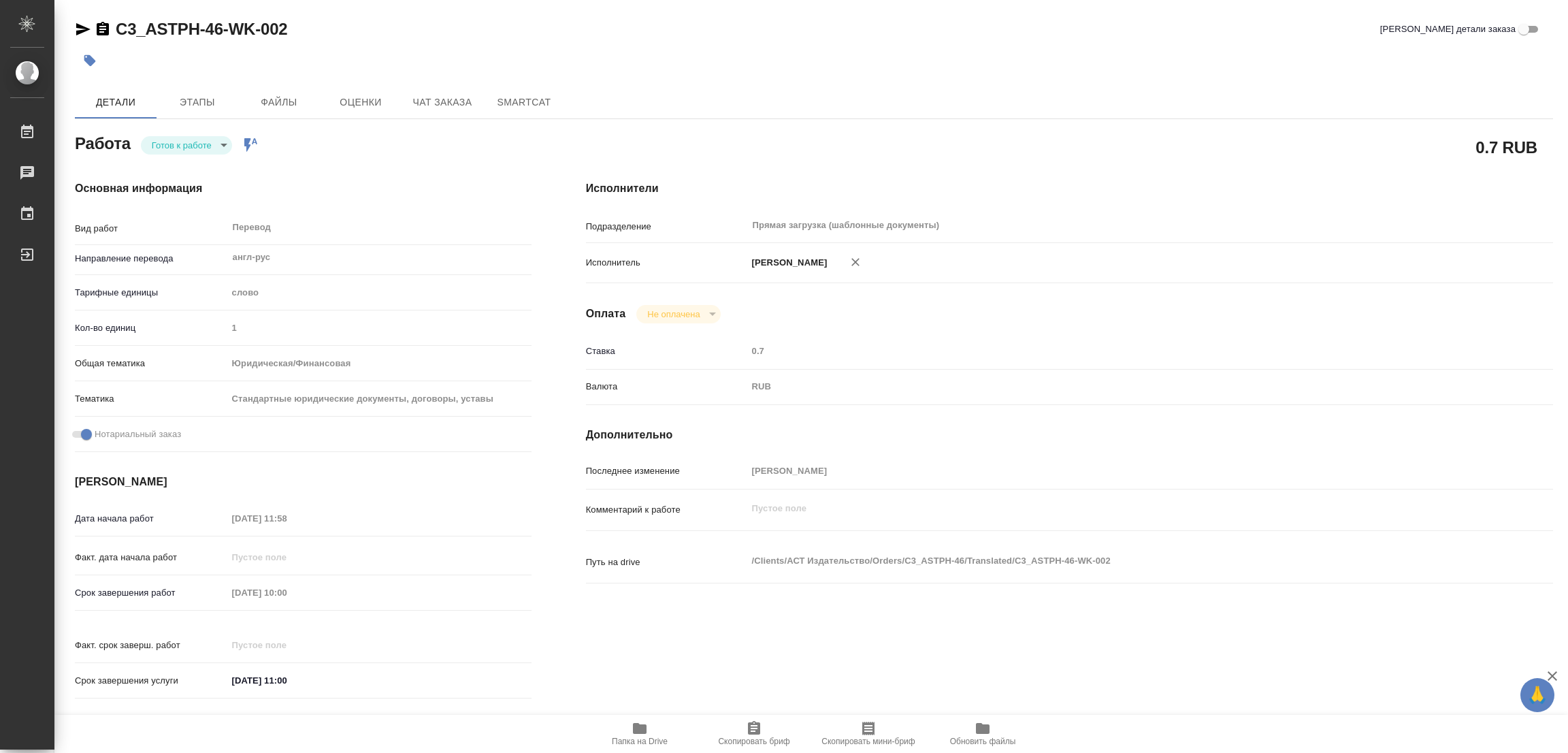
type textarea "x"
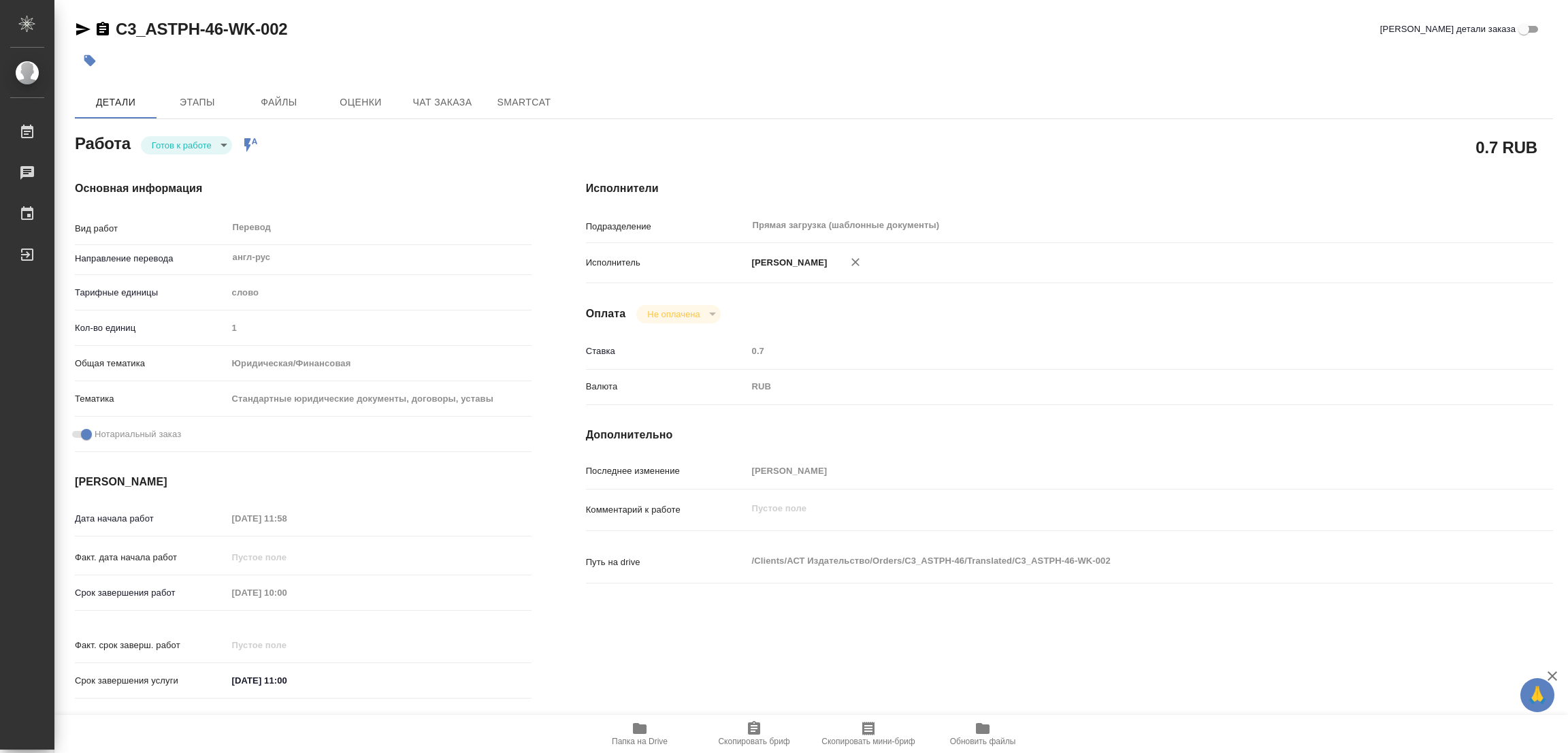
type textarea "x"
click at [177, 140] on body "🙏 .cls-1 fill:#fff; AWATERA Popova Galina Работы 0 Чаты График Выйти C3_ASTPH-4…" at bounding box center [784, 376] width 1568 height 753
click at [177, 140] on button "В работе" at bounding box center [174, 144] width 45 height 15
type textarea "x"
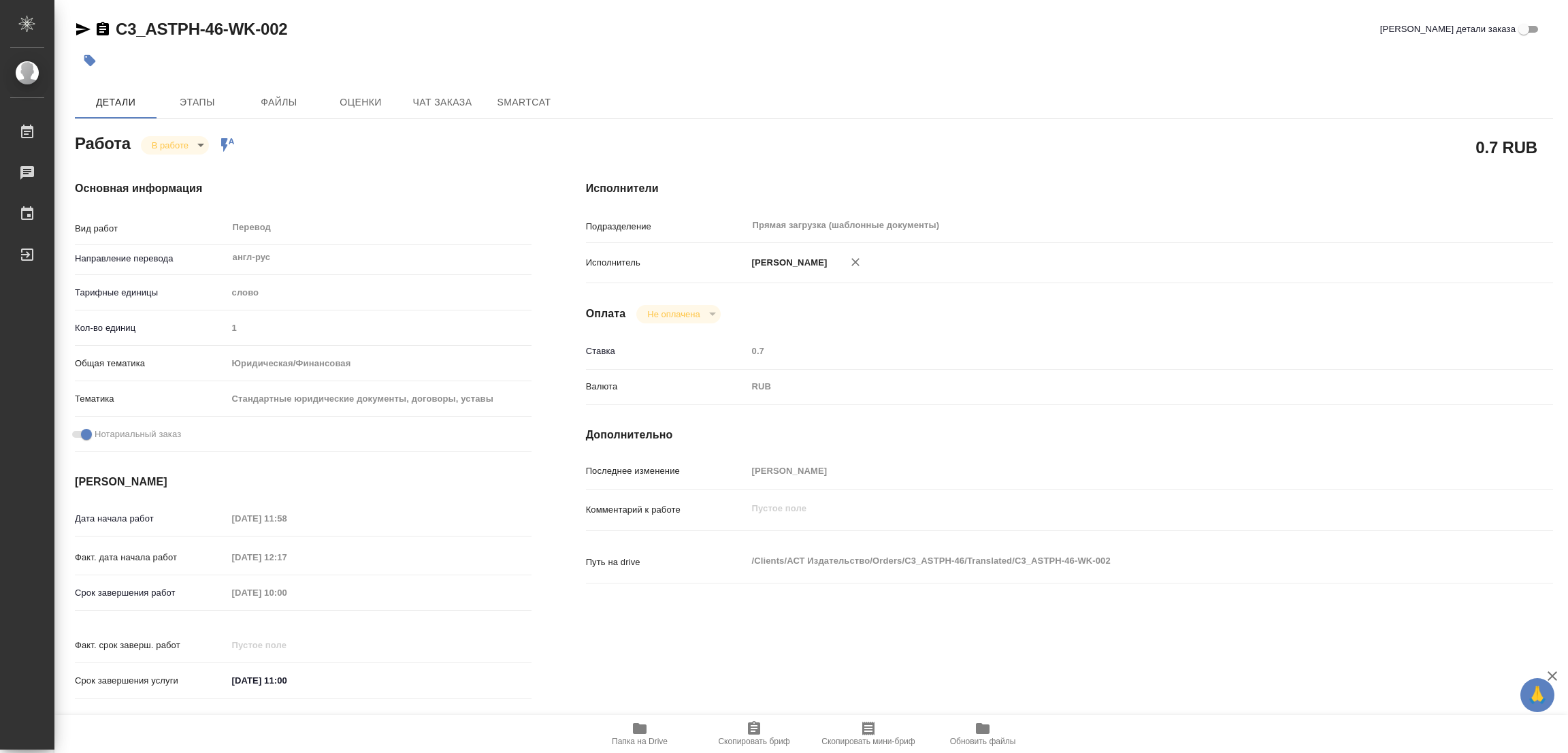
type textarea "x"
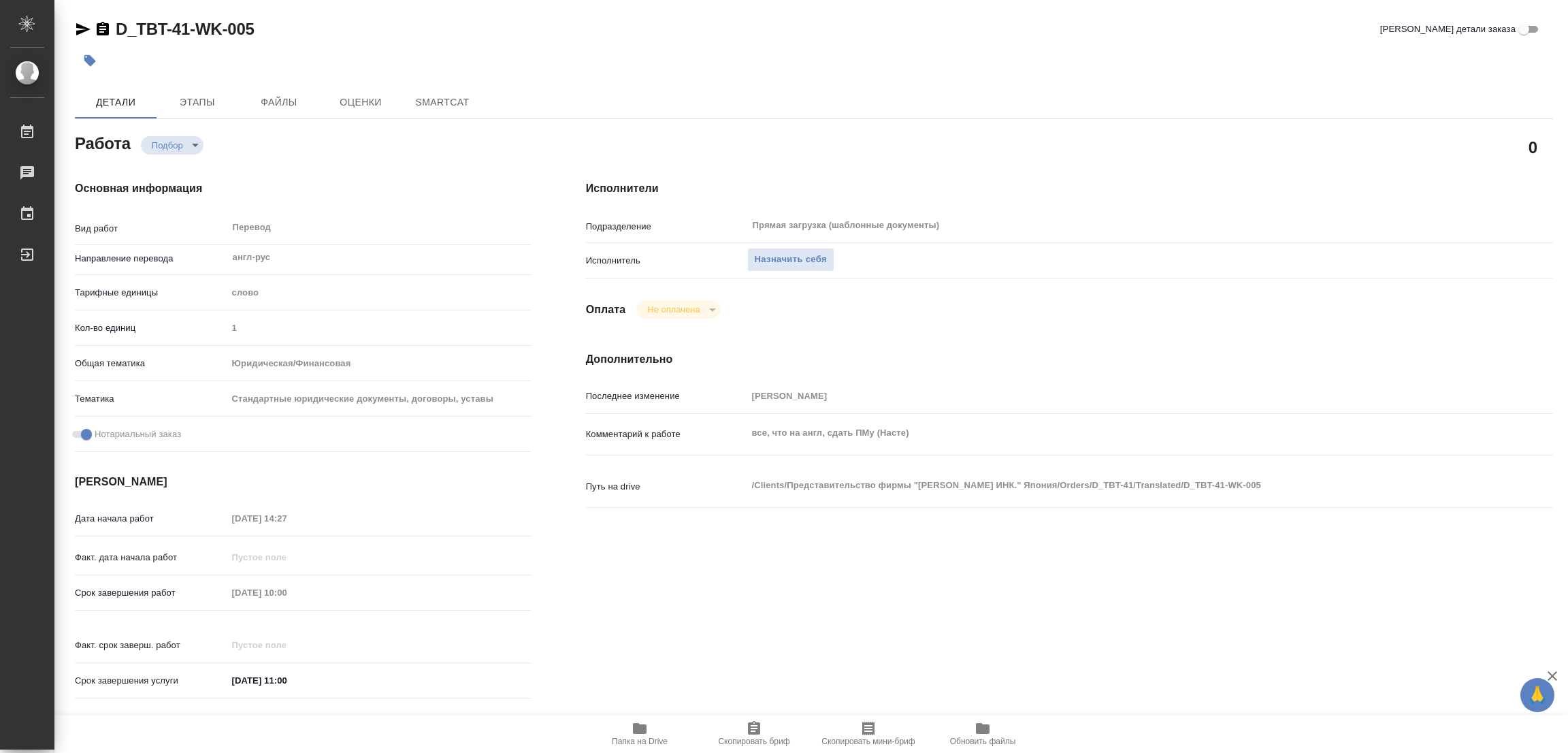
type textarea "x"
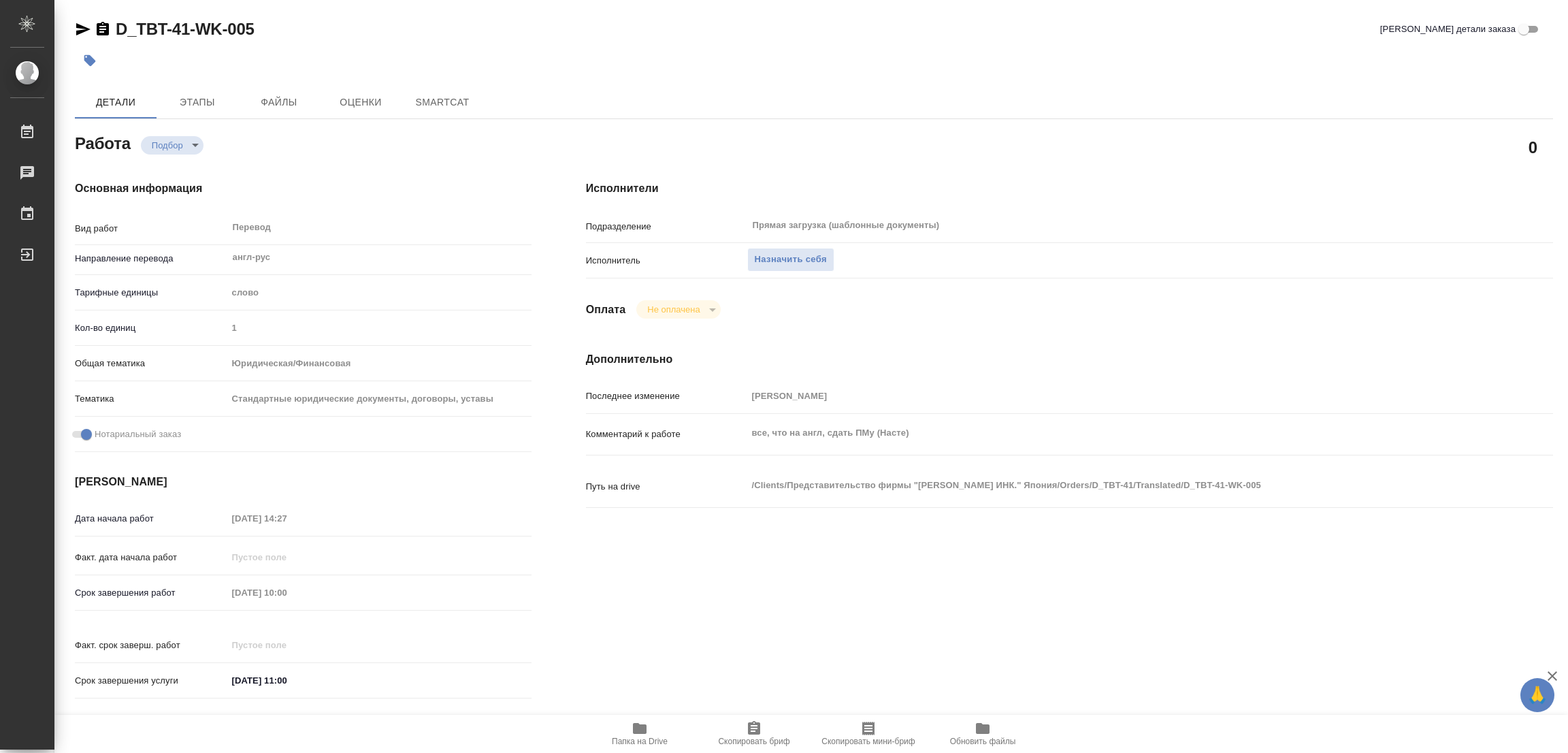
type textarea "x"
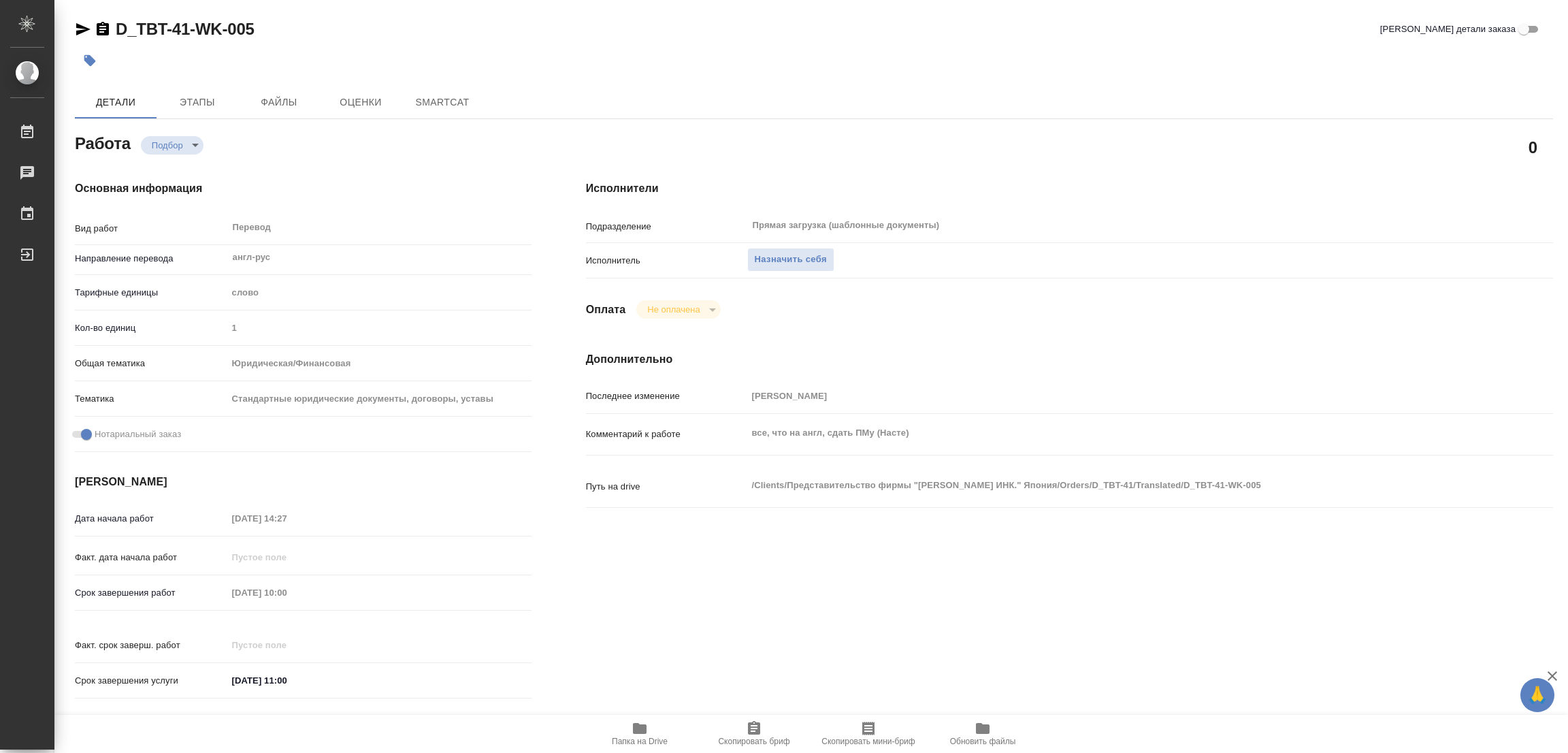
type textarea "x"
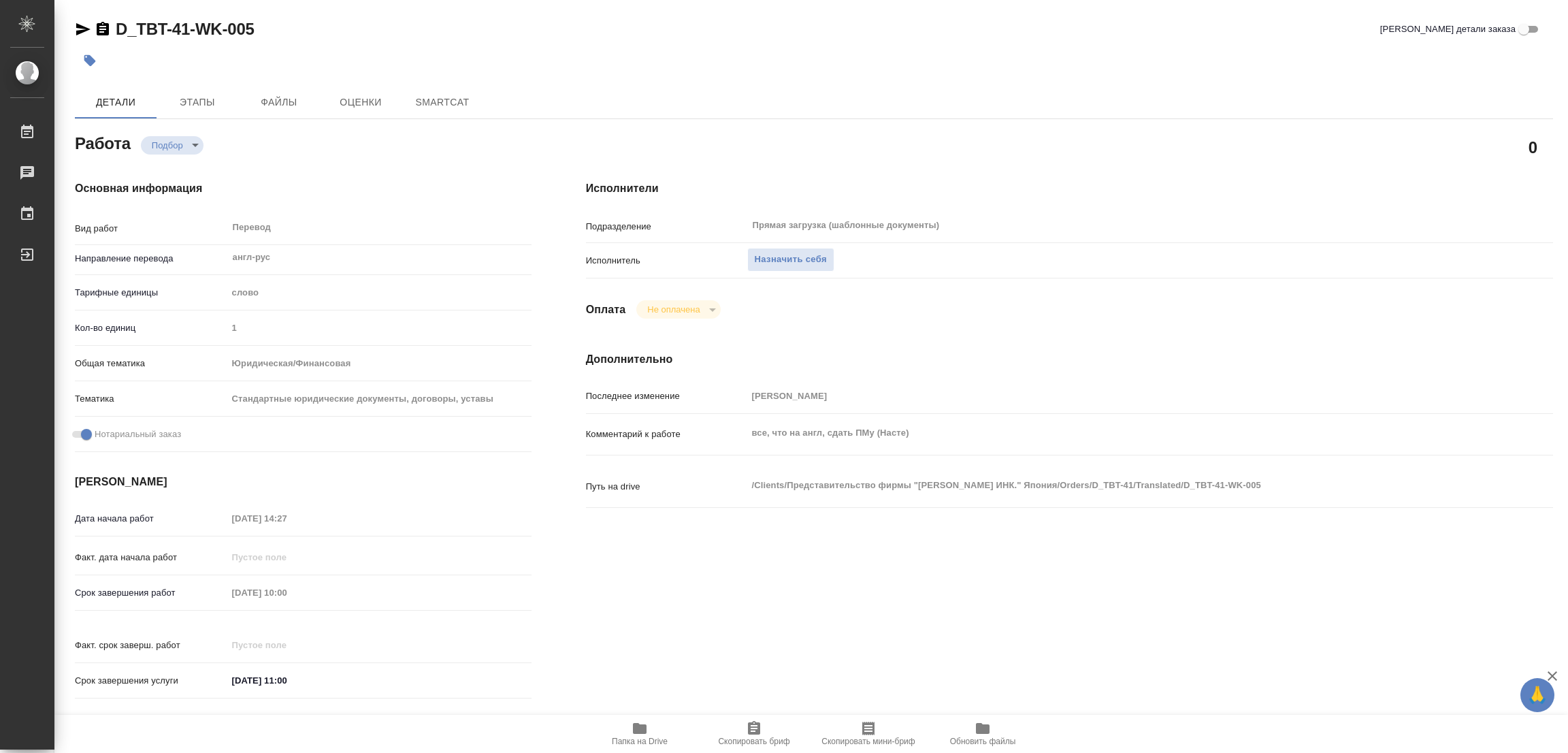
type textarea "x"
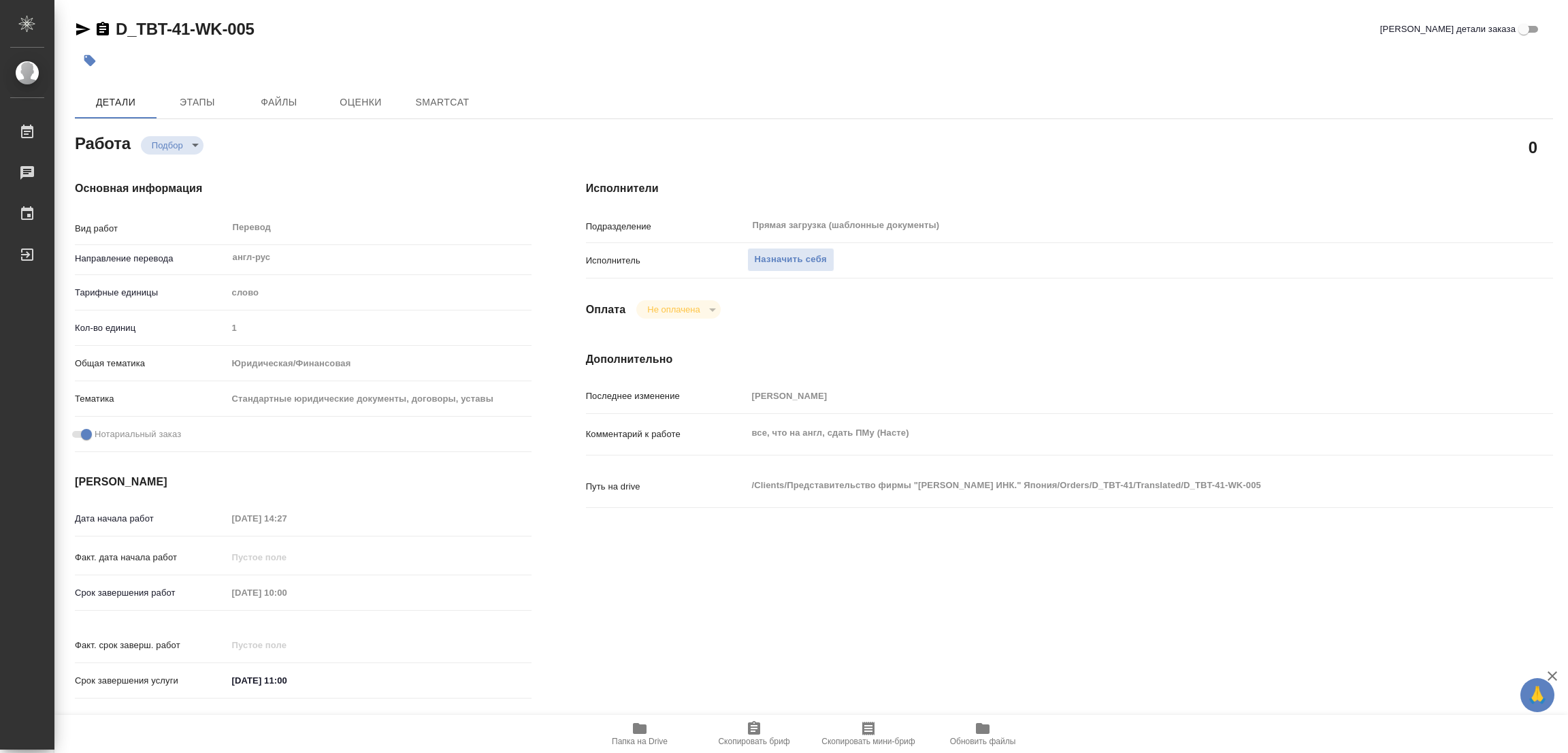
type textarea "x"
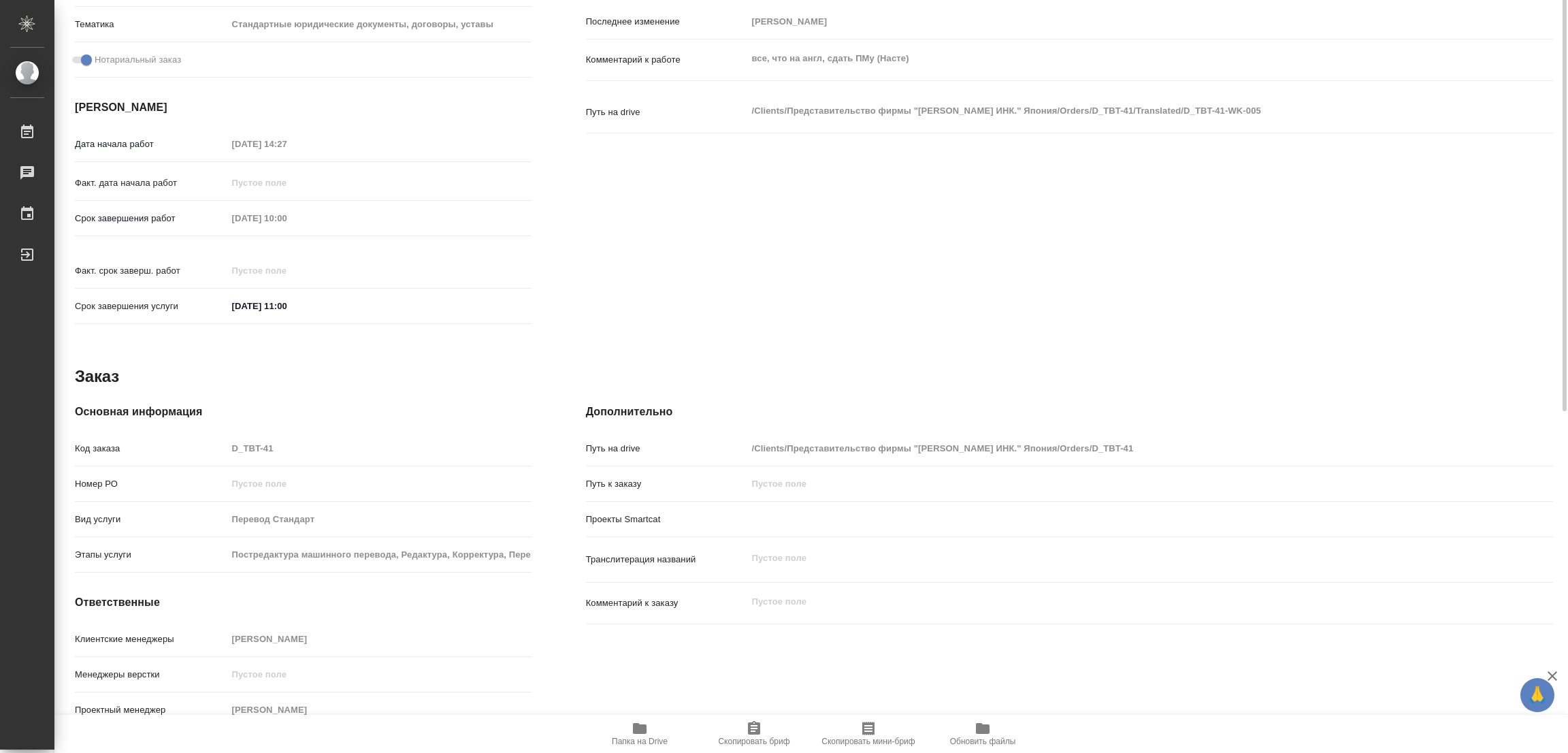
scroll to position [68, 0]
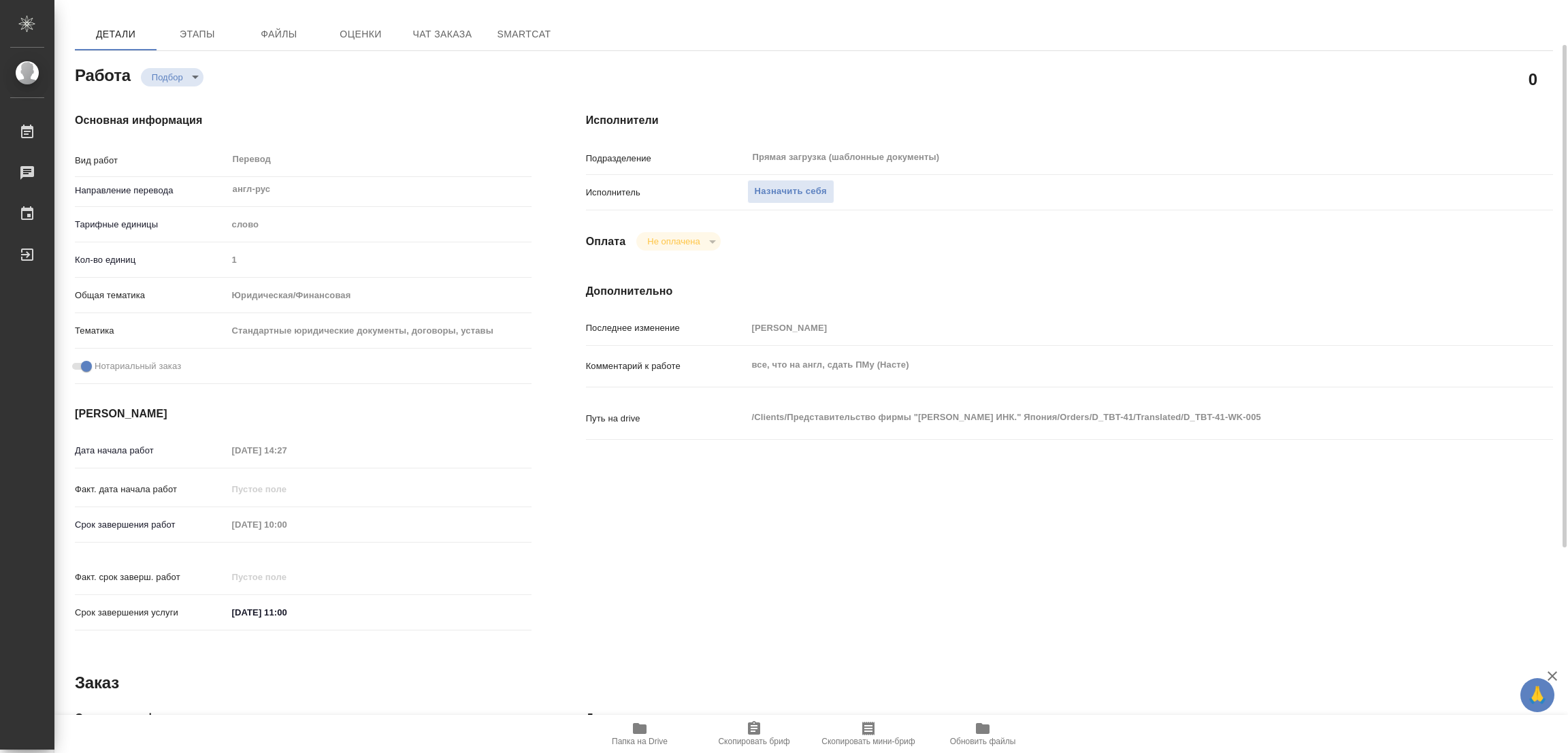
type textarea "x"
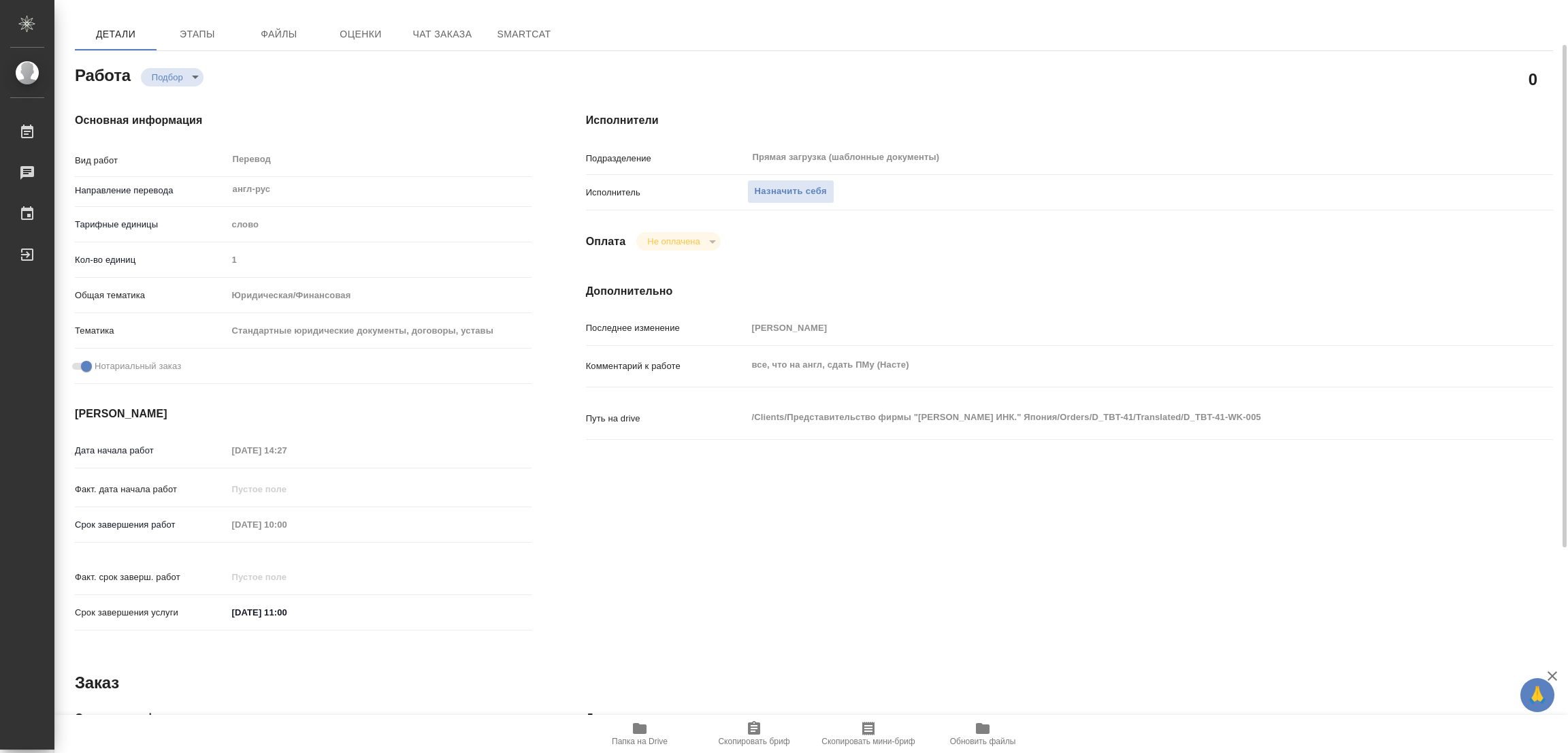
type textarea "x"
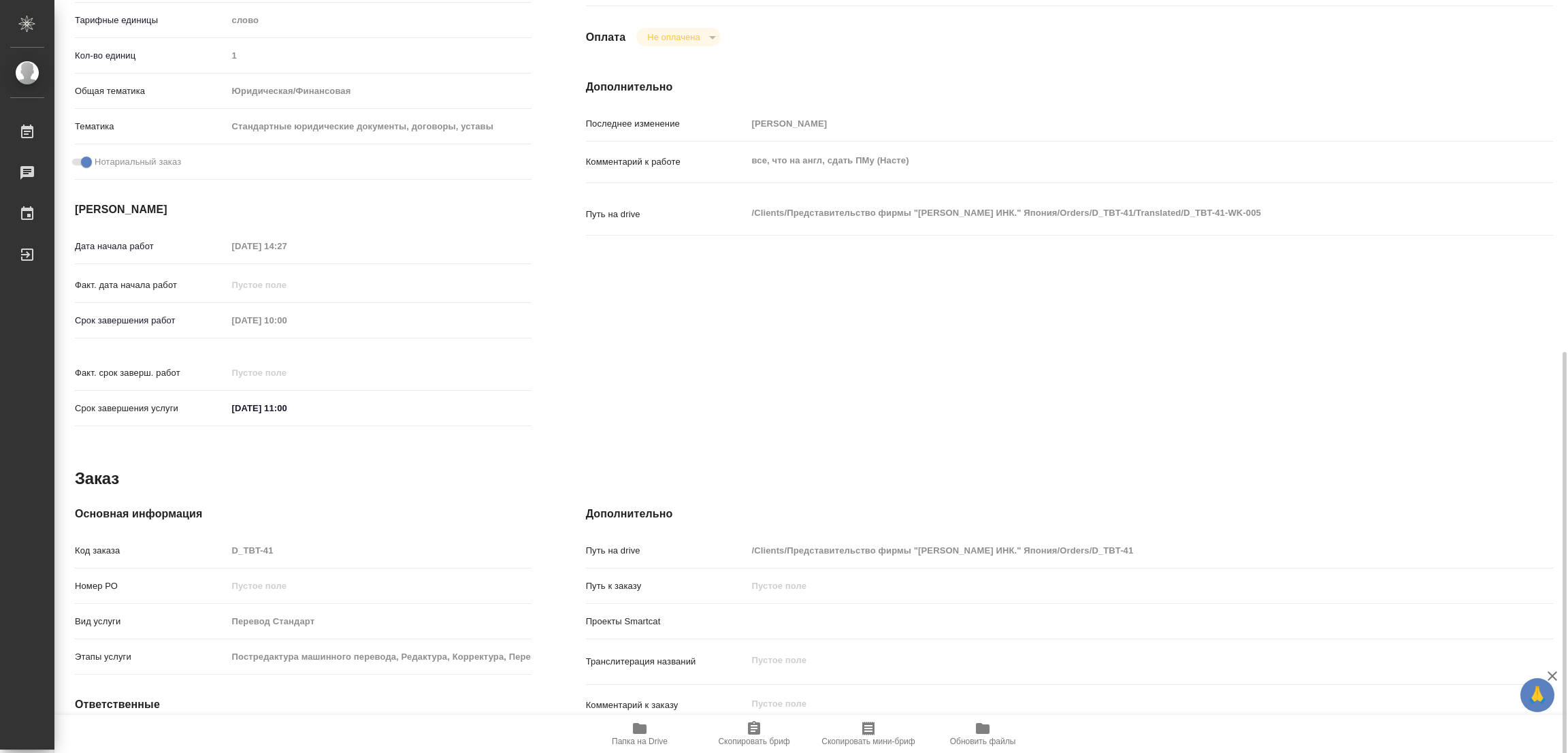
scroll to position [374, 0]
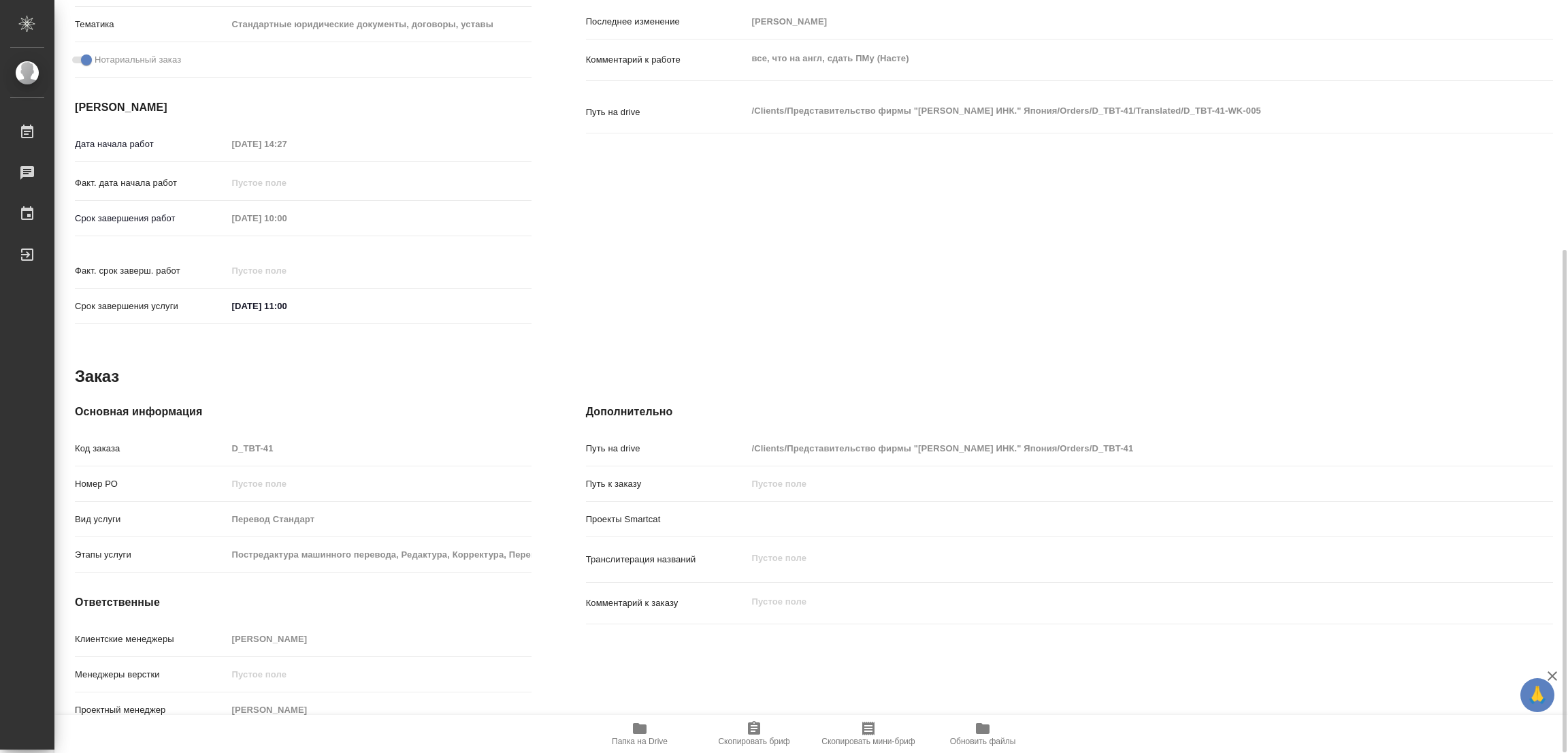
click at [640, 726] on icon "button" at bounding box center [640, 728] width 14 height 11
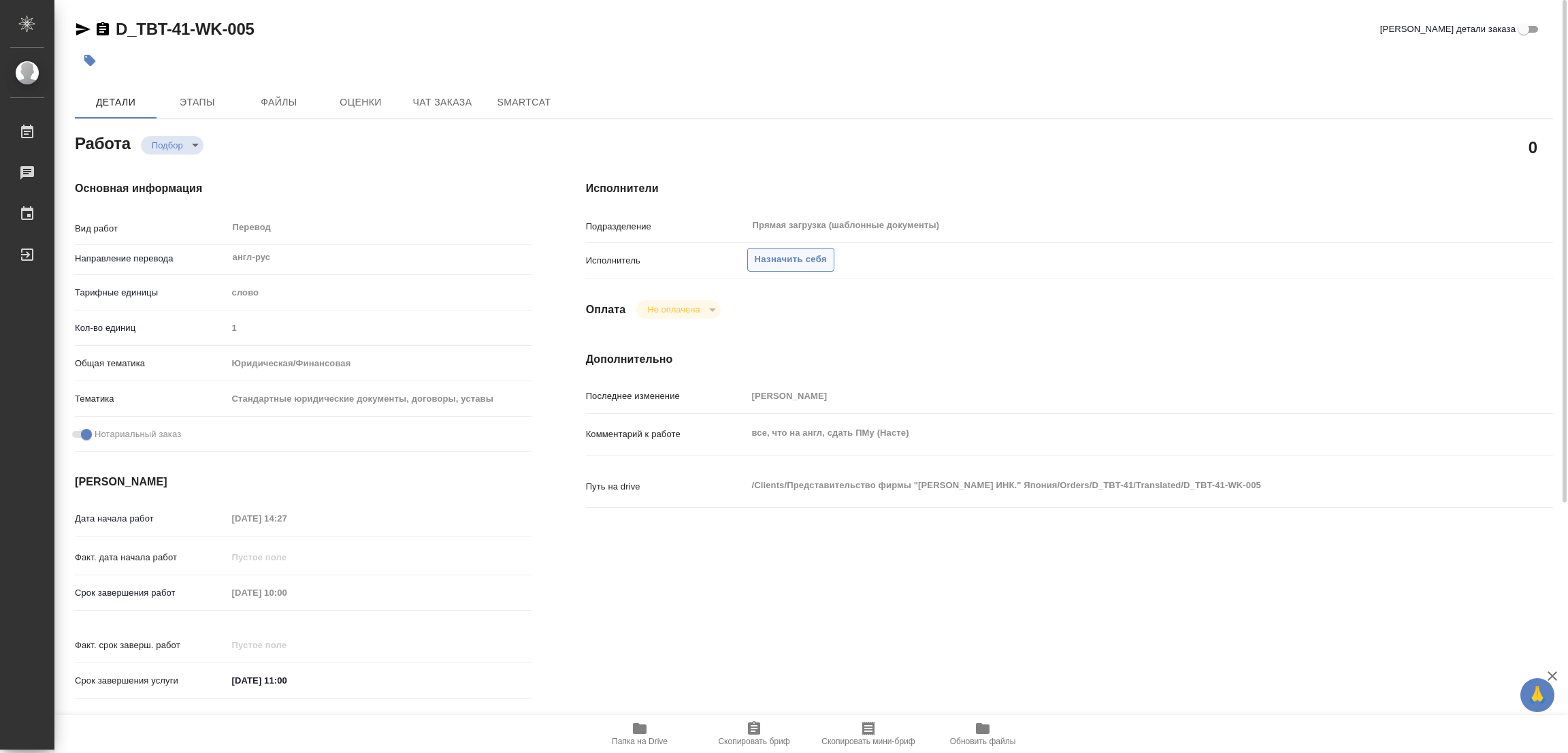
click at [790, 261] on span "Назначить себя" at bounding box center [791, 260] width 72 height 15
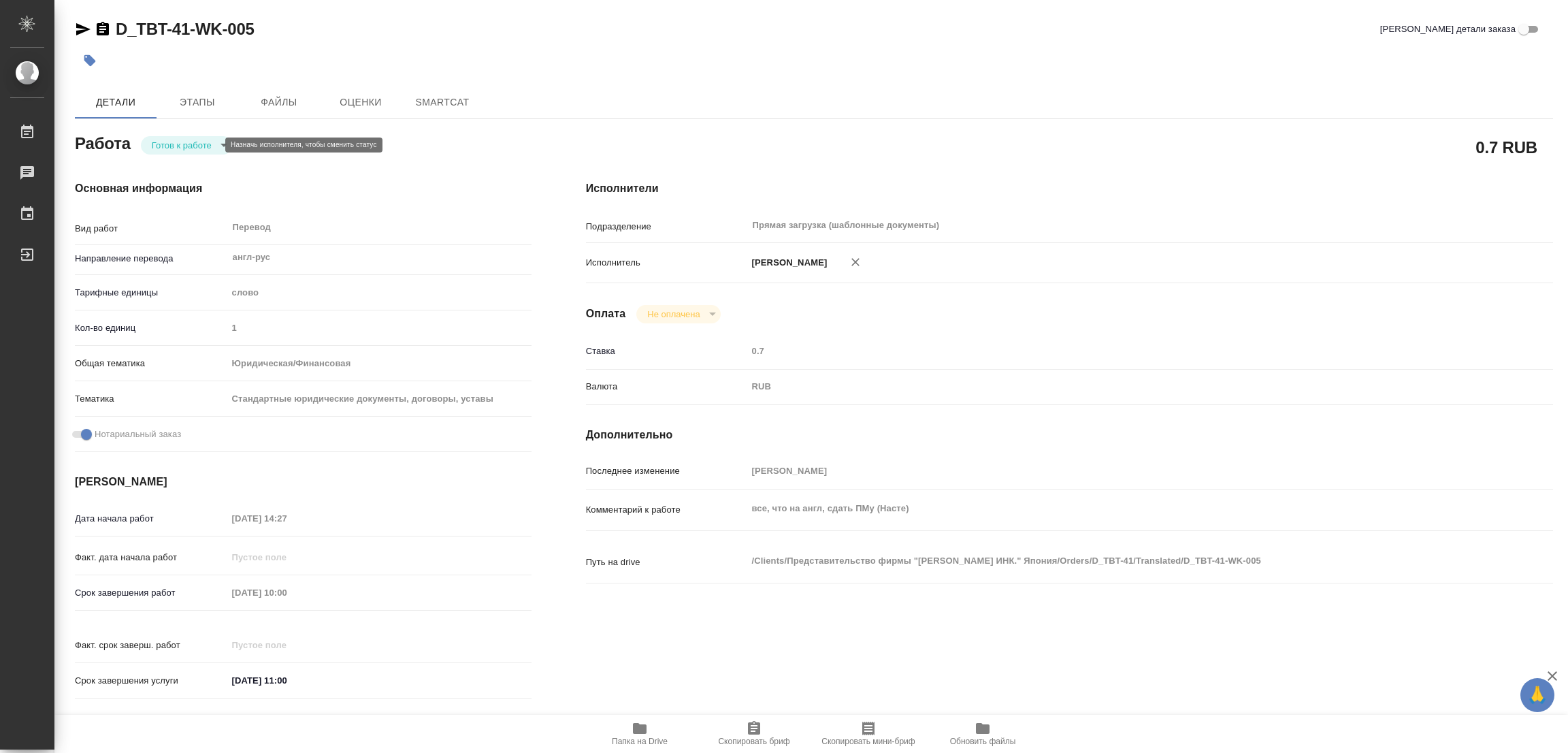
type textarea "x"
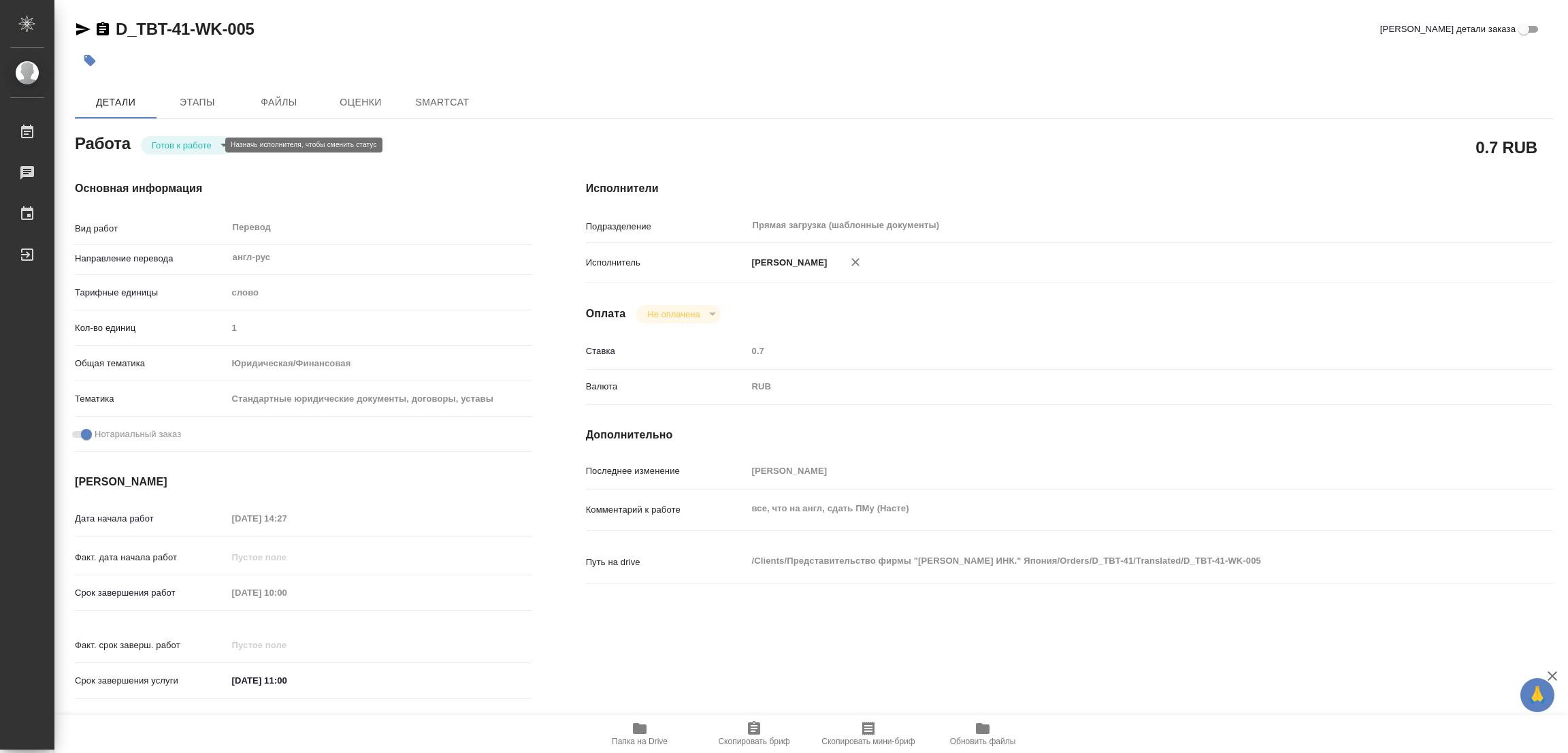
type textarea "x"
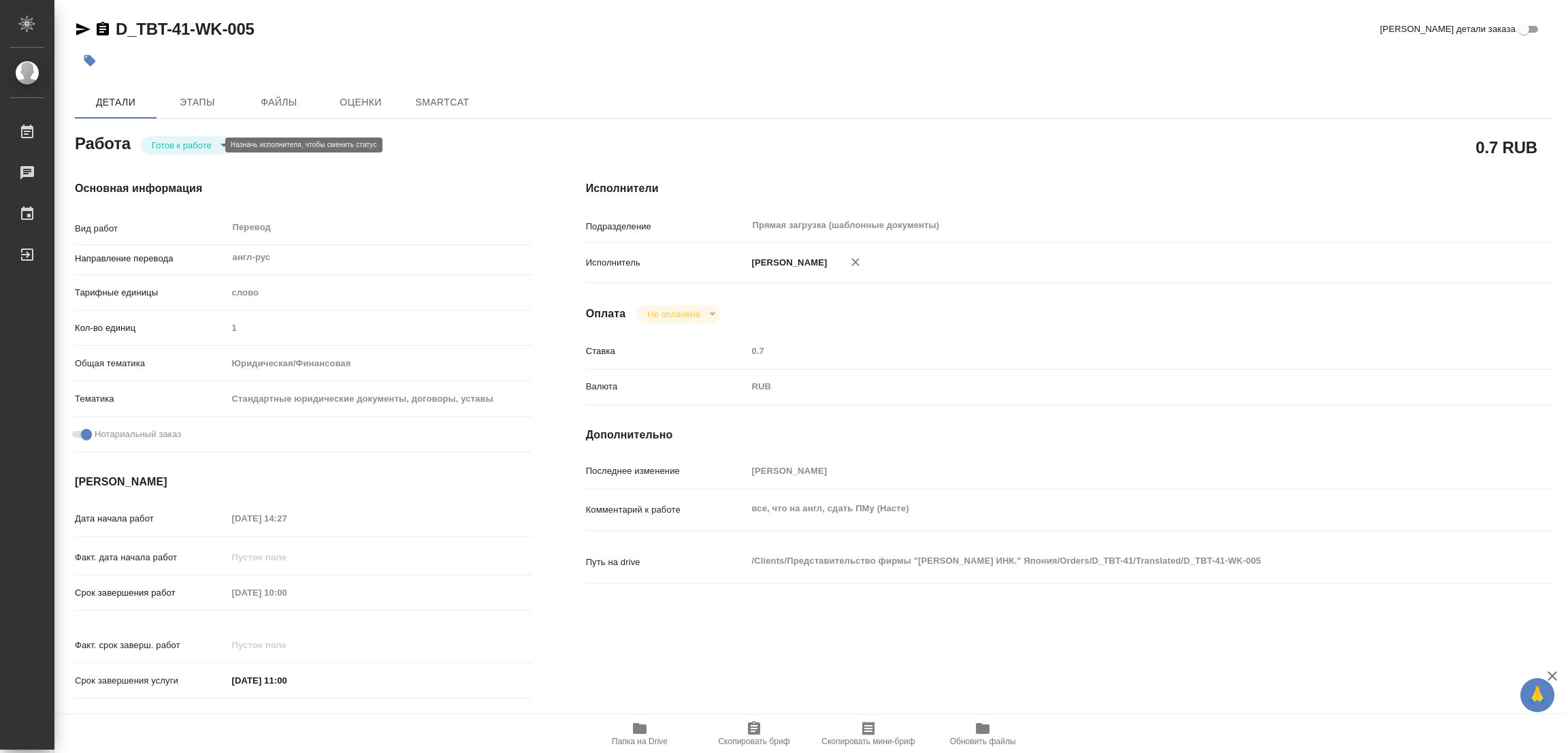
type textarea "x"
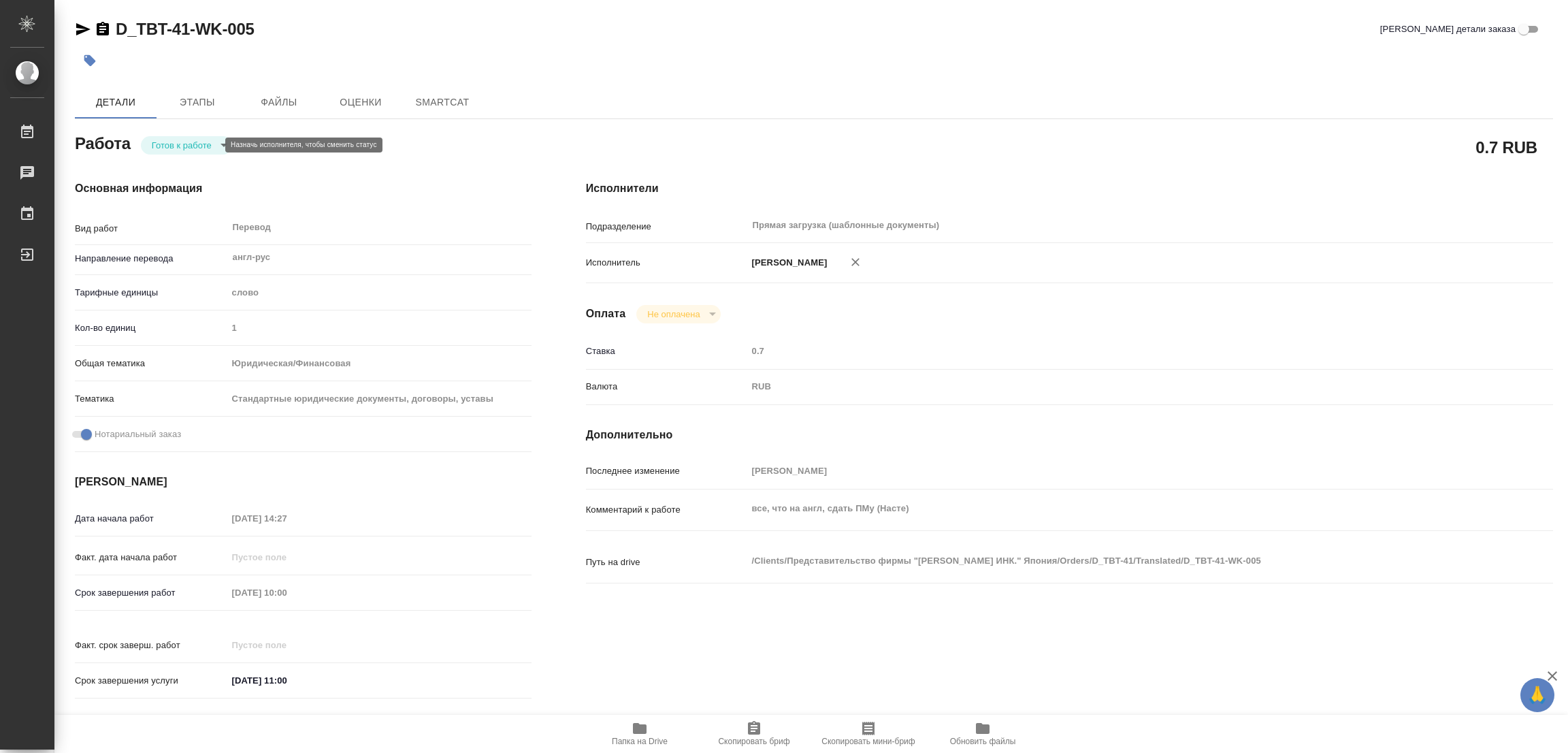
type textarea "x"
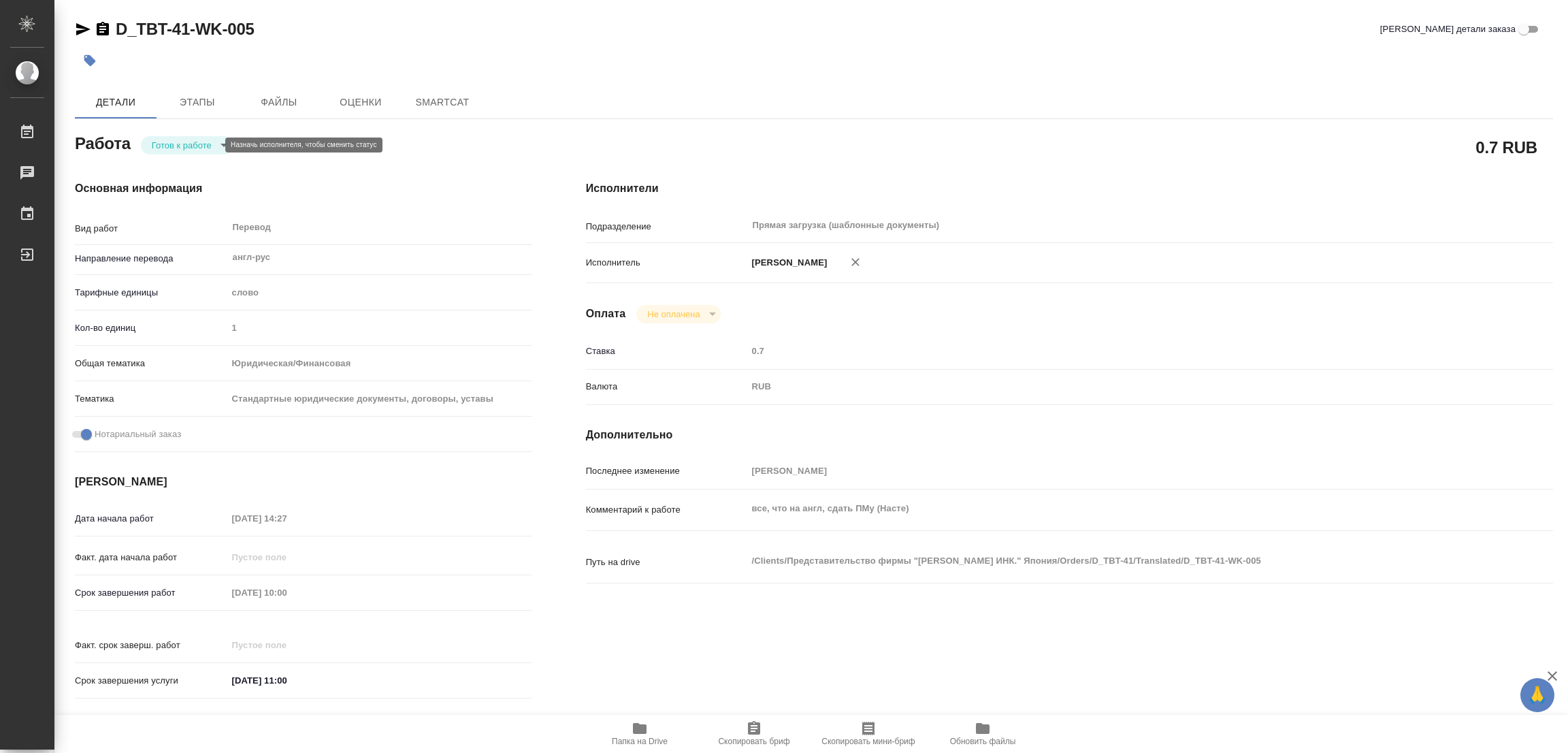
click at [158, 148] on body "🙏 .cls-1 fill:#fff; AWATERA [PERSON_NAME] Работы Чаты График Выйти D_TBT-41-WK-…" at bounding box center [784, 376] width 1568 height 753
click at [158, 148] on button "В работе" at bounding box center [174, 144] width 45 height 15
type textarea "x"
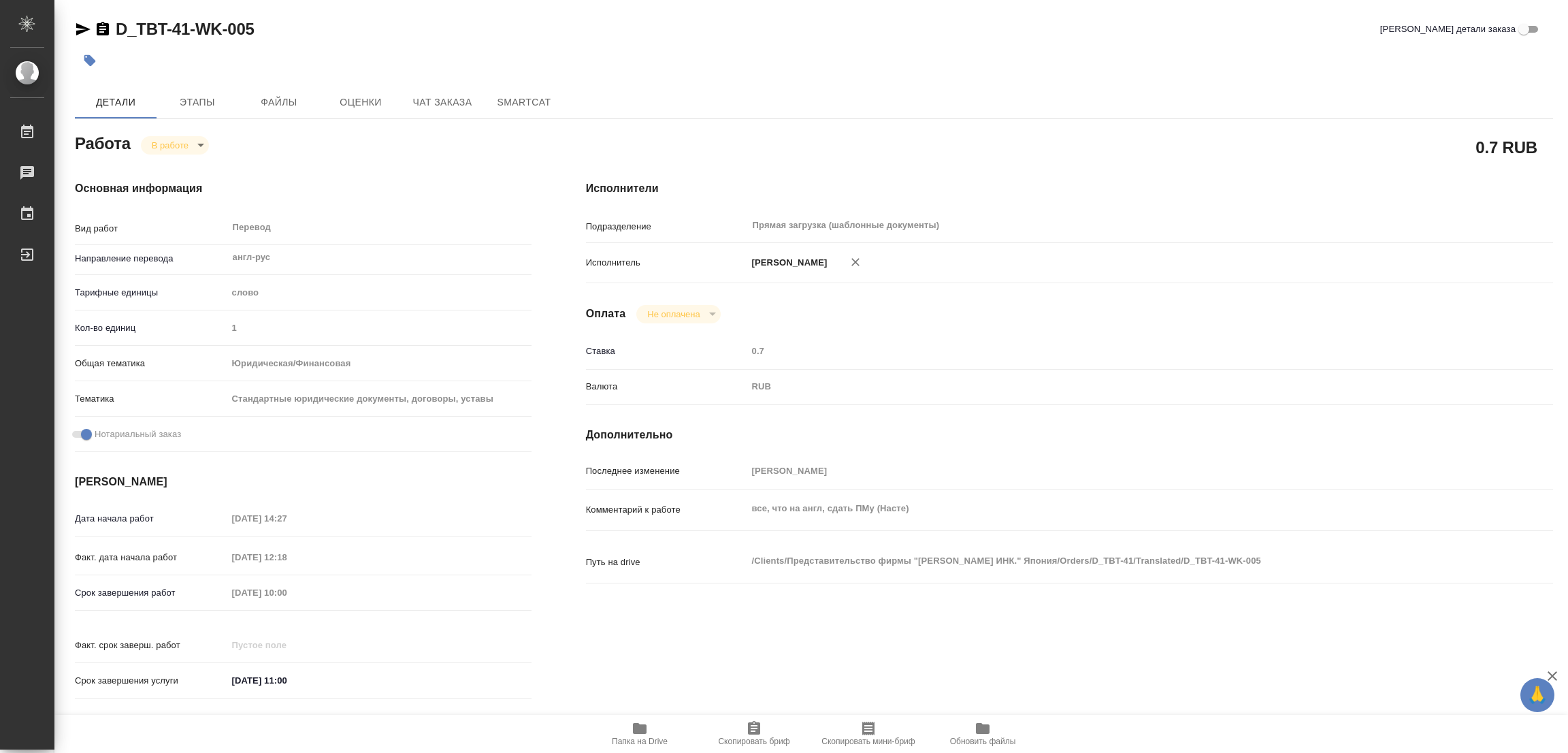
type textarea "x"
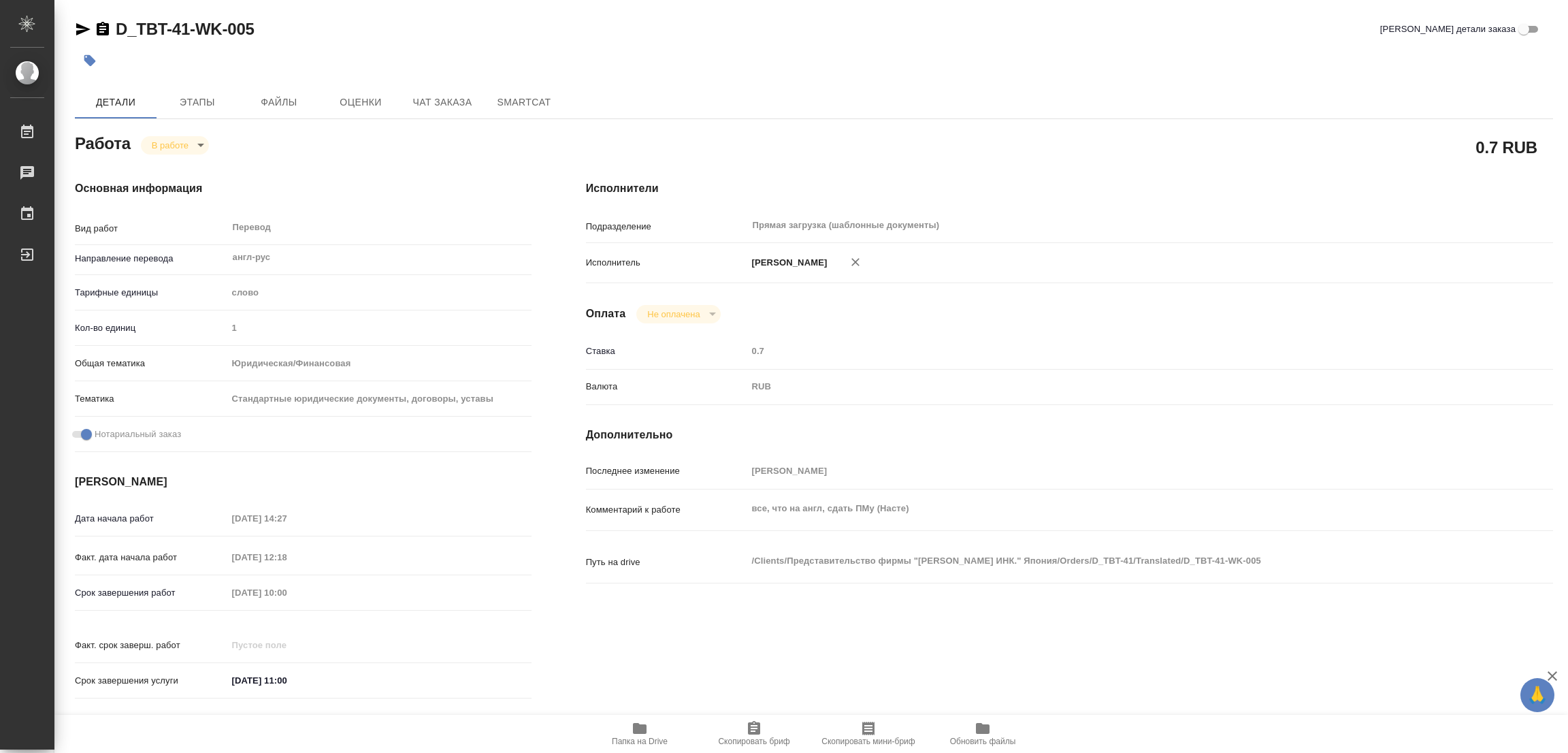
type textarea "x"
